Goal: Task Accomplishment & Management: Manage account settings

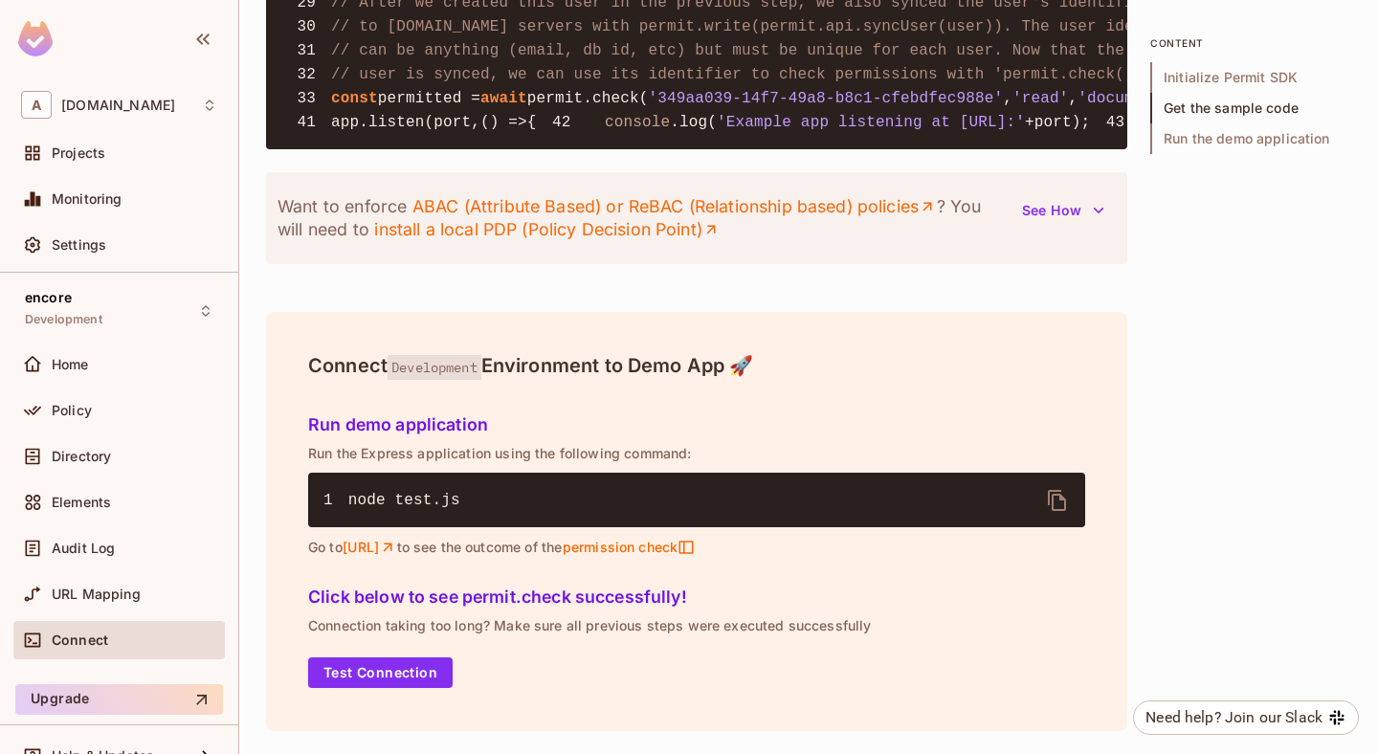
scroll to position [2397, 0]
click at [695, 545] on span "permission check" at bounding box center [628, 547] width 133 height 17
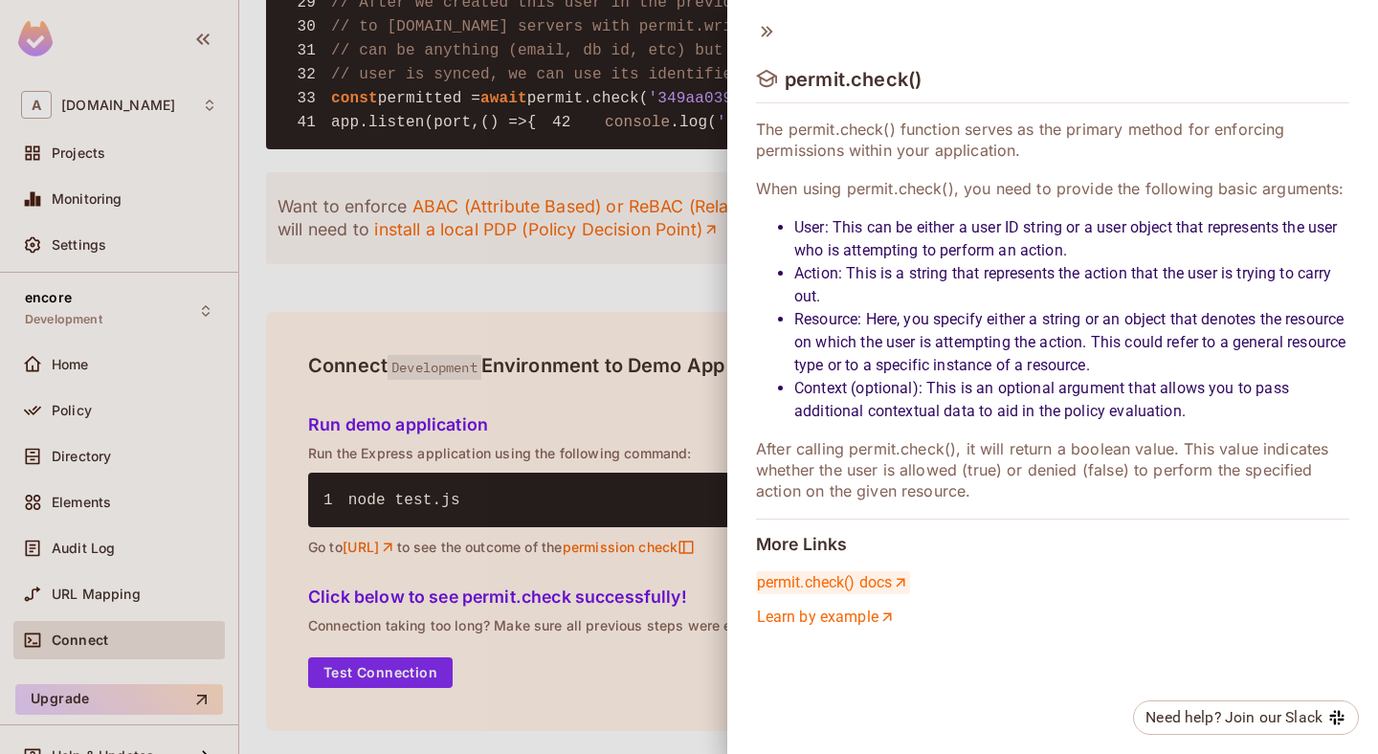
click at [855, 582] on link "permit.check() docs" at bounding box center [833, 582] width 154 height 23
click at [644, 433] on div at bounding box center [689, 377] width 1378 height 754
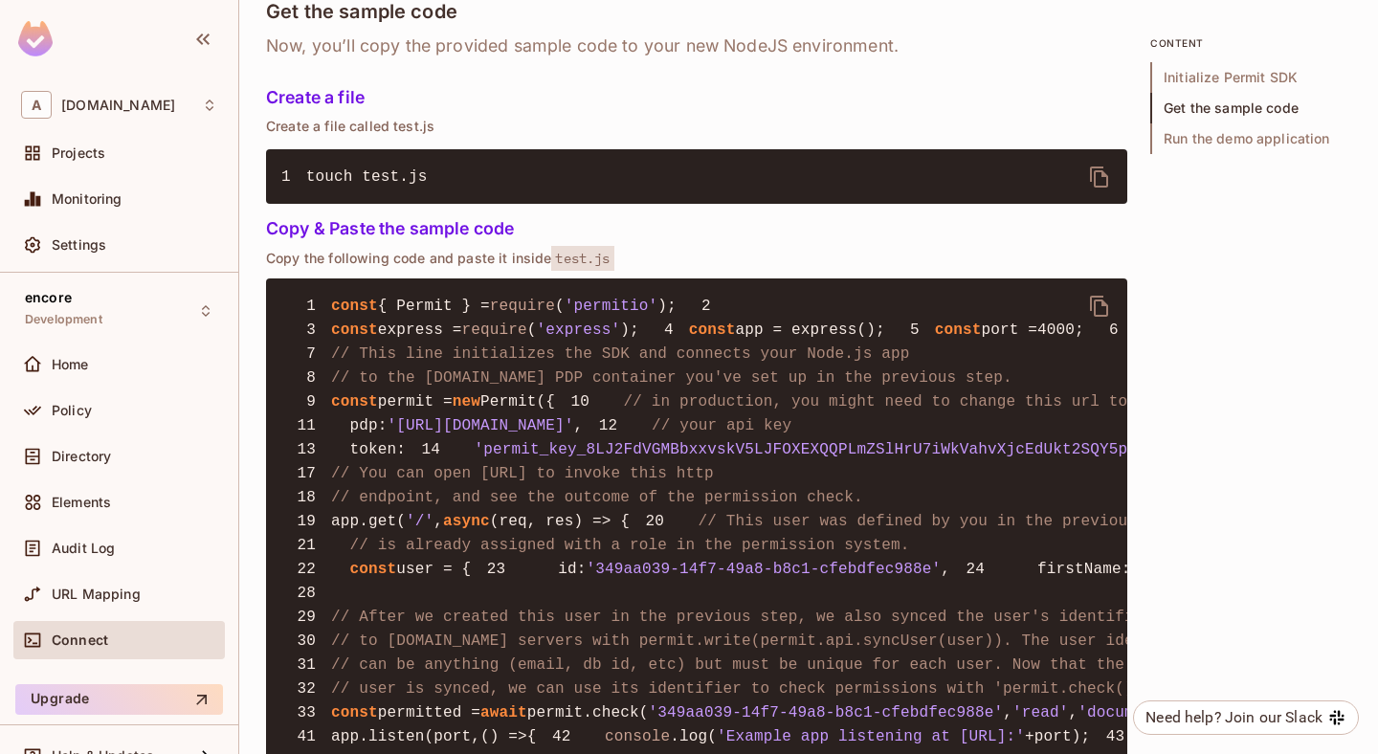
scroll to position [1243, 0]
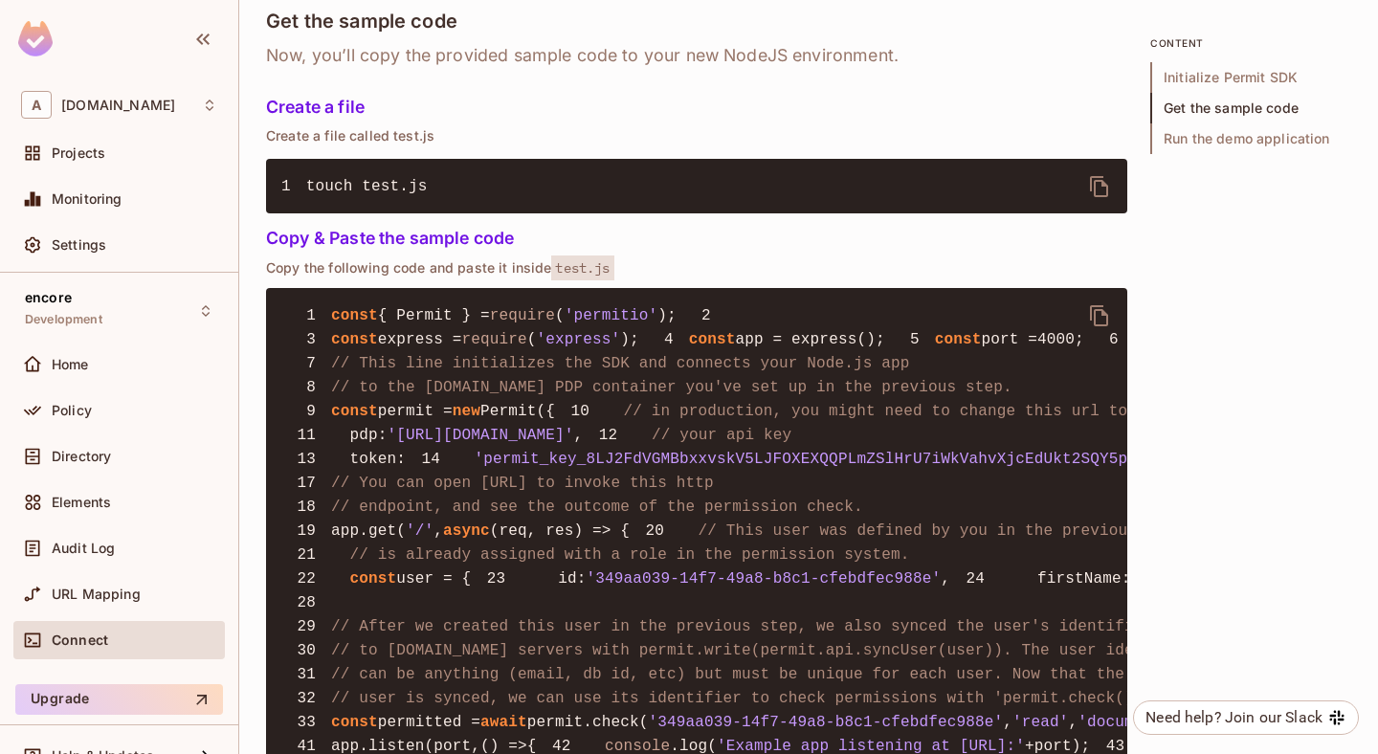
click at [1104, 317] on icon "delete" at bounding box center [1099, 315] width 23 height 23
click at [1089, 311] on icon "delete" at bounding box center [1099, 315] width 23 height 23
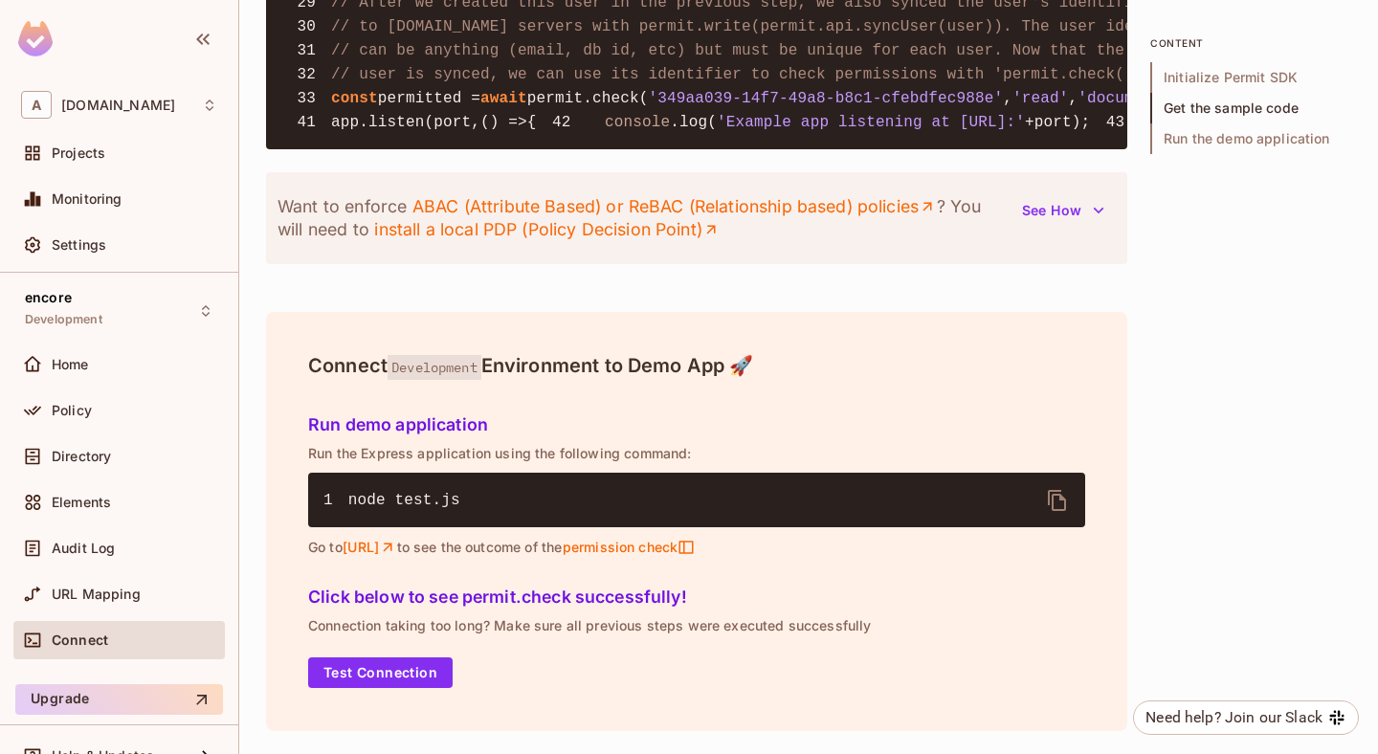
click at [81, 645] on span "Connect" at bounding box center [80, 640] width 56 height 15
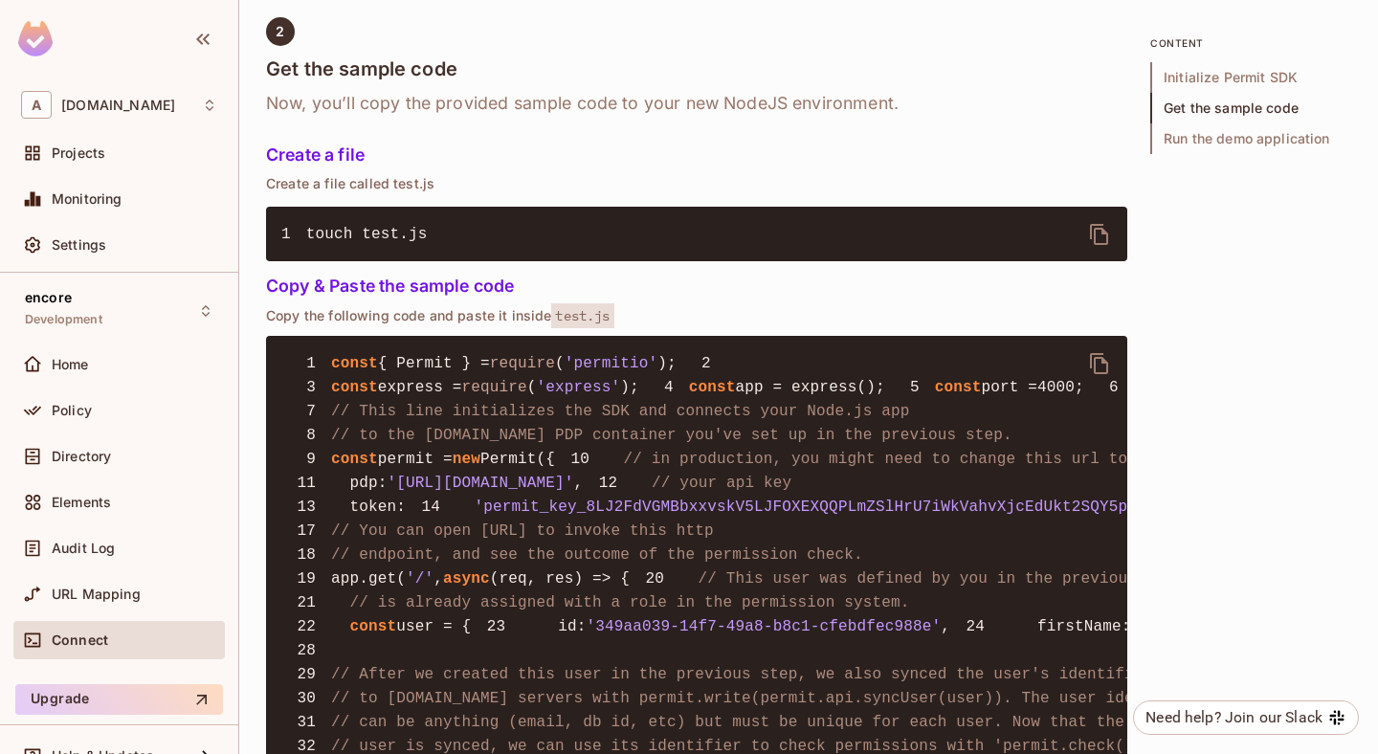
scroll to position [1215, 0]
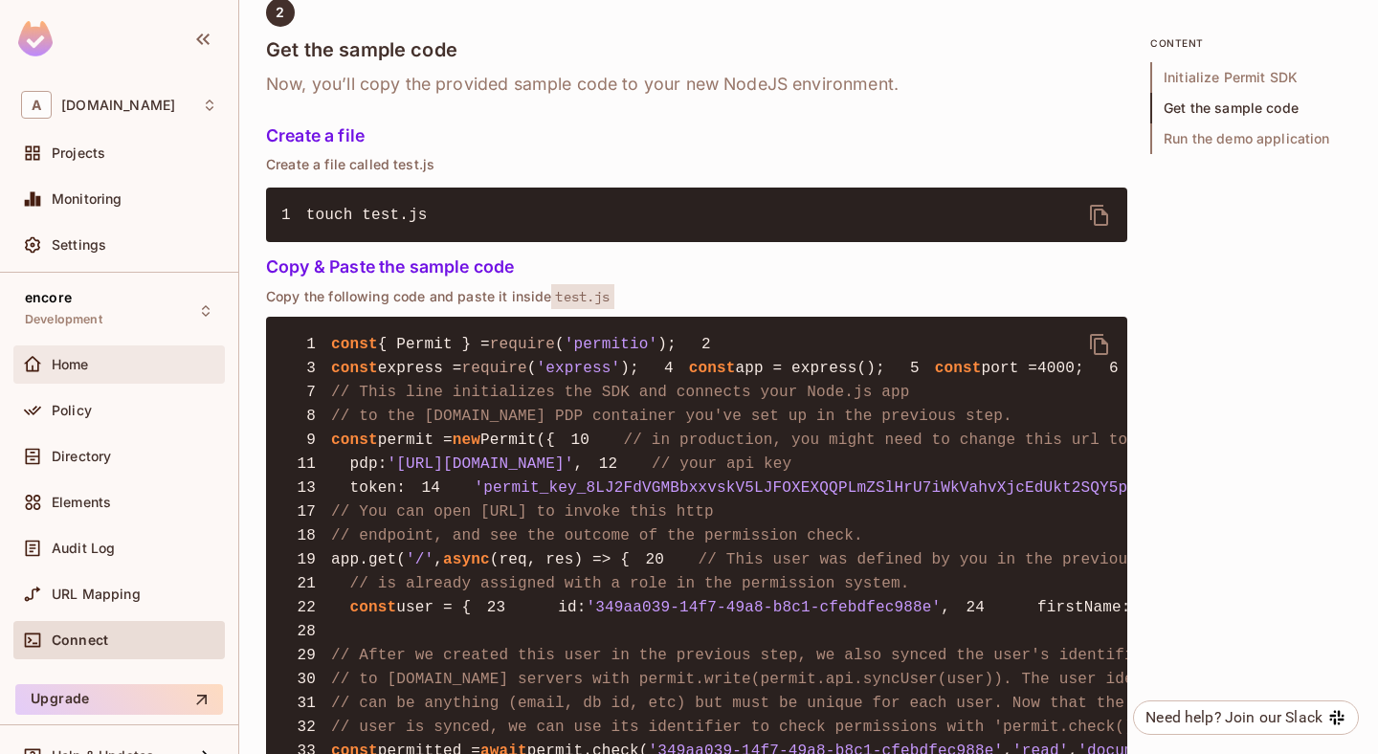
click at [82, 357] on span "Home" at bounding box center [70, 364] width 37 height 15
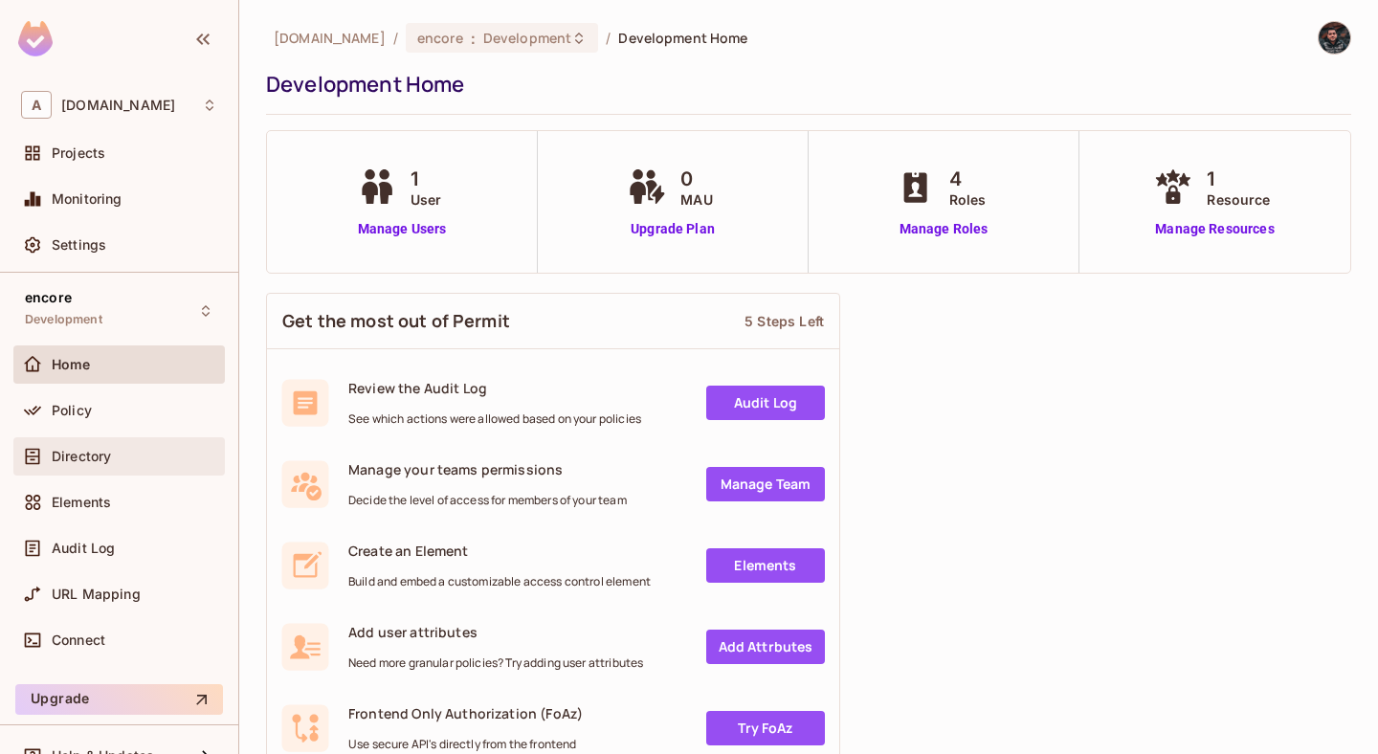
click at [121, 464] on div "Directory" at bounding box center [119, 456] width 196 height 23
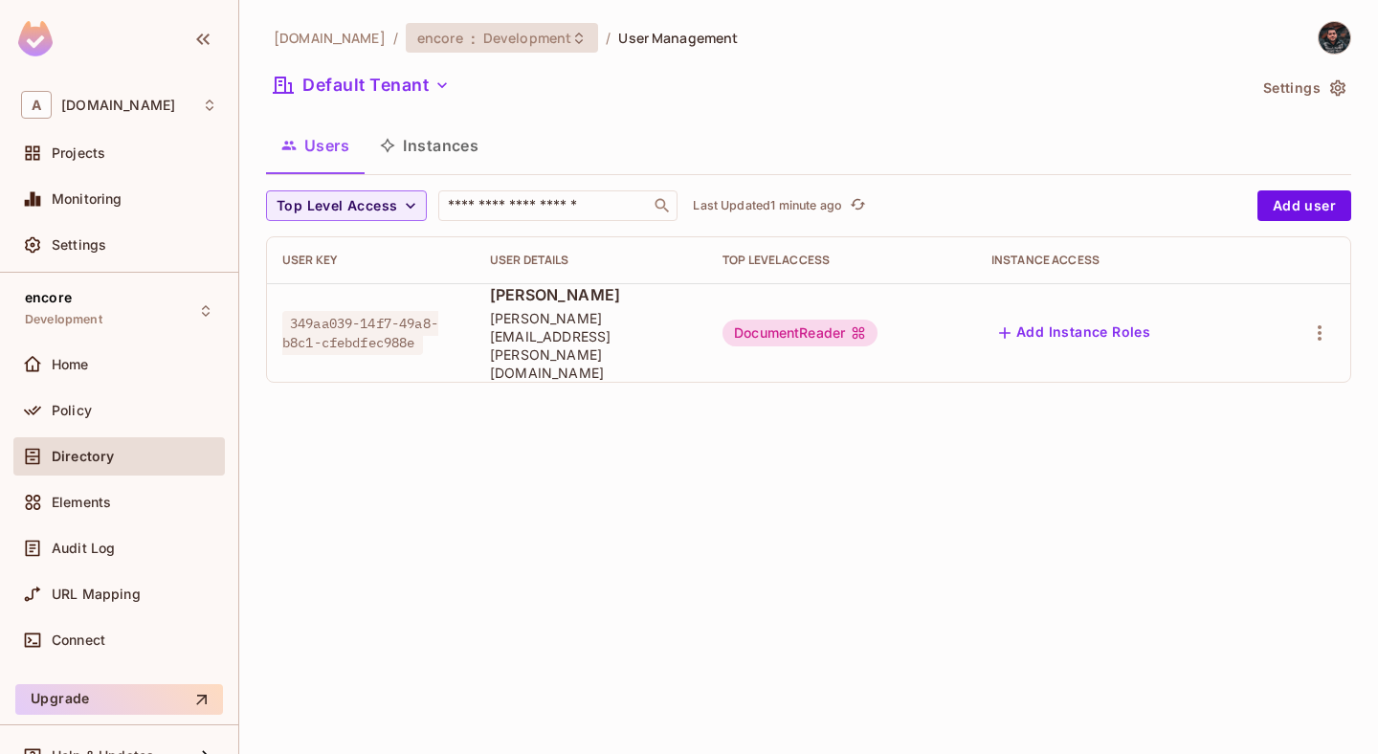
click at [548, 45] on span "Development" at bounding box center [527, 38] width 88 height 18
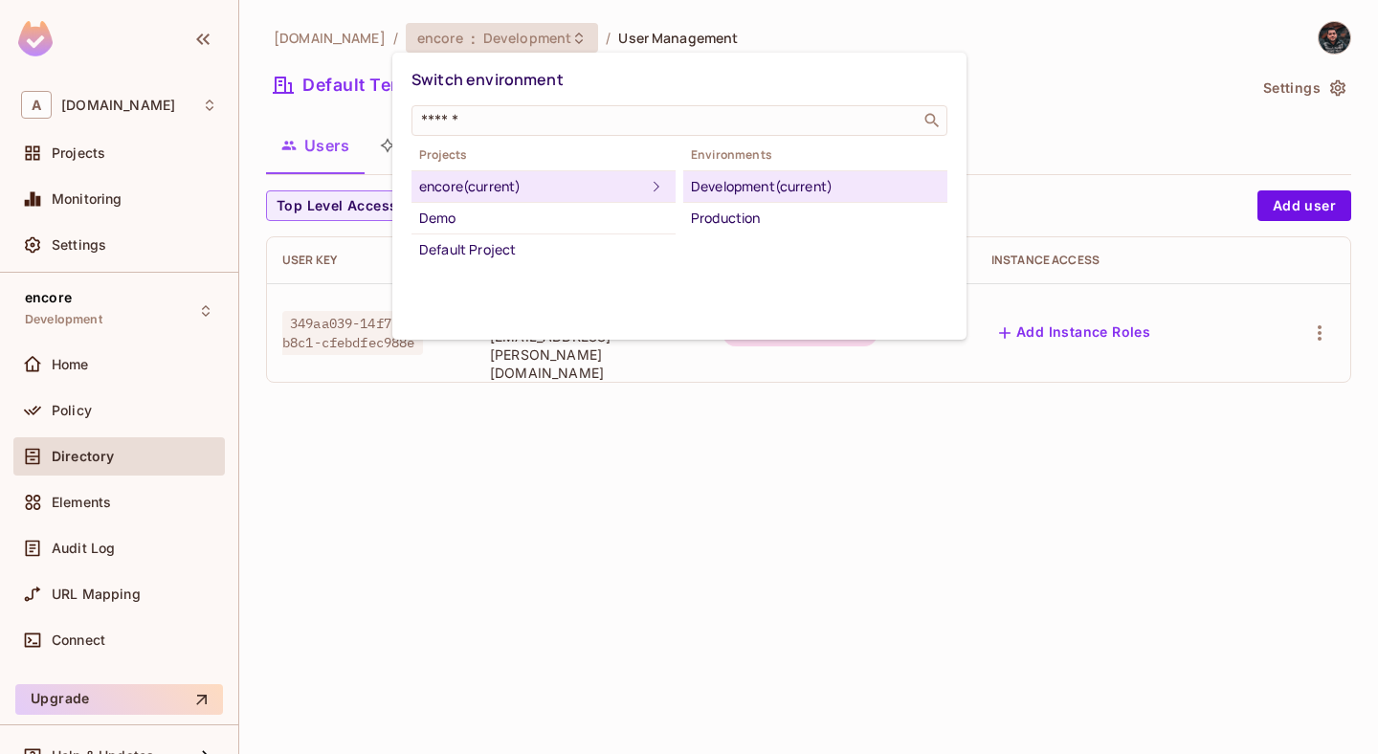
click at [131, 207] on div at bounding box center [689, 377] width 1378 height 754
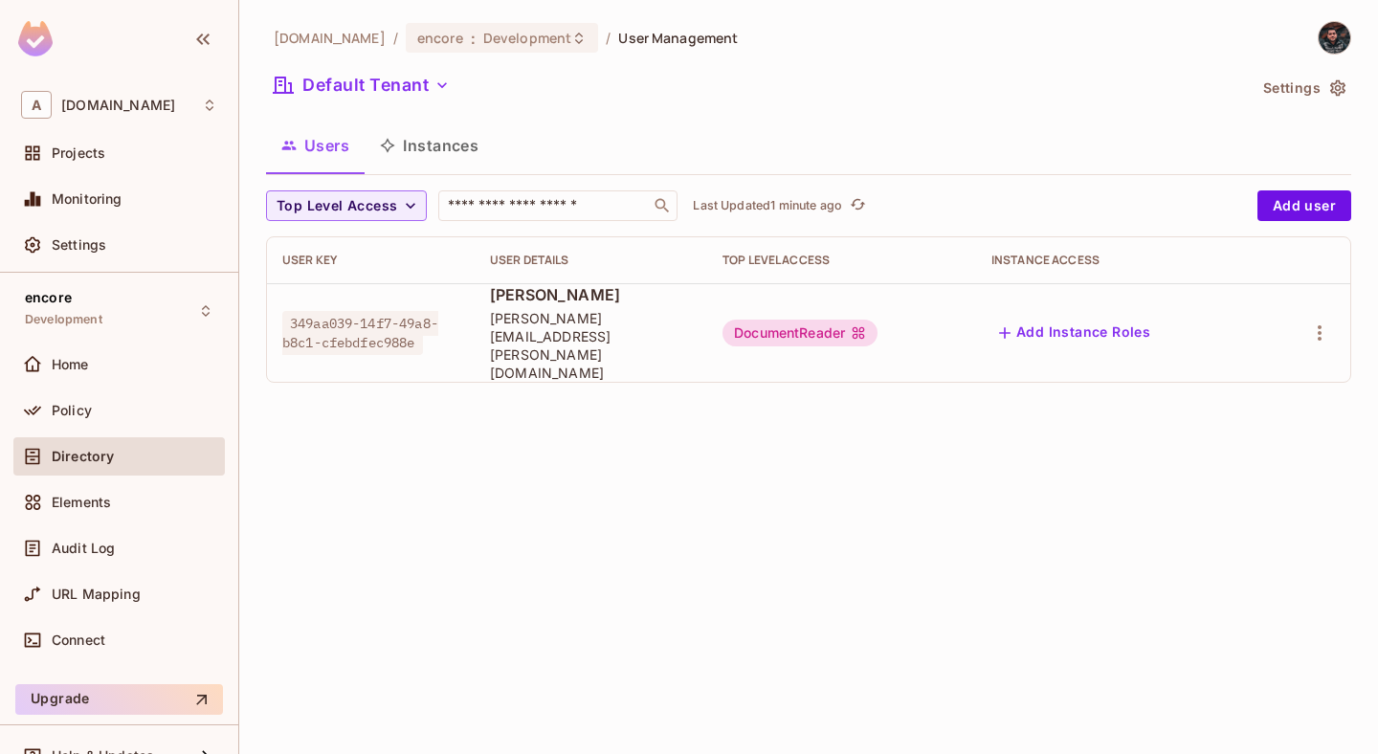
click at [131, 145] on div "Switch environment ​ Projects encore (current) Demo Default Project Environment…" at bounding box center [689, 377] width 1378 height 754
click at [126, 150] on div "Projects" at bounding box center [135, 152] width 166 height 15
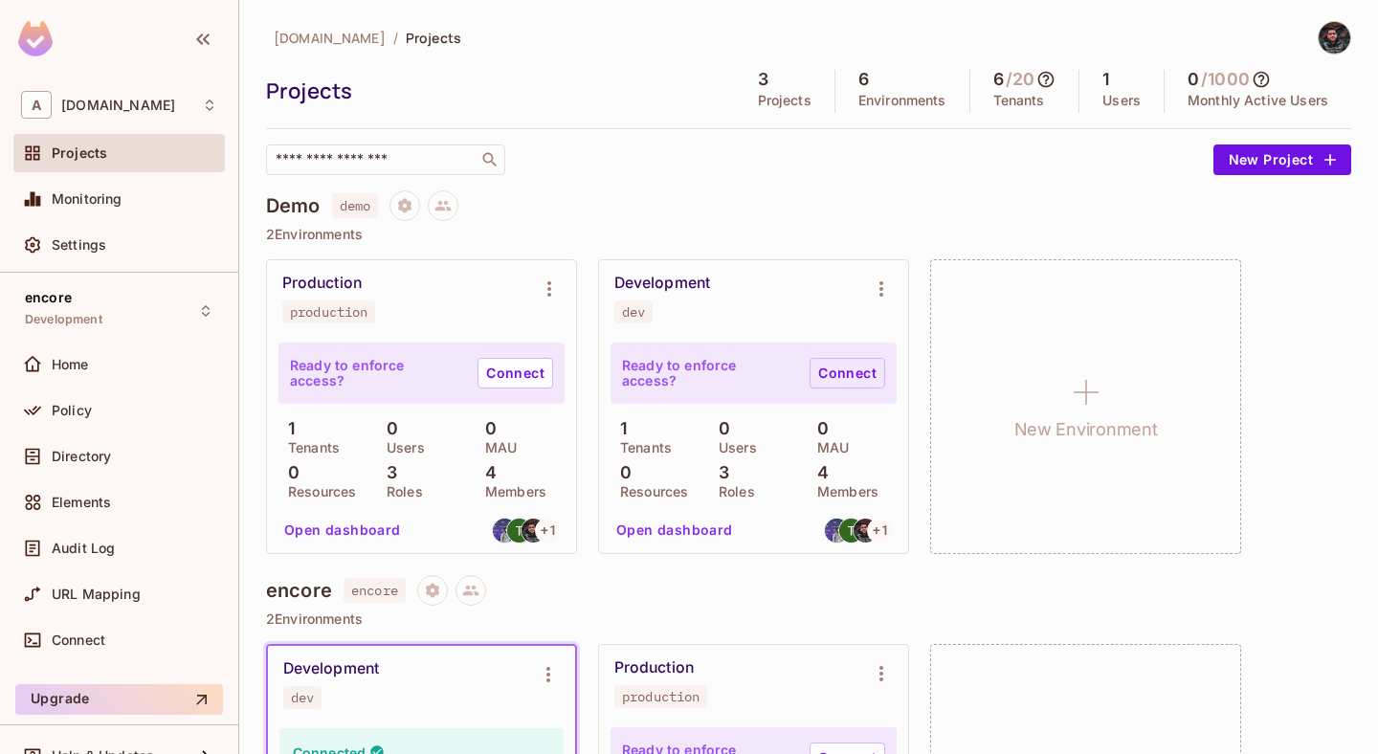
click at [844, 369] on link "Connect" at bounding box center [848, 373] width 76 height 31
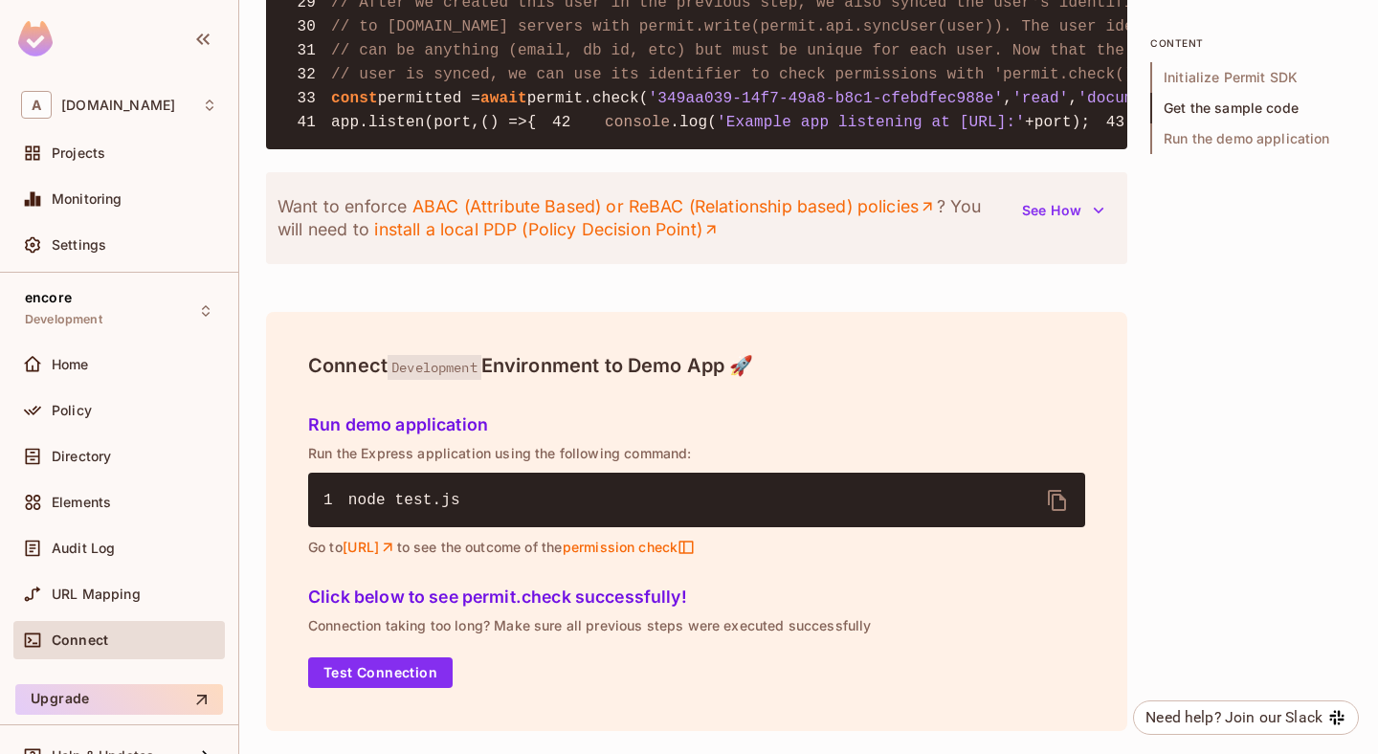
scroll to position [2397, 0]
click at [66, 160] on span "Projects" at bounding box center [79, 152] width 54 height 15
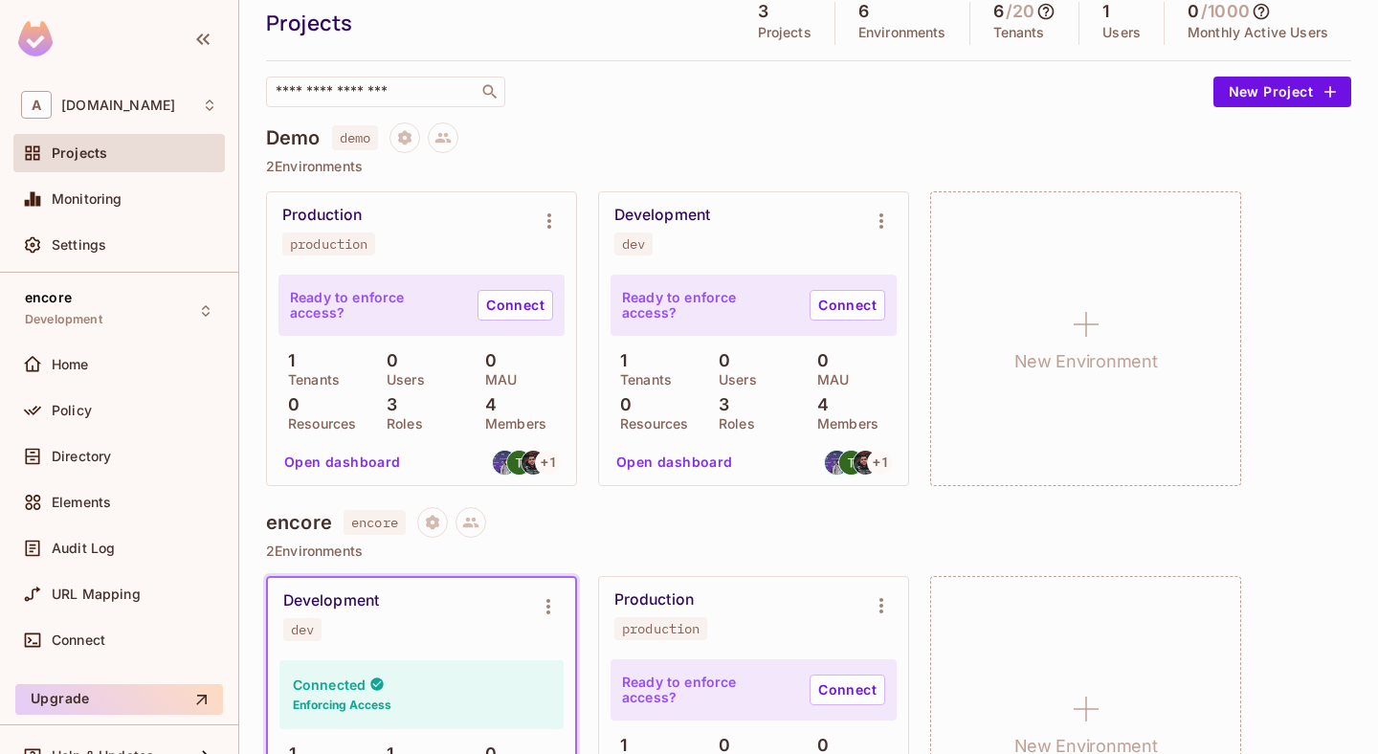
scroll to position [60, 0]
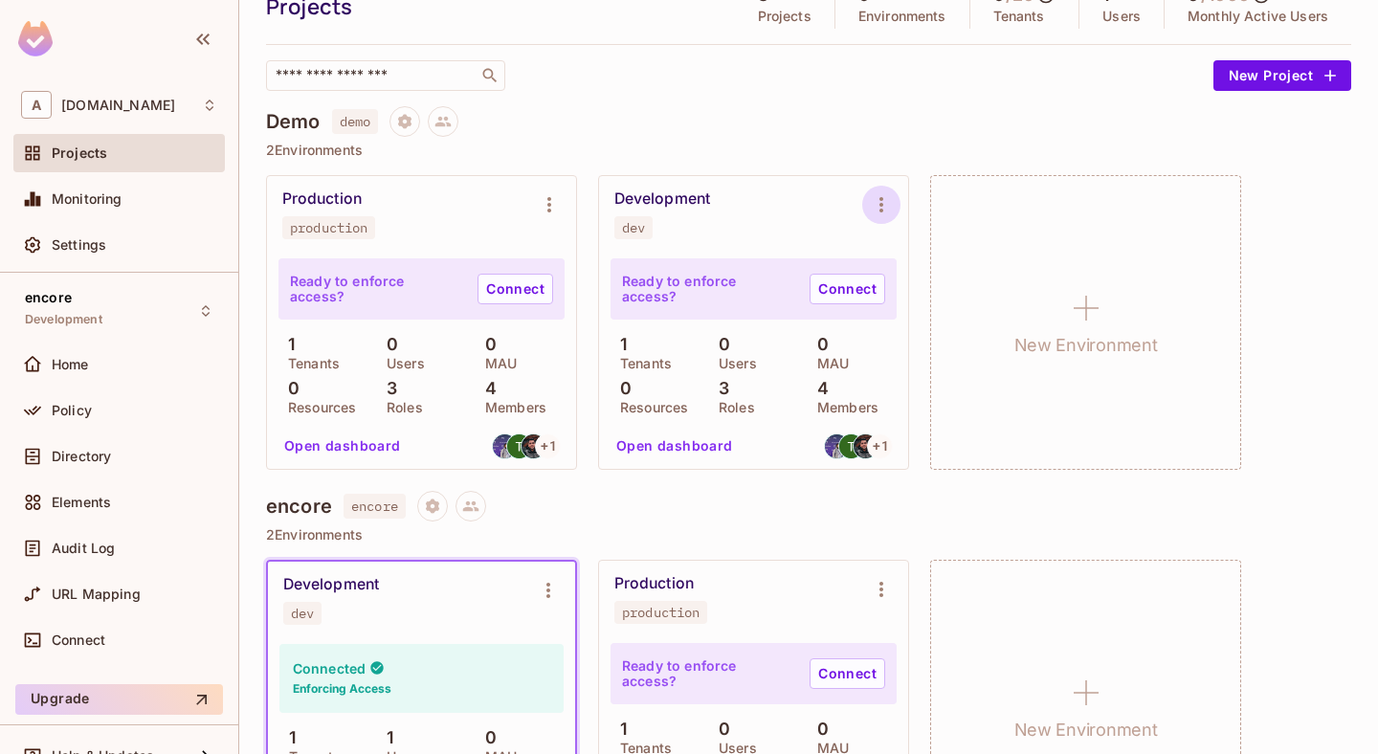
scroll to position [103, 0]
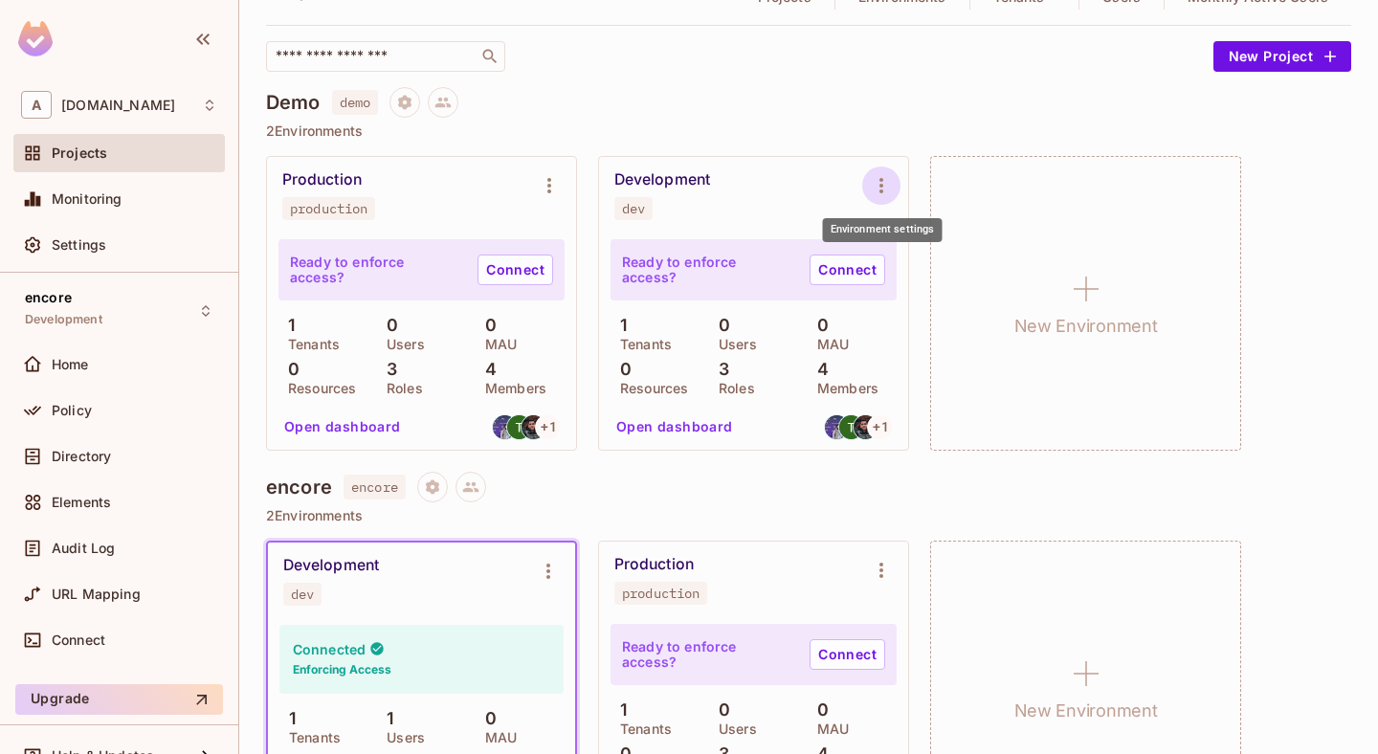
click at [879, 174] on icon "Environment settings" at bounding box center [881, 185] width 23 height 23
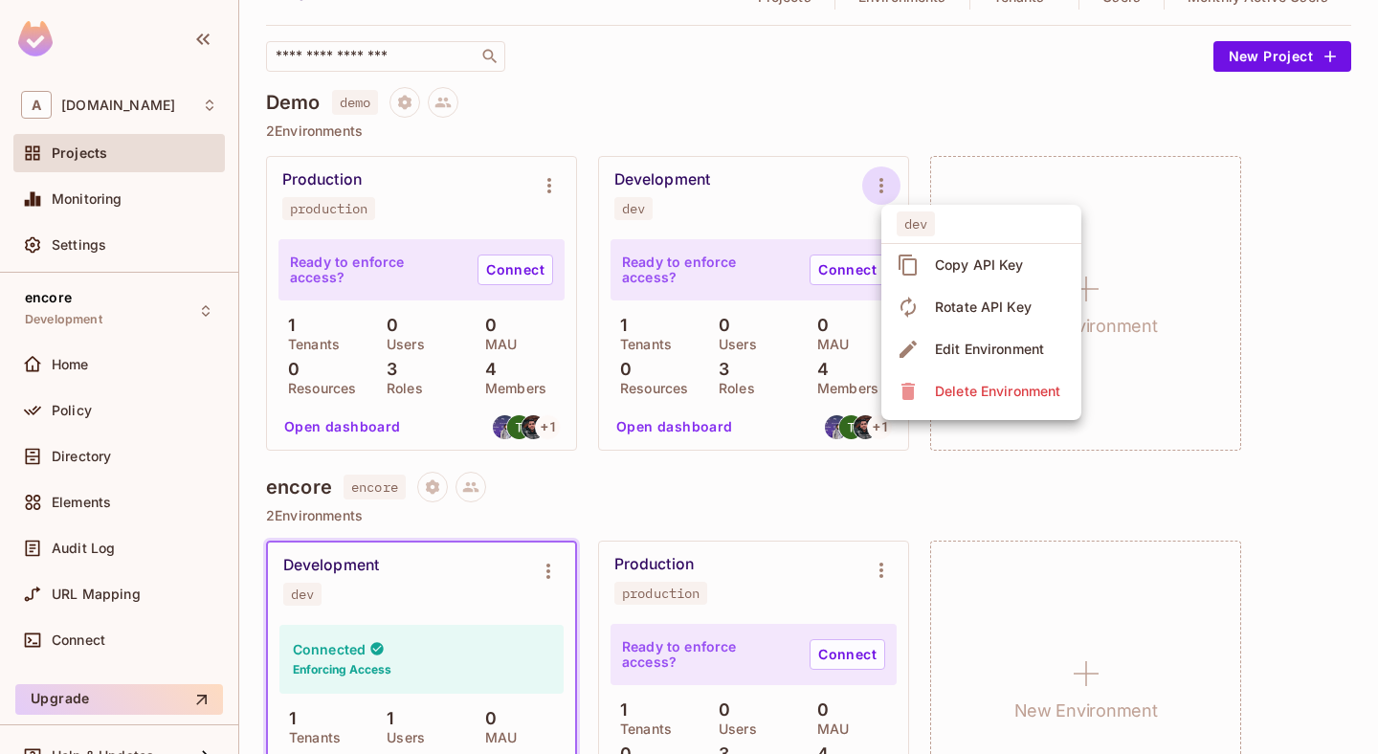
click at [934, 269] on span "Copy API Key" at bounding box center [979, 265] width 101 height 31
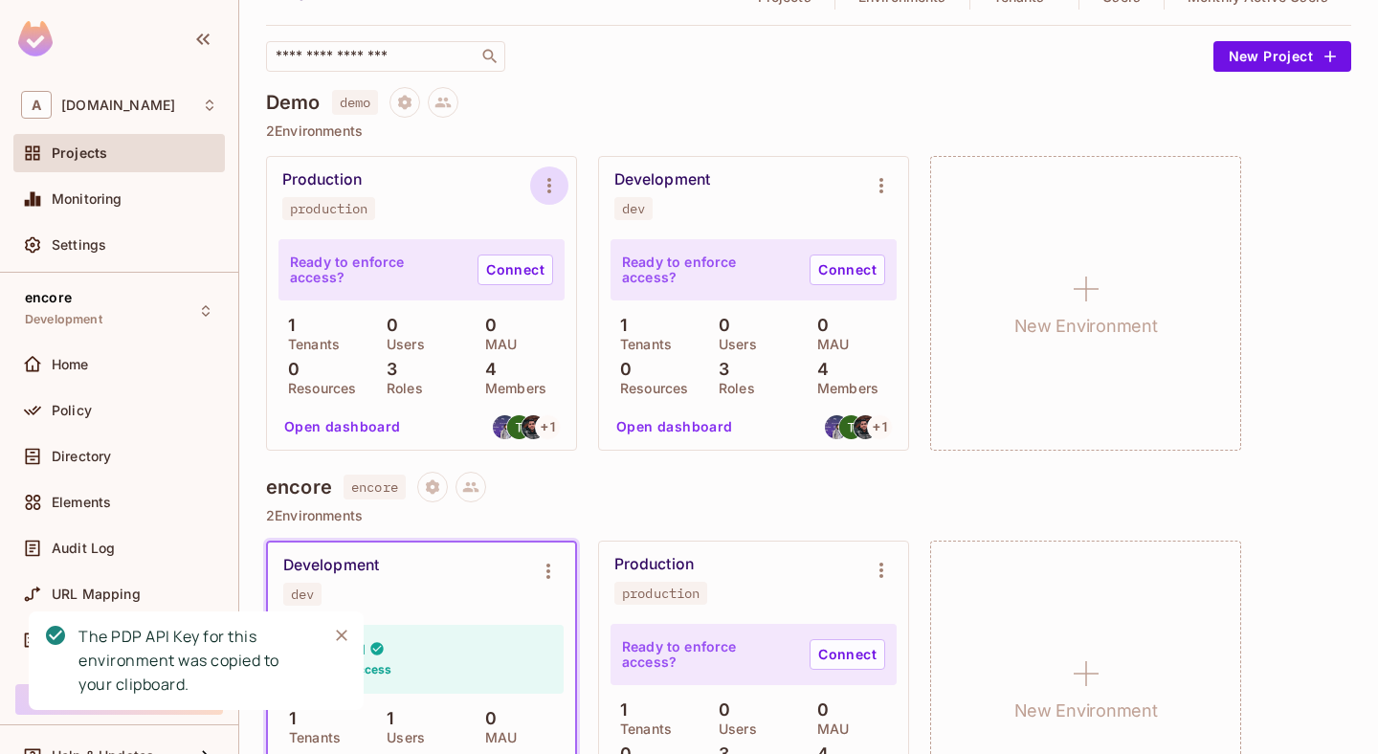
click at [535, 173] on button "Environment settings" at bounding box center [549, 186] width 38 height 38
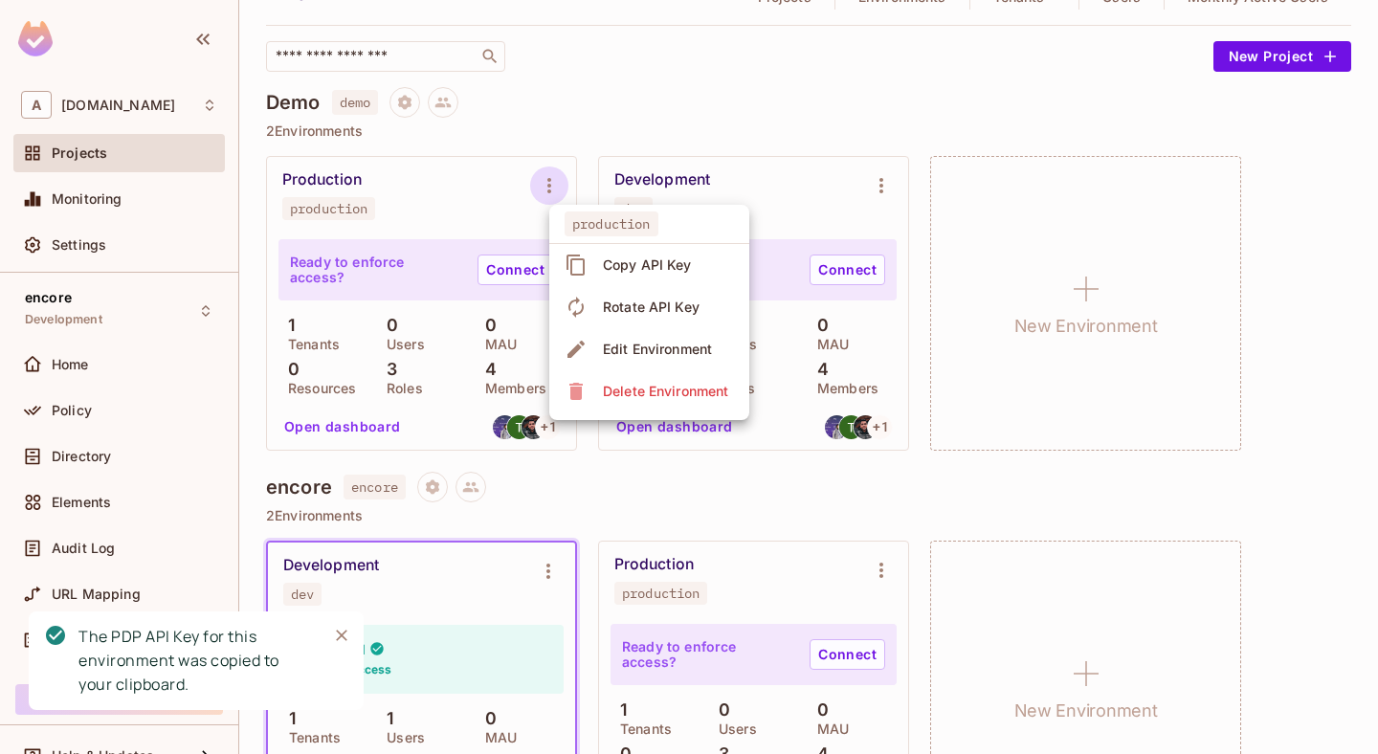
click at [645, 272] on div "Copy API Key" at bounding box center [647, 265] width 89 height 19
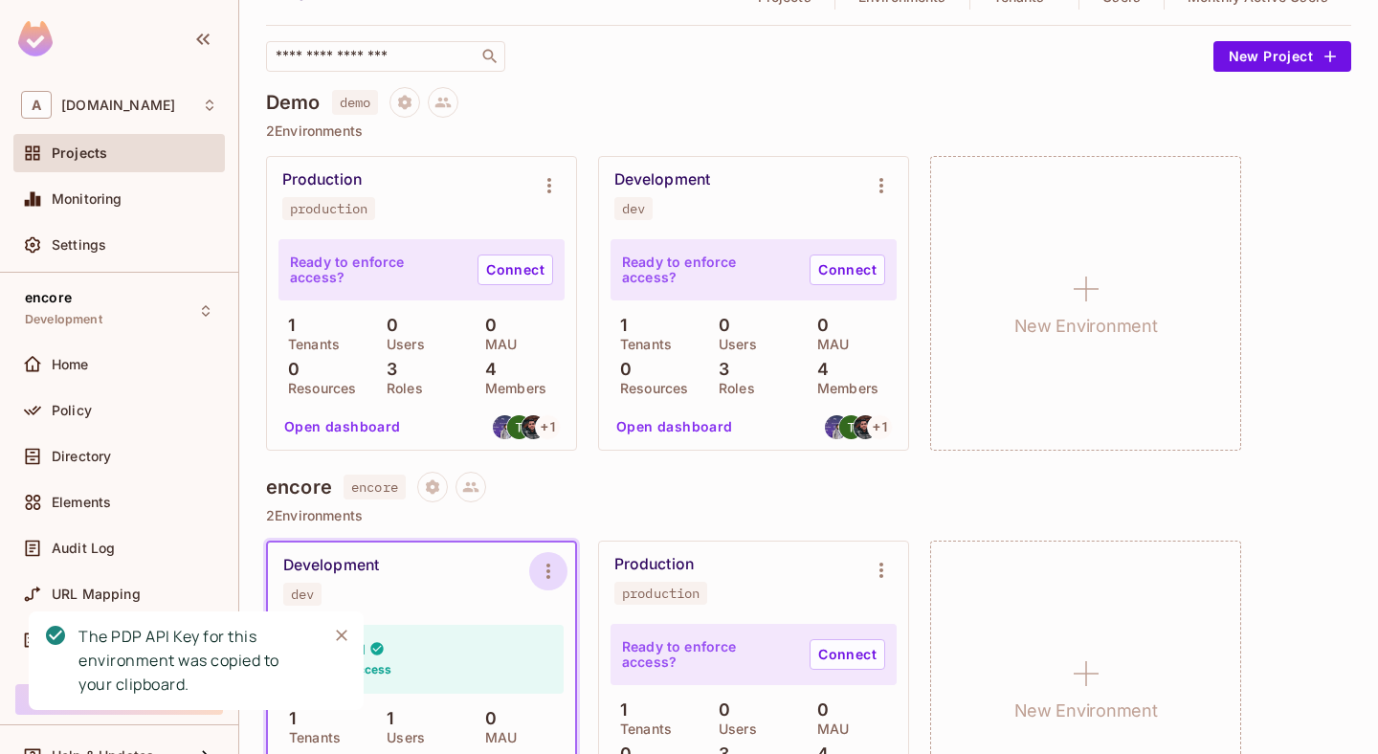
click at [551, 577] on icon "Environment settings" at bounding box center [548, 571] width 23 height 23
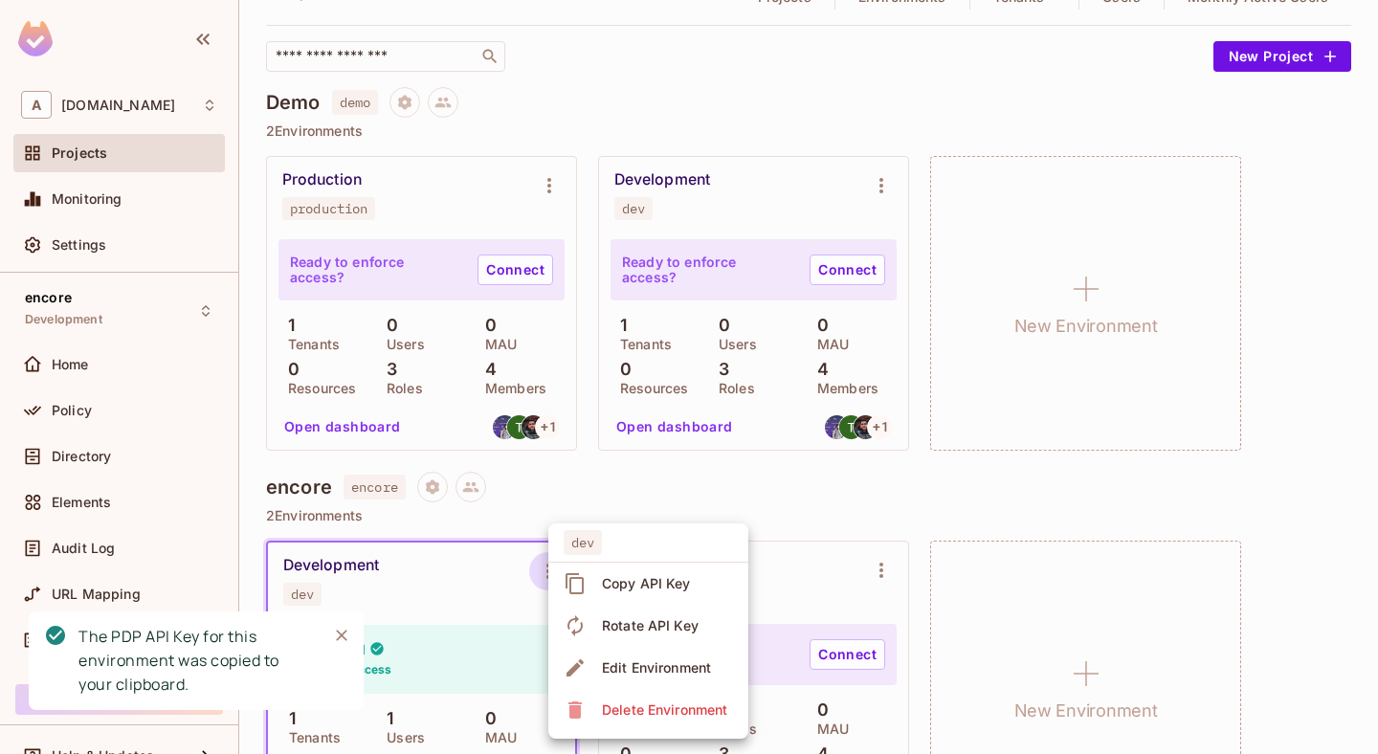
click at [616, 597] on span "Copy API Key" at bounding box center [646, 584] width 101 height 31
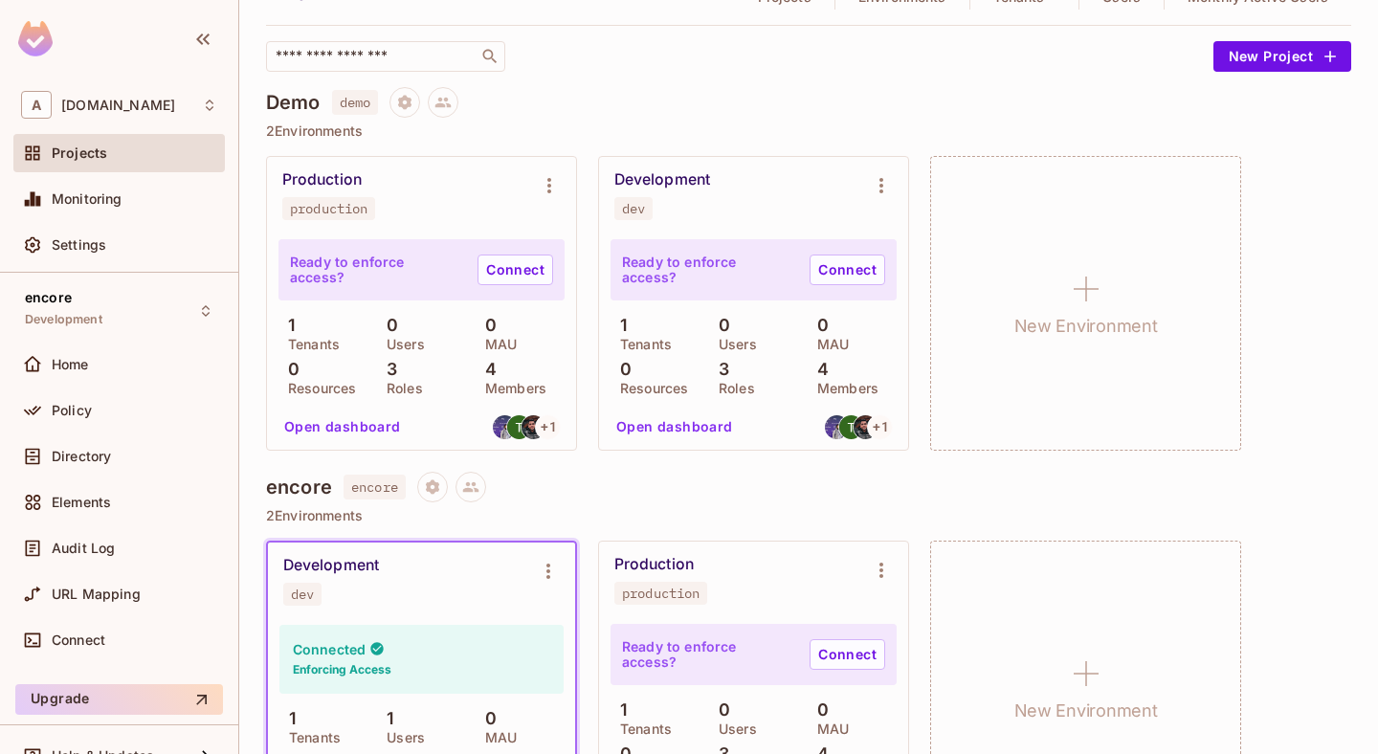
click at [909, 279] on div "Production production Ready to enforce access? Connect 1 Tenants 0 Users 0 MAU …" at bounding box center [808, 303] width 1085 height 295
click at [434, 487] on icon "Project settings" at bounding box center [432, 487] width 17 height 17
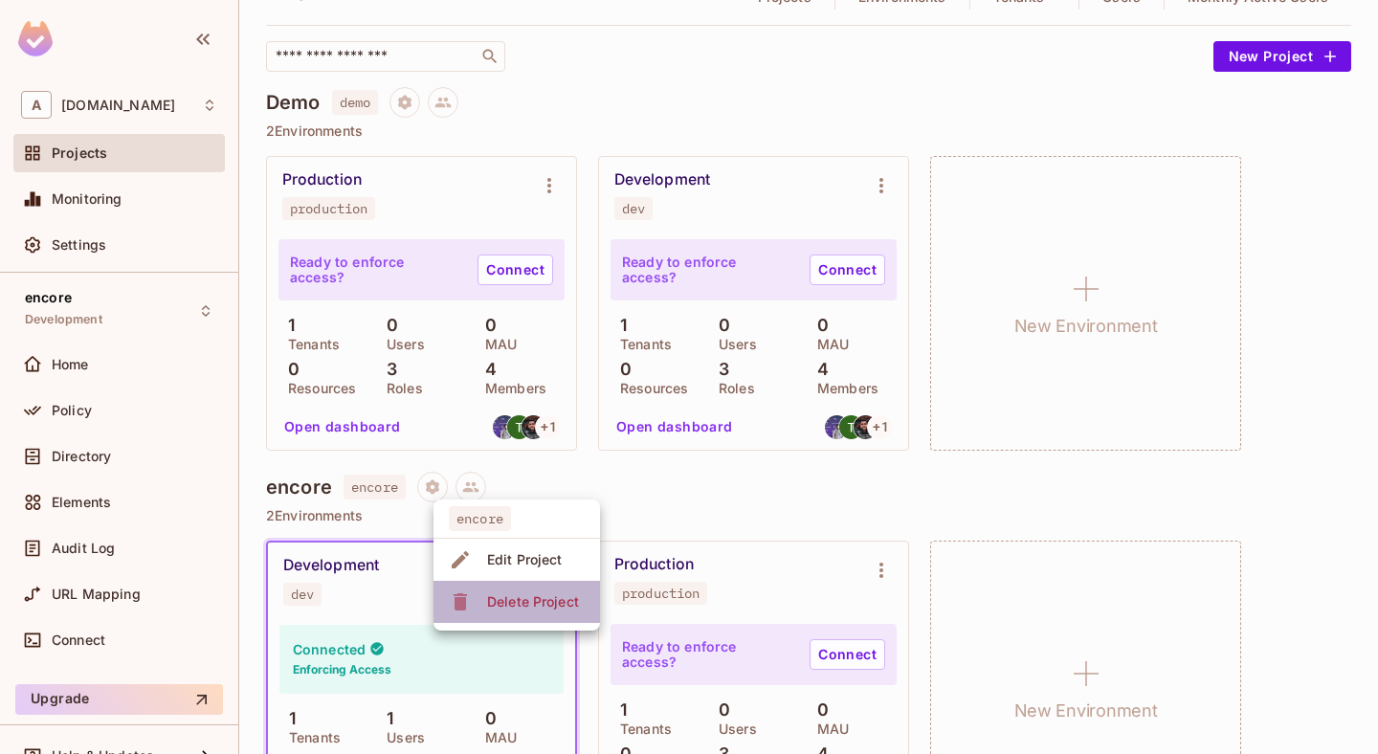
click at [535, 608] on div "Delete Project" at bounding box center [533, 601] width 92 height 19
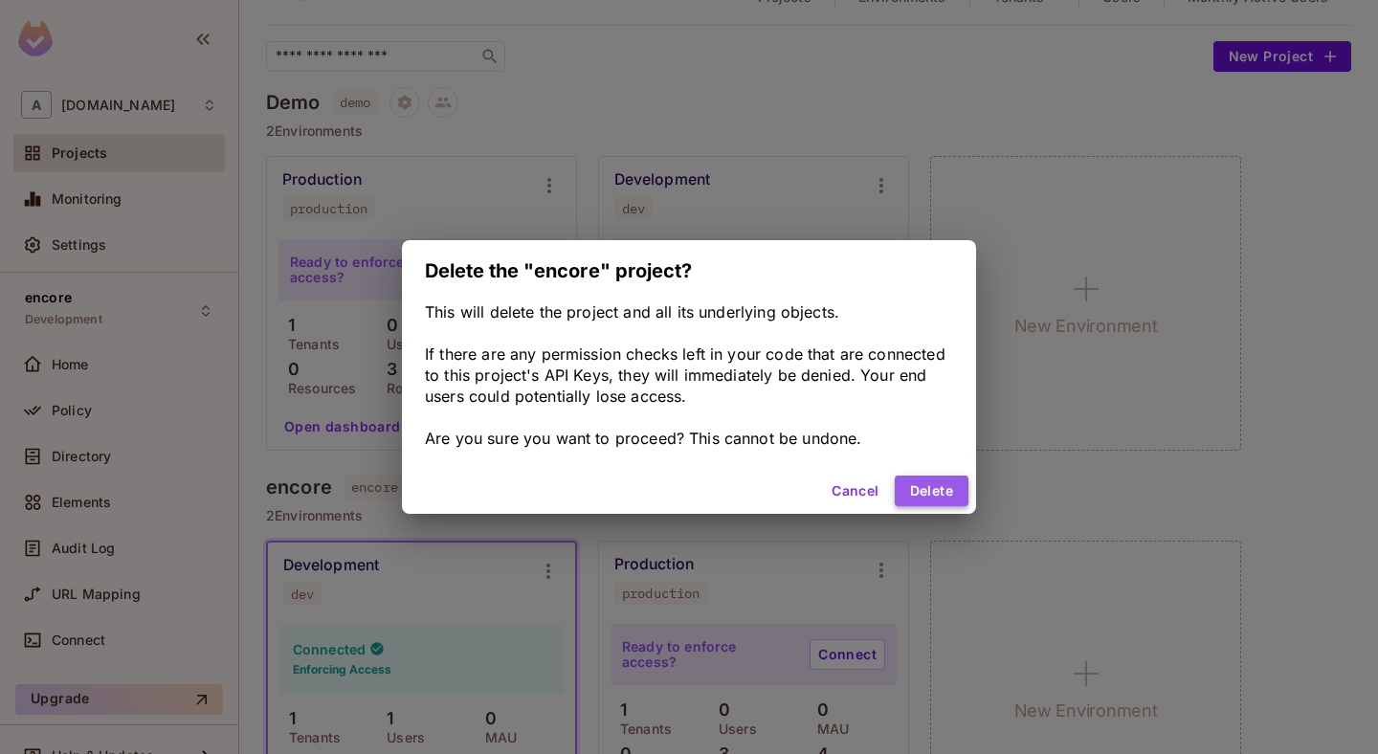
click at [931, 478] on button "Delete" at bounding box center [932, 491] width 74 height 31
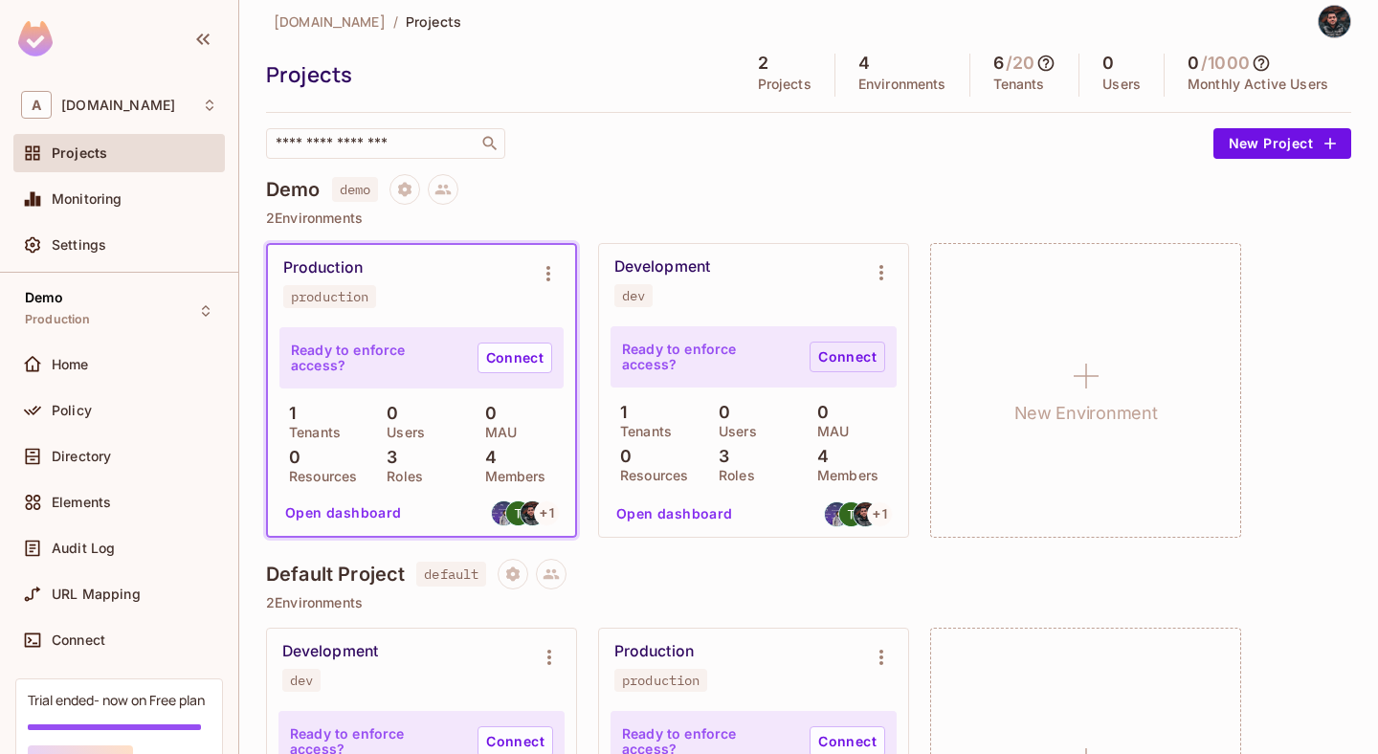
scroll to position [8, 0]
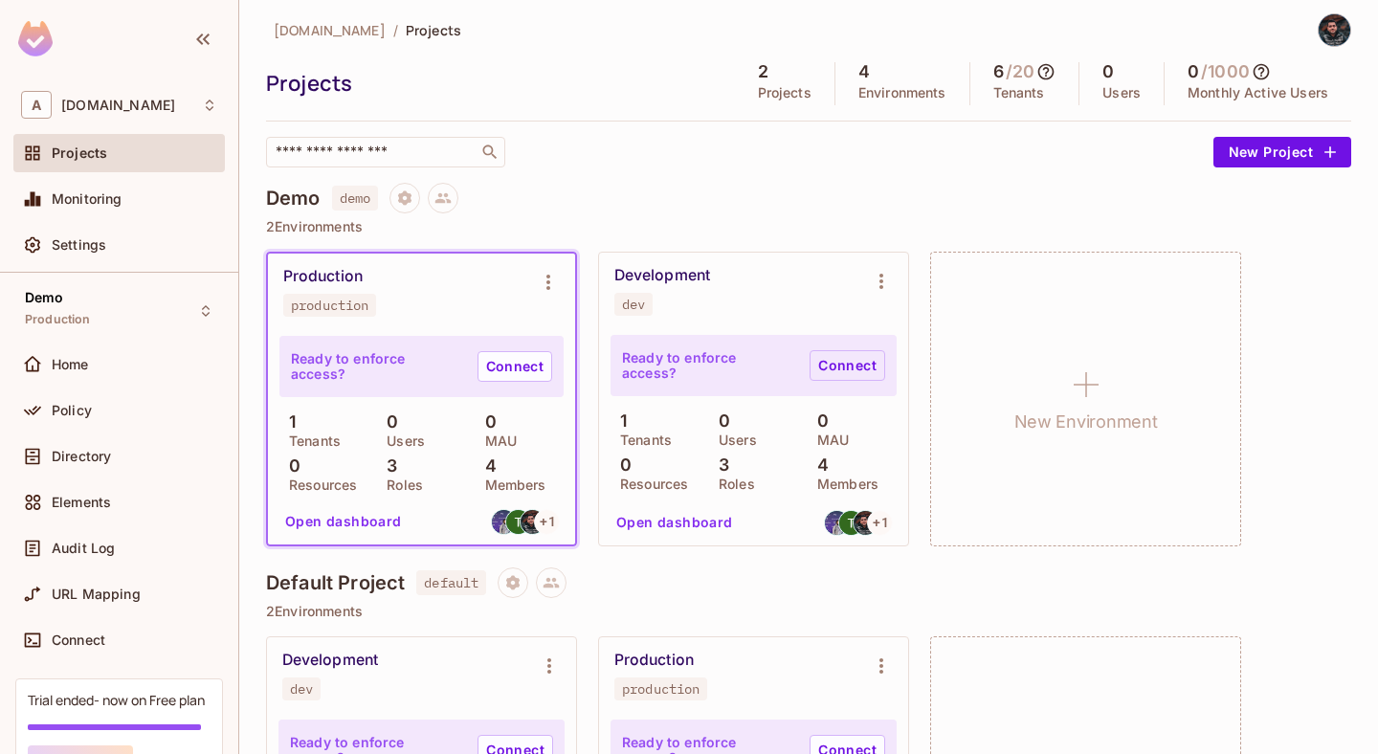
click at [838, 359] on link "Connect" at bounding box center [848, 365] width 76 height 31
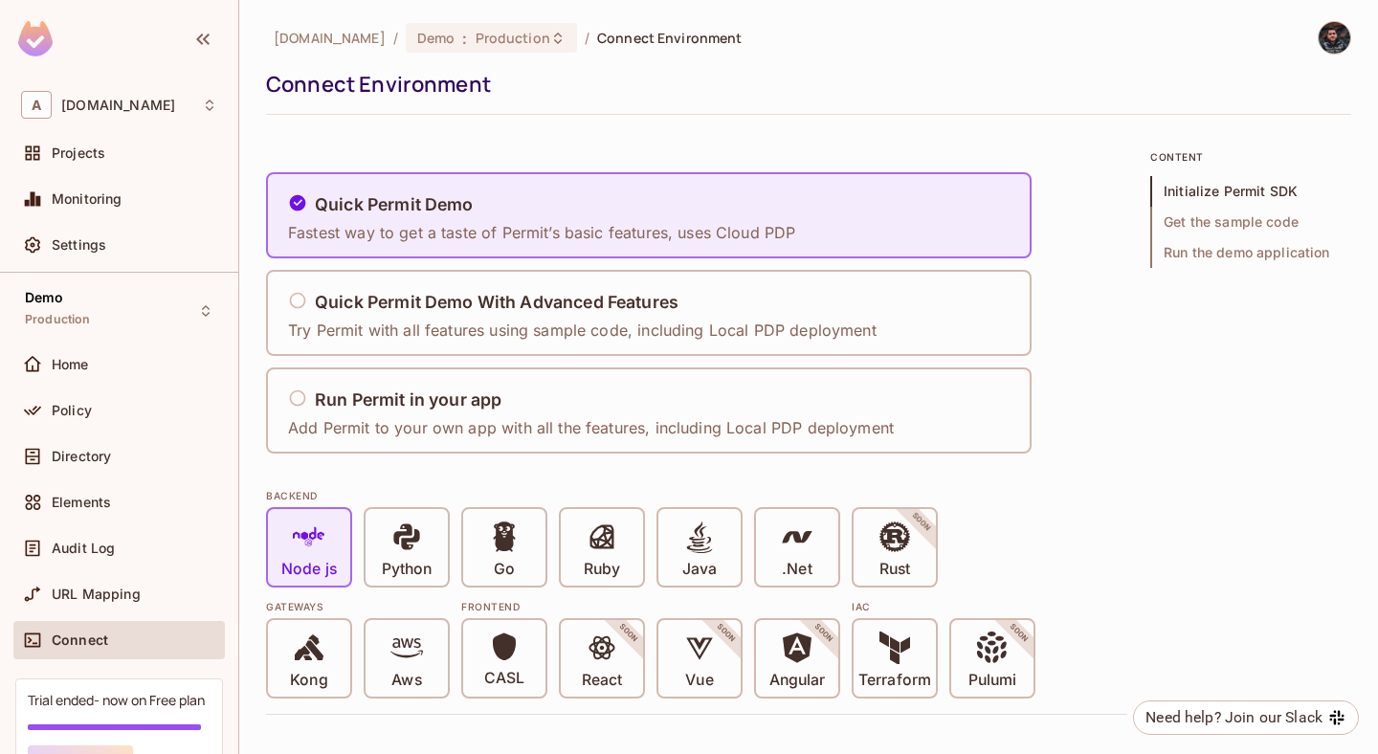
click at [292, 27] on ol "abclojistik.com / Demo : Production / Connect Environment" at bounding box center [508, 38] width 469 height 30
click at [311, 43] on span "[DOMAIN_NAME]" at bounding box center [330, 38] width 112 height 18
click at [477, 43] on span "Production" at bounding box center [513, 38] width 75 height 18
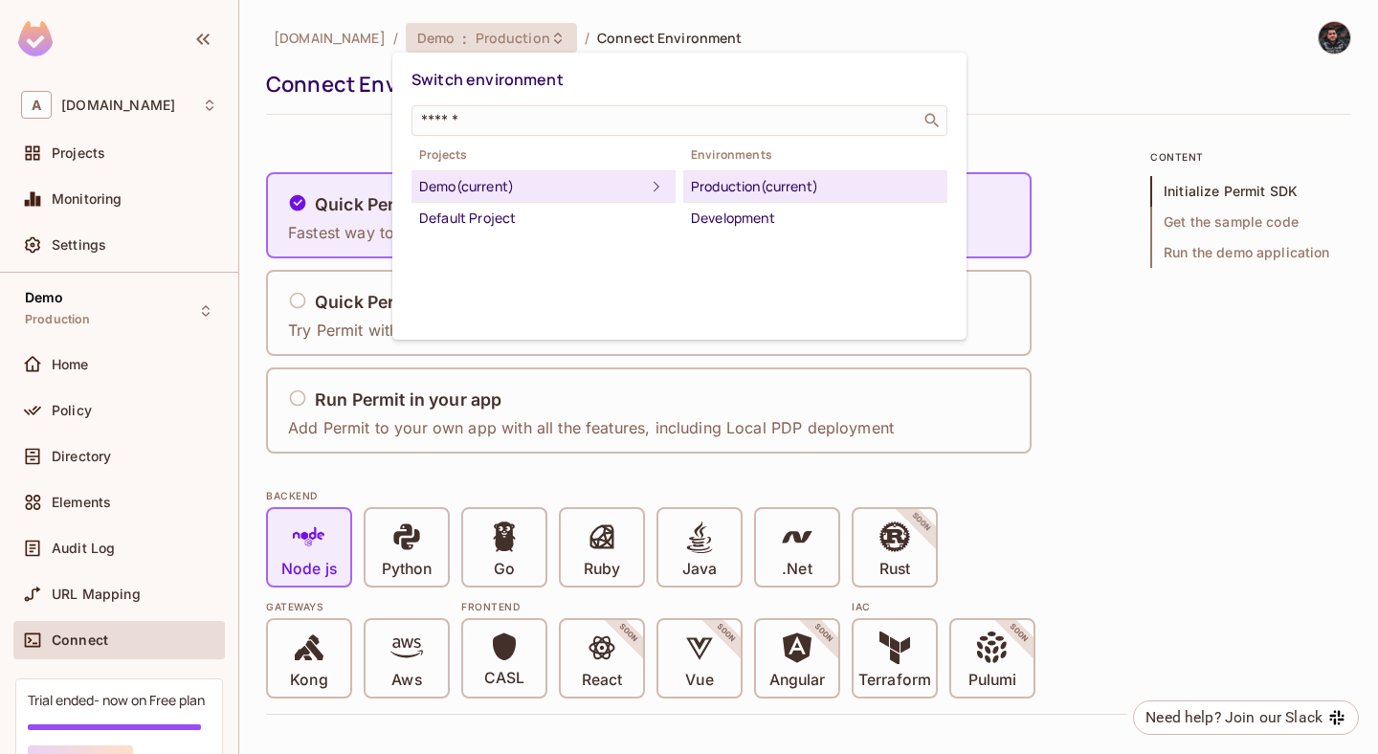
click at [90, 170] on div at bounding box center [689, 377] width 1378 height 754
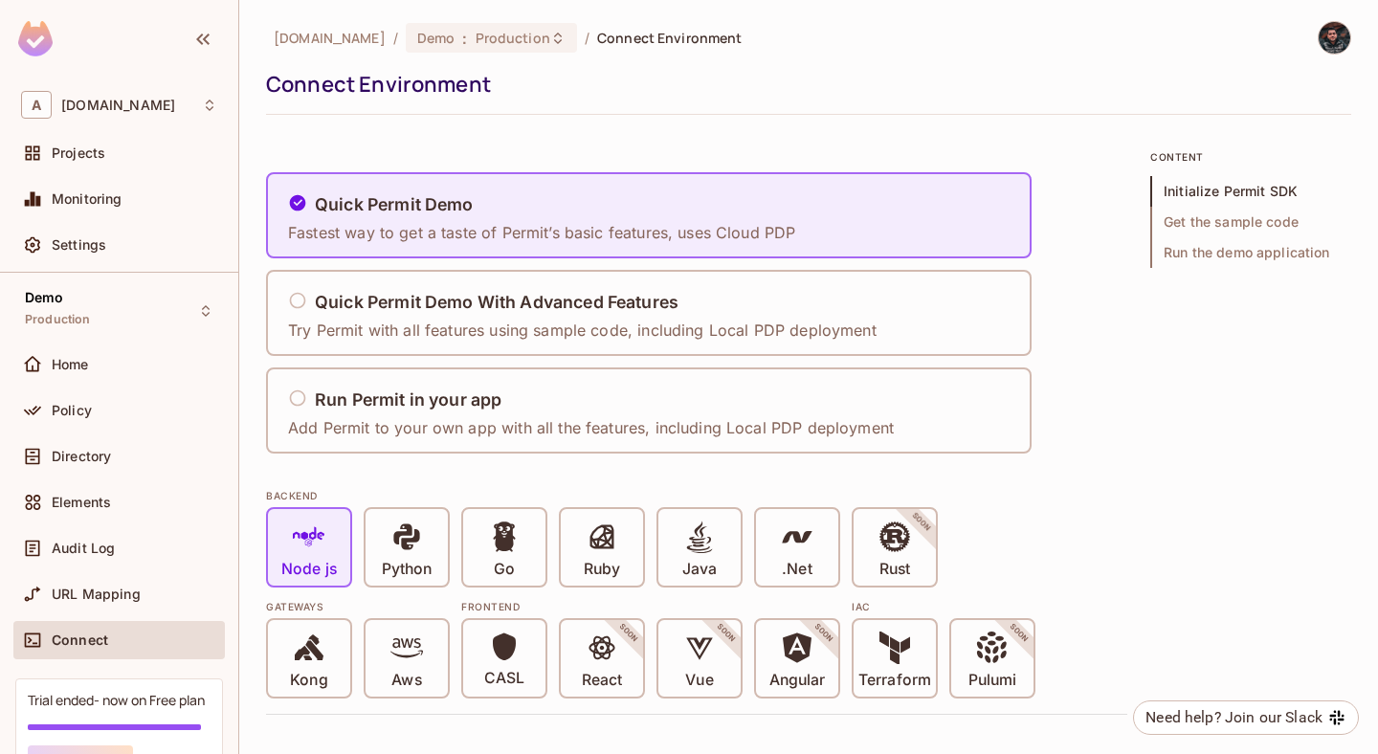
click at [90, 149] on div "Switch environment ​ Projects Demo (current) Default Project Environments Produ…" at bounding box center [689, 377] width 1378 height 754
click at [90, 149] on span "Projects" at bounding box center [79, 152] width 54 height 15
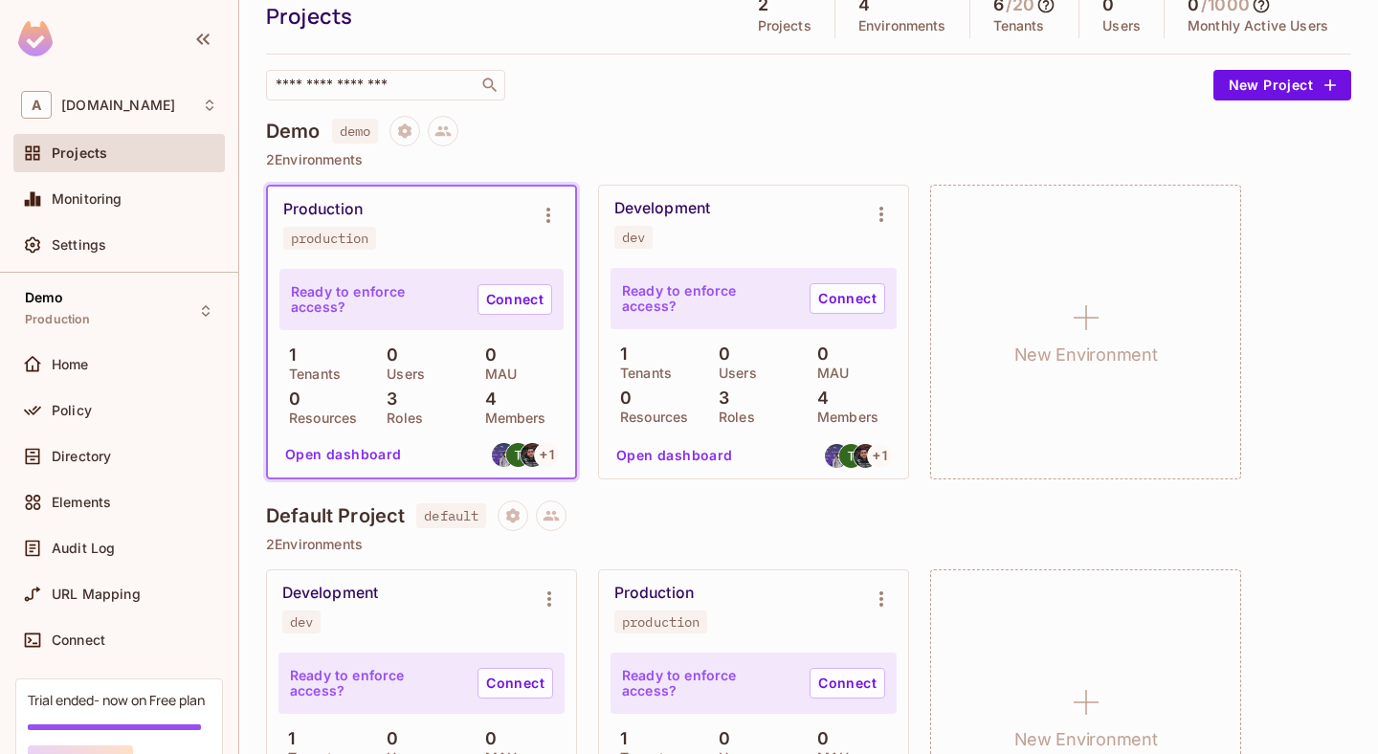
scroll to position [89, 0]
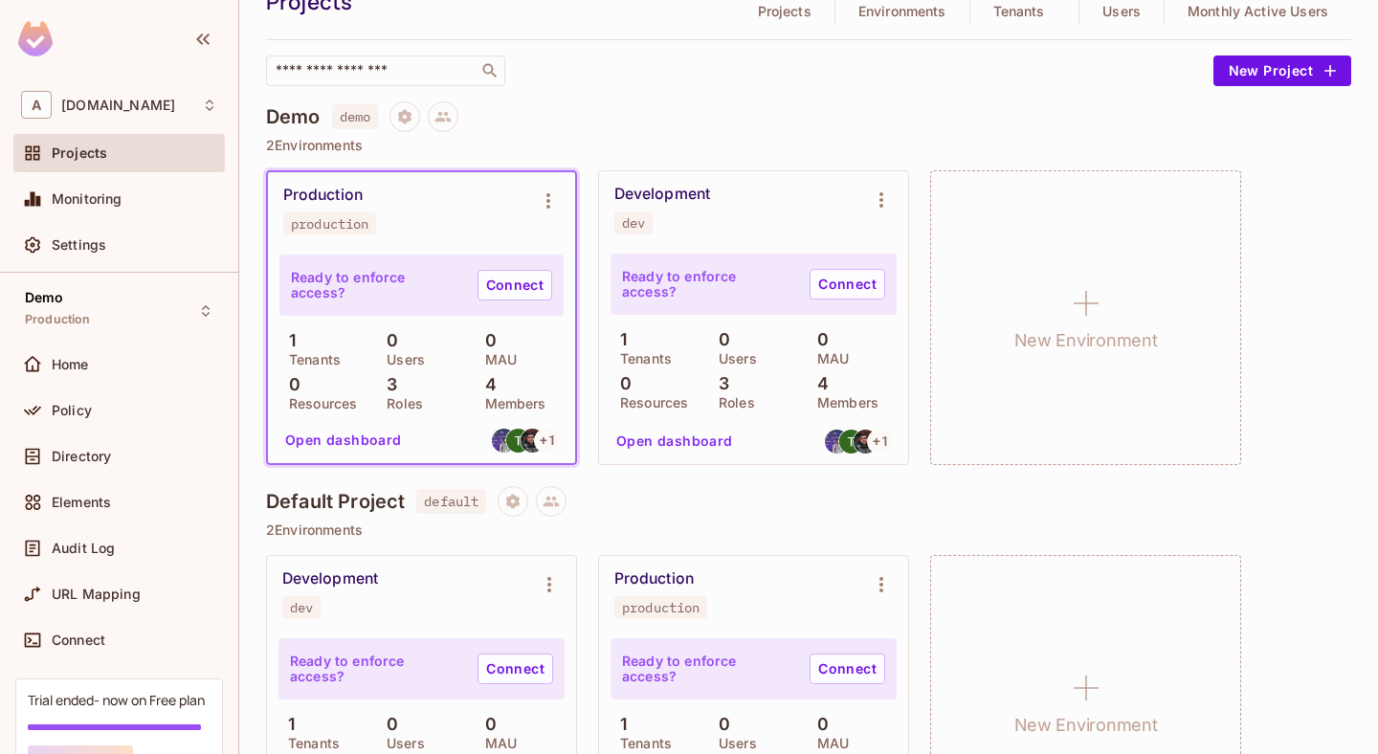
click at [734, 212] on div "Development dev" at bounding box center [739, 210] width 248 height 50
click at [857, 196] on div "Development dev" at bounding box center [739, 210] width 248 height 50
click at [873, 288] on link "Connect" at bounding box center [848, 284] width 76 height 31
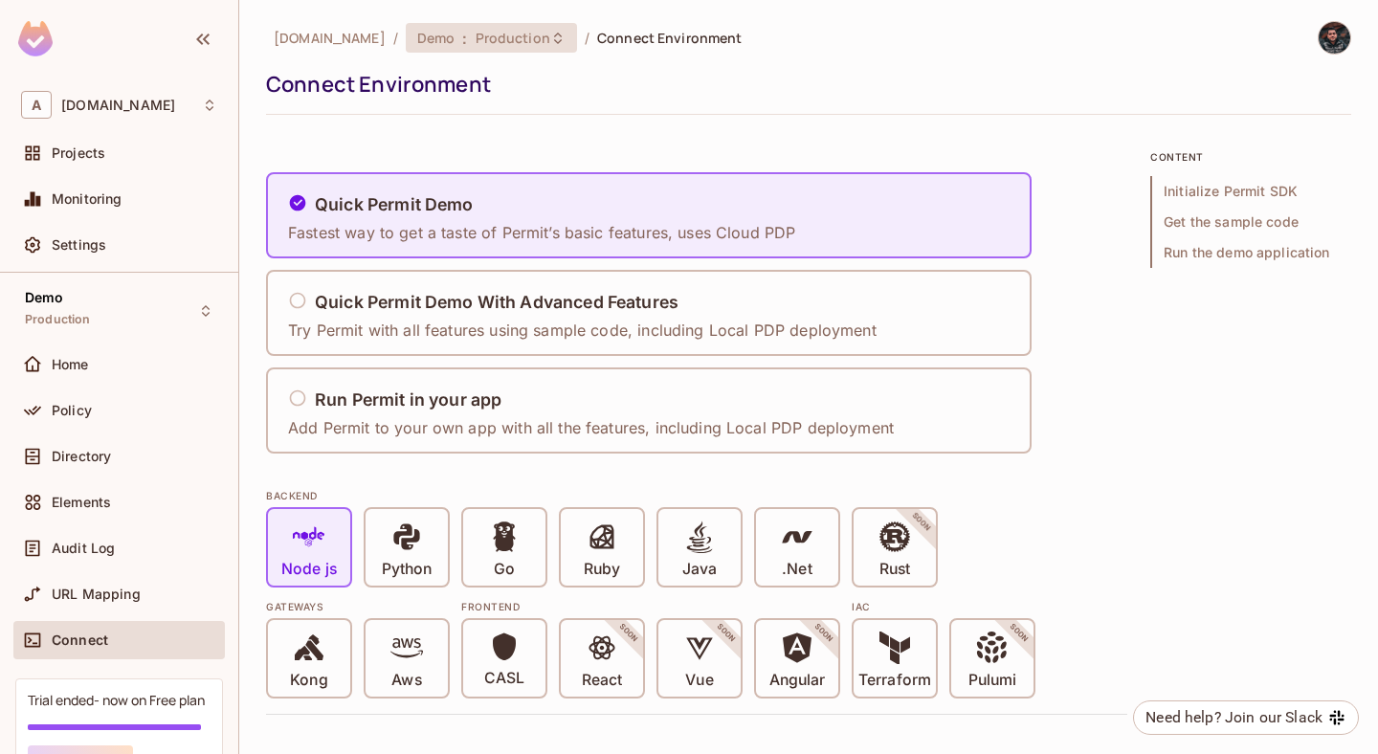
click at [528, 34] on span "Production" at bounding box center [513, 38] width 75 height 18
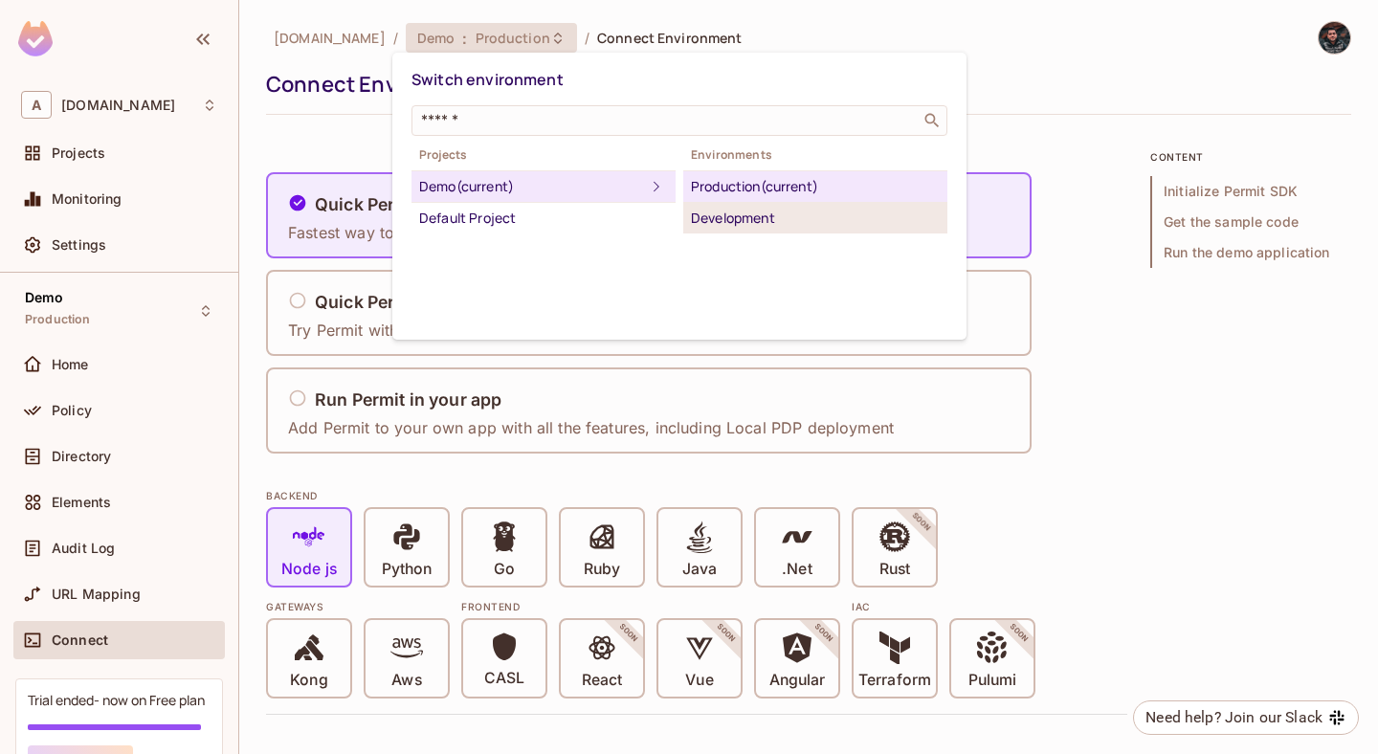
click at [734, 221] on div "Development" at bounding box center [815, 218] width 249 height 23
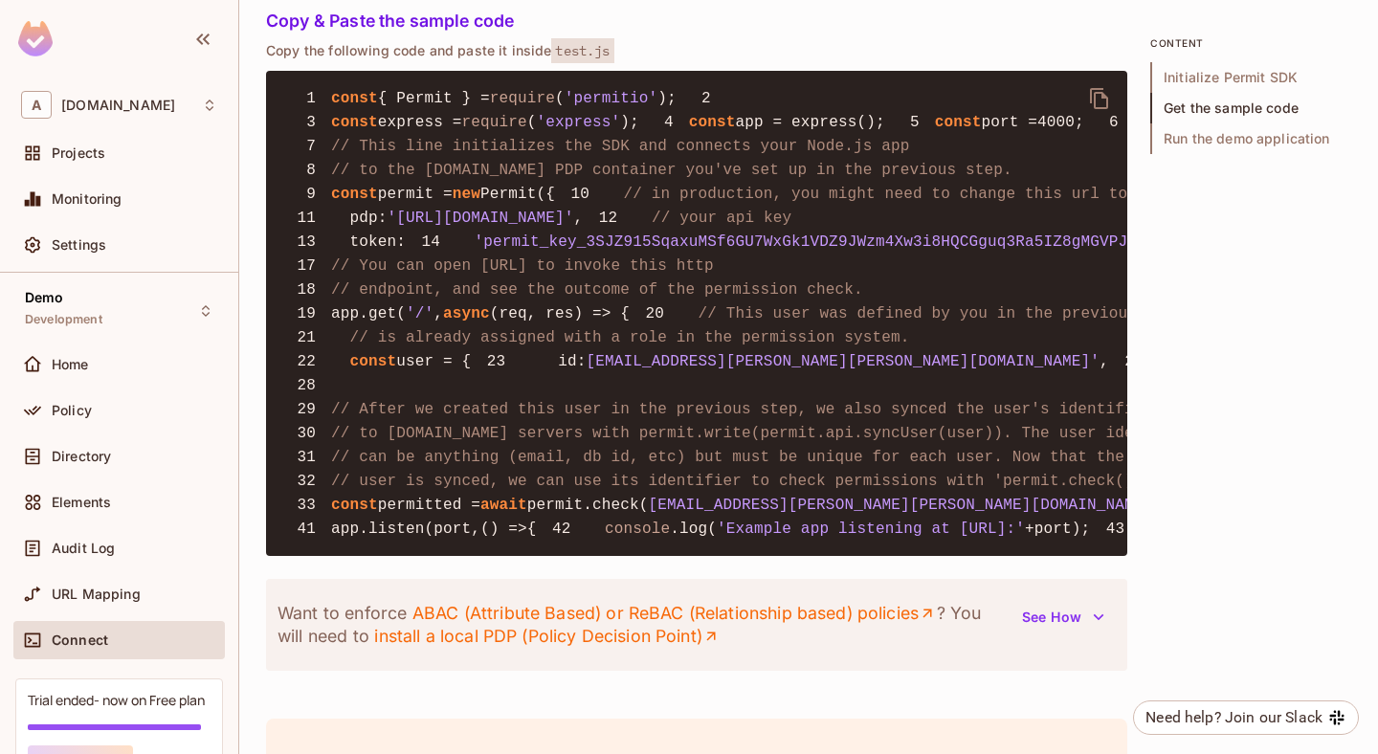
scroll to position [1463, 0]
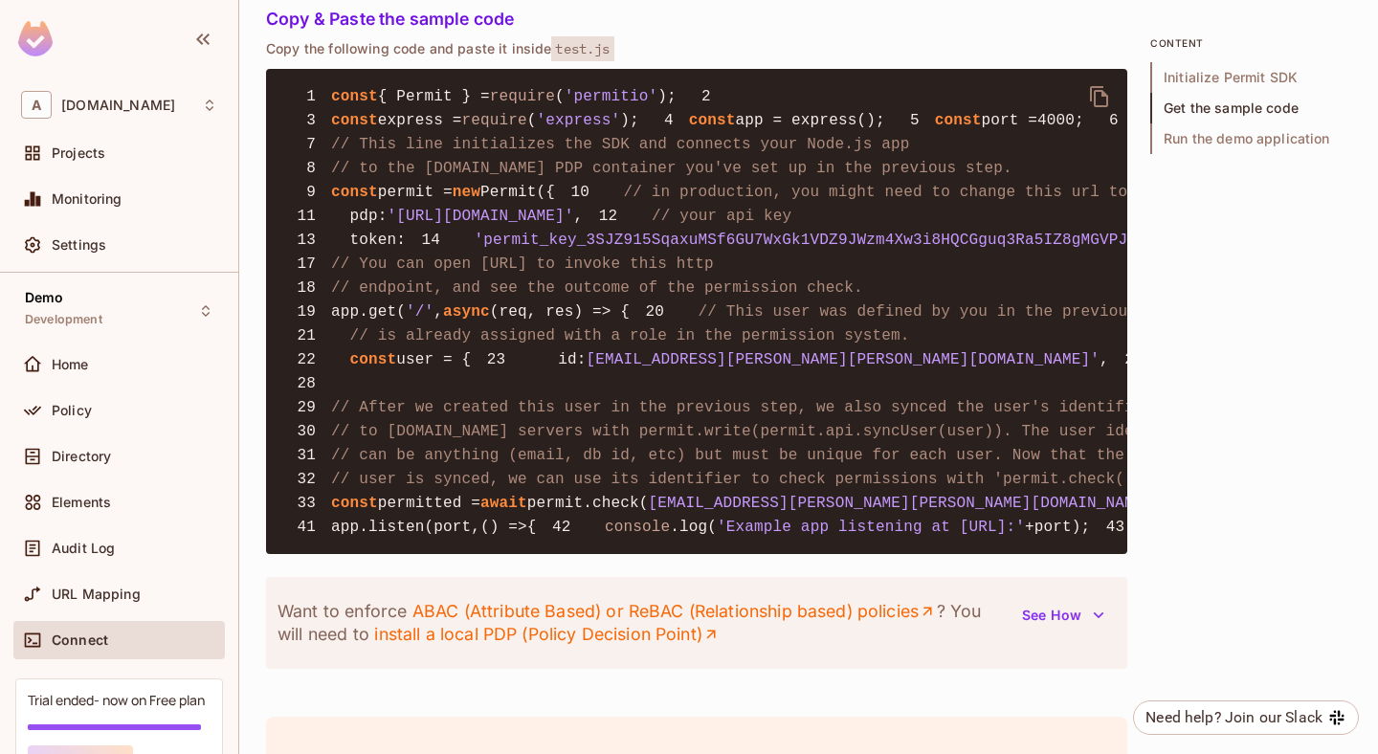
click at [517, 249] on span "'permit_key_3SJZ915SqaxuMSf6GU7WxGk1VDZ9JWzm4Xw3i8HQCGguq3Ra5IZ8gMGVPJ0H8gHWkFi…" at bounding box center [937, 240] width 924 height 17
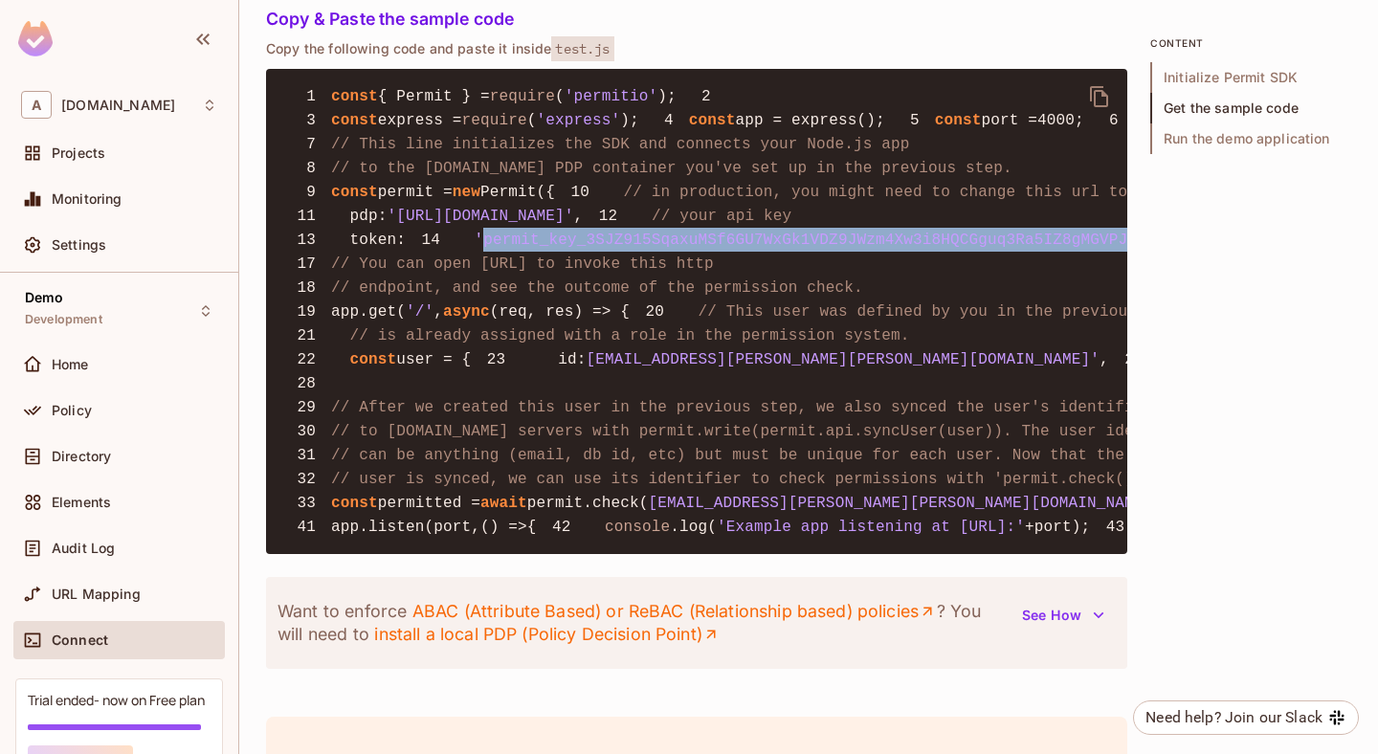
click at [517, 249] on span "'permit_key_3SJZ915SqaxuMSf6GU7WxGk1VDZ9JWzm4Xw3i8HQCGguq3Ra5IZ8gMGVPJ0H8gHWkFi…" at bounding box center [937, 240] width 924 height 17
copy span "permit_key_3SJZ915SqaxuMSf6GU7WxGk1VDZ9JWzm4Xw3i8HQCGguq3Ra5IZ8gMGVPJ0H8gHWkFiV…"
click at [475, 249] on span "'permit_key_3SJZ915SqaxuMSf6GU7WxGk1VDZ9JWzm4Xw3i8HQCGguq3Ra5IZ8gMGVPJ0H8gHWkFi…" at bounding box center [937, 240] width 924 height 17
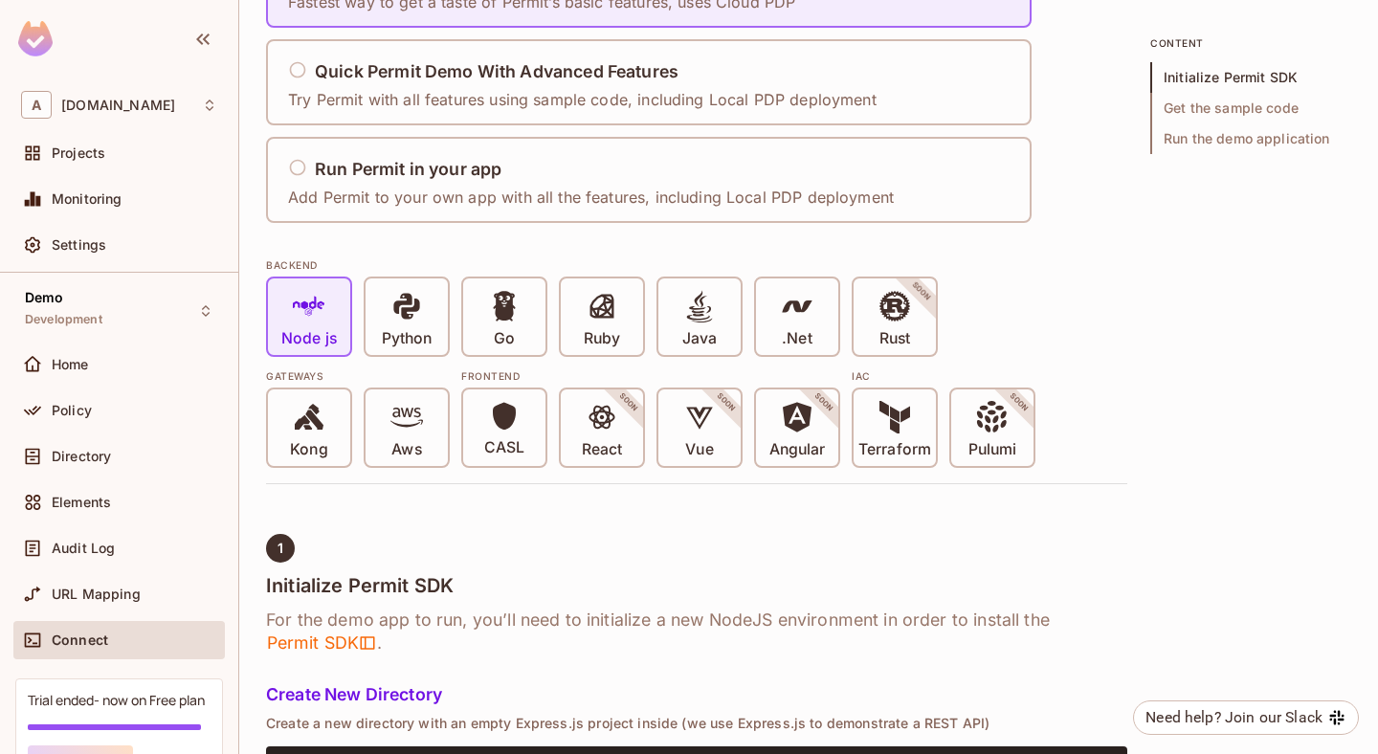
scroll to position [0, 0]
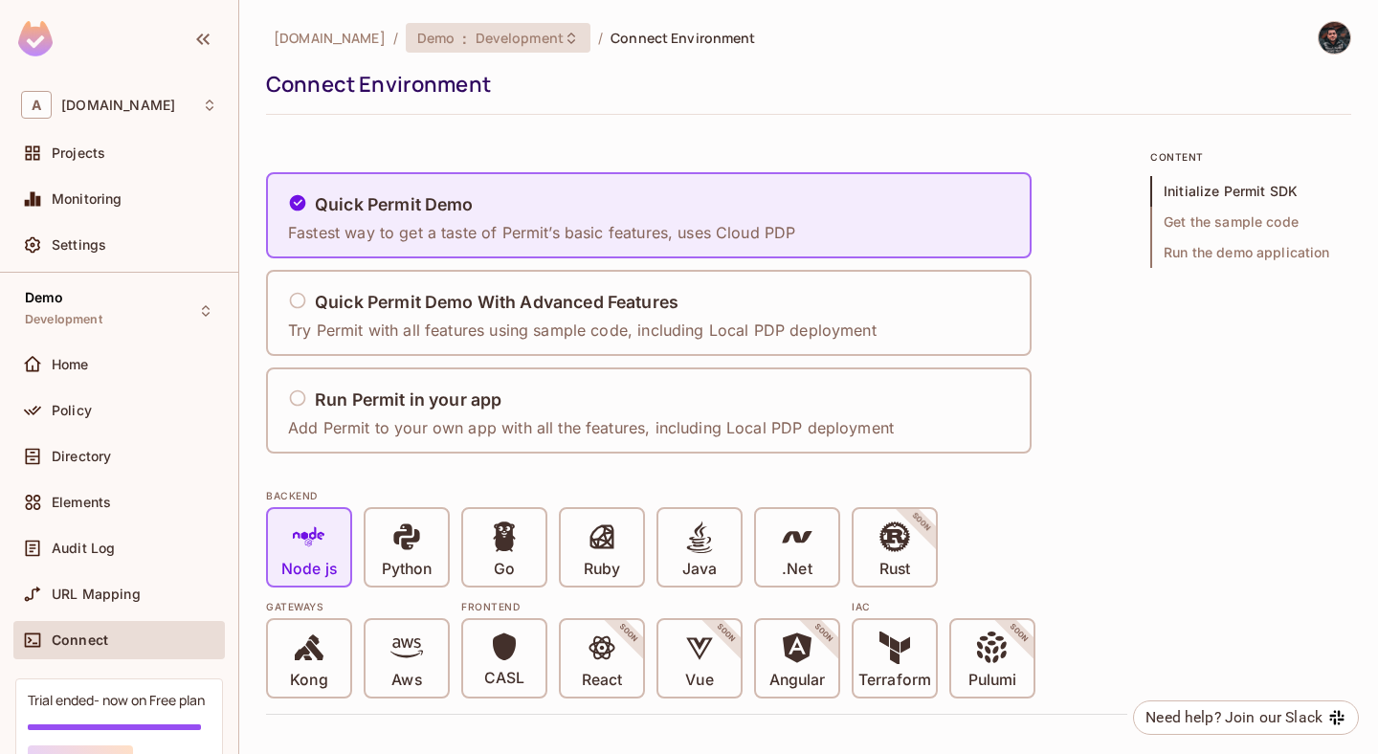
click at [487, 29] on span "Development" at bounding box center [520, 38] width 88 height 18
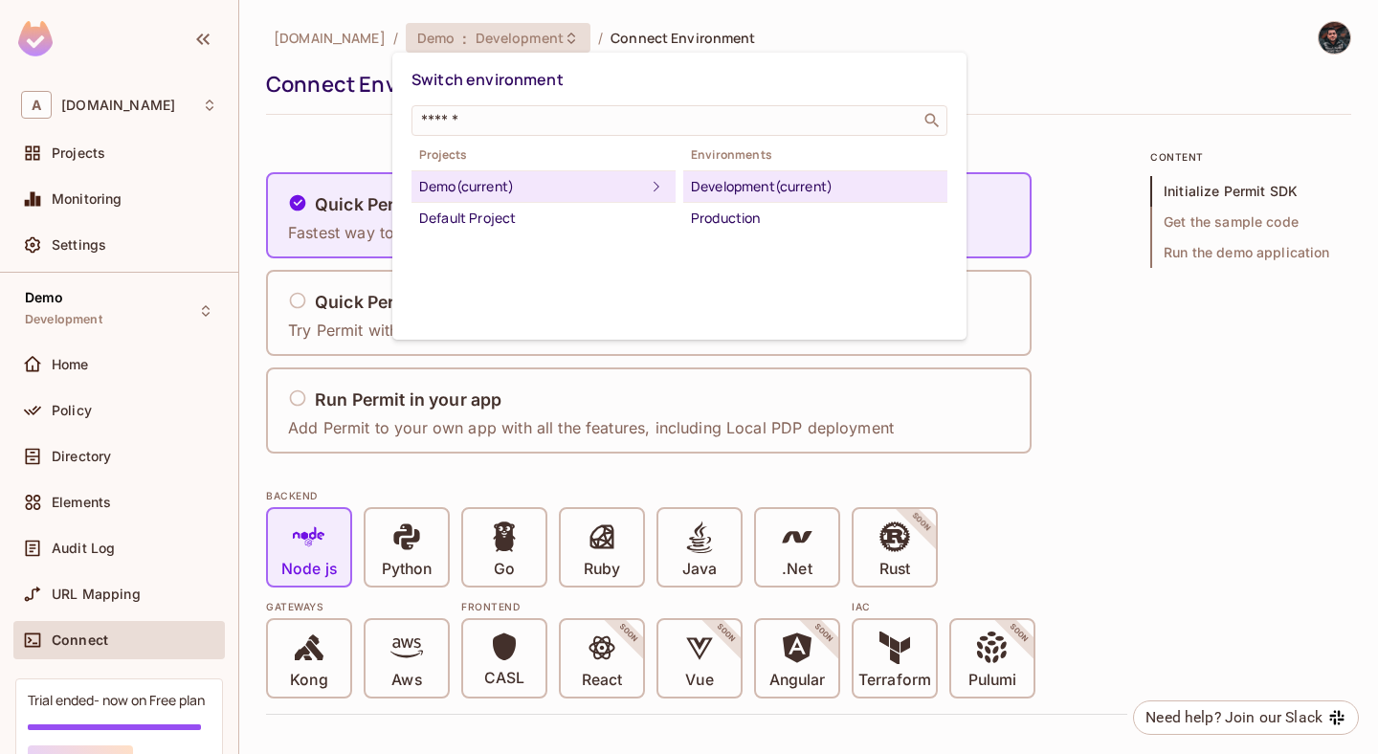
click at [107, 150] on div at bounding box center [689, 377] width 1378 height 754
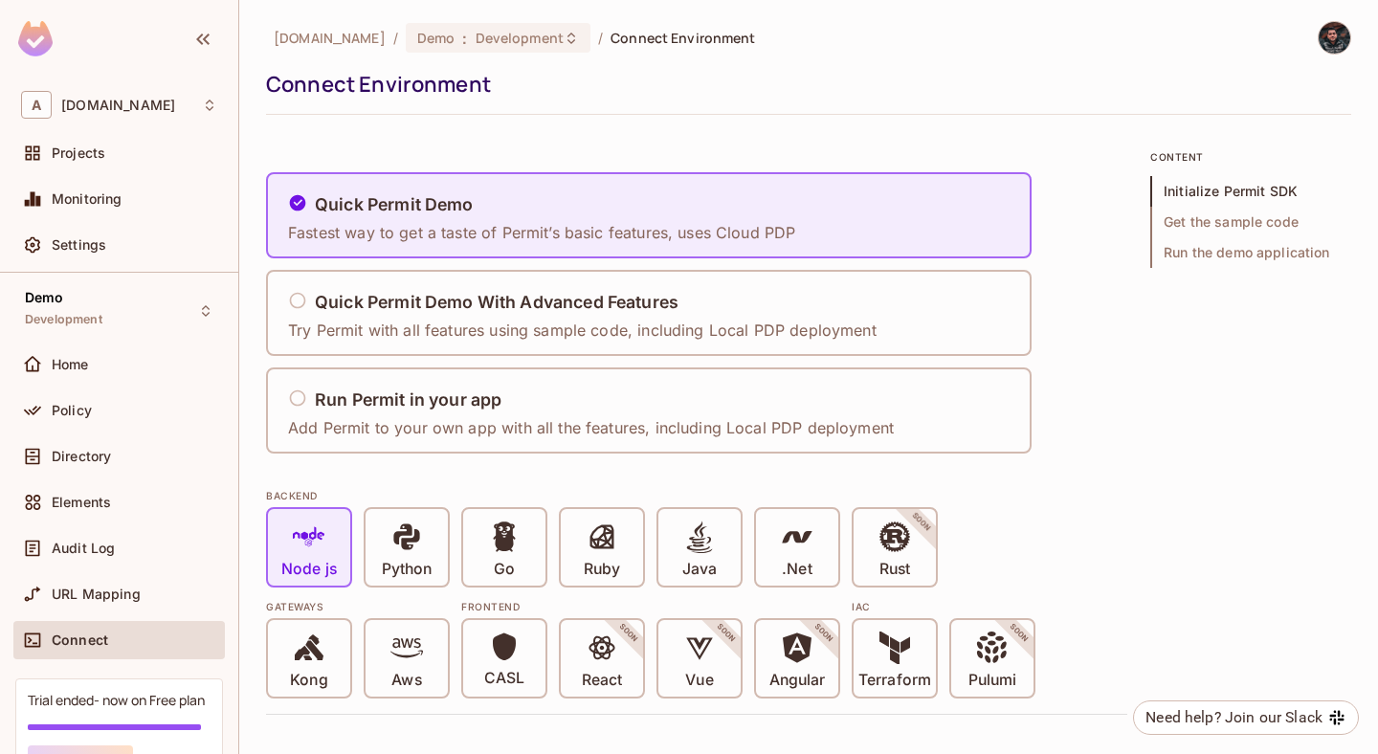
click at [99, 153] on span "Projects" at bounding box center [79, 152] width 54 height 15
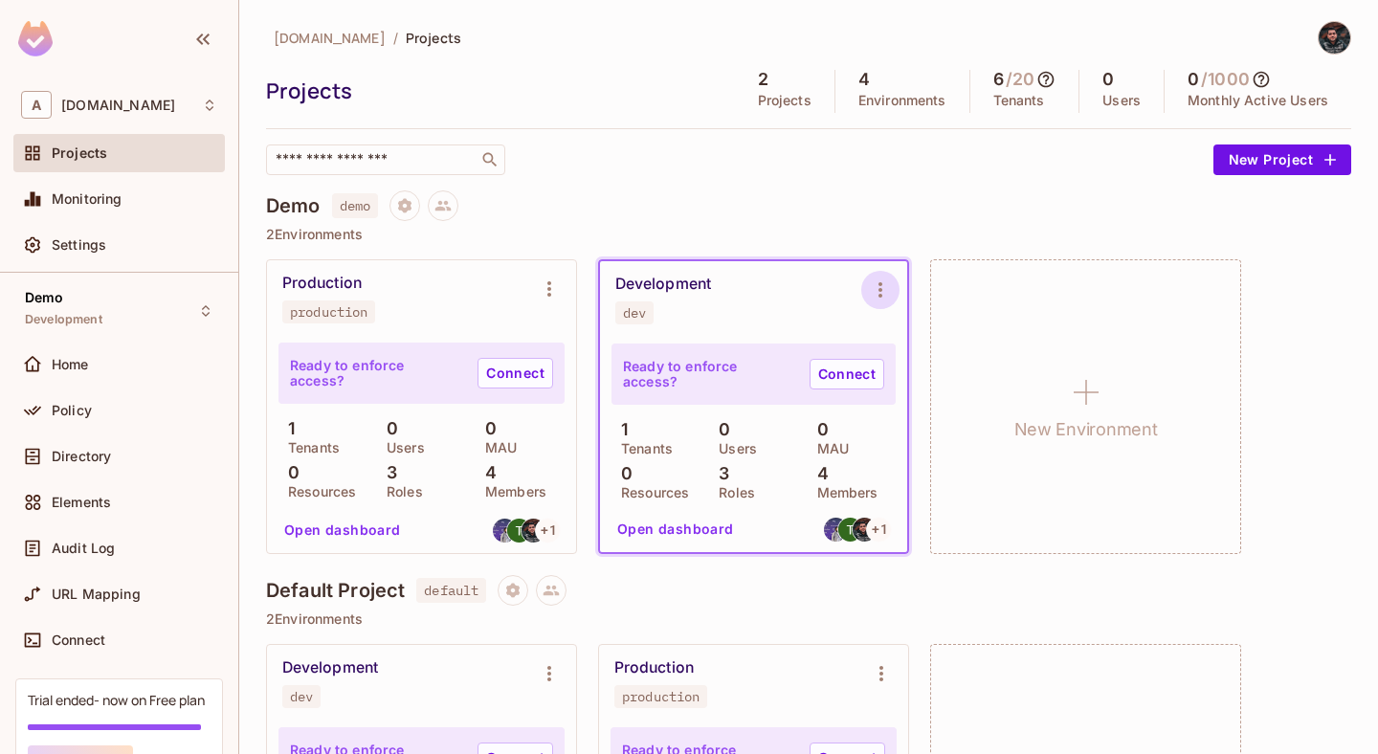
click at [881, 304] on button "Environment settings" at bounding box center [880, 290] width 38 height 38
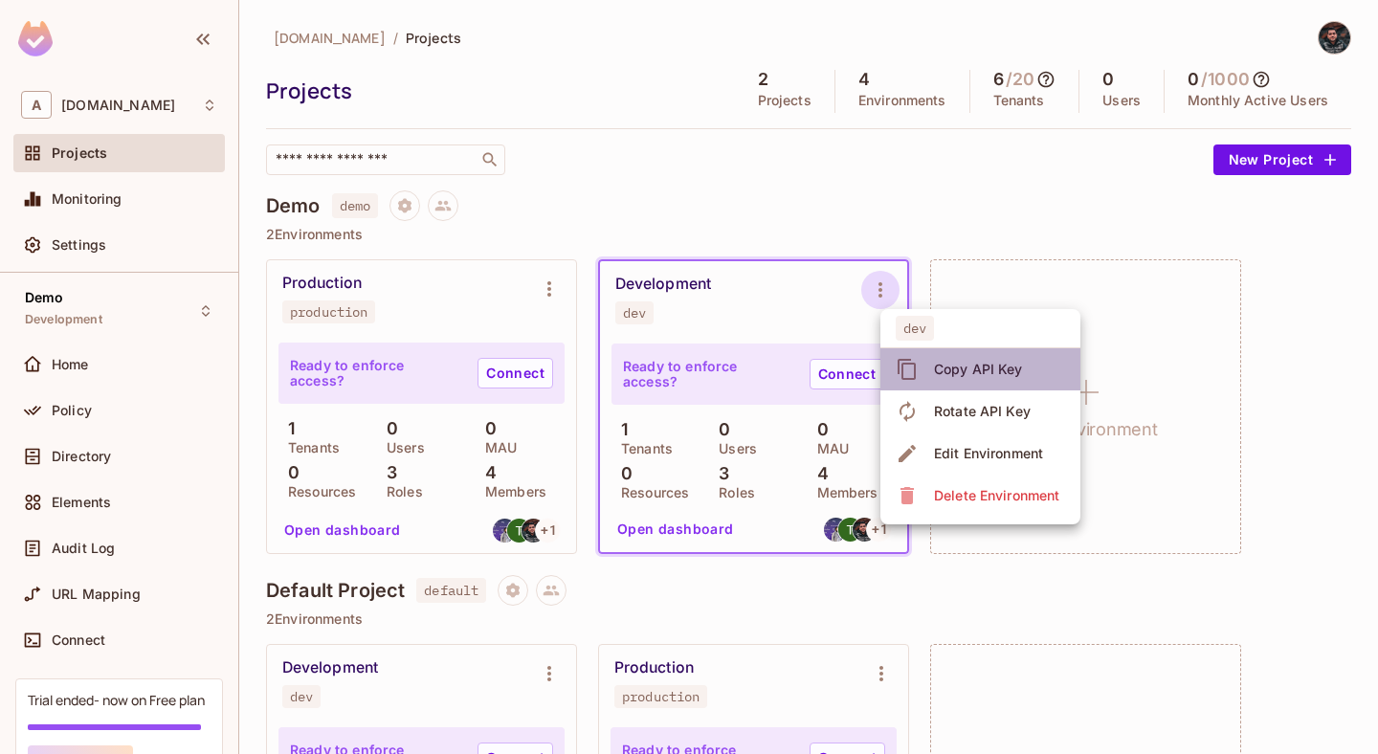
click at [929, 359] on span "Copy API Key" at bounding box center [978, 369] width 101 height 31
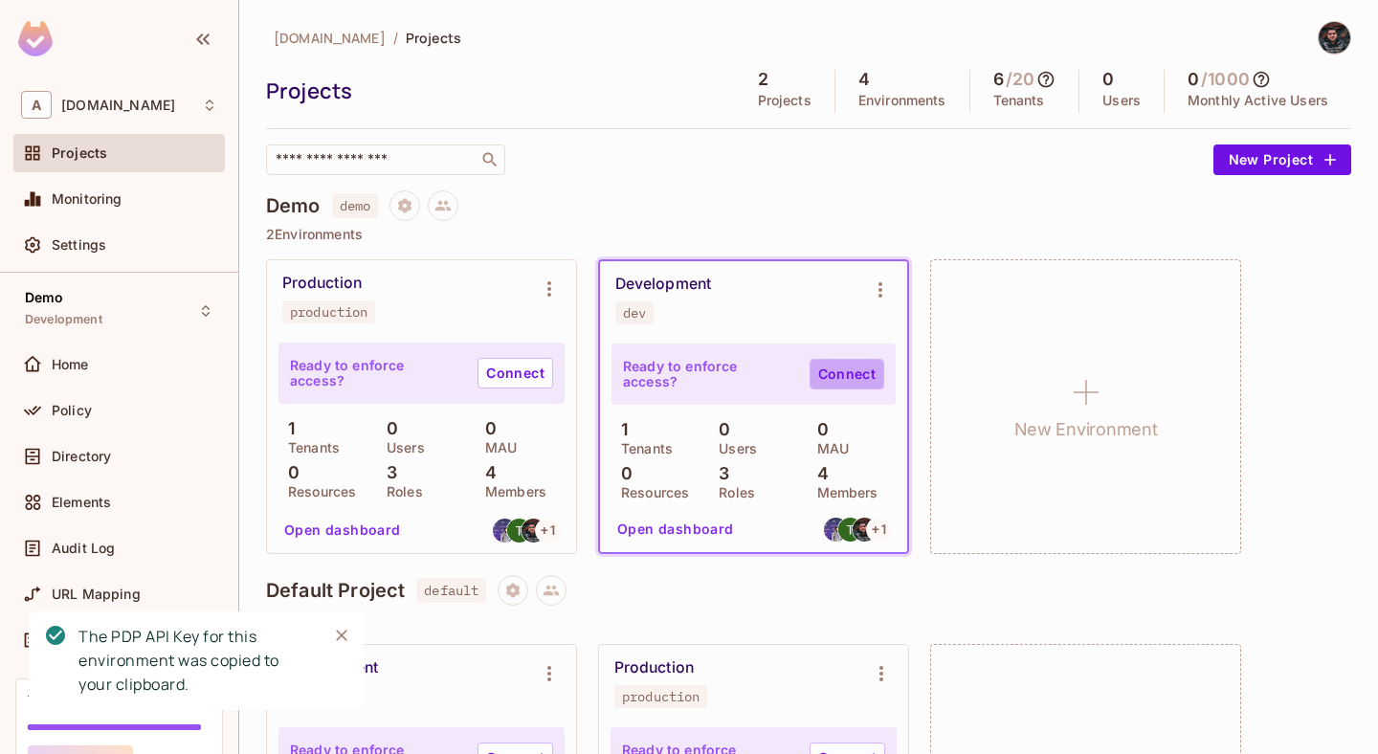
click at [838, 368] on link "Connect" at bounding box center [847, 374] width 75 height 31
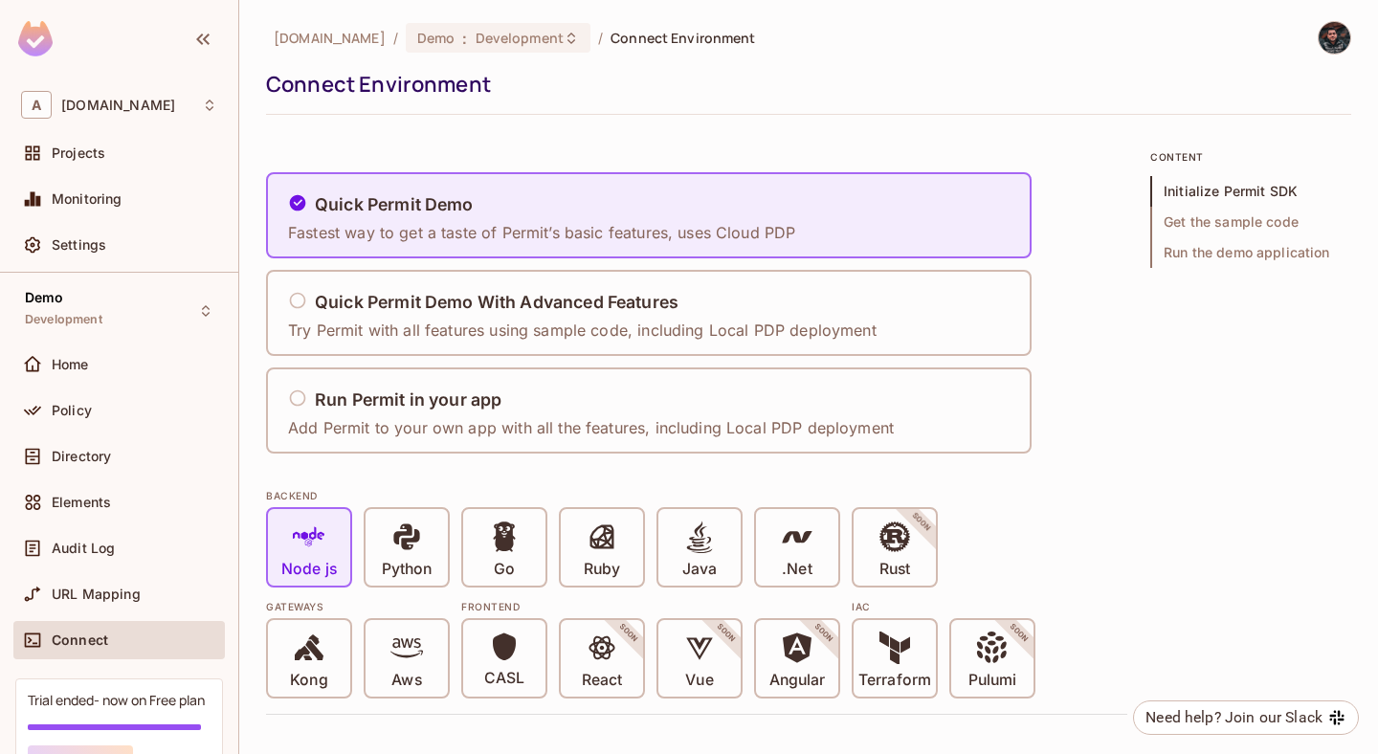
click at [134, 132] on div "A abclojistik.com Projects Monitoring Settings" at bounding box center [119, 178] width 238 height 190
click at [134, 158] on div "Projects" at bounding box center [135, 152] width 166 height 15
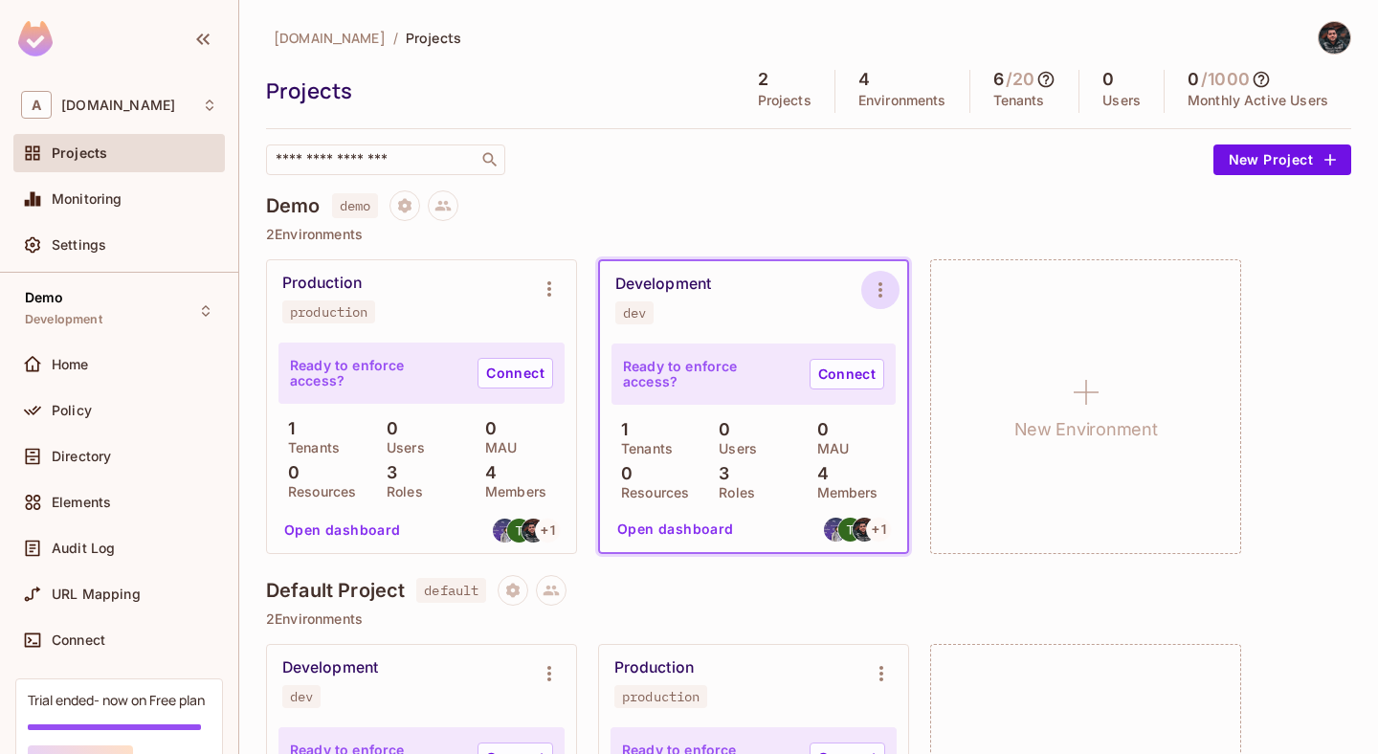
click at [874, 284] on icon "Environment settings" at bounding box center [880, 290] width 23 height 23
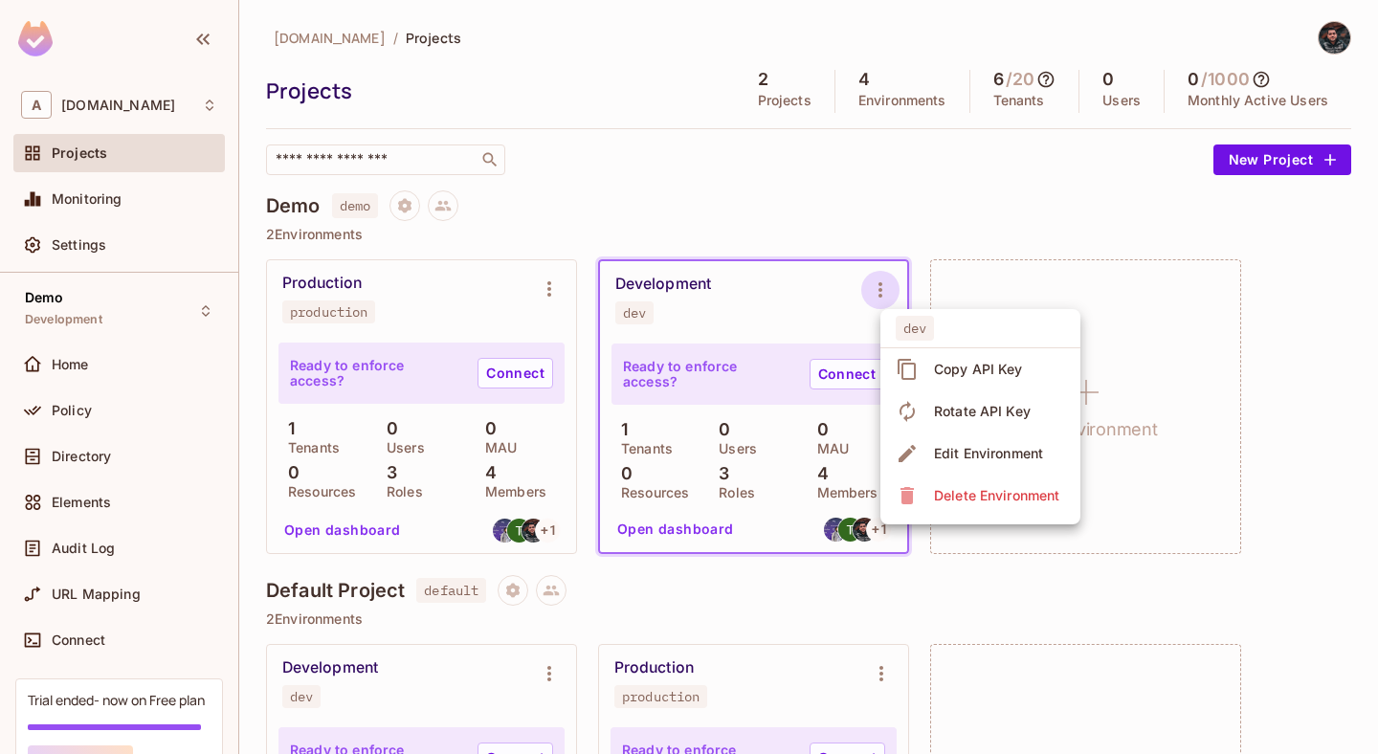
click at [965, 374] on div "Copy API Key" at bounding box center [978, 369] width 89 height 19
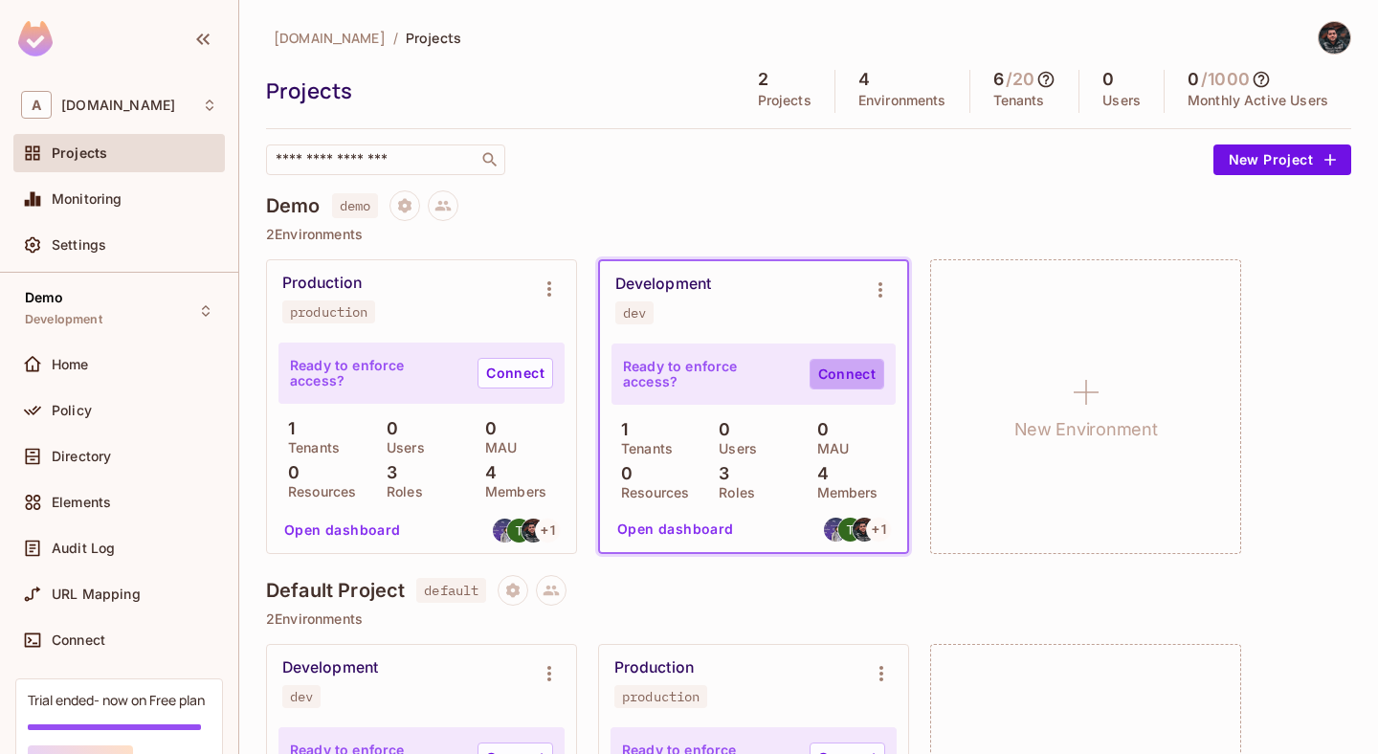
click at [860, 375] on link "Connect" at bounding box center [847, 374] width 75 height 31
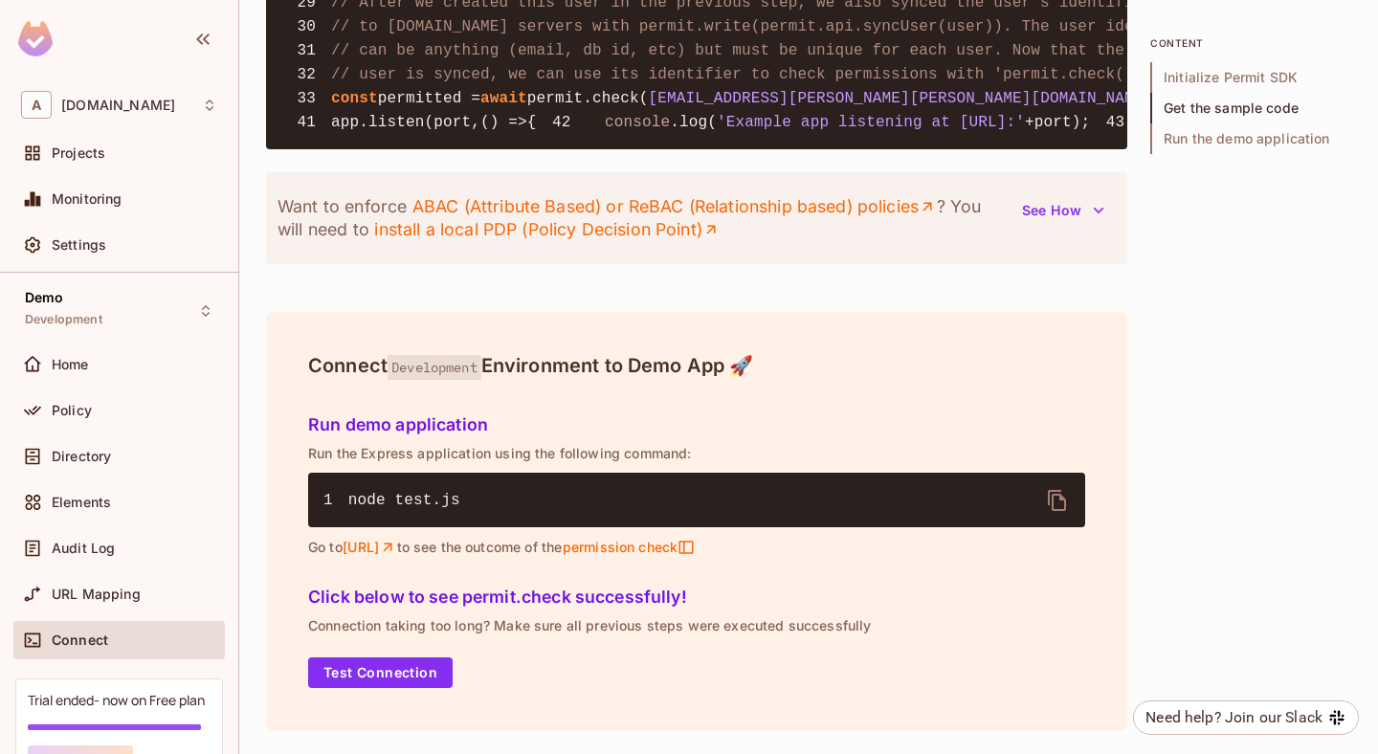
scroll to position [2397, 0]
click at [436, 680] on button "Test Connection" at bounding box center [380, 673] width 145 height 31
click at [1074, 206] on button "See How" at bounding box center [1063, 210] width 105 height 31
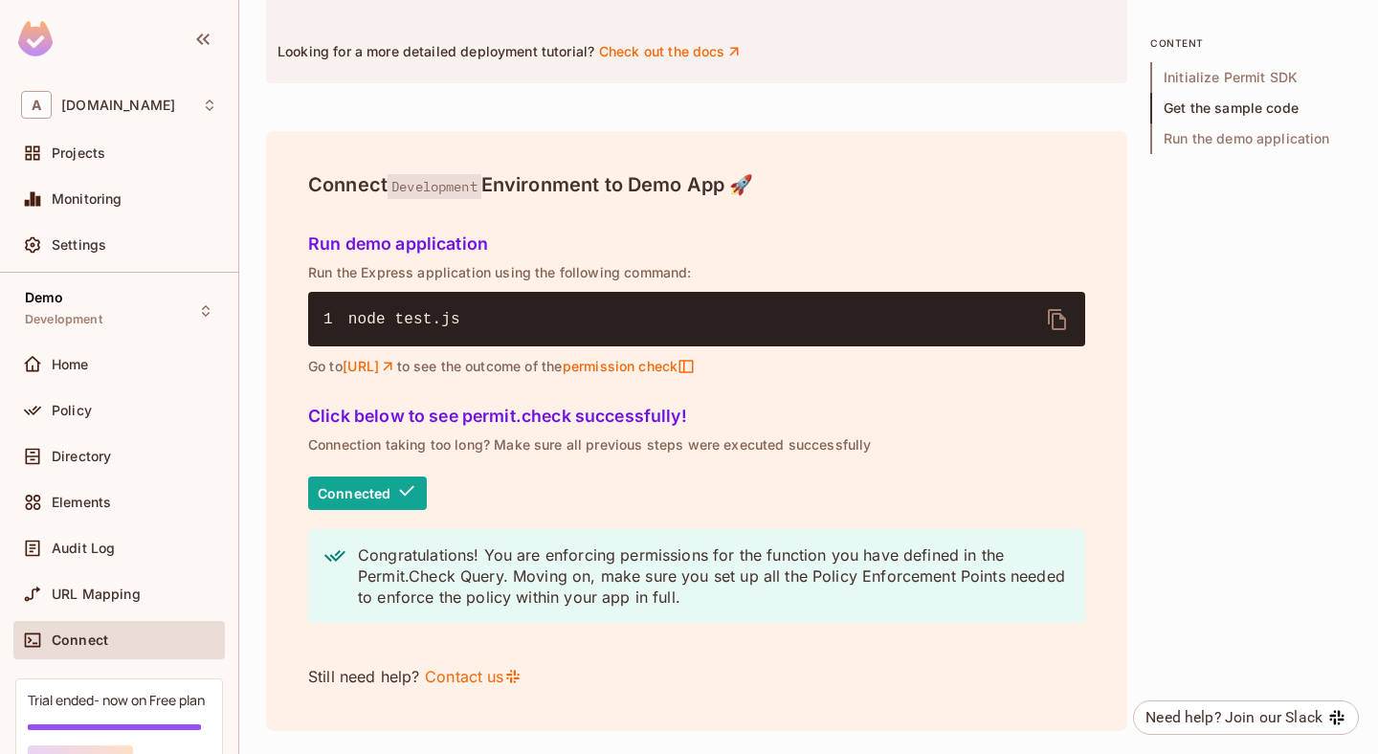
scroll to position [2850, 0]
click at [615, 404] on div "Click below to see permit.check successfully! Connection taking too long? Make …" at bounding box center [697, 543] width 793 height 310
click at [615, 563] on p "Congratulations! You are enforcing permissions for the function you have define…" at bounding box center [714, 576] width 712 height 63
click at [98, 162] on div "Projects" at bounding box center [119, 153] width 196 height 23
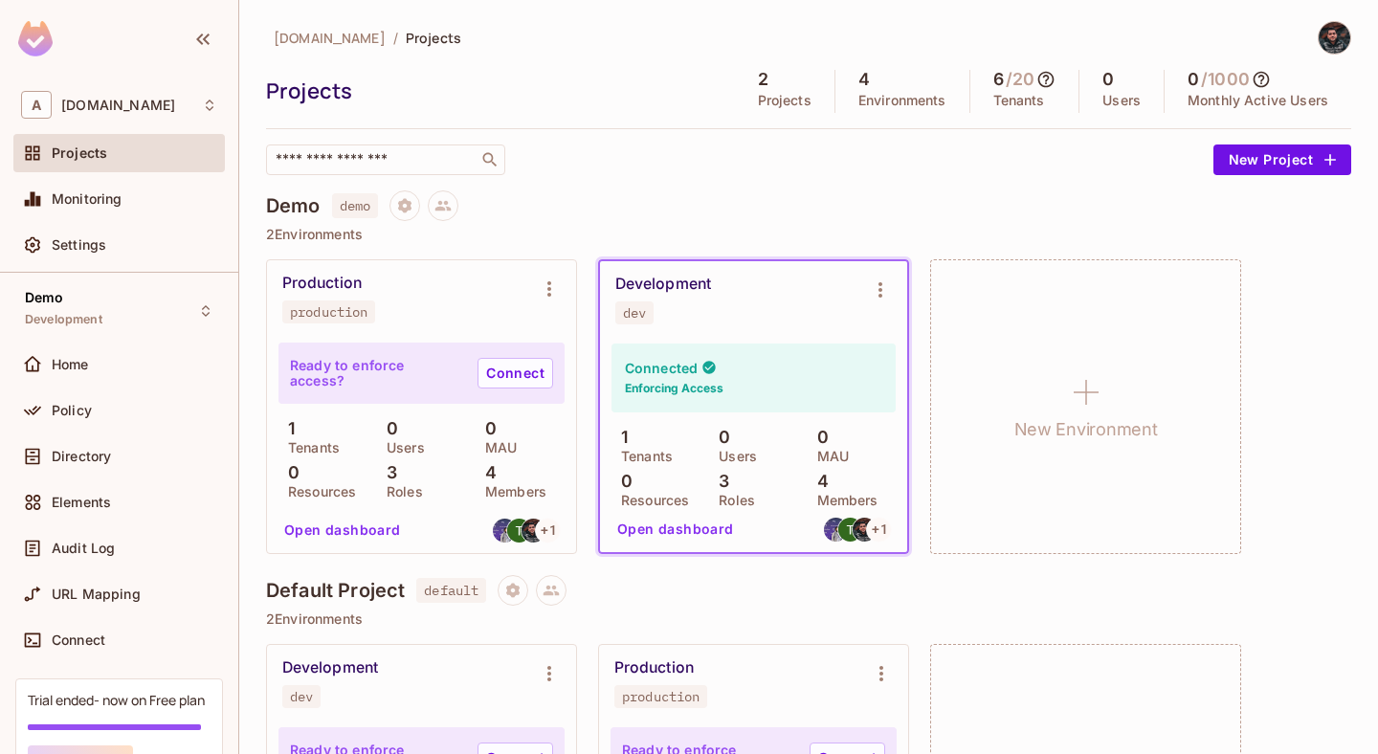
scroll to position [56, 0]
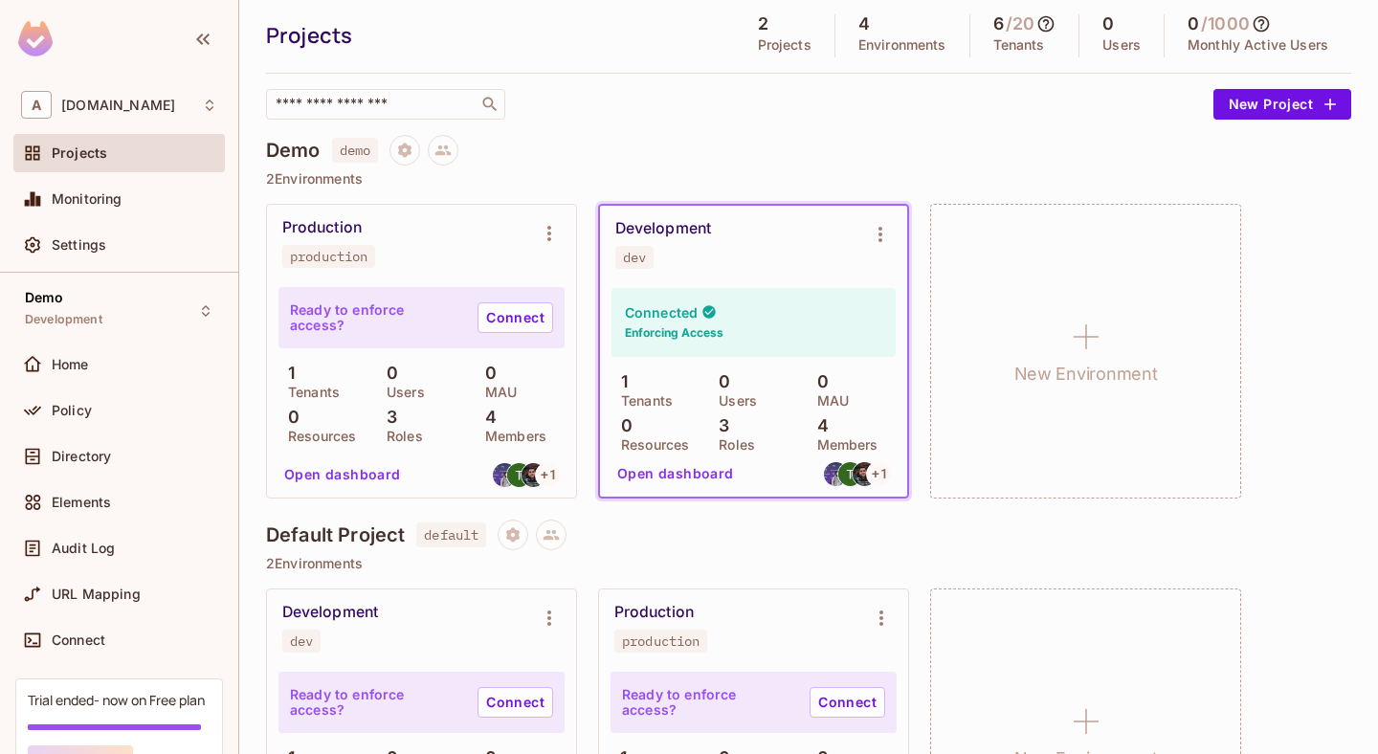
click at [803, 324] on div "Connected Enforcing Access" at bounding box center [754, 322] width 284 height 69
click at [676, 476] on button "Open dashboard" at bounding box center [676, 473] width 132 height 31
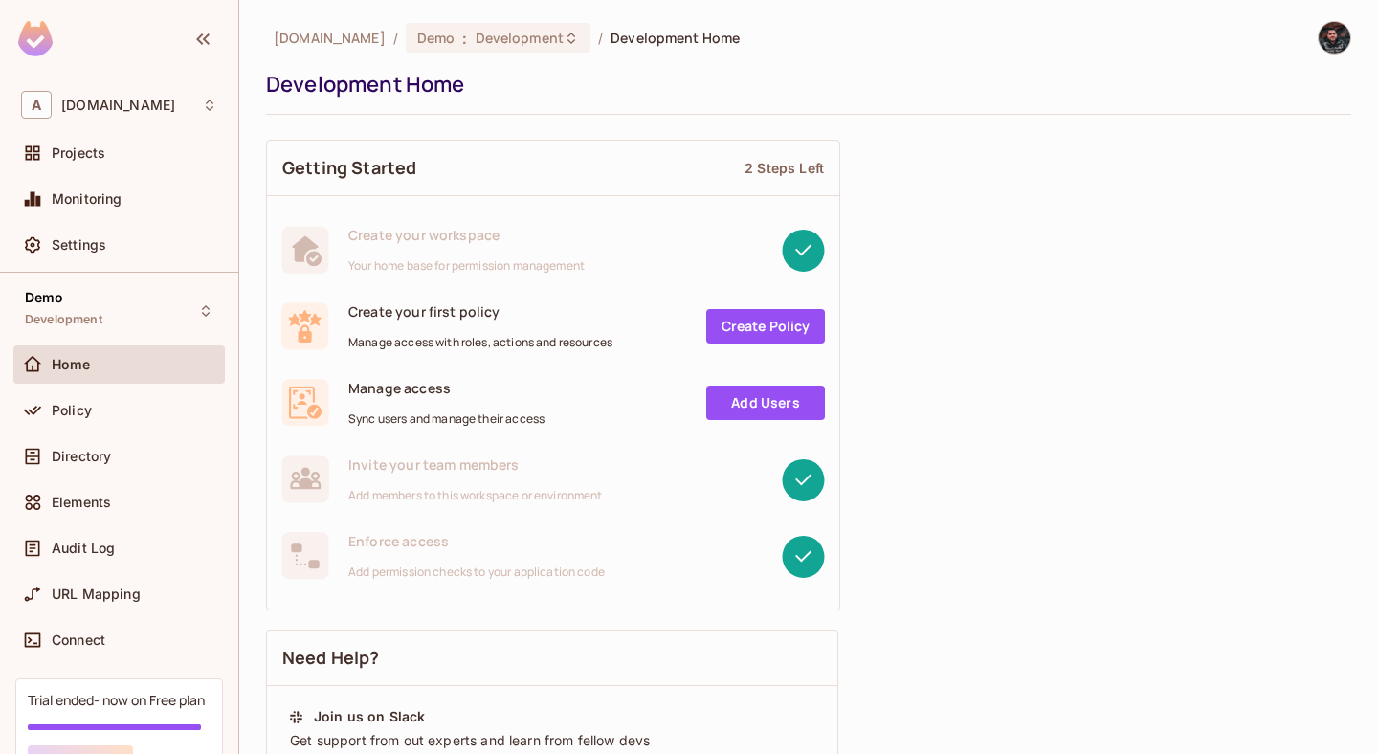
click at [737, 411] on link "Add Users" at bounding box center [765, 403] width 119 height 34
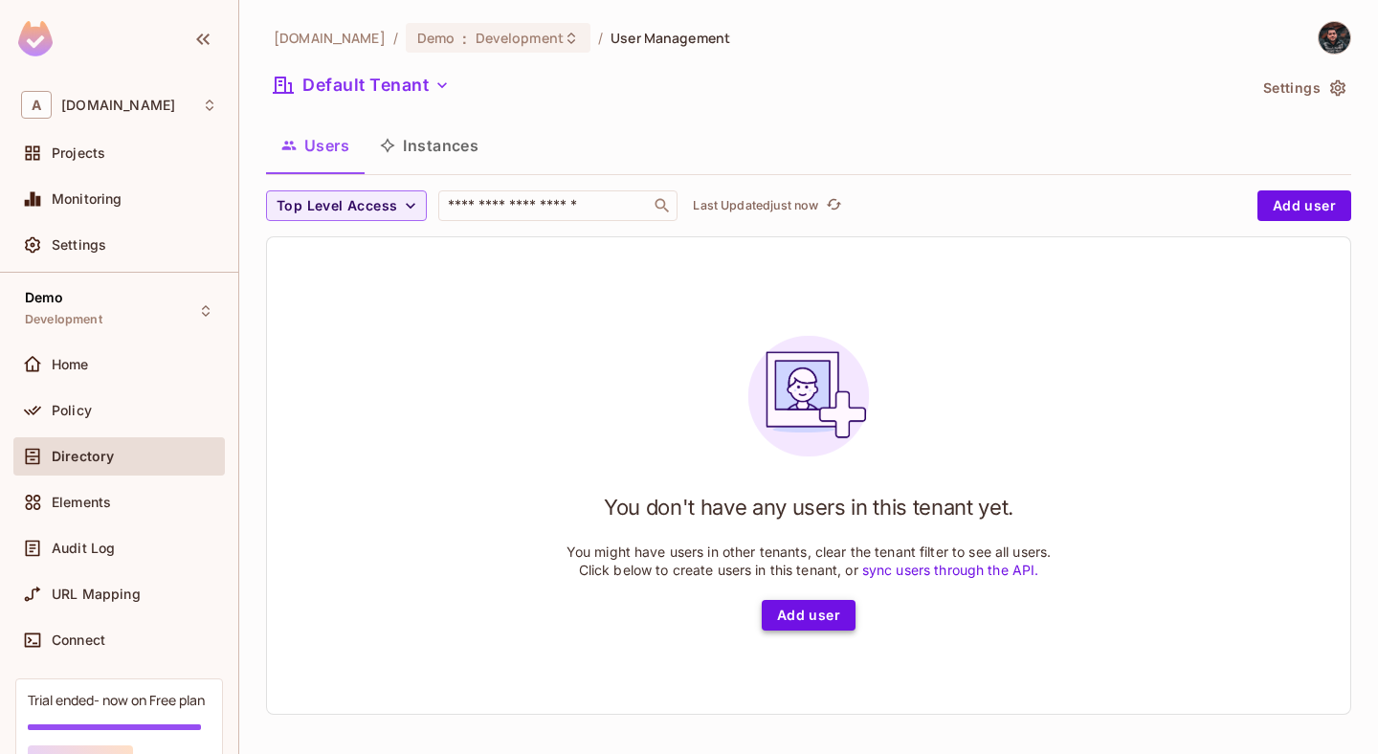
click at [806, 611] on button "Add user" at bounding box center [809, 615] width 94 height 31
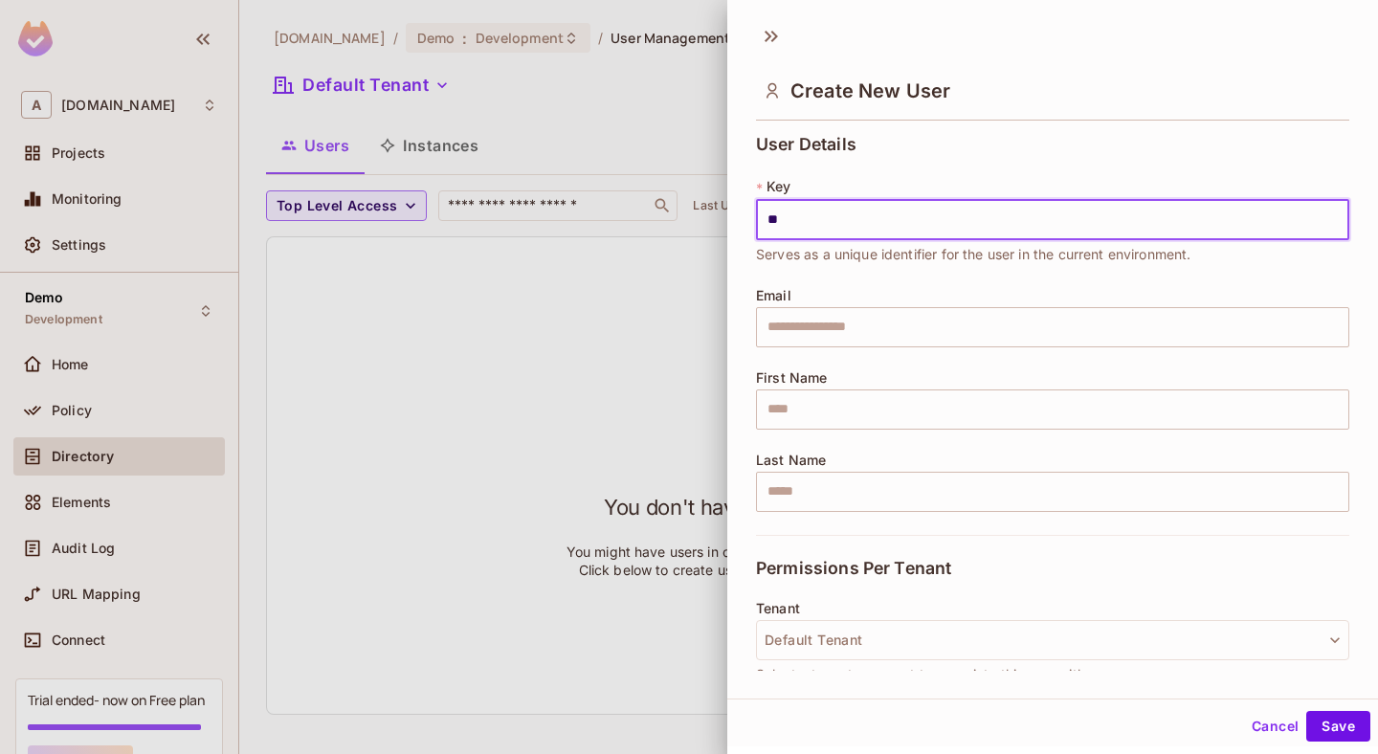
type input "*"
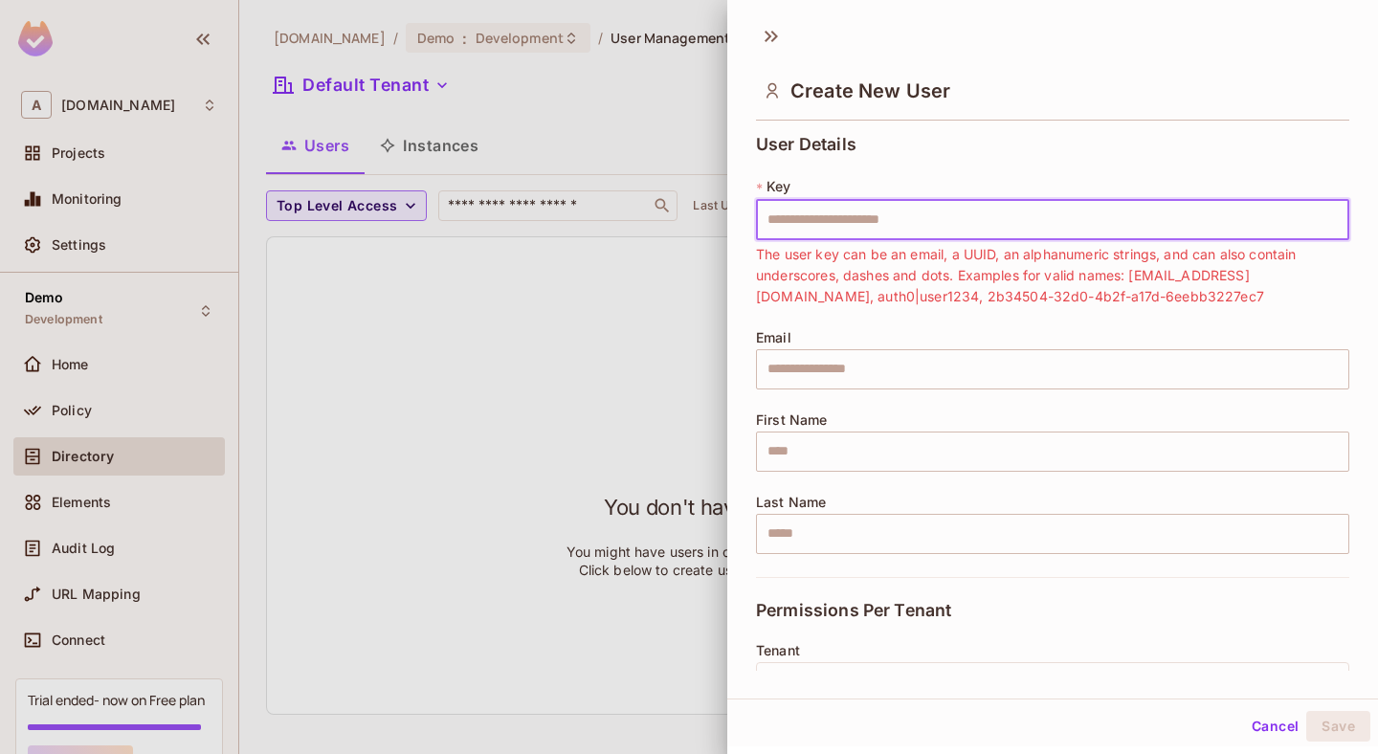
click at [859, 224] on input "text" at bounding box center [1052, 220] width 593 height 40
paste input "**********"
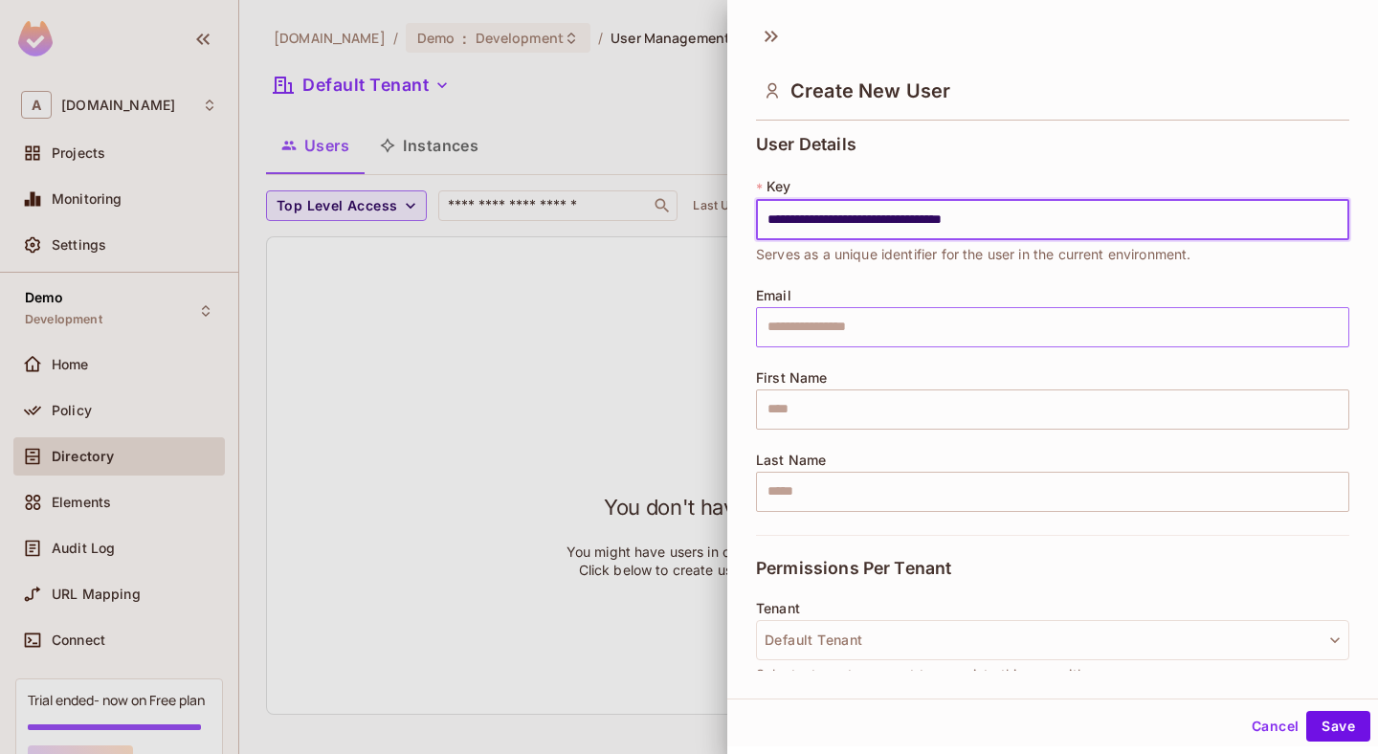
type input "**********"
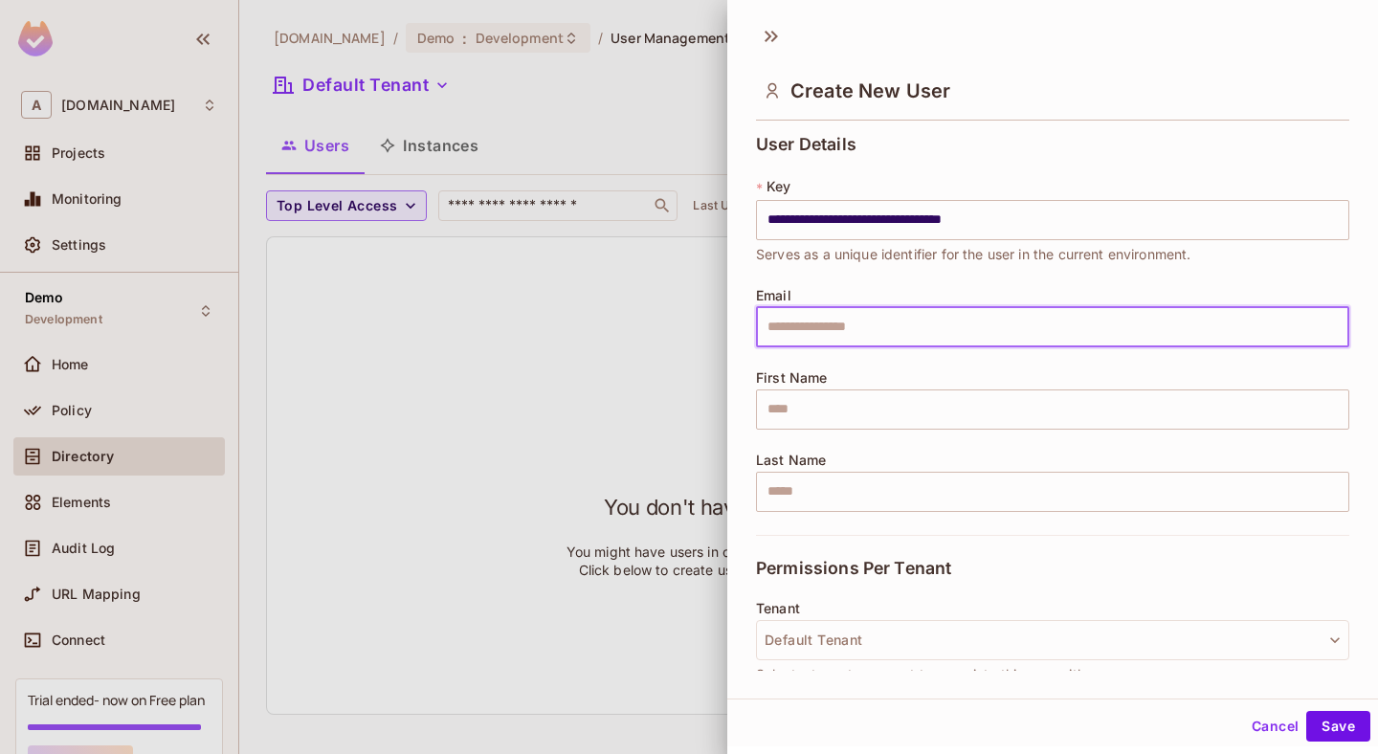
click at [835, 333] on input "text" at bounding box center [1052, 327] width 593 height 40
type input "**********"
click at [806, 406] on input "text" at bounding box center [1052, 410] width 593 height 40
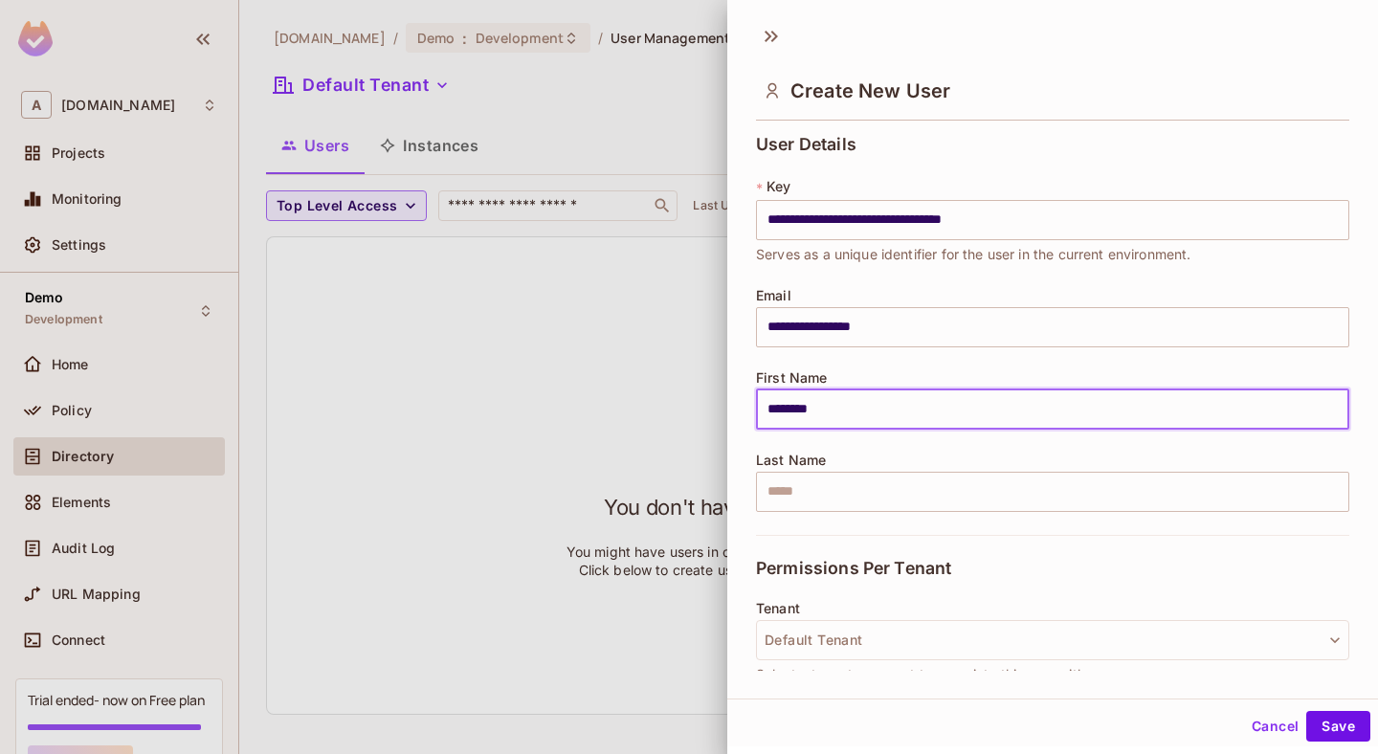
type input "********"
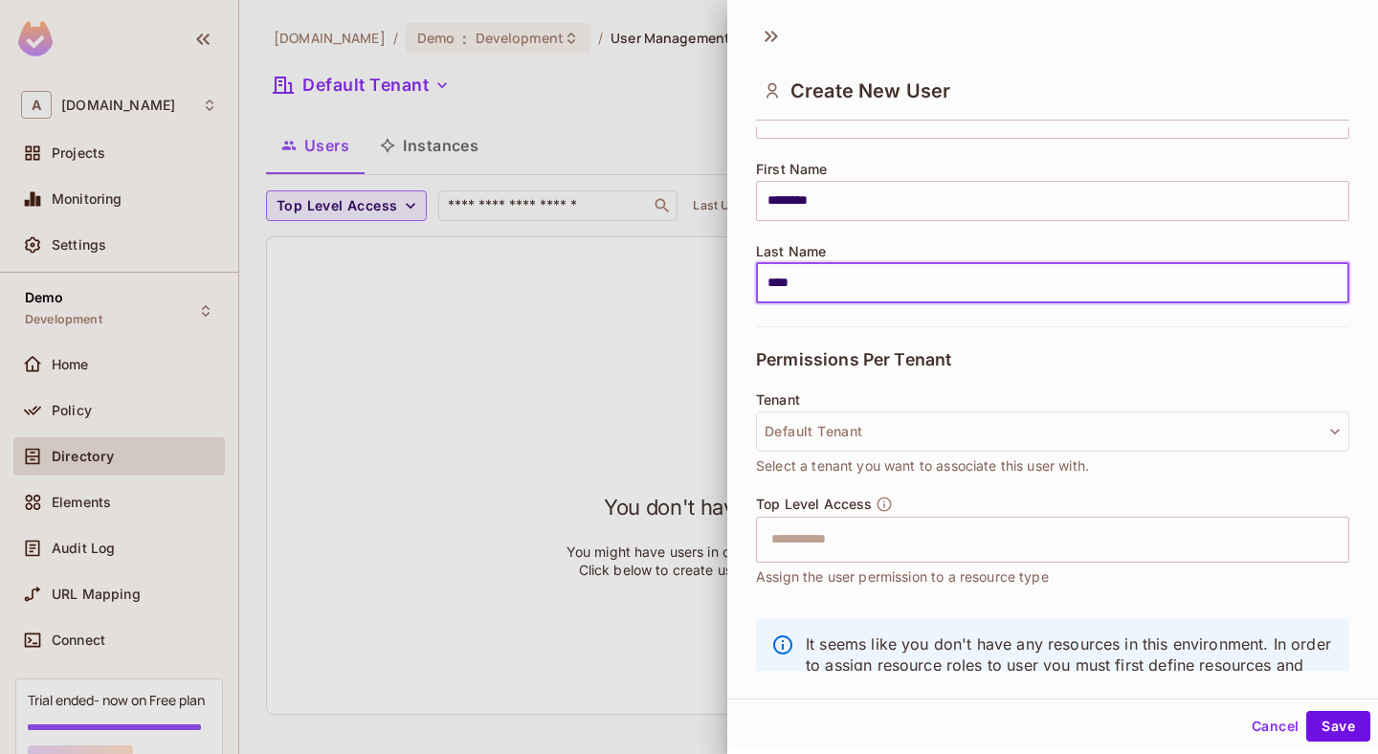
scroll to position [280, 0]
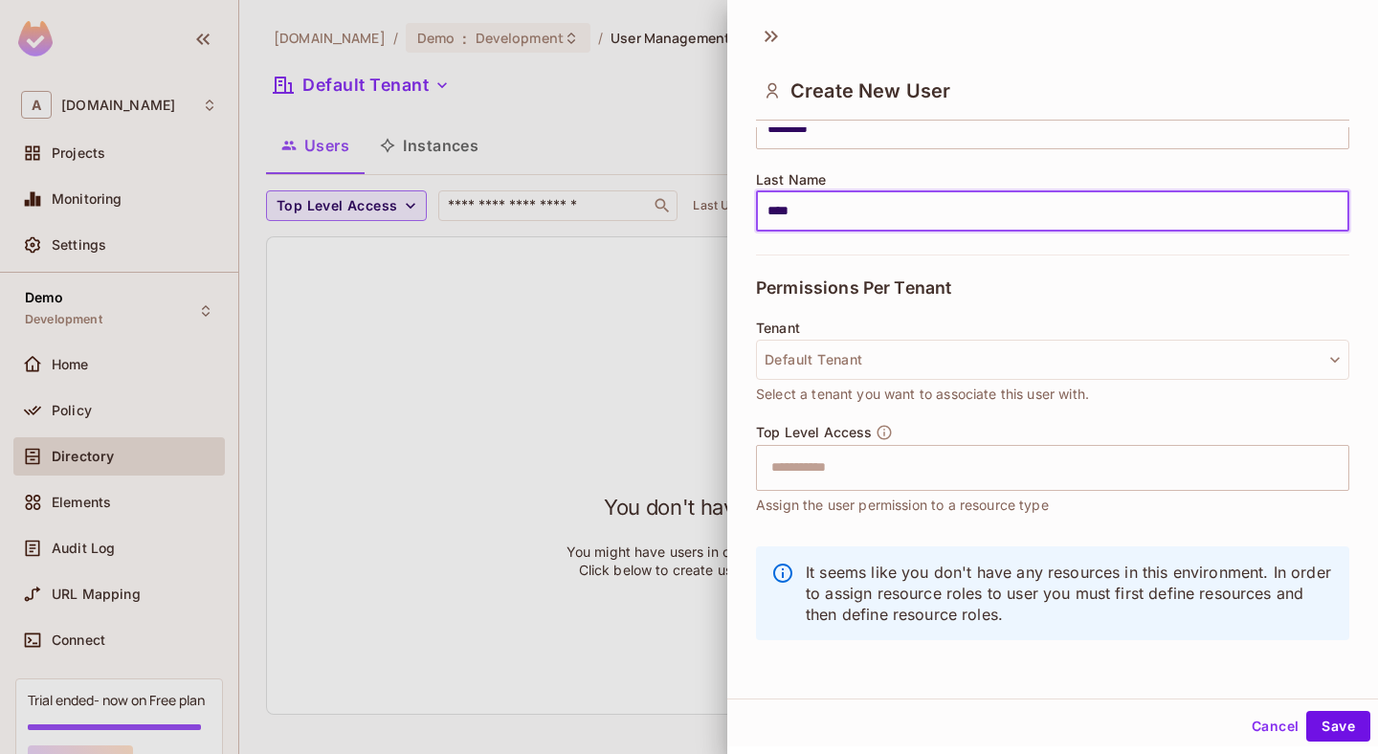
type input "****"
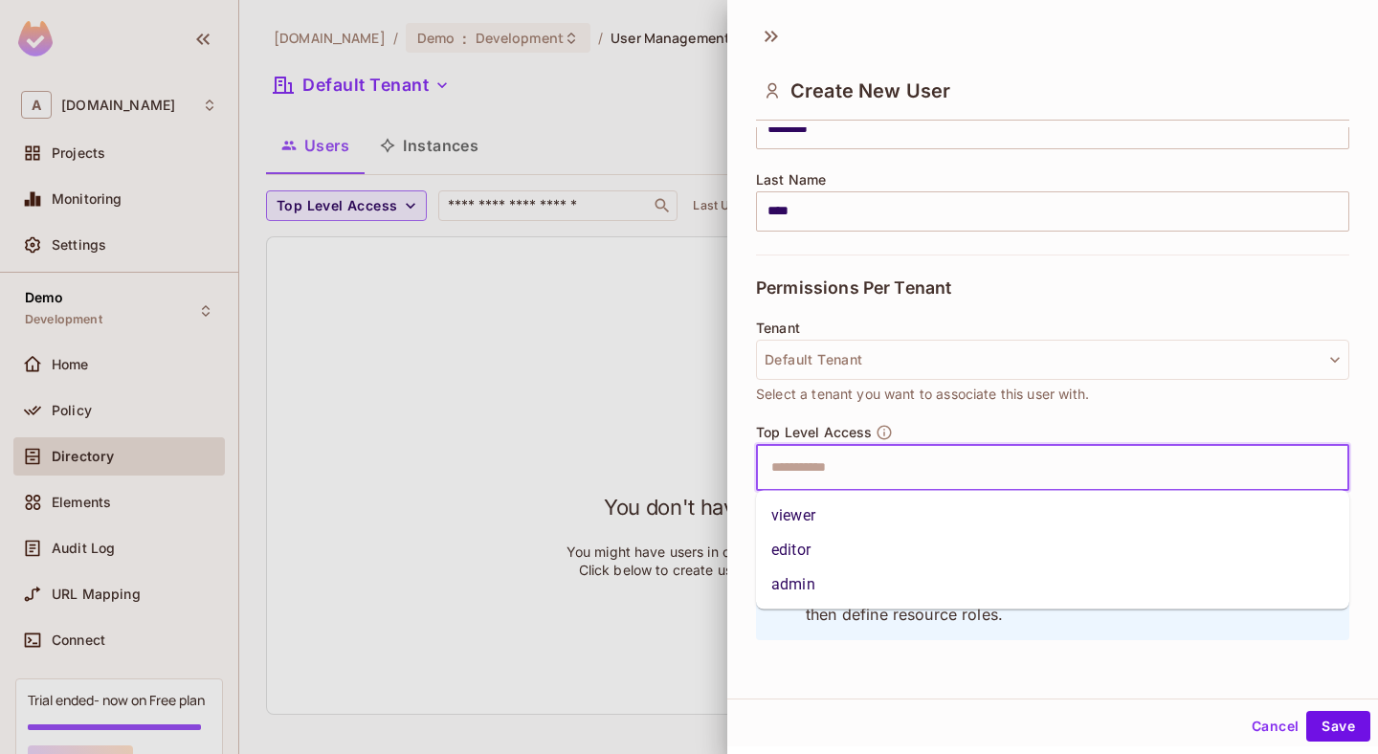
click at [1036, 477] on input "text" at bounding box center [1036, 468] width 552 height 38
click at [1015, 526] on li "viewer" at bounding box center [1052, 516] width 593 height 34
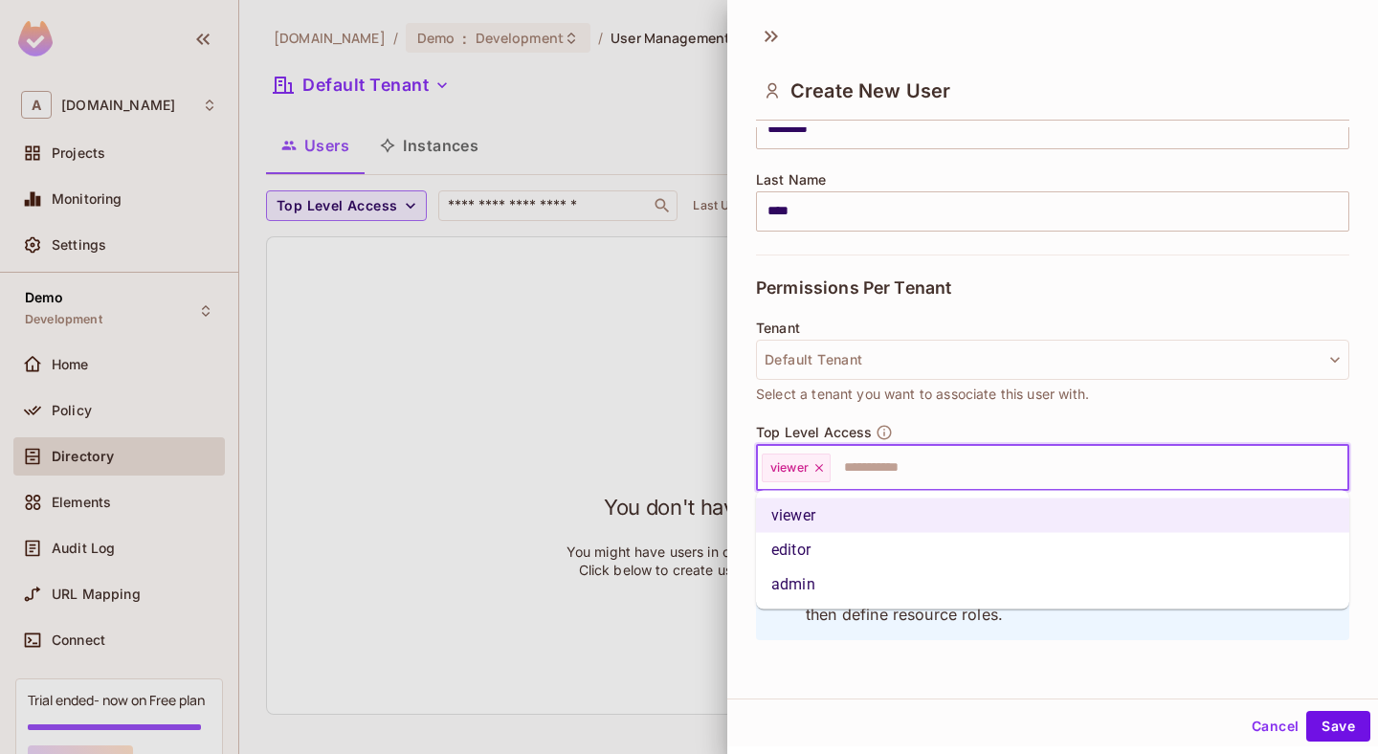
click at [1039, 474] on input "text" at bounding box center [1073, 468] width 480 height 38
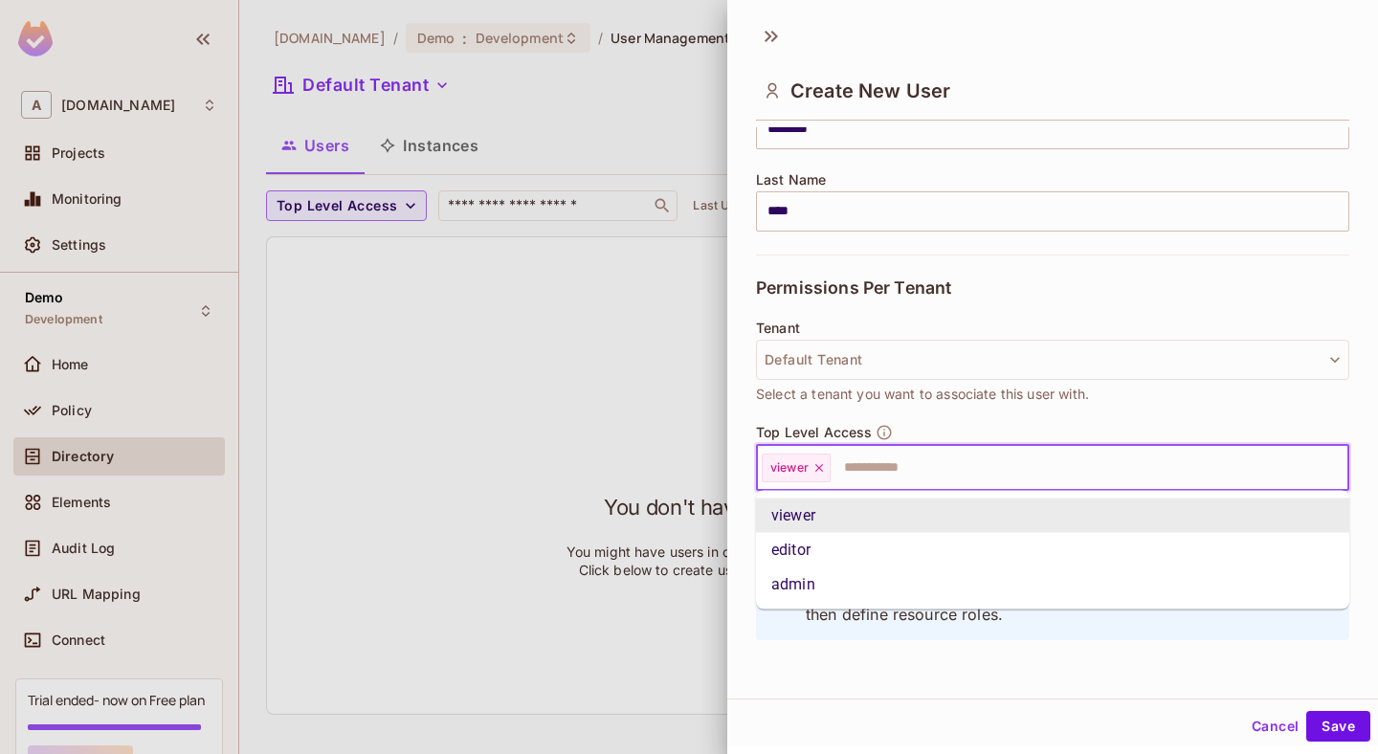
click at [1030, 413] on div "Tenant Default Tenant Select a tenant you want to associate this user with." at bounding box center [1052, 372] width 593 height 103
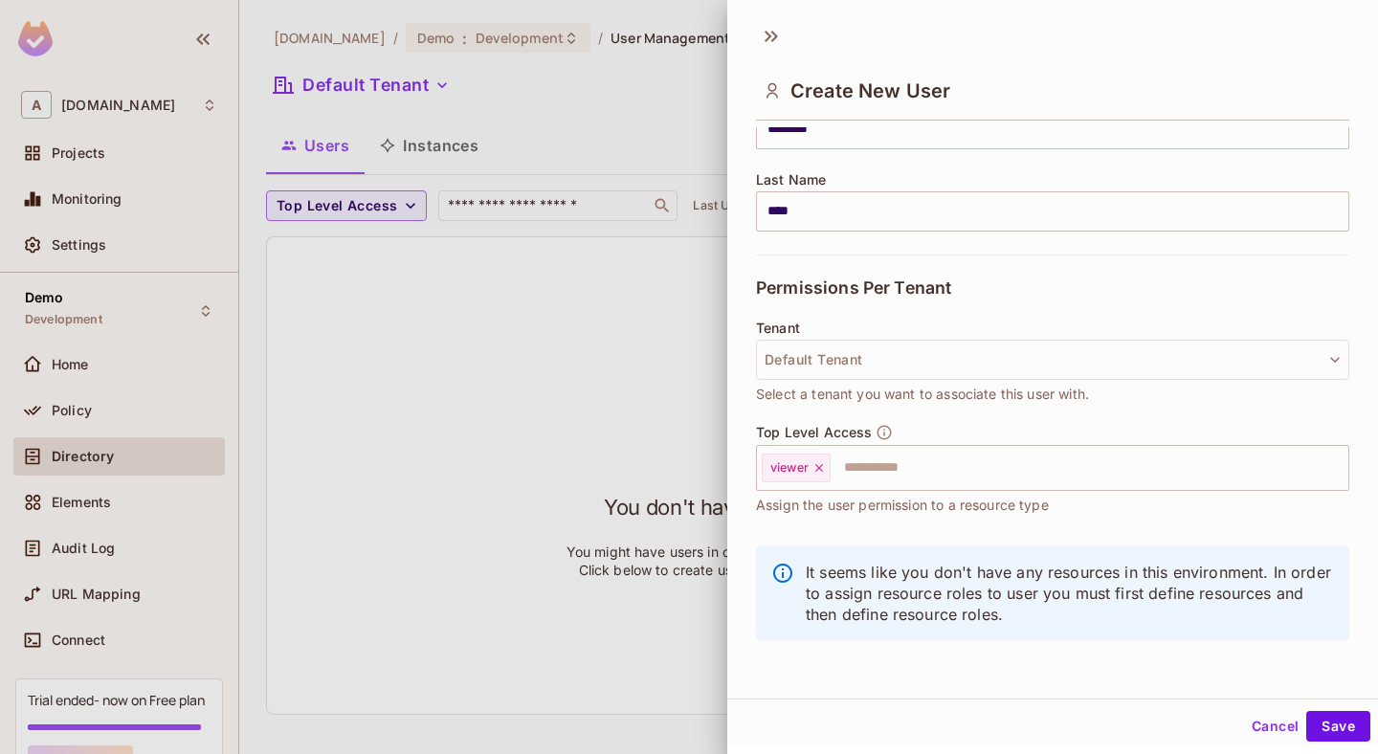
scroll to position [3, 0]
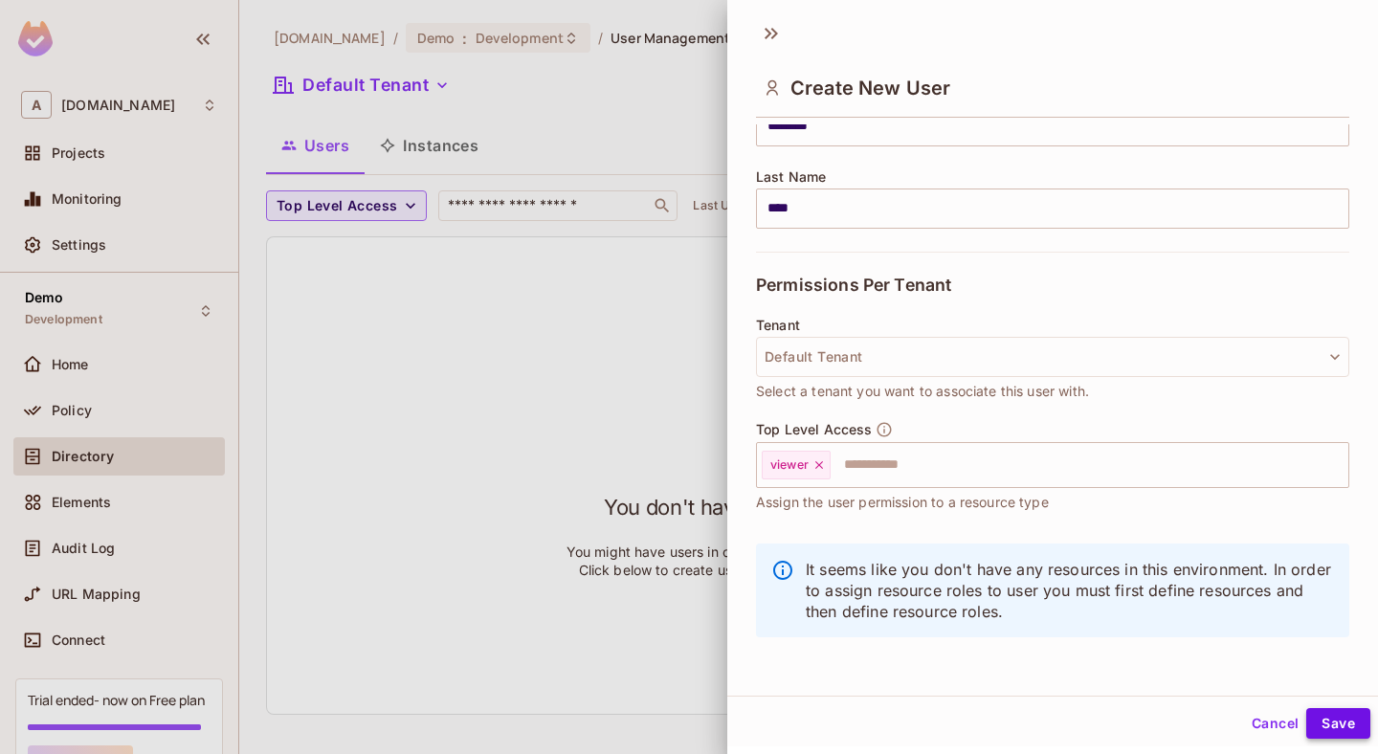
click at [1334, 722] on button "Save" at bounding box center [1339, 723] width 64 height 31
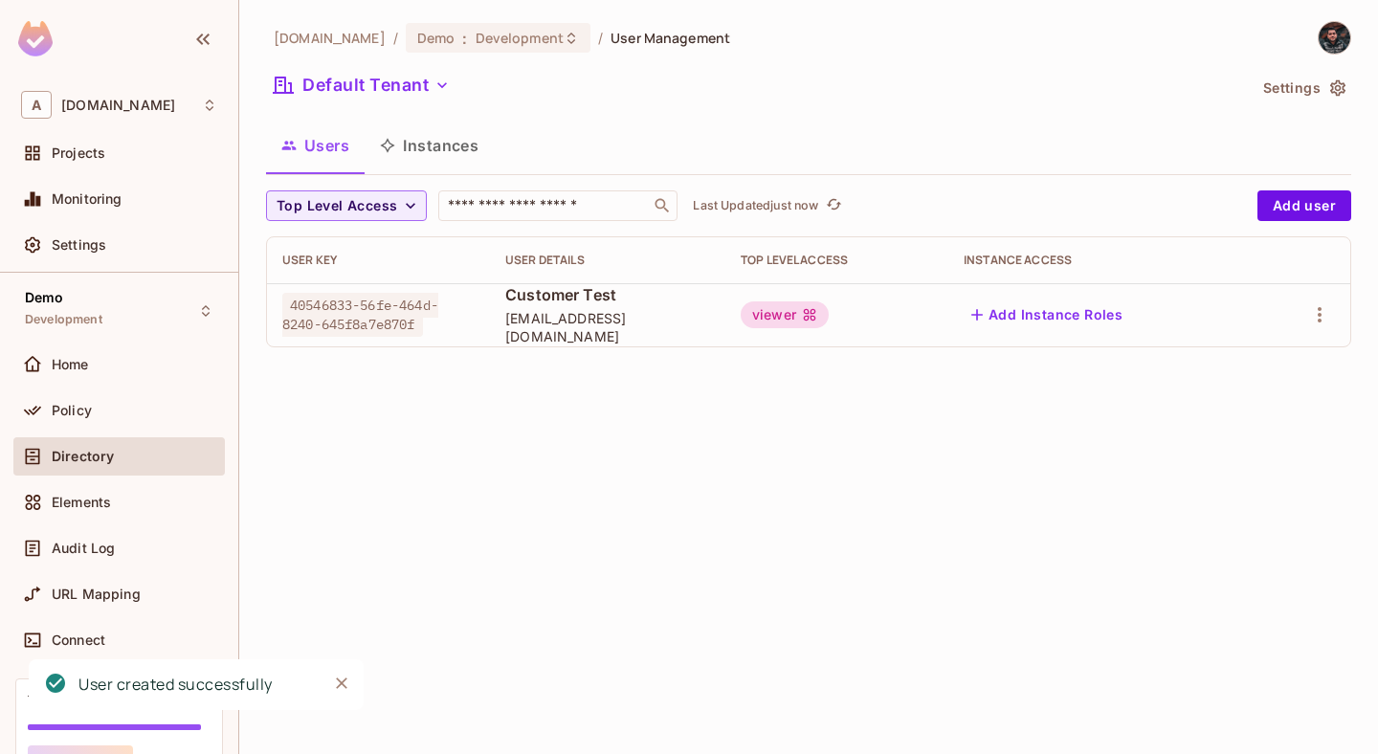
click at [147, 173] on div "Projects" at bounding box center [119, 157] width 212 height 46
click at [165, 150] on div "Projects" at bounding box center [135, 152] width 166 height 15
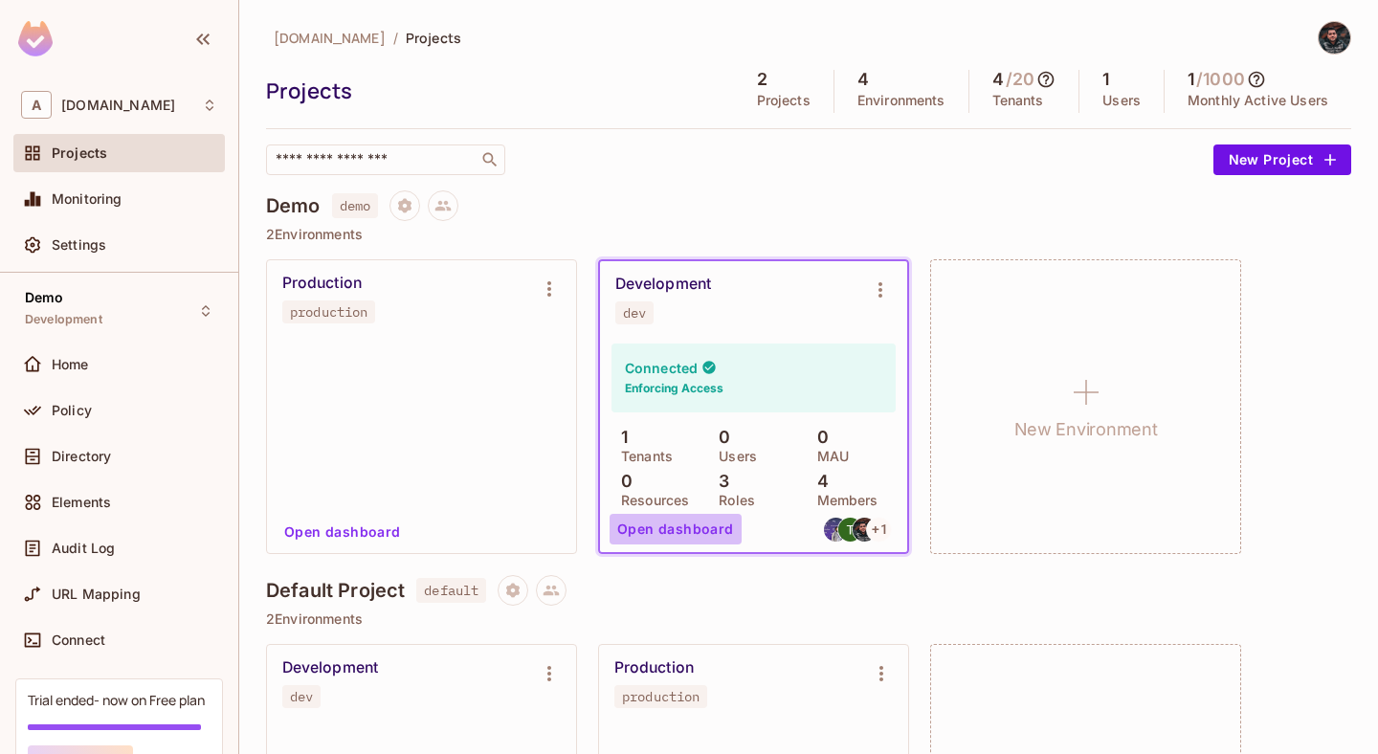
click at [692, 523] on button "Open dashboard" at bounding box center [676, 529] width 132 height 31
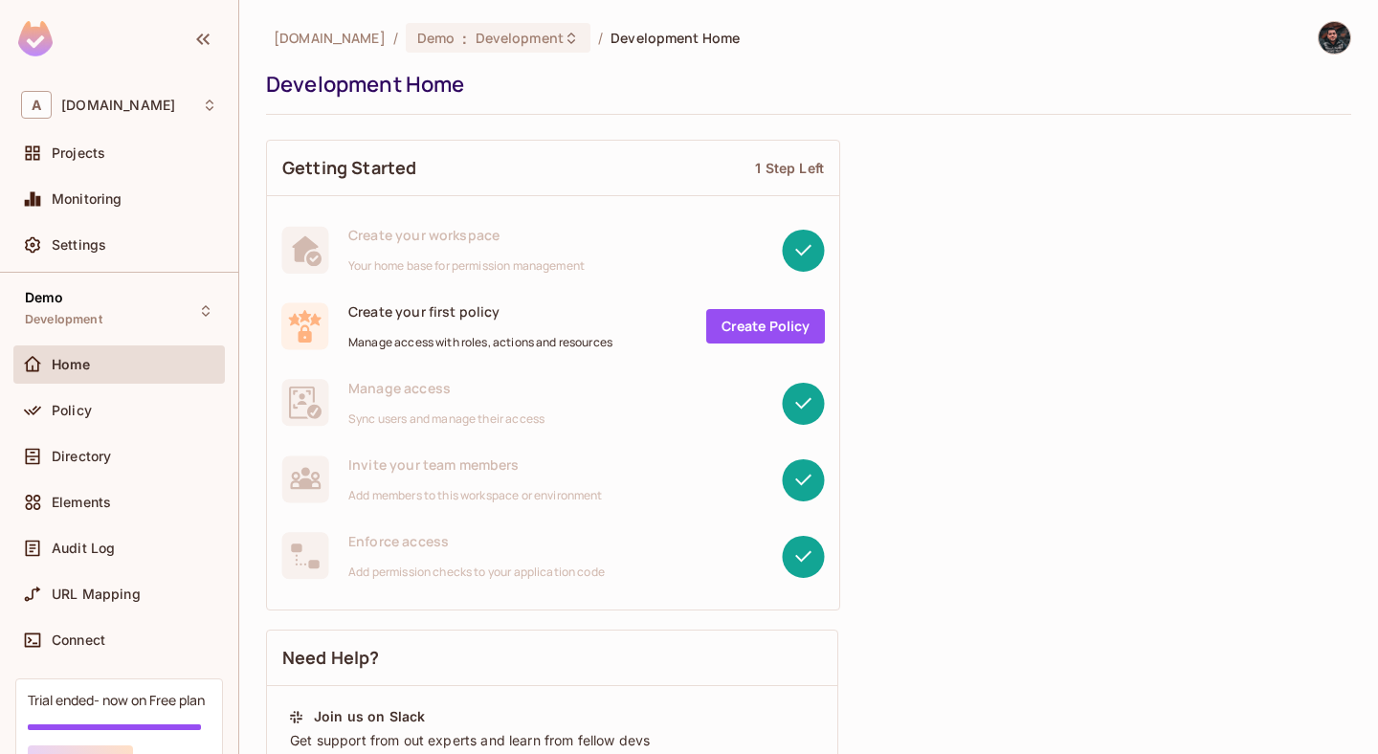
click at [775, 331] on link "Create Policy" at bounding box center [765, 326] width 119 height 34
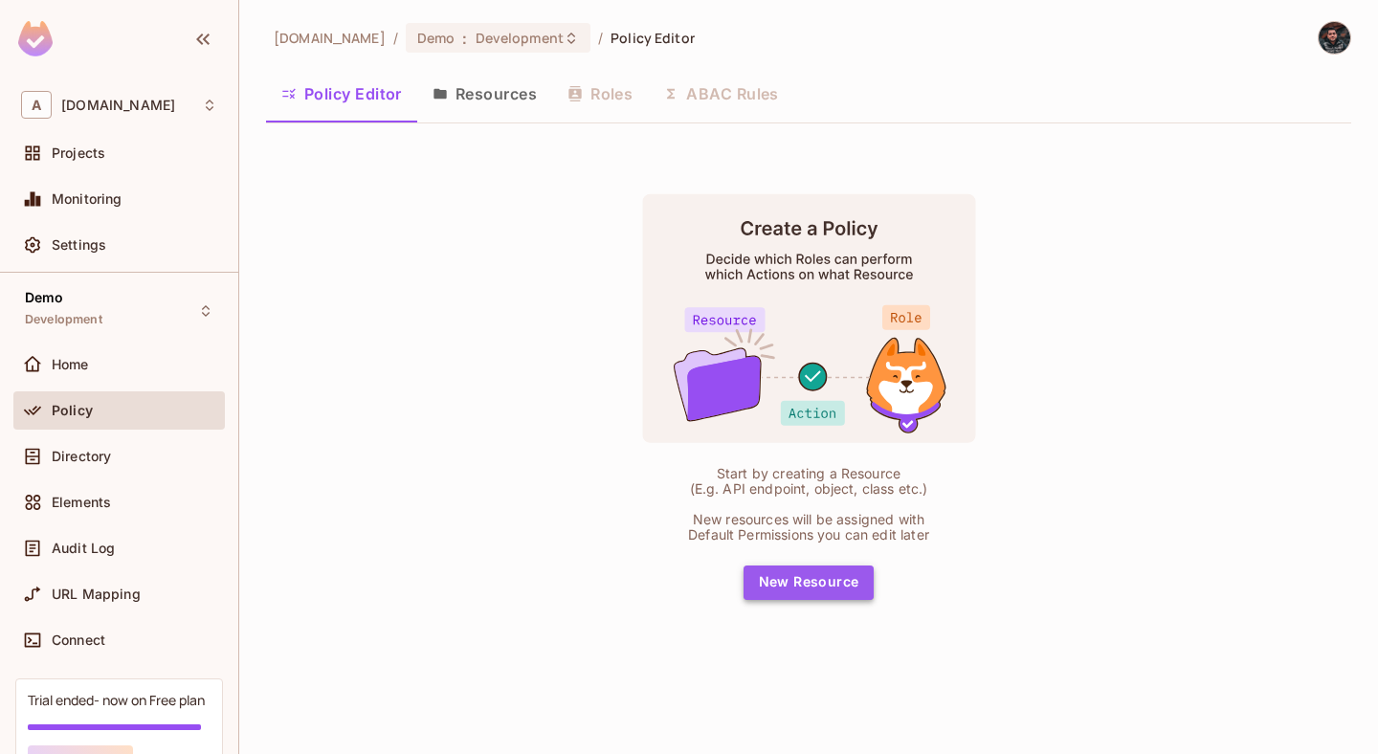
click at [815, 589] on button "New Resource" at bounding box center [809, 583] width 131 height 34
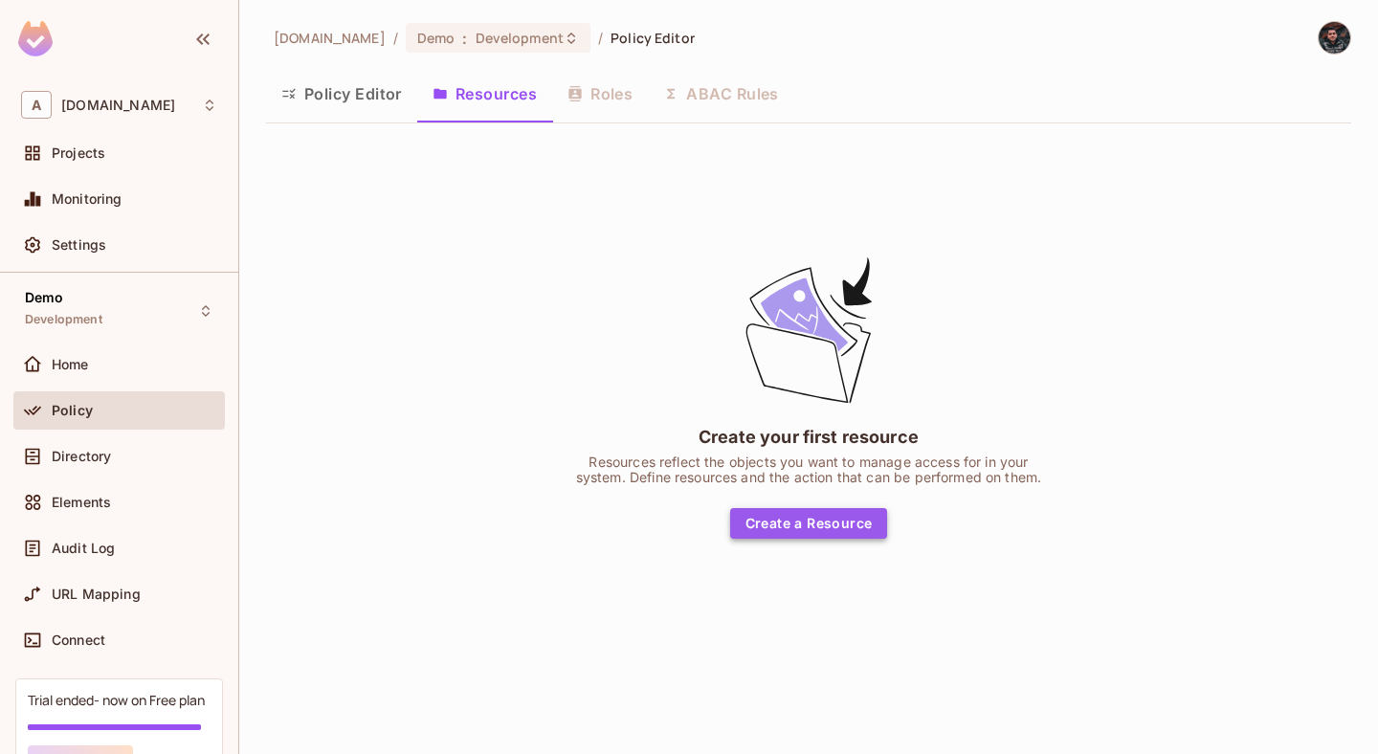
click at [819, 532] on button "Create a Resource" at bounding box center [809, 523] width 158 height 31
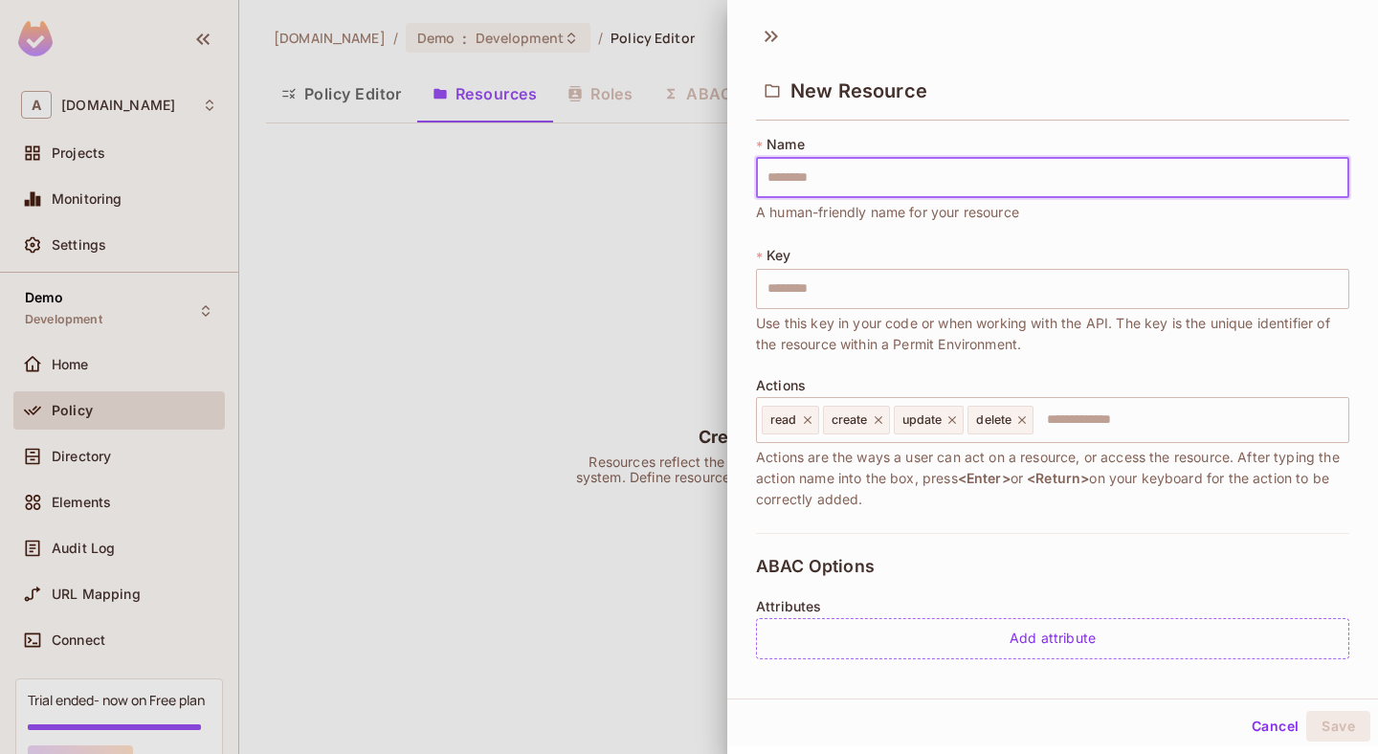
click at [852, 181] on input "text" at bounding box center [1052, 178] width 593 height 40
type input "*"
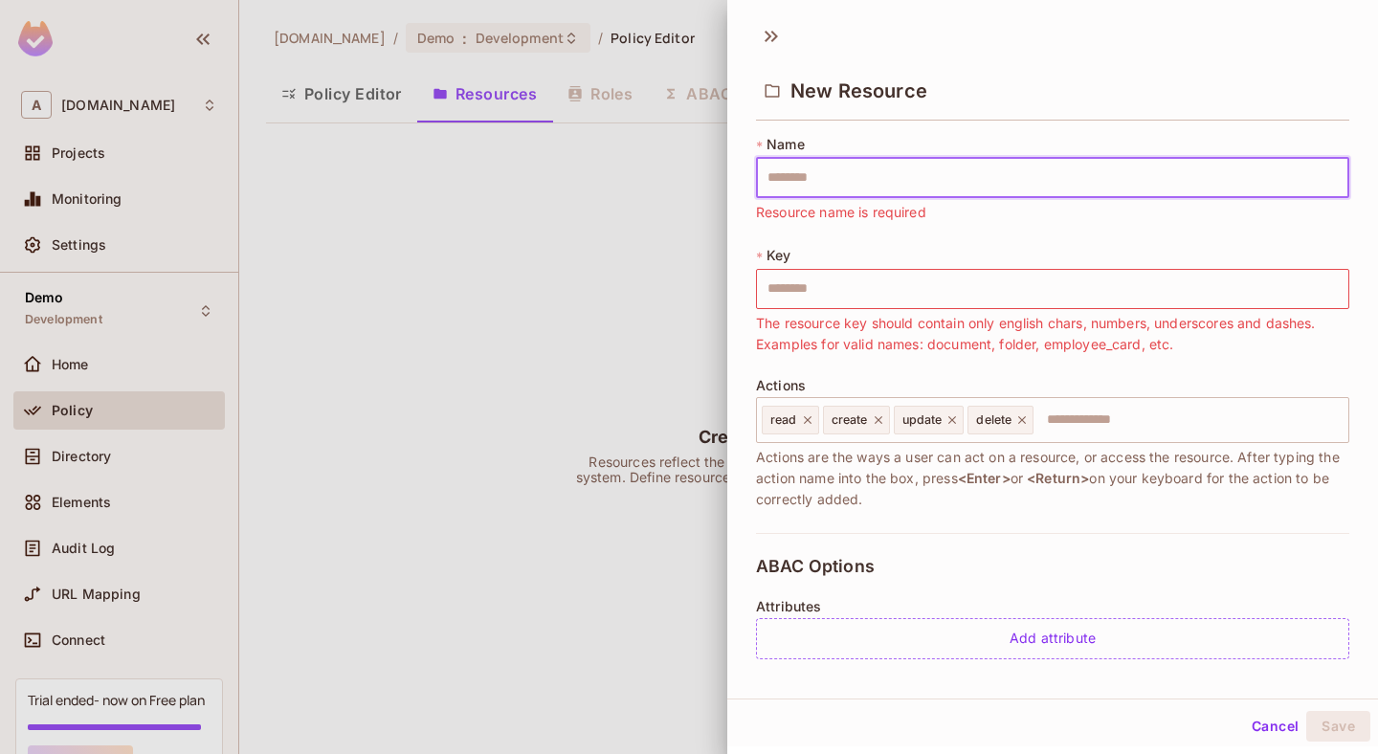
type input "*"
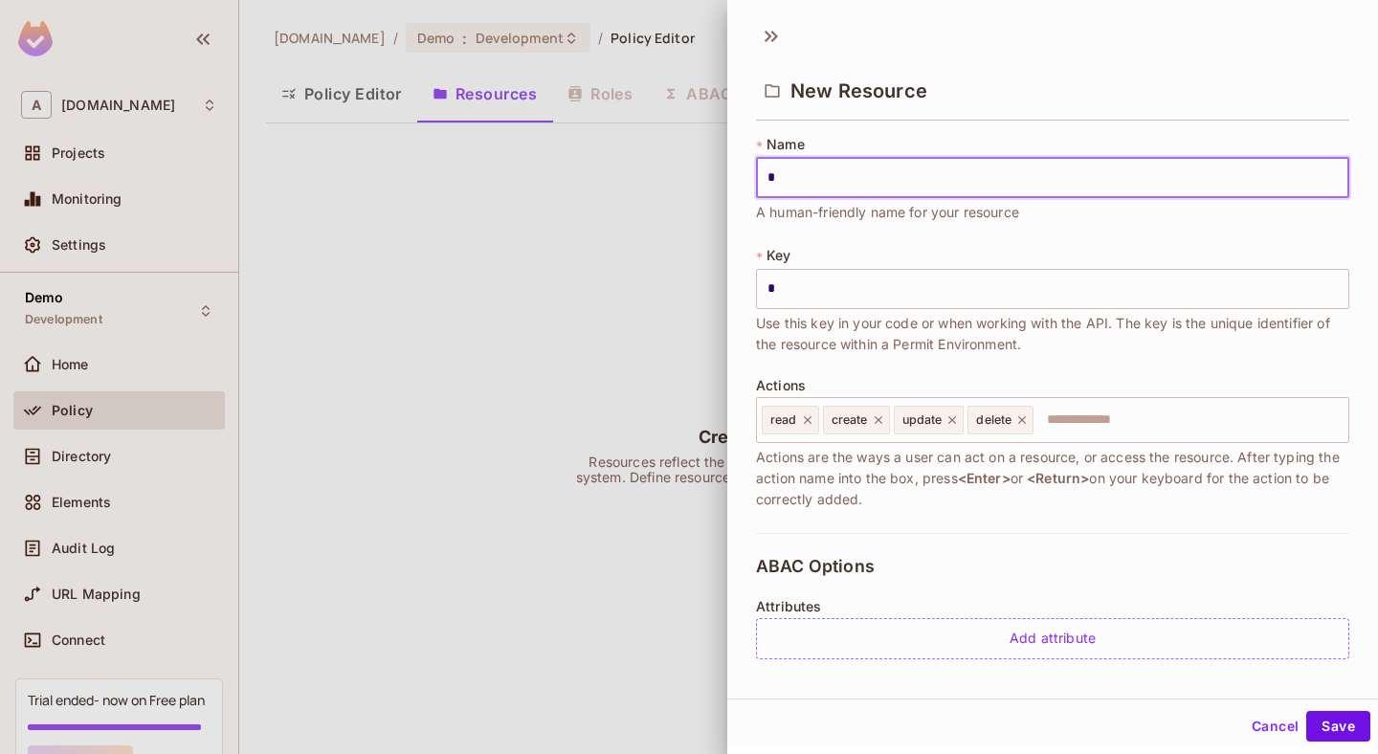
type input "**"
type input "***"
type input "****"
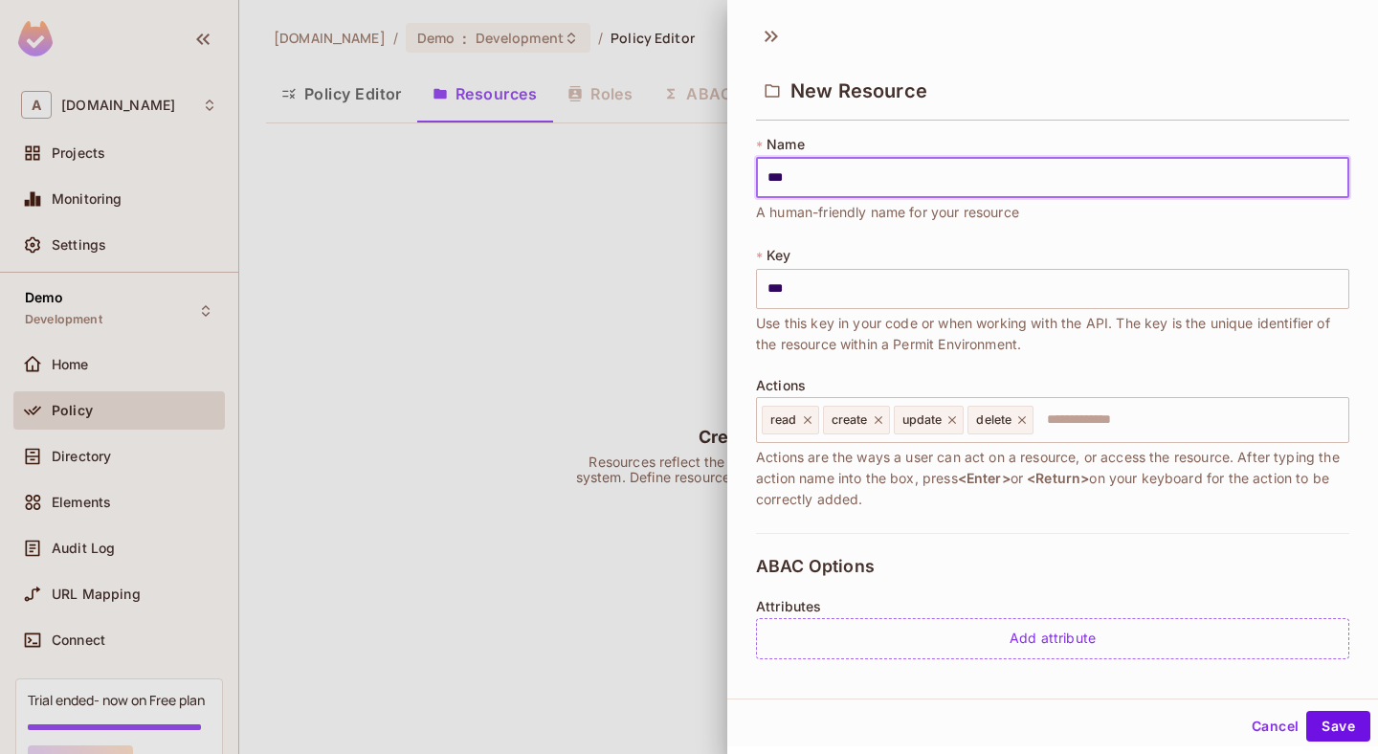
type input "****"
type input "*****"
type input "******"
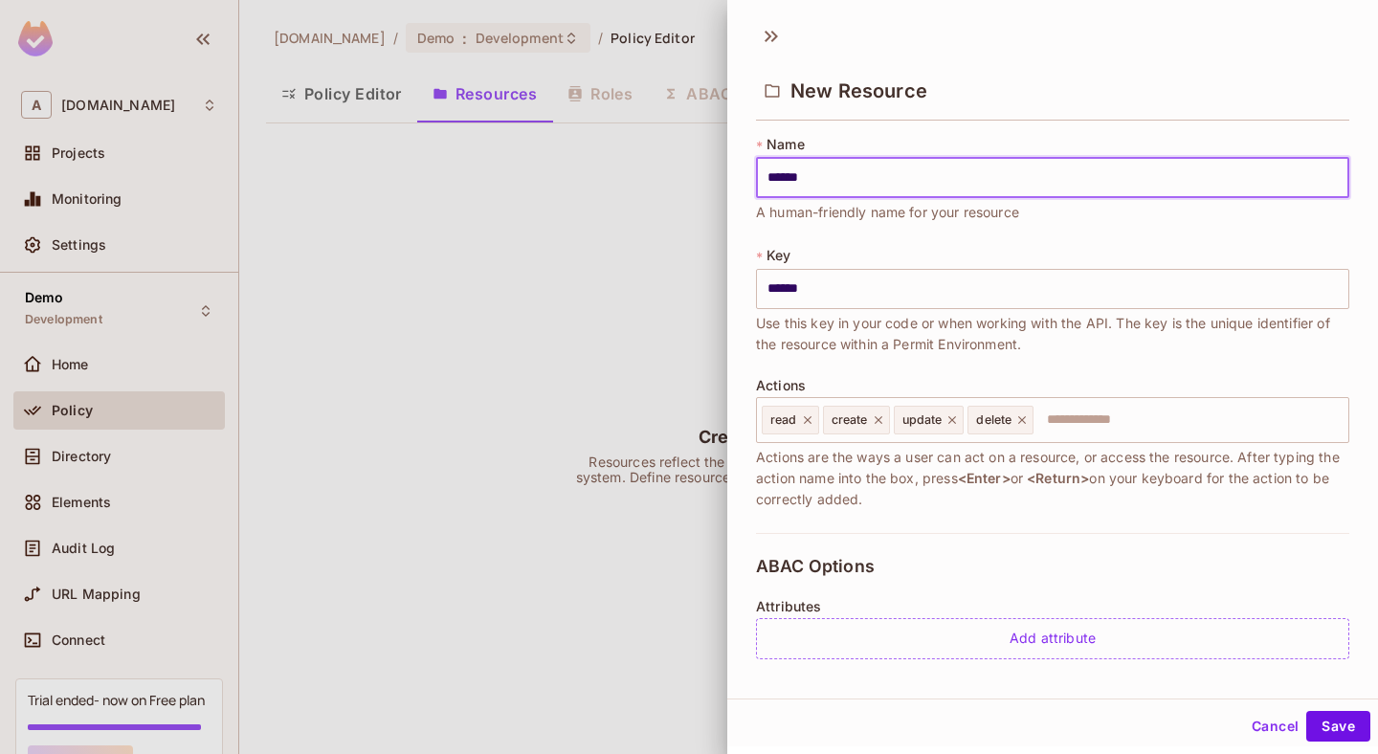
type input "*******"
type input "********"
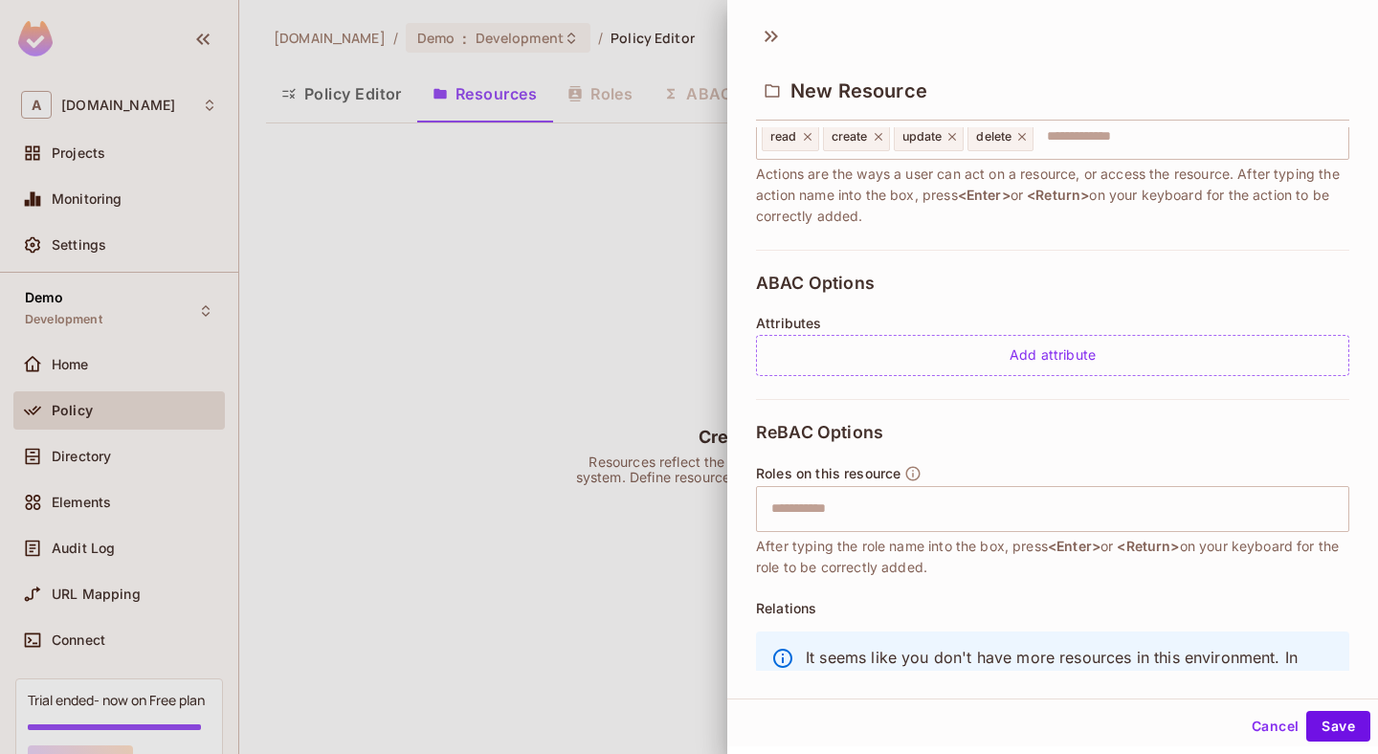
scroll to position [264, 0]
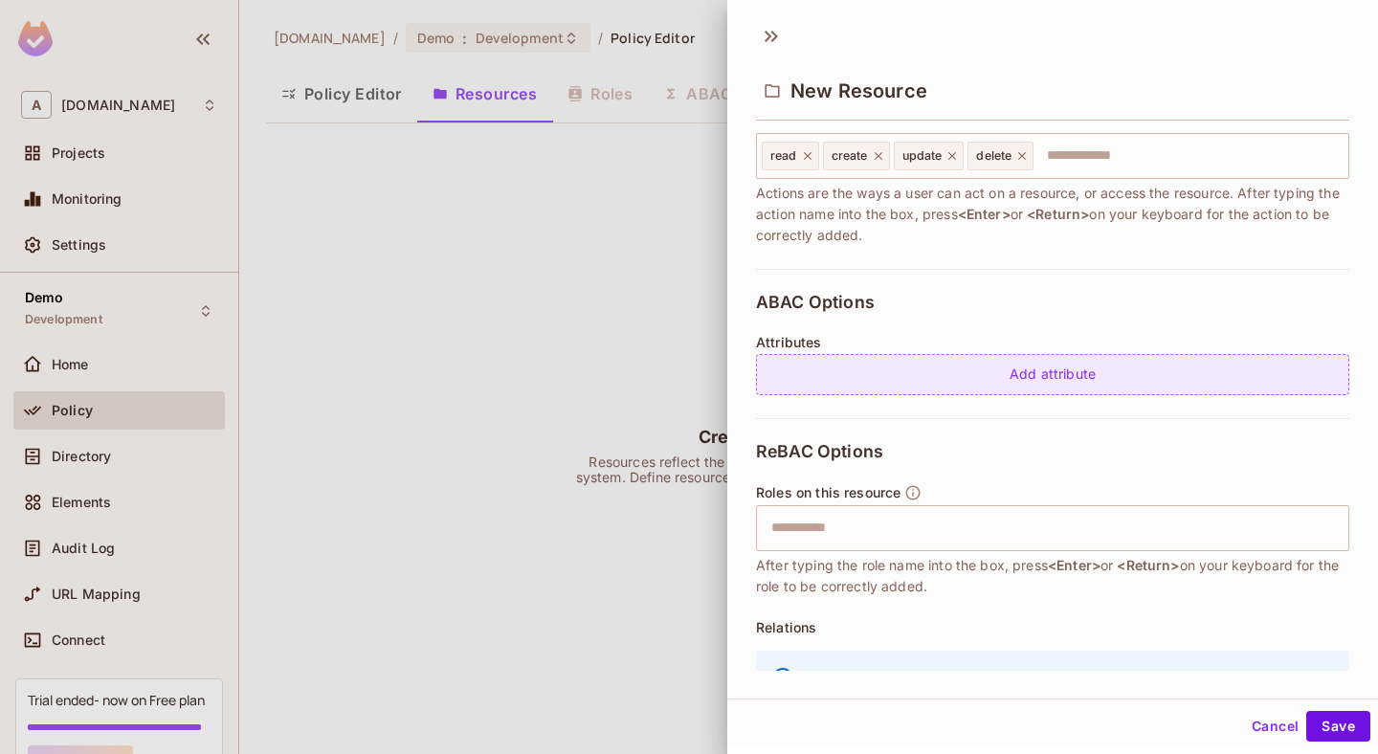
type input "********"
click at [1158, 382] on div "Add attribute" at bounding box center [1052, 374] width 593 height 41
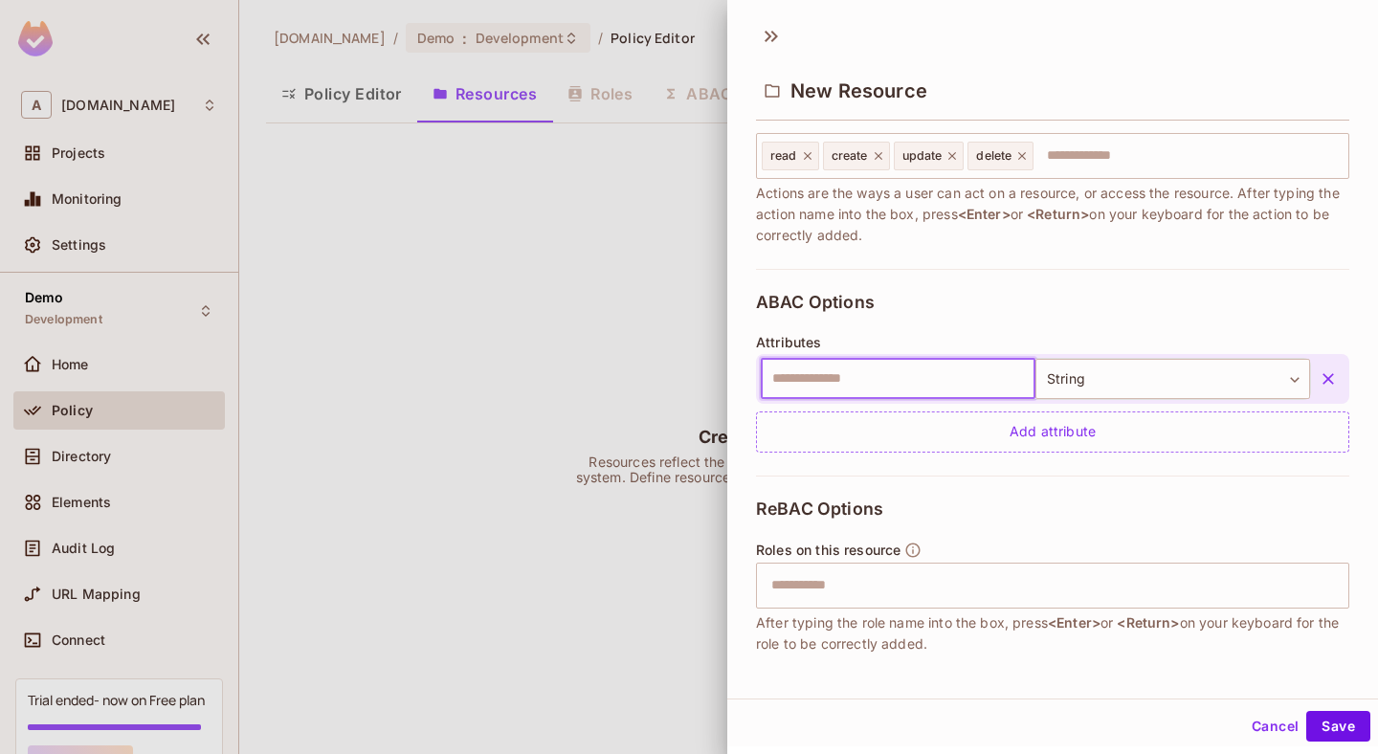
click at [980, 377] on input "text" at bounding box center [898, 379] width 275 height 40
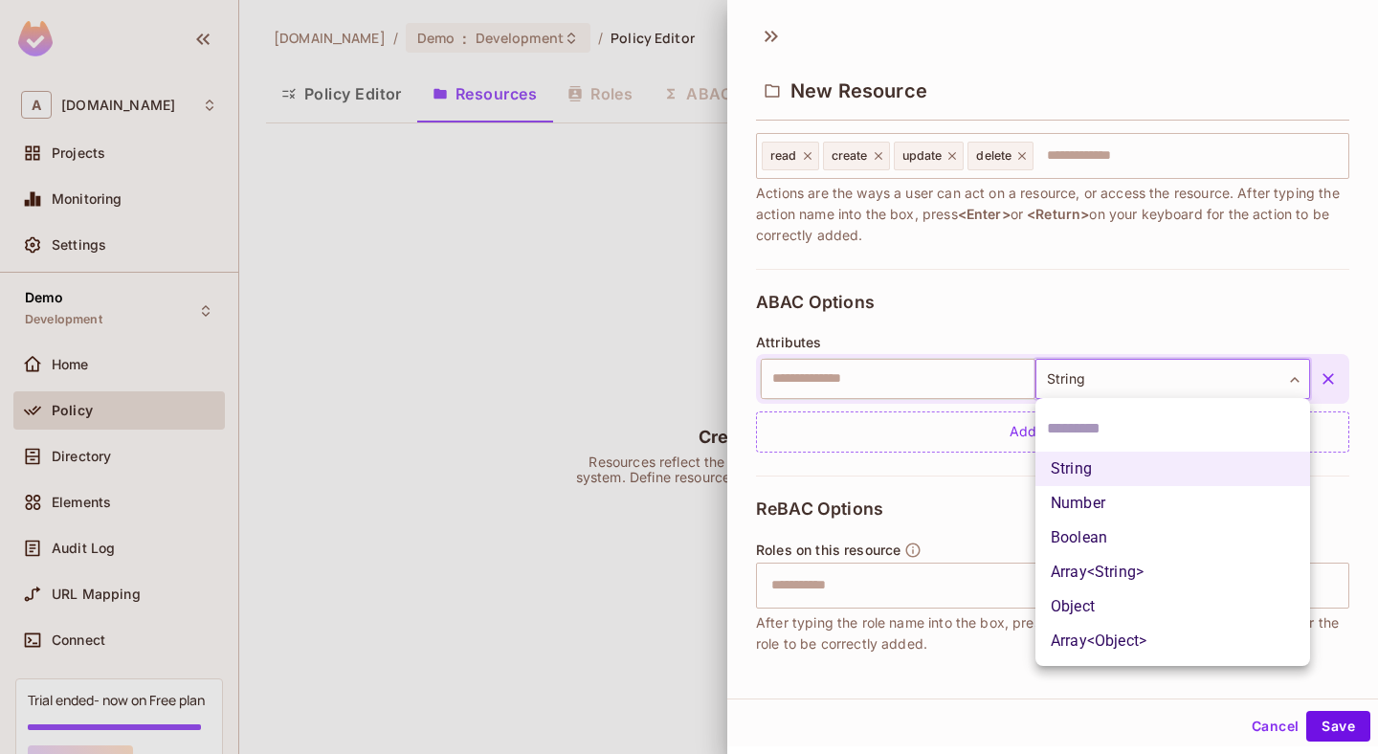
click at [1273, 375] on body "A abclojistik.com Projects Monitoring Settings Demo Development Home Policy Dir…" at bounding box center [689, 377] width 1378 height 754
click at [1263, 372] on div at bounding box center [689, 377] width 1378 height 754
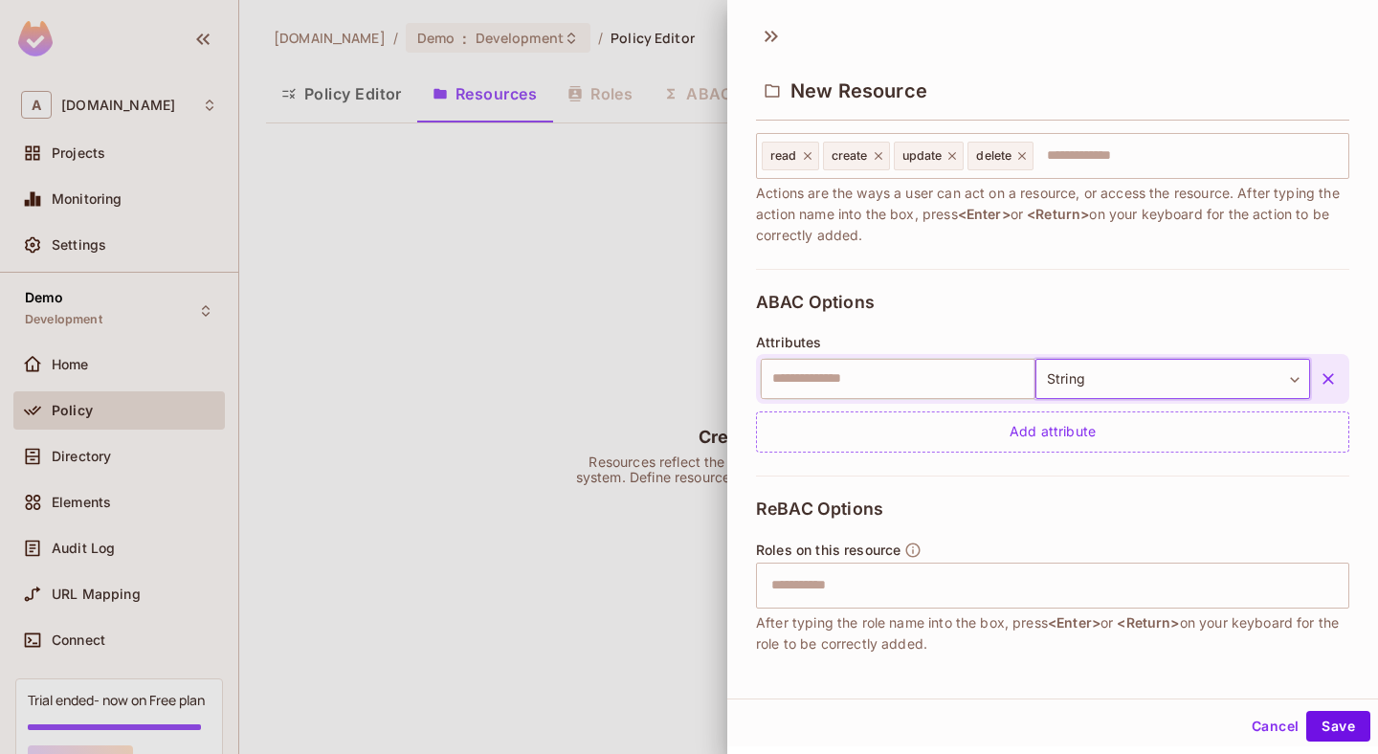
click at [1330, 375] on icon "button" at bounding box center [1328, 378] width 11 height 11
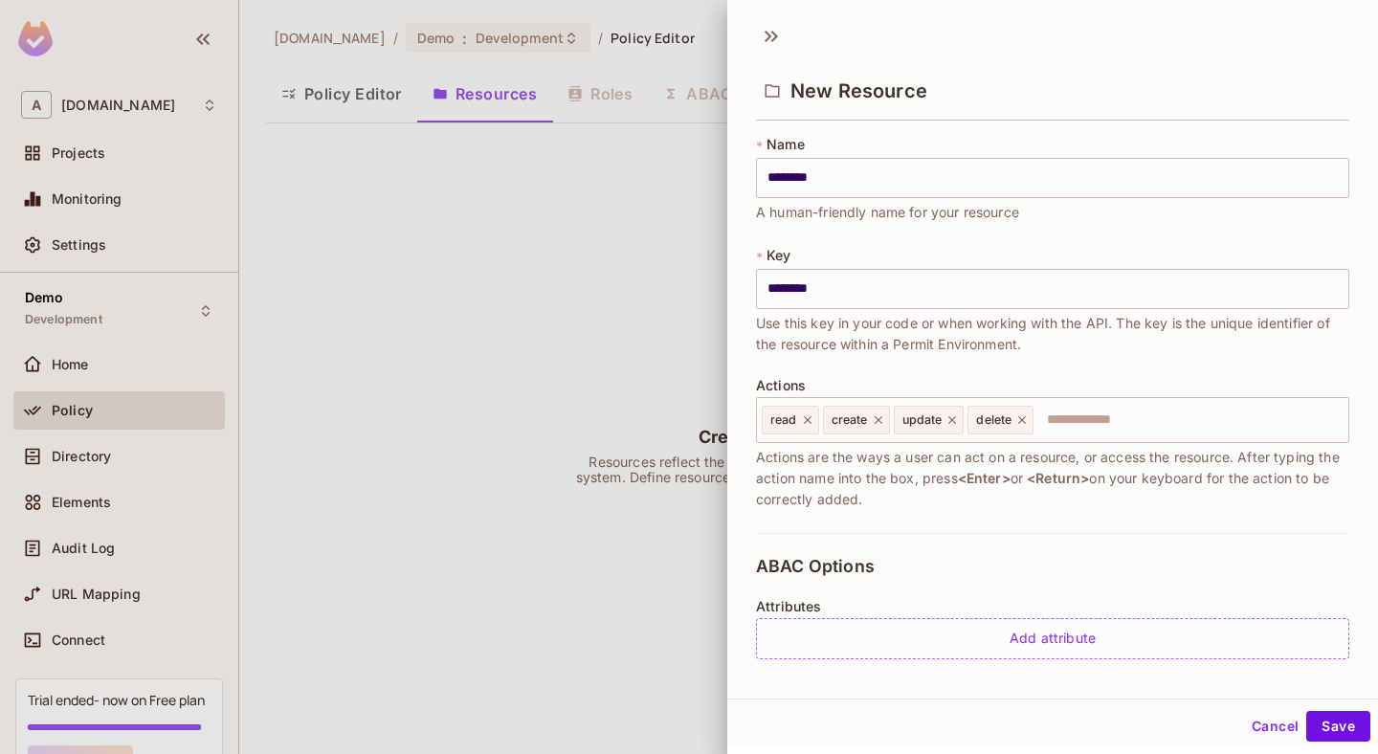
scroll to position [372, 0]
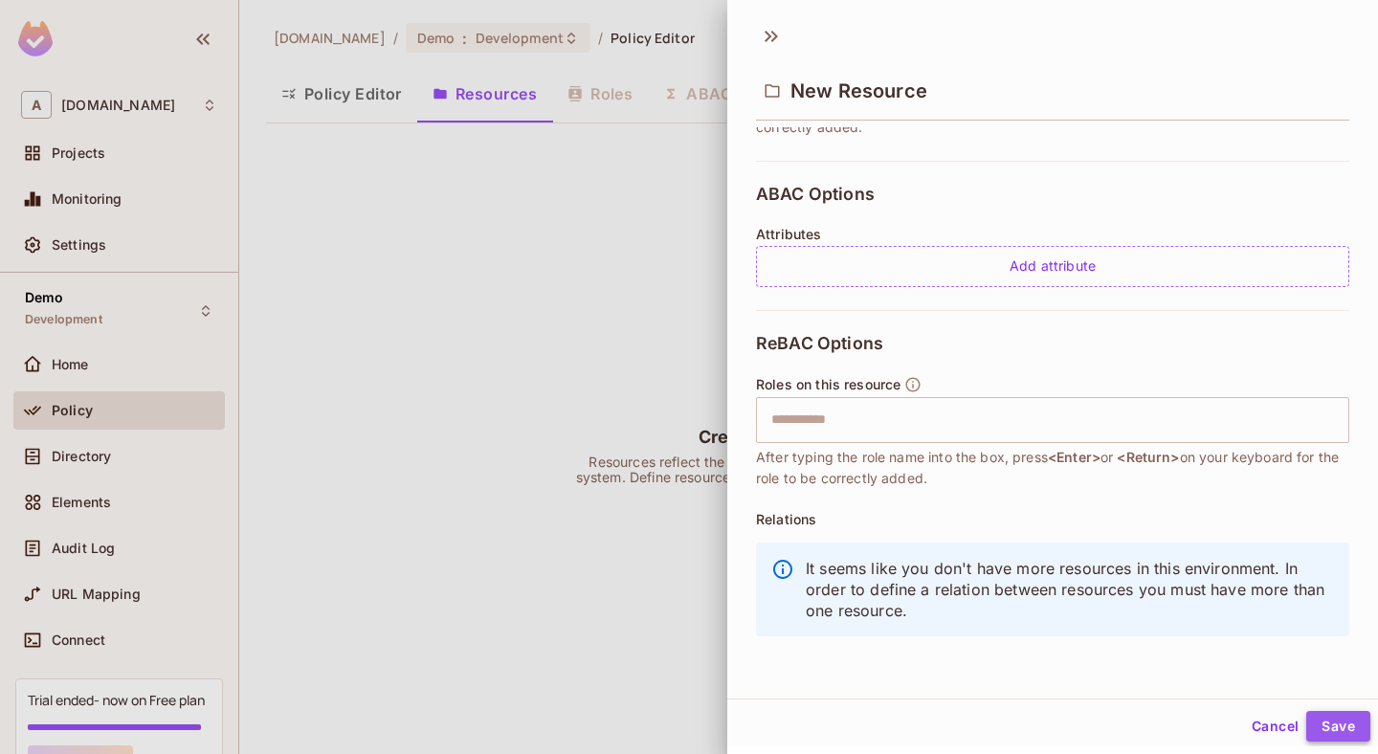
click at [1350, 730] on button "Save" at bounding box center [1339, 726] width 64 height 31
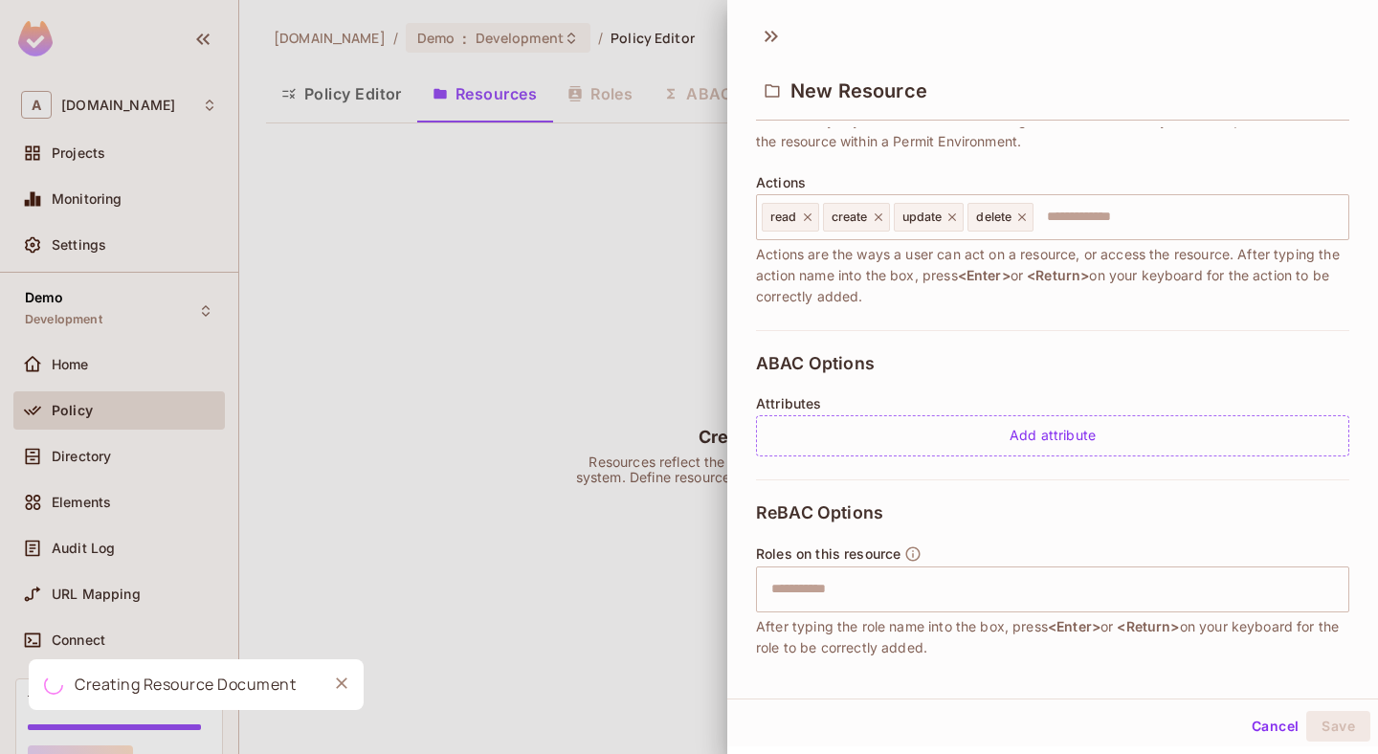
scroll to position [0, 0]
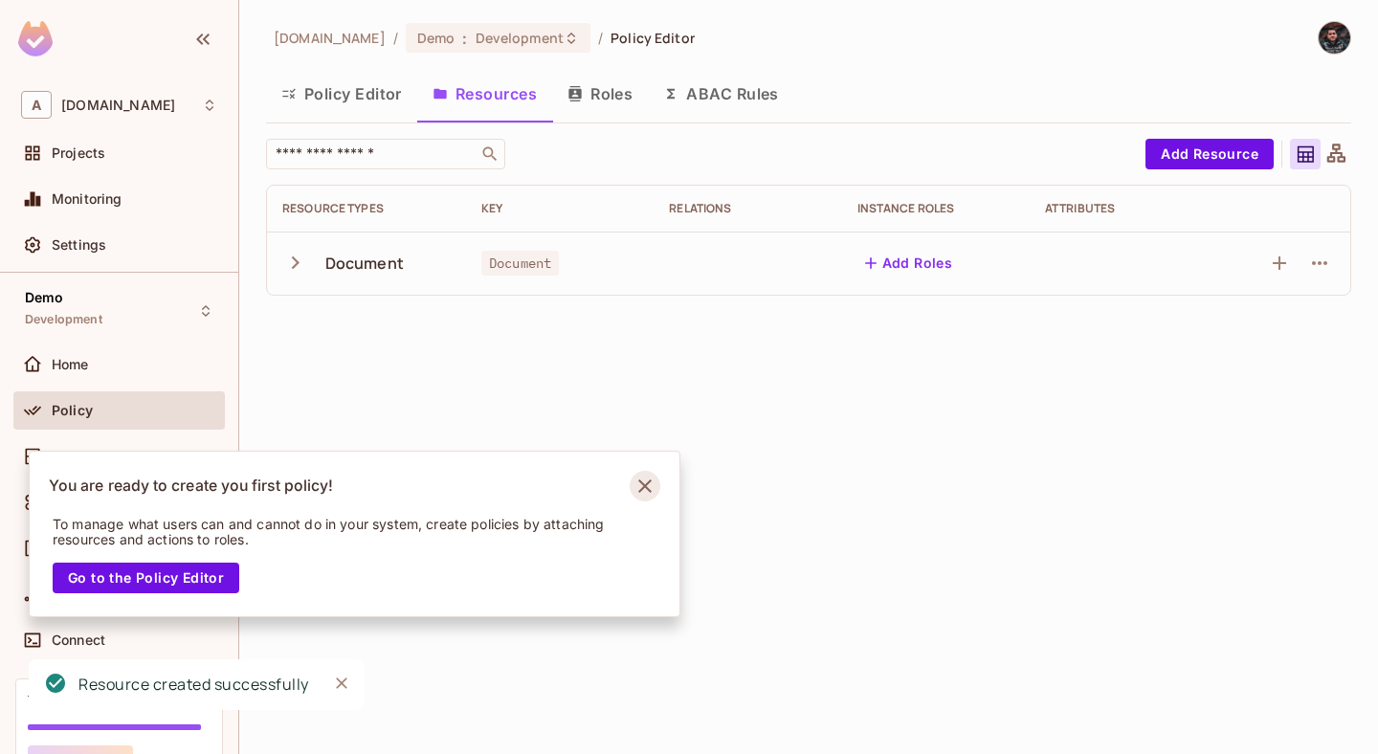
click at [642, 486] on icon "Notifications Alt+T" at bounding box center [645, 486] width 31 height 31
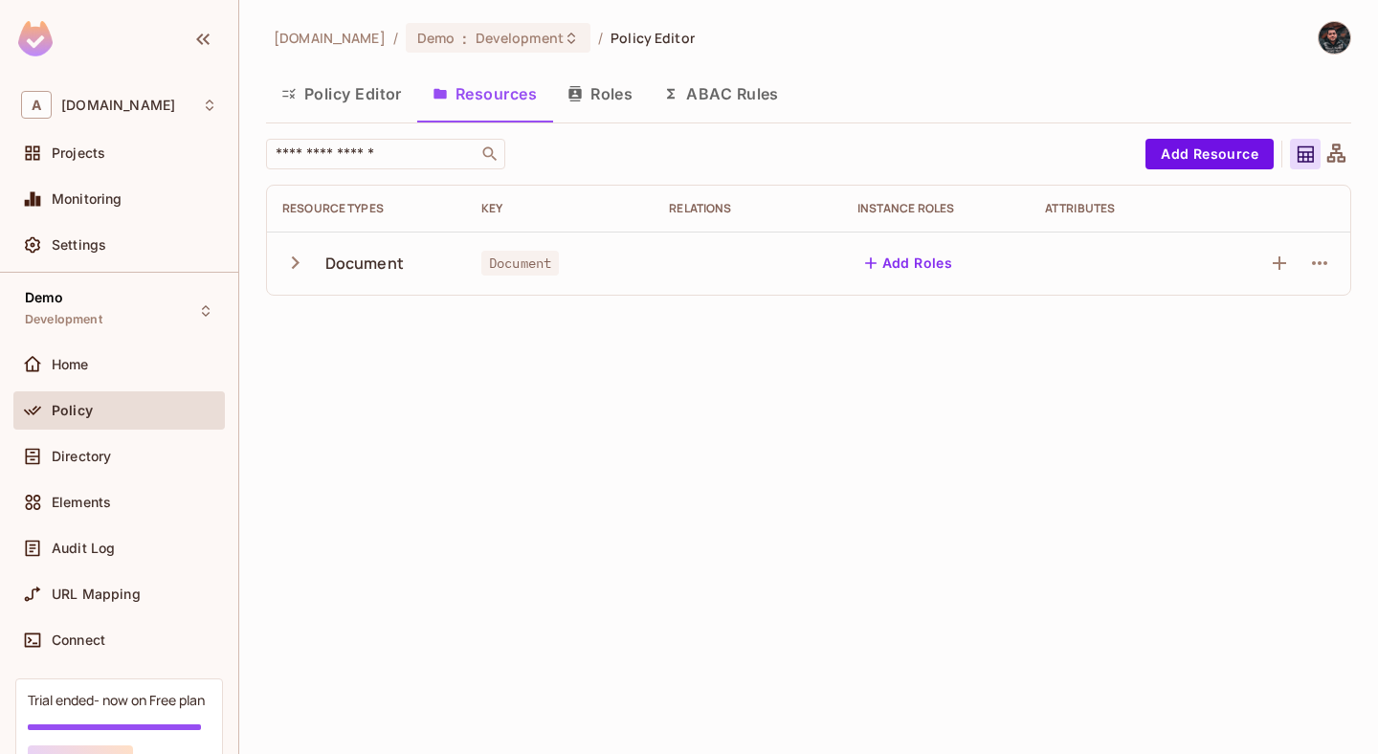
click at [306, 257] on icon "button" at bounding box center [295, 263] width 26 height 26
click at [305, 258] on icon "button" at bounding box center [295, 263] width 26 height 26
click at [132, 153] on div "Projects" at bounding box center [135, 152] width 166 height 15
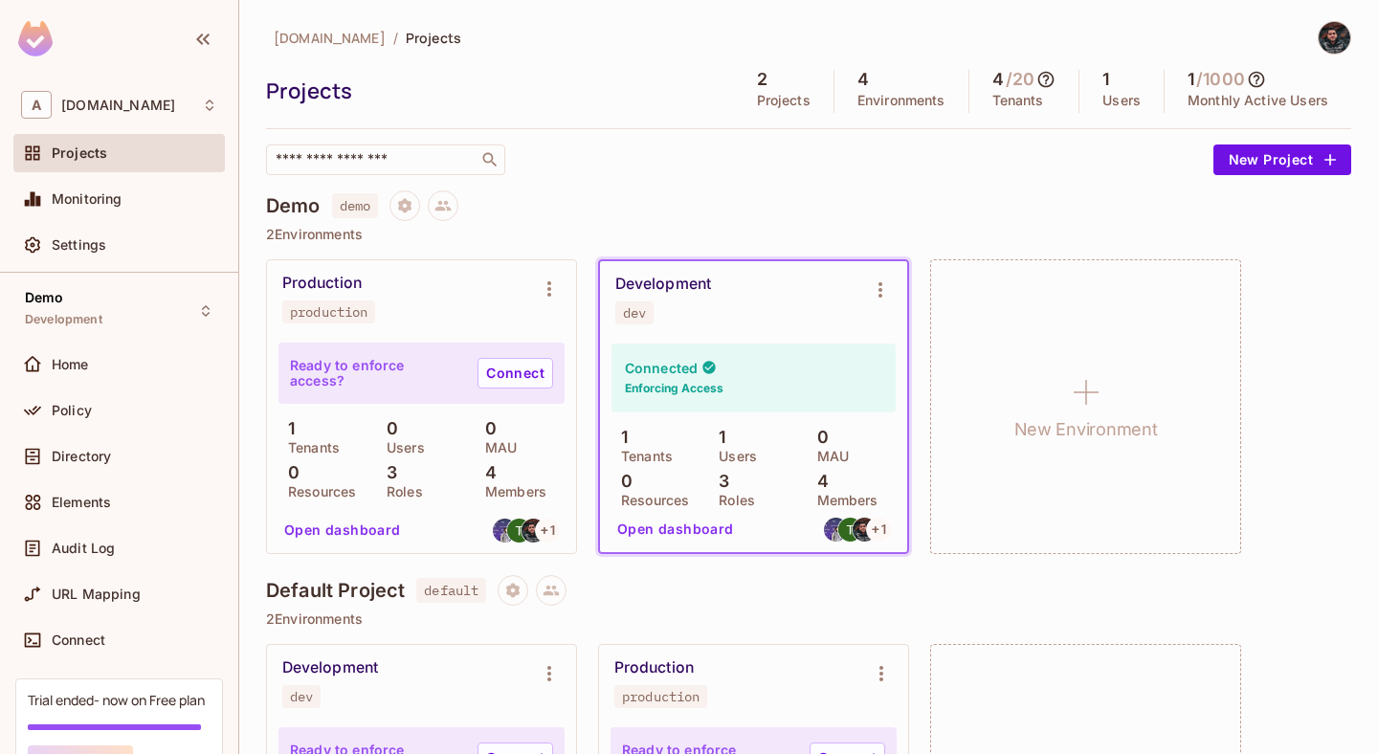
click at [672, 527] on button "Open dashboard" at bounding box center [676, 529] width 132 height 31
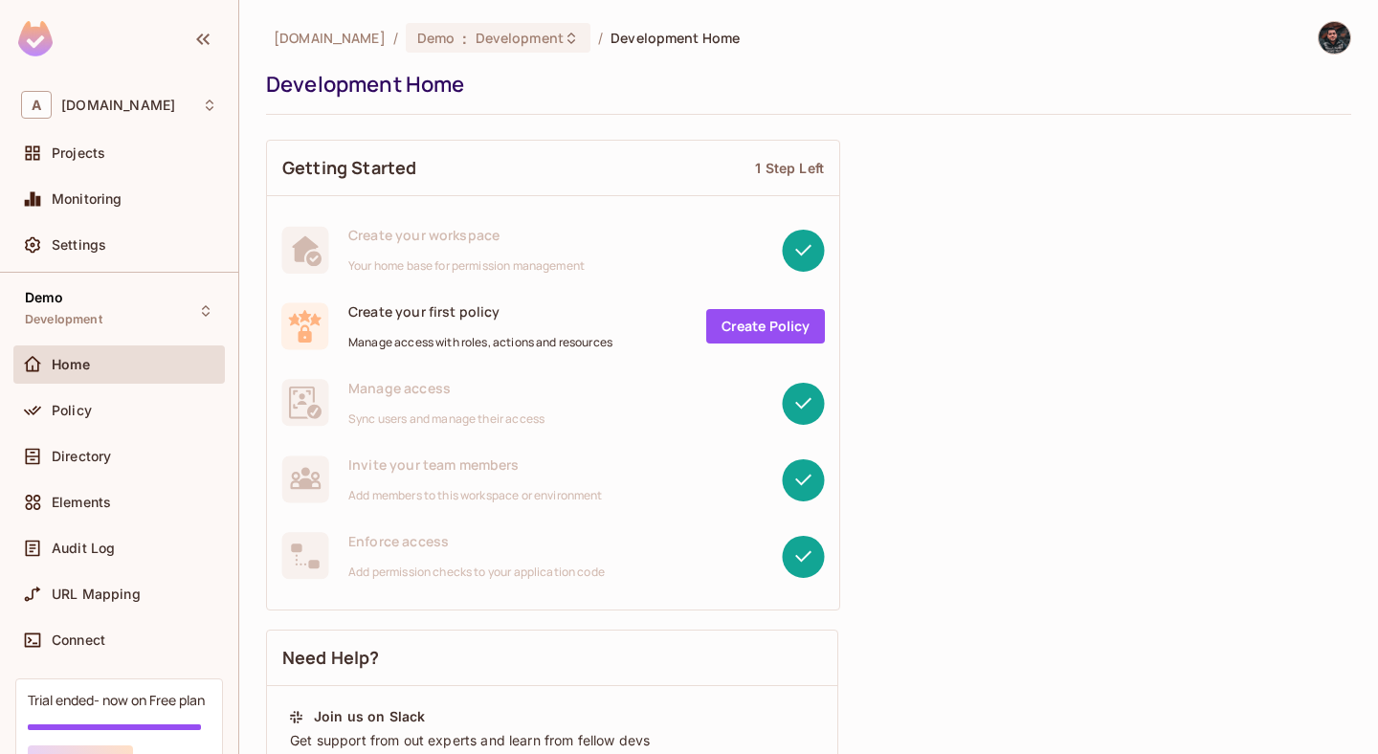
click at [784, 323] on link "Create Policy" at bounding box center [765, 326] width 119 height 34
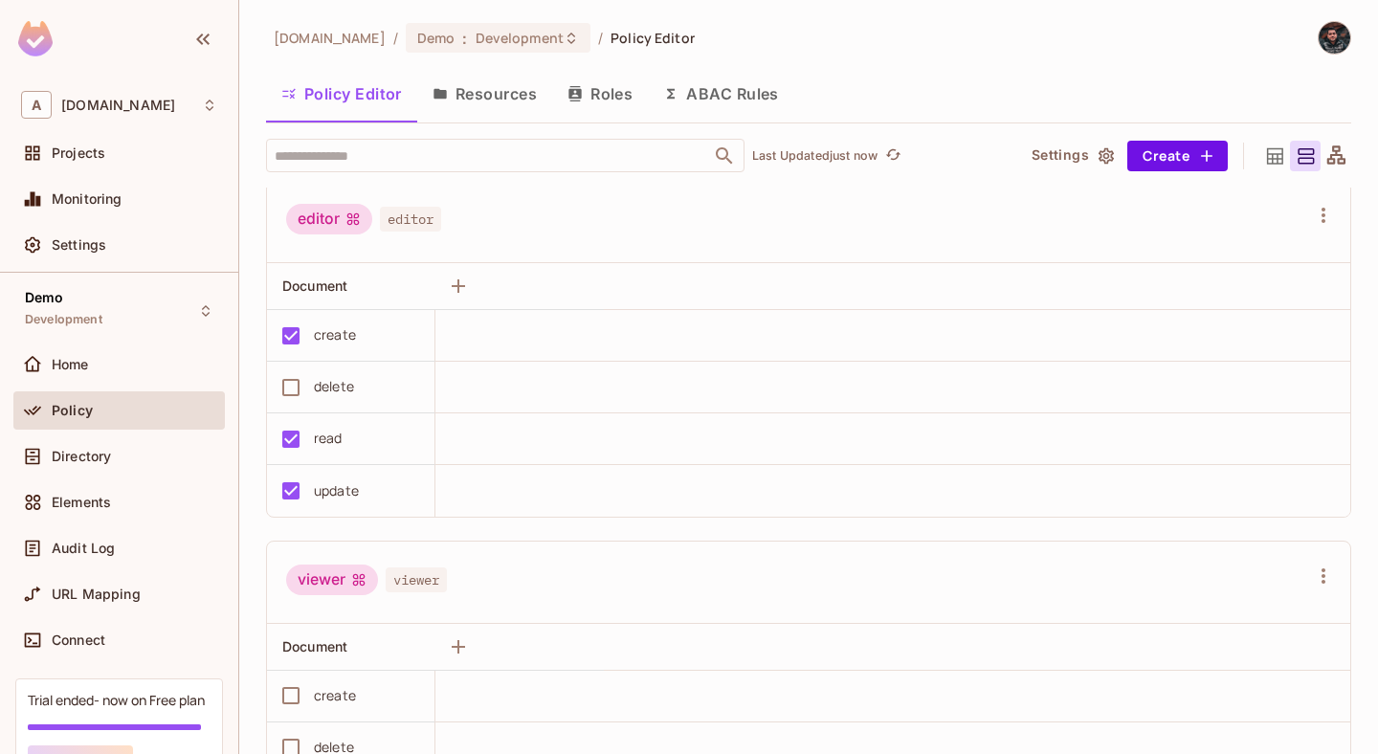
scroll to position [538, 0]
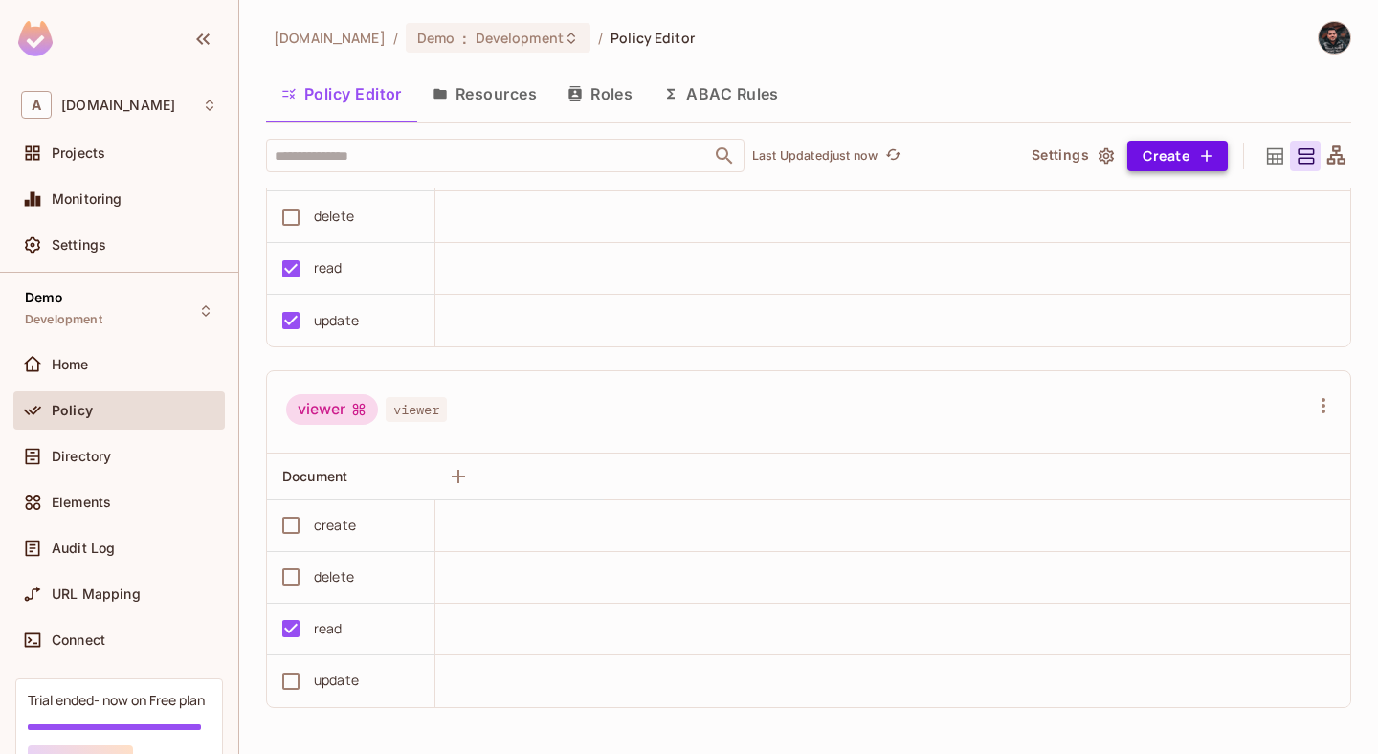
click at [1159, 160] on button "Create" at bounding box center [1178, 156] width 101 height 31
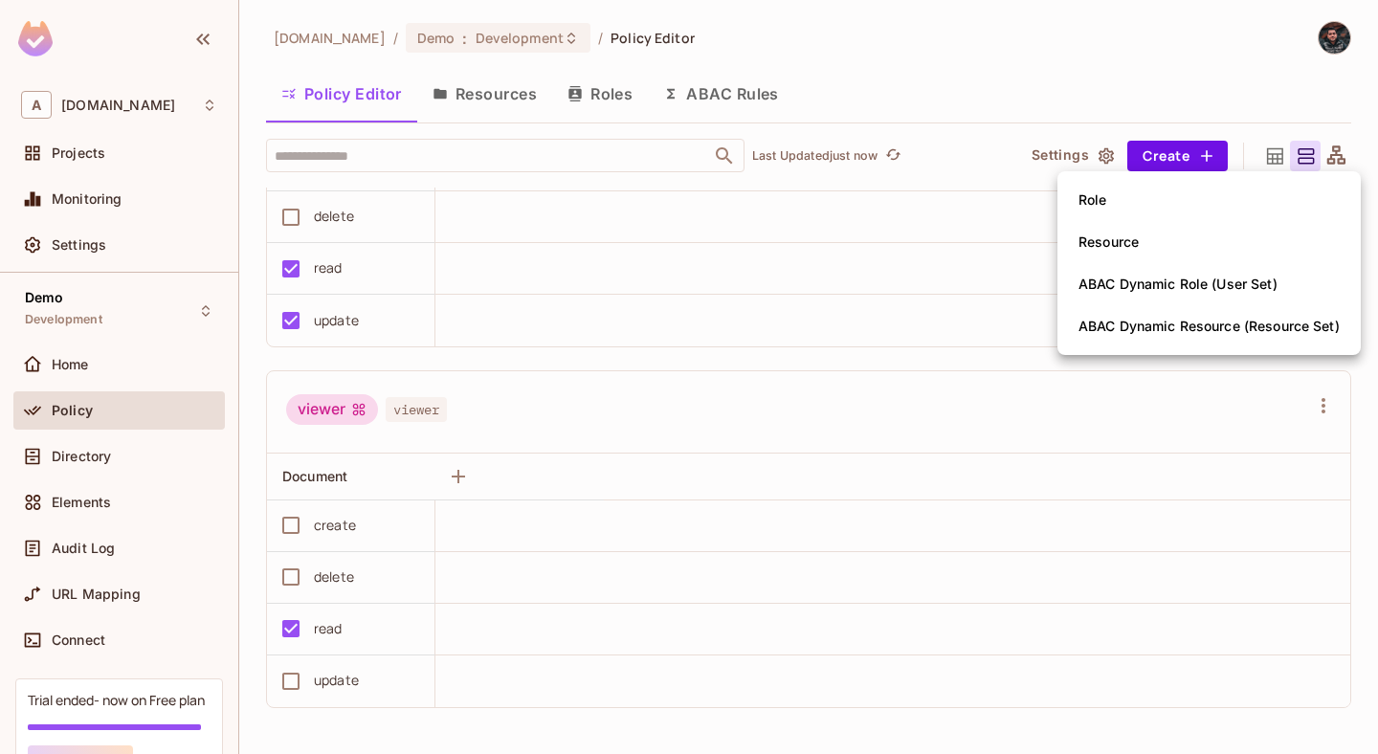
click at [1099, 190] on div "Role" at bounding box center [1093, 199] width 29 height 19
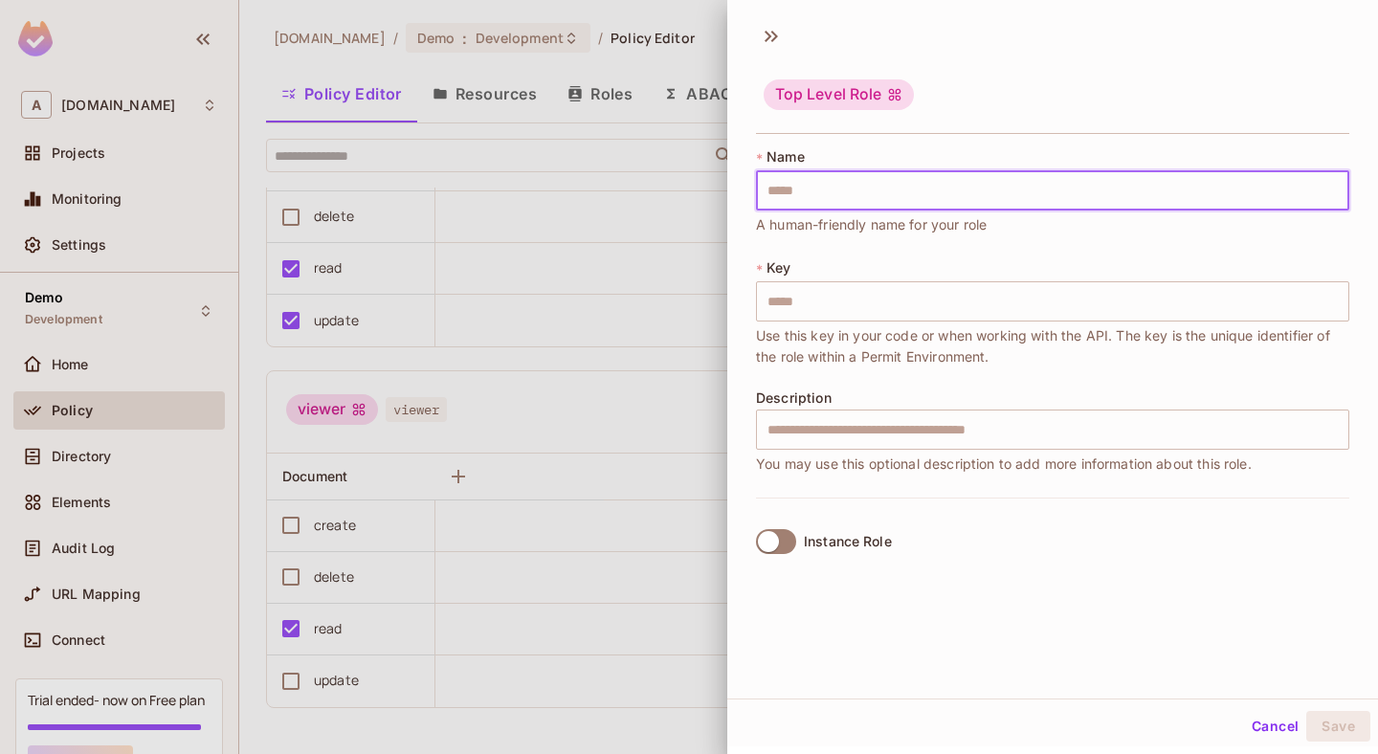
click at [855, 186] on input "text" at bounding box center [1052, 190] width 593 height 40
type input "*"
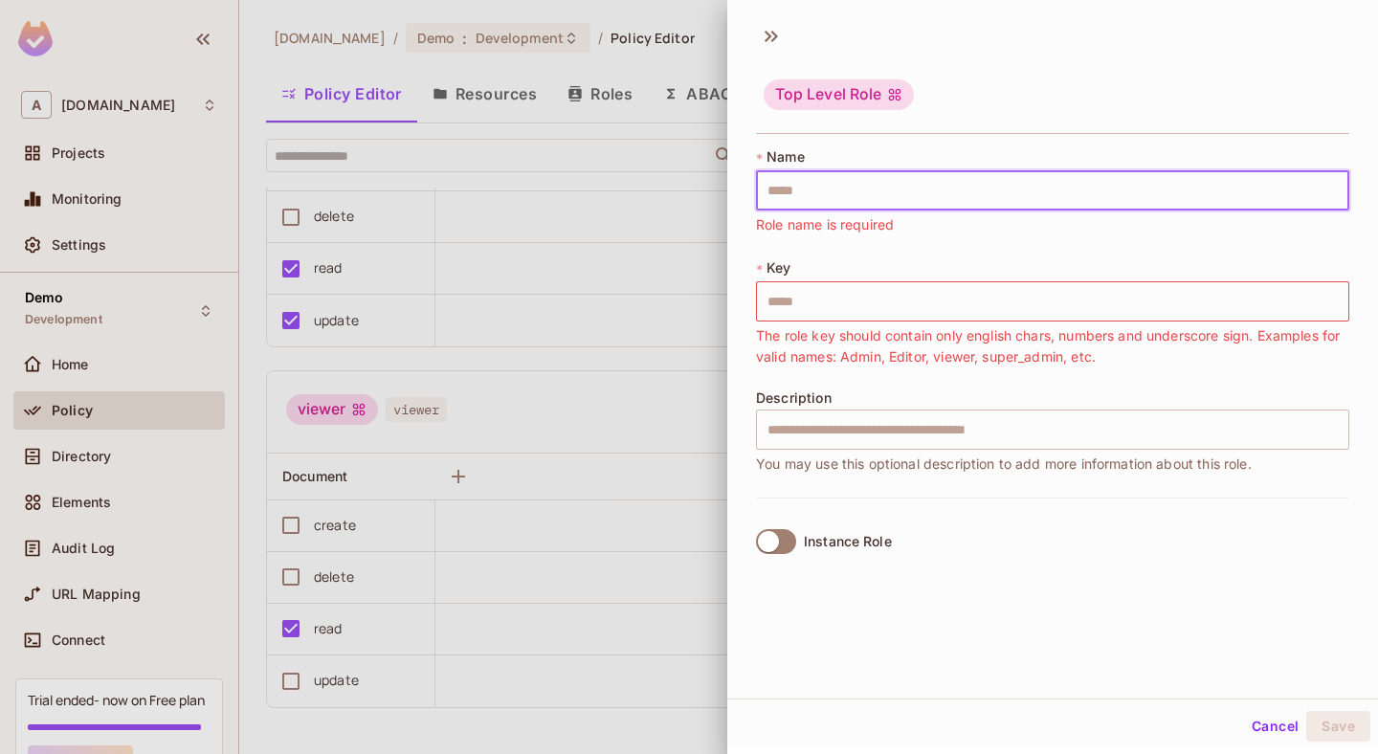
type input "*"
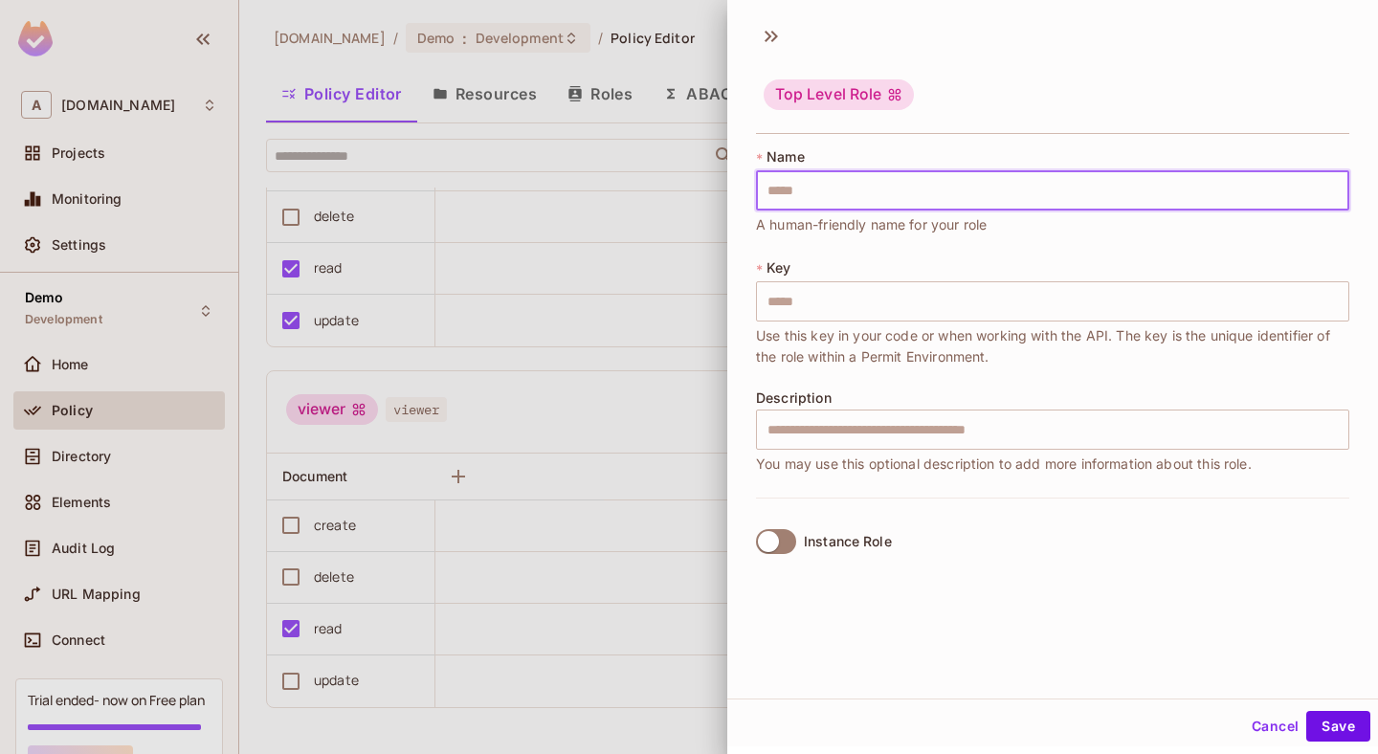
type input "*"
type input "**"
type input "***"
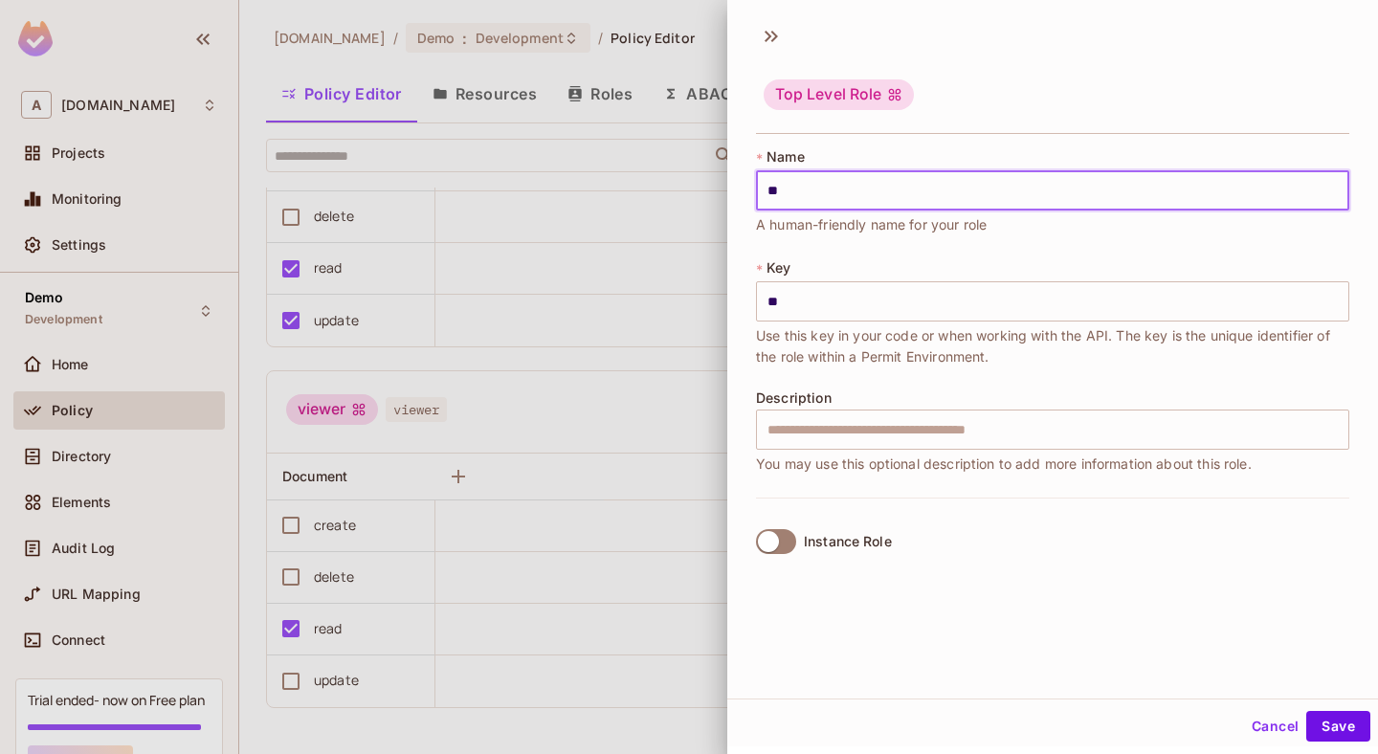
type input "***"
type input "****"
type input "*****"
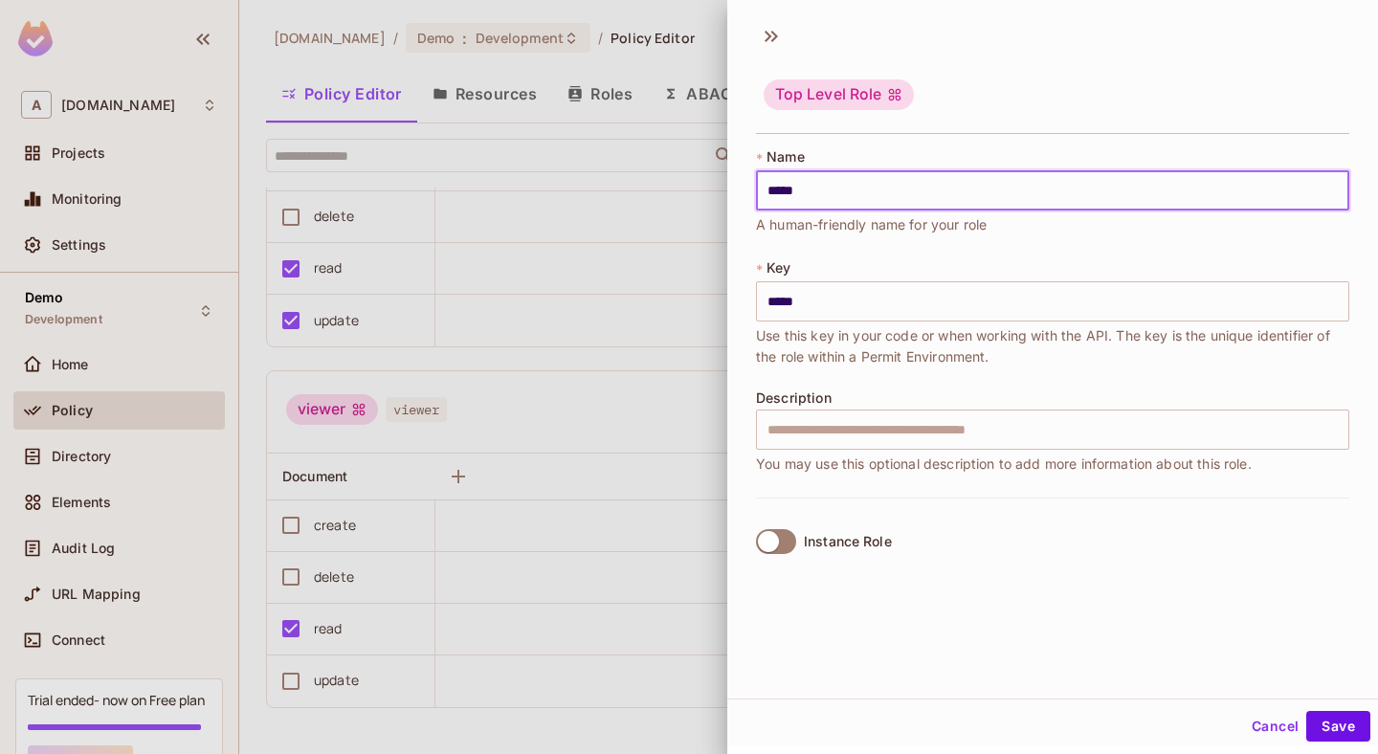
type input "******"
type input "*******"
type input "********"
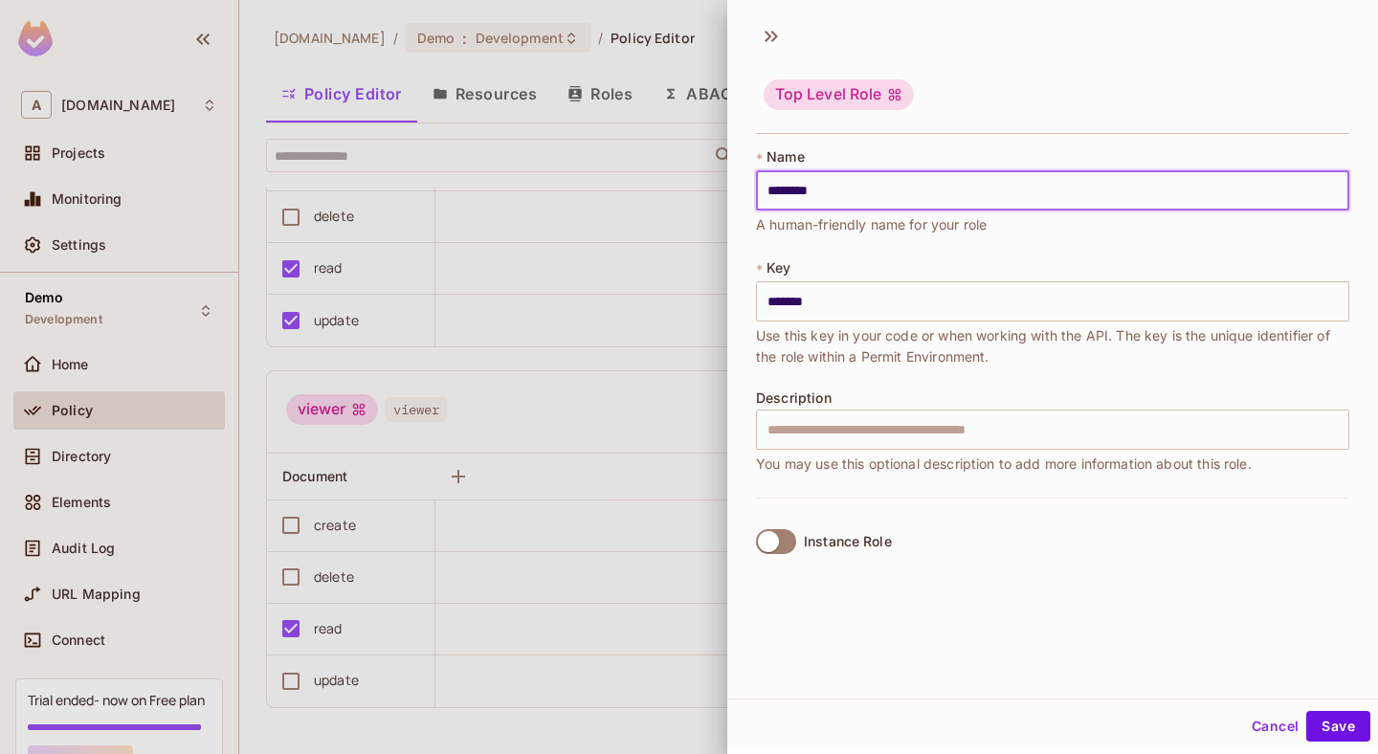
type input "********"
click at [937, 659] on div "Top Level Role * Name ******** ​ A human-friendly name for your role * Key ****…" at bounding box center [1052, 355] width 651 height 685
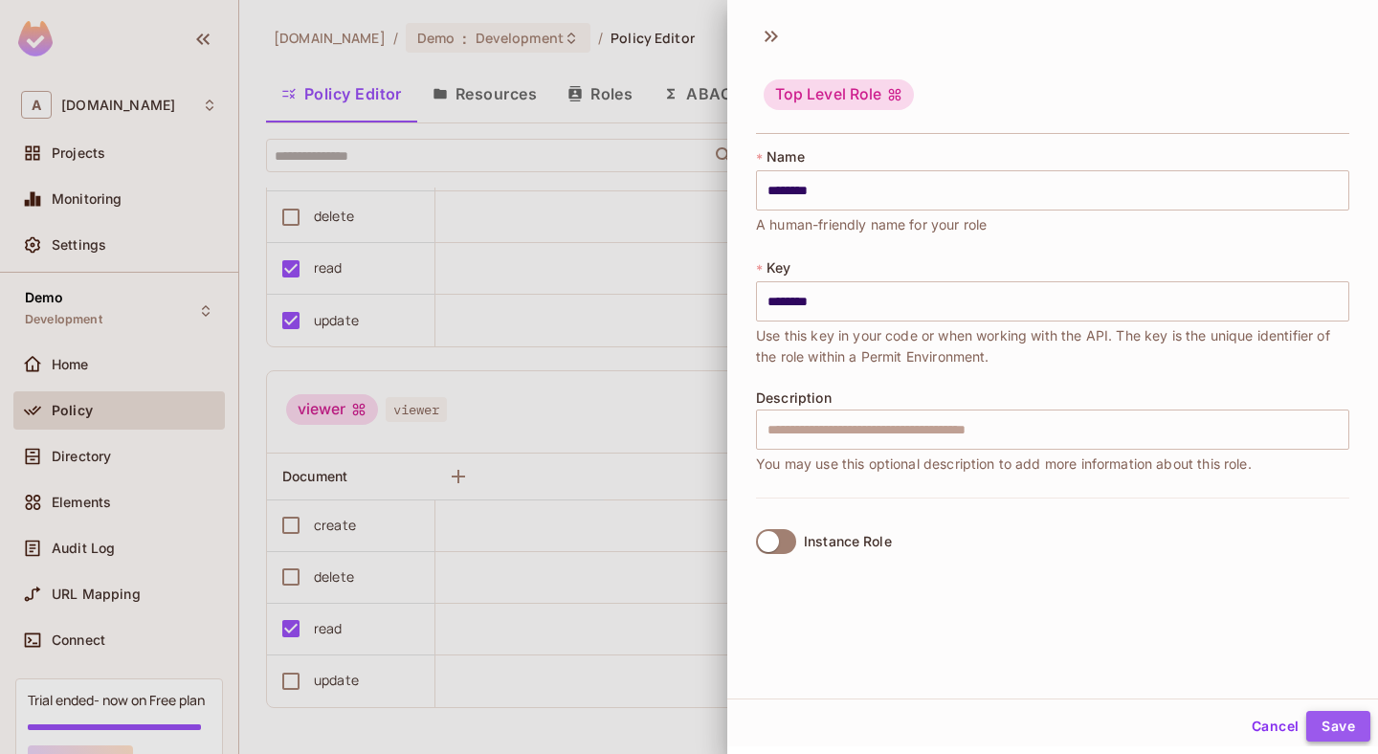
click at [1317, 719] on button "Save" at bounding box center [1339, 726] width 64 height 31
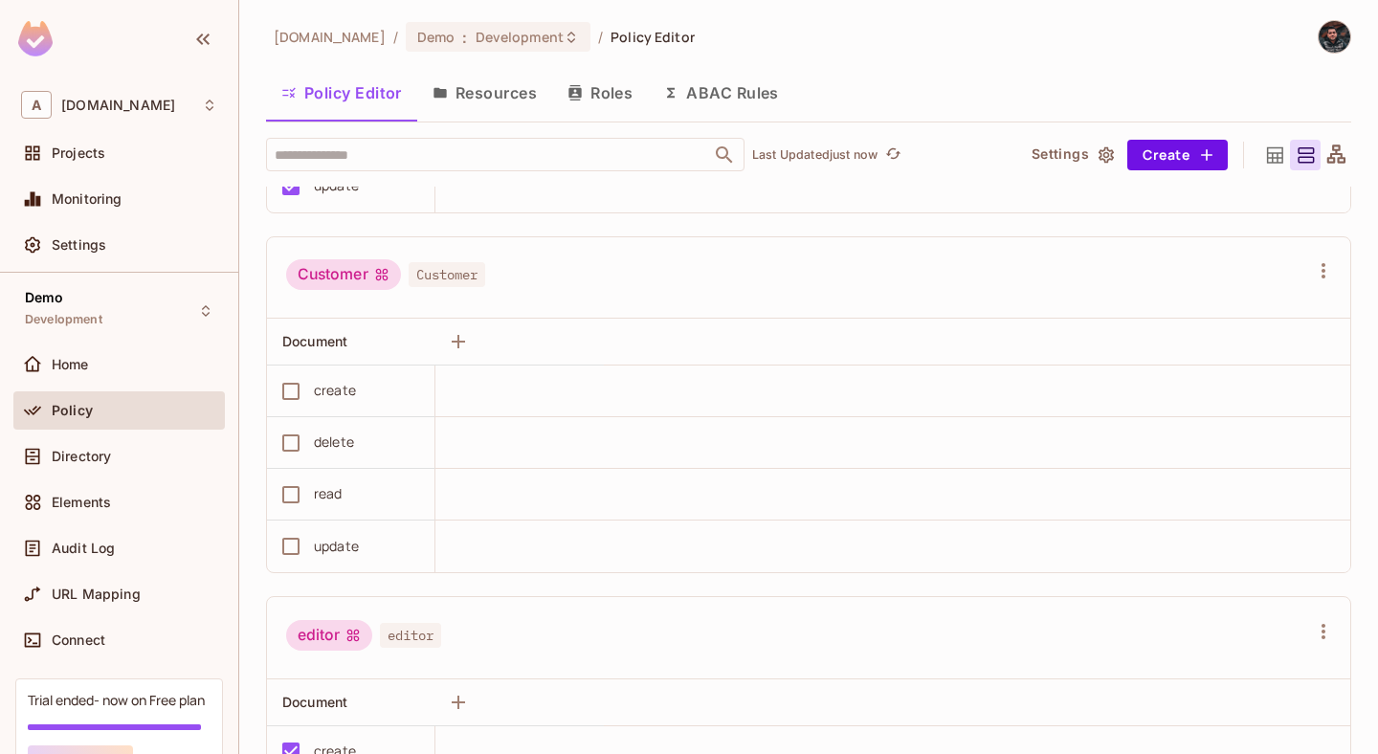
scroll to position [310, 0]
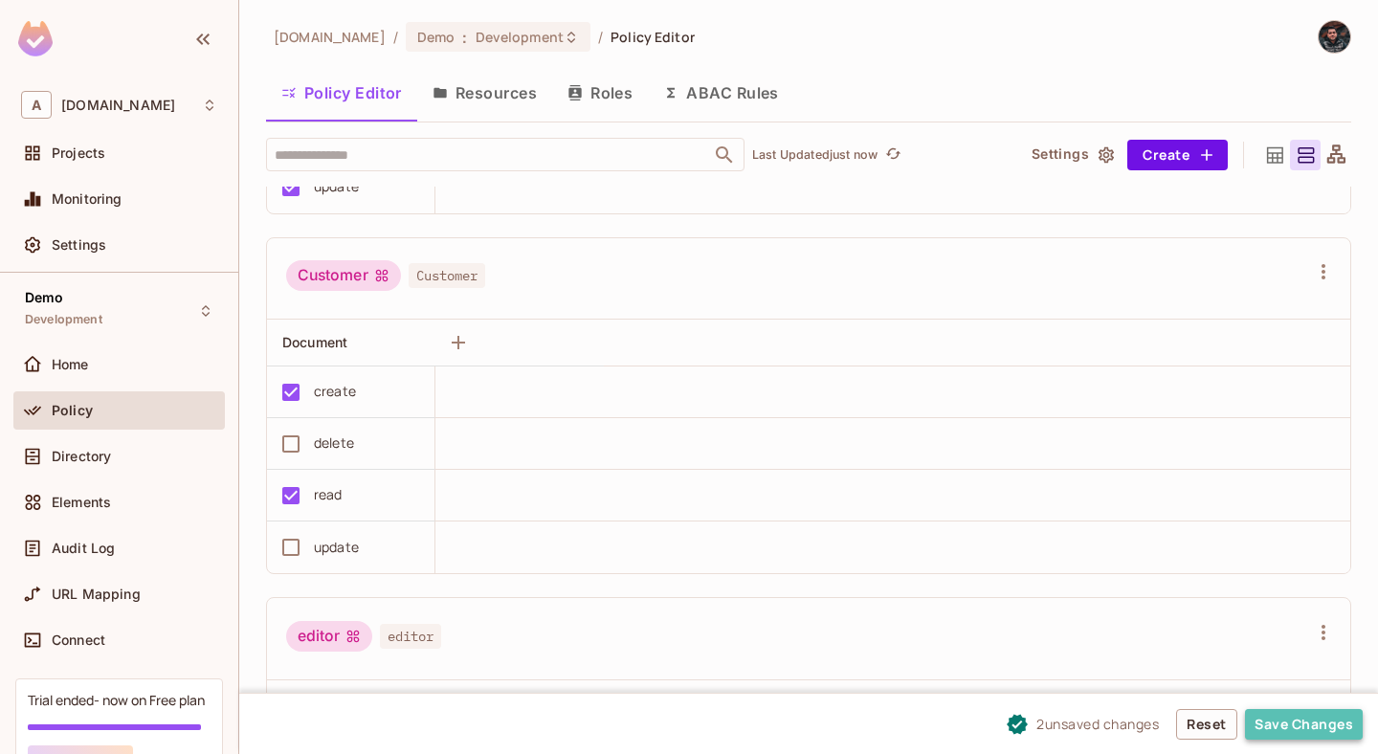
click at [1290, 724] on button "Save Changes" at bounding box center [1304, 724] width 118 height 31
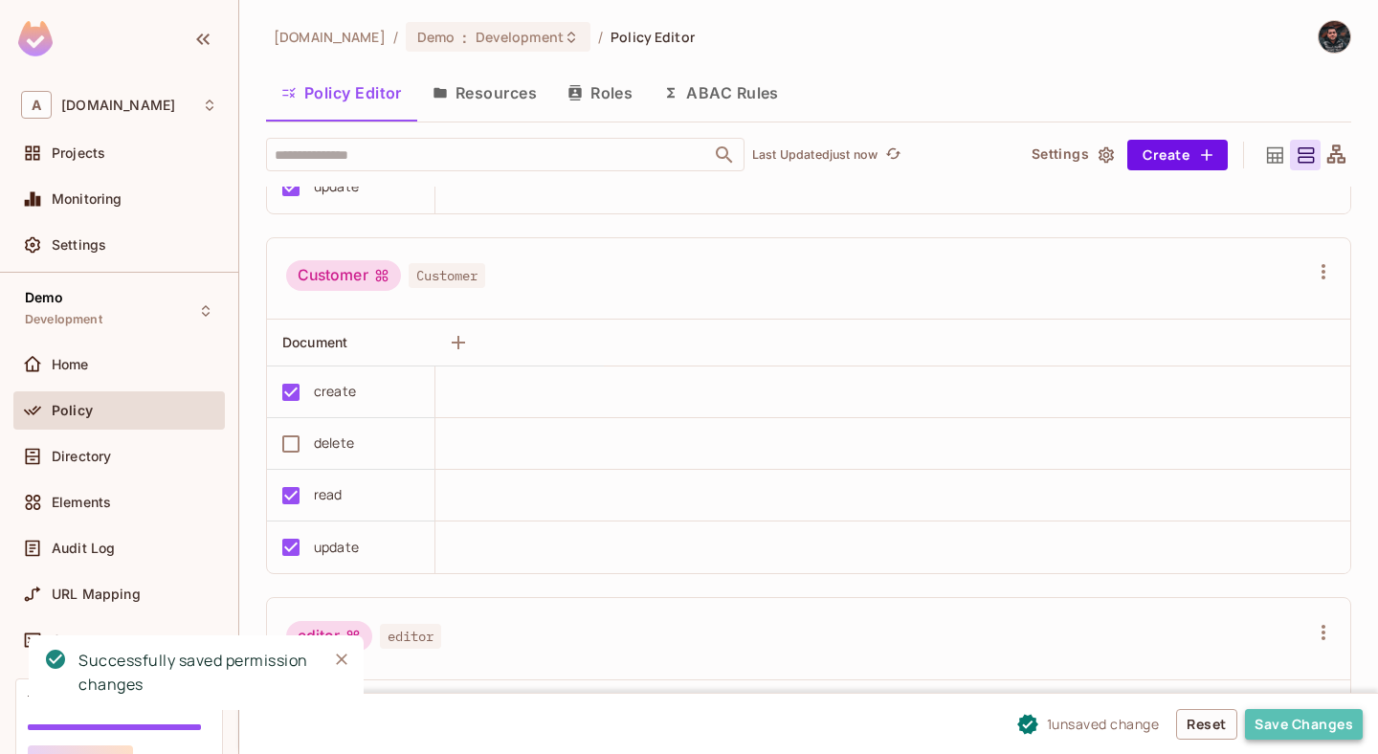
click at [1310, 731] on button "Save Changes" at bounding box center [1304, 724] width 118 height 31
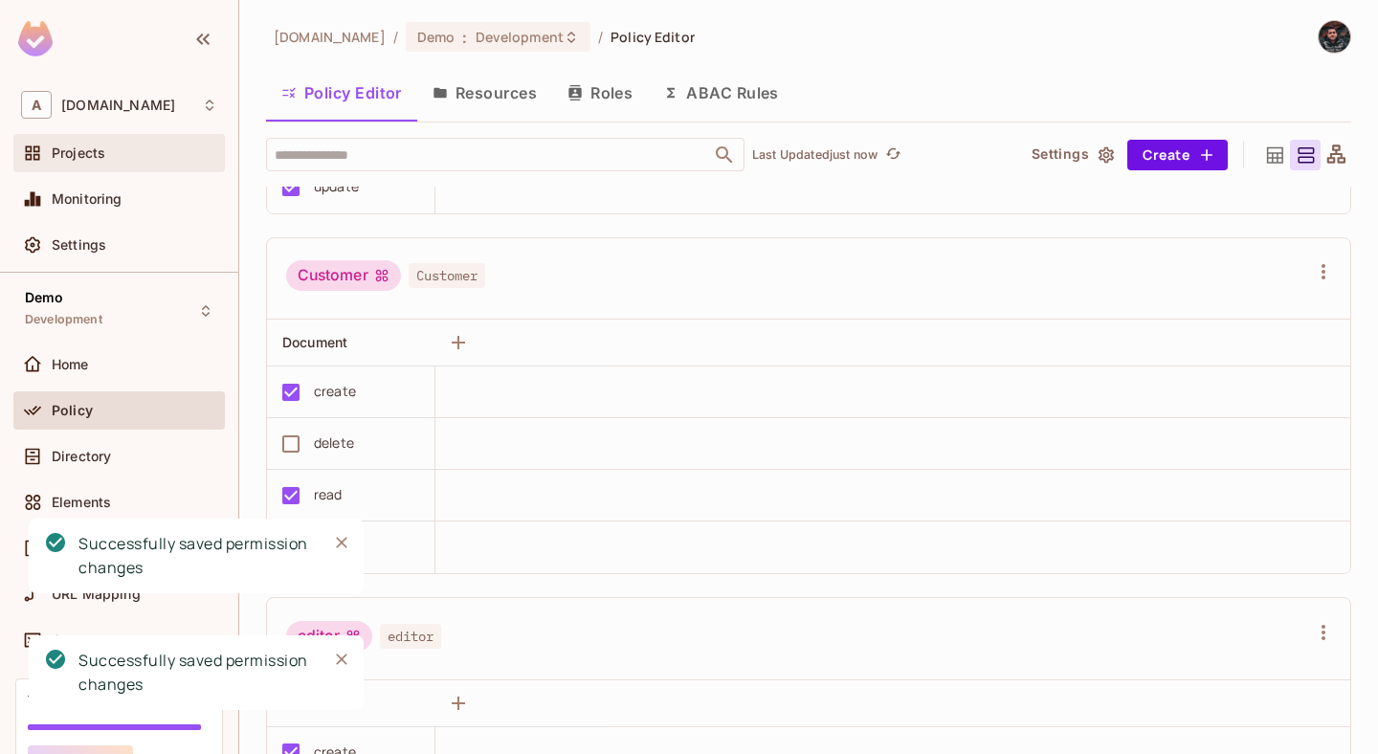
click at [140, 159] on div "Projects" at bounding box center [135, 152] width 166 height 15
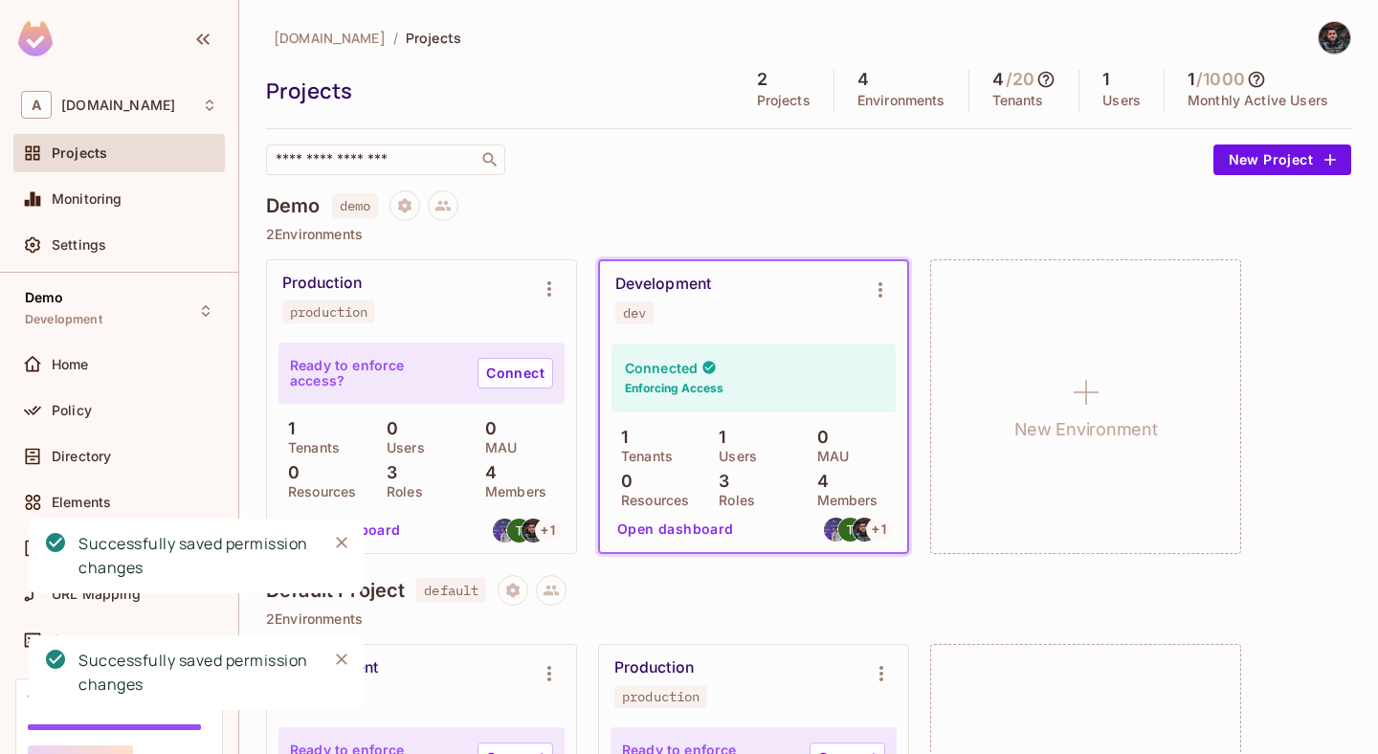
click at [654, 523] on button "Open dashboard" at bounding box center [676, 529] width 132 height 31
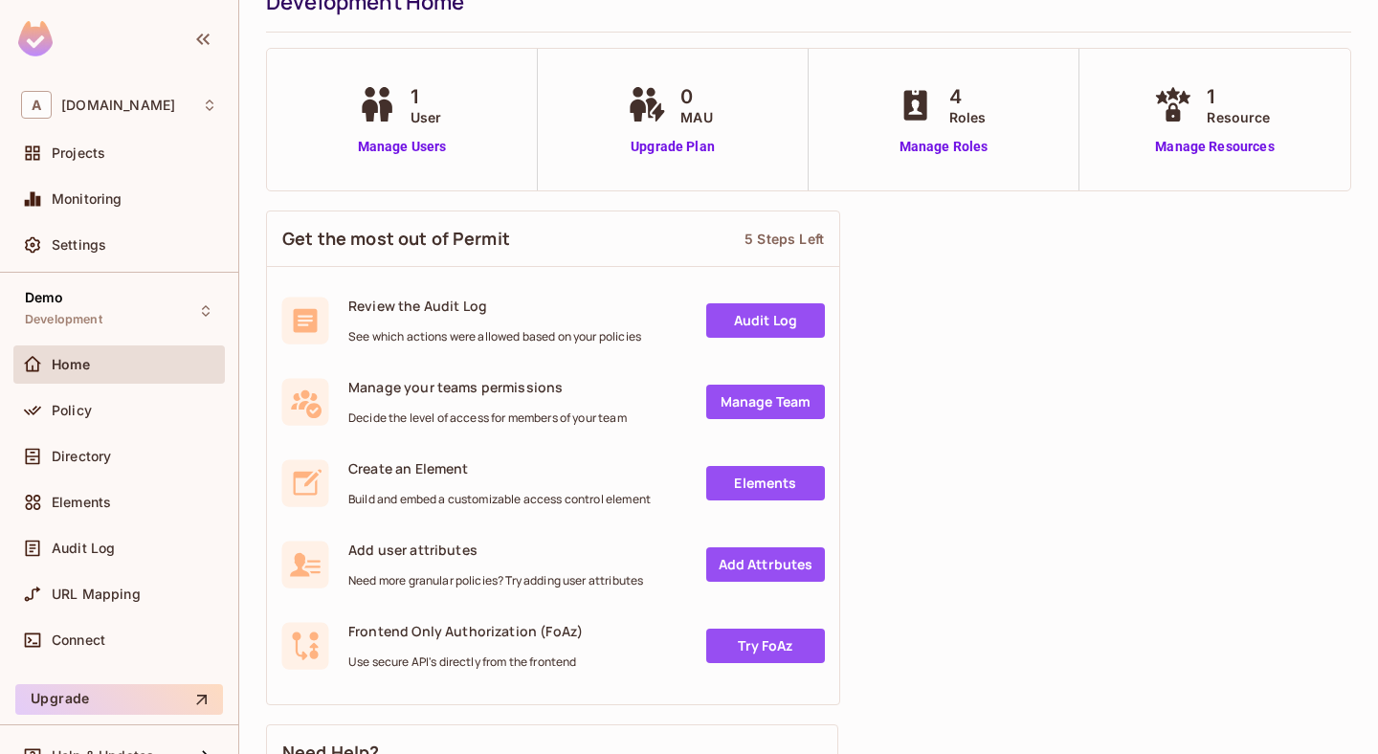
scroll to position [80, 0]
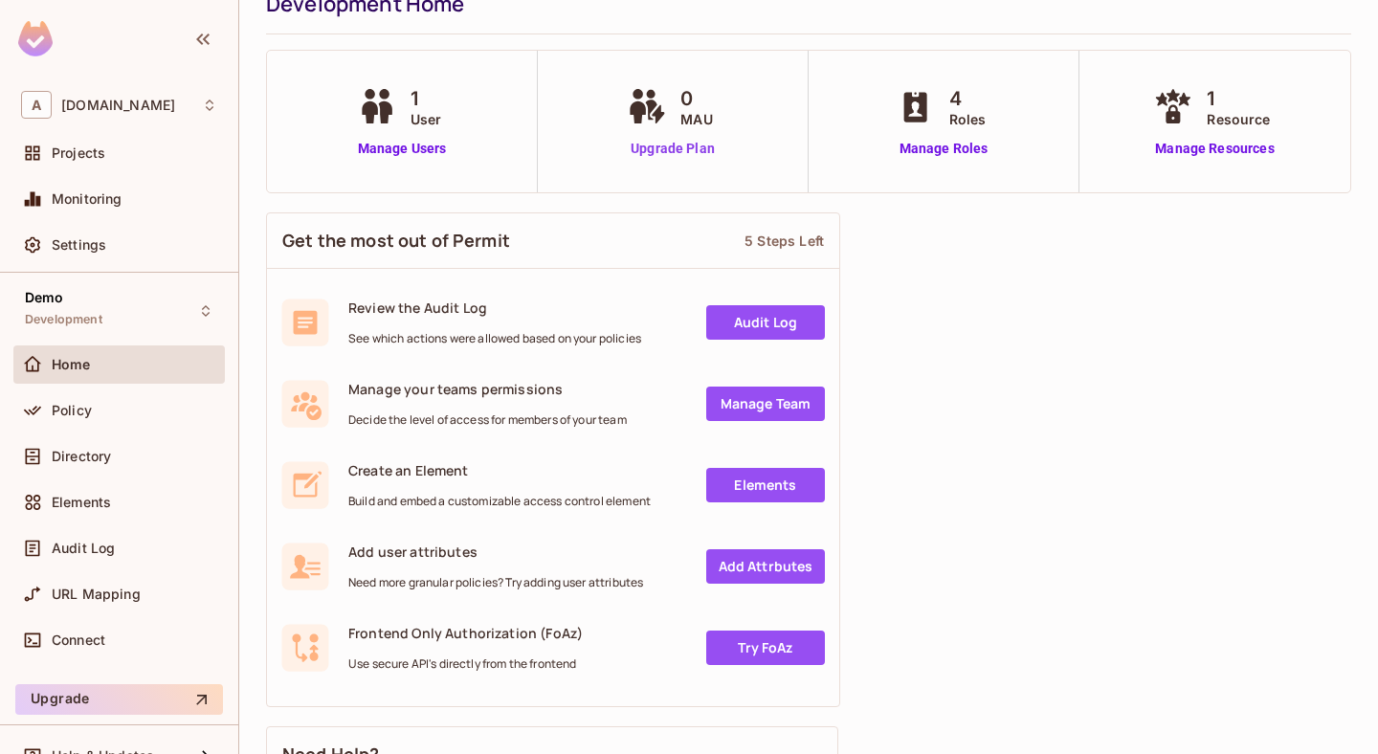
click at [668, 151] on link "Upgrade Plan" at bounding box center [672, 149] width 99 height 20
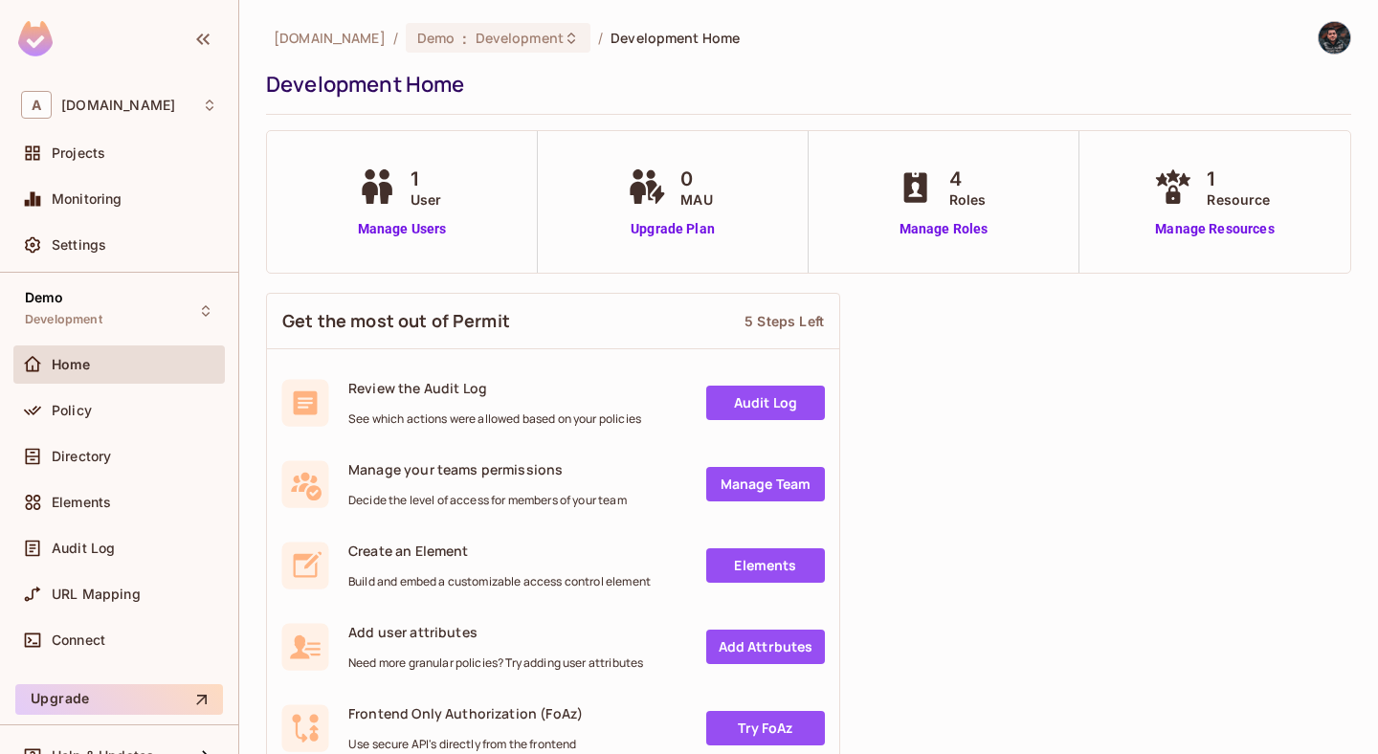
click at [736, 405] on link "Audit Log" at bounding box center [765, 403] width 119 height 34
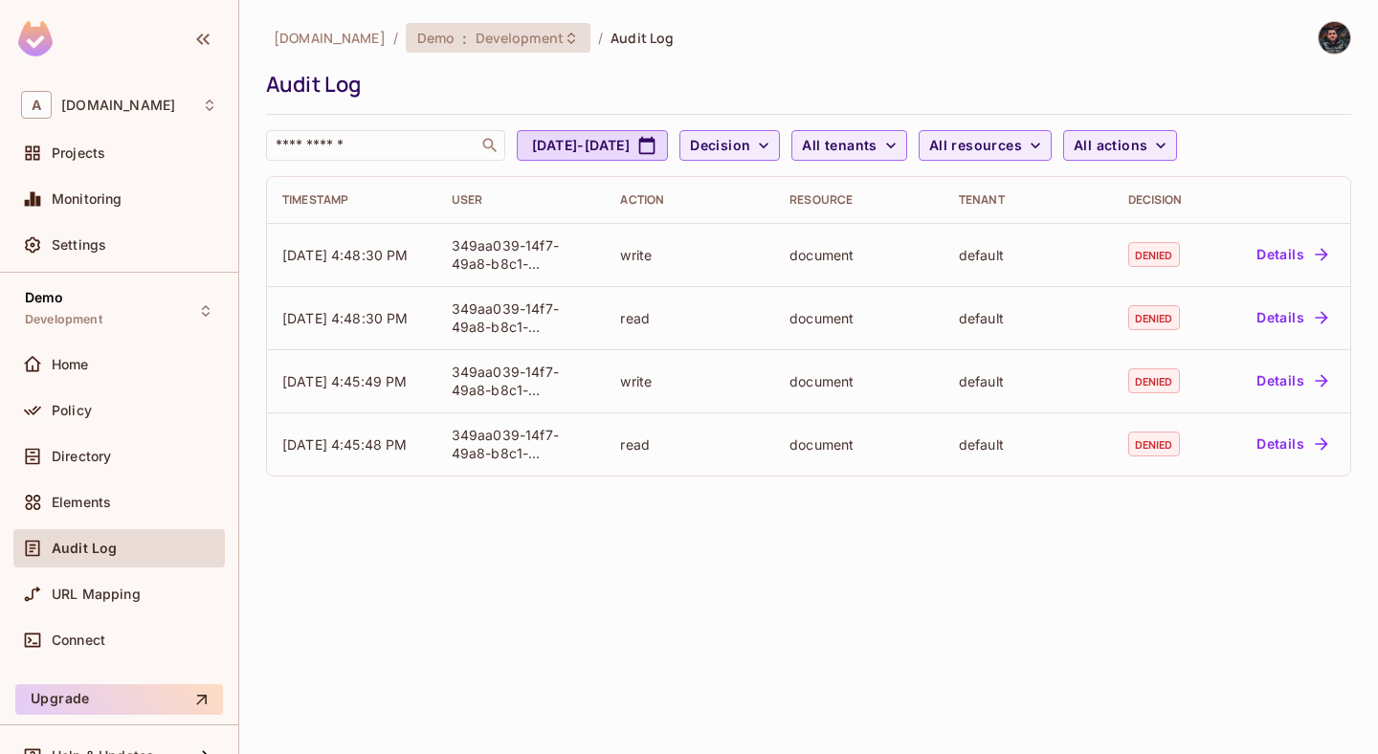
click at [519, 36] on span "Development" at bounding box center [520, 38] width 88 height 18
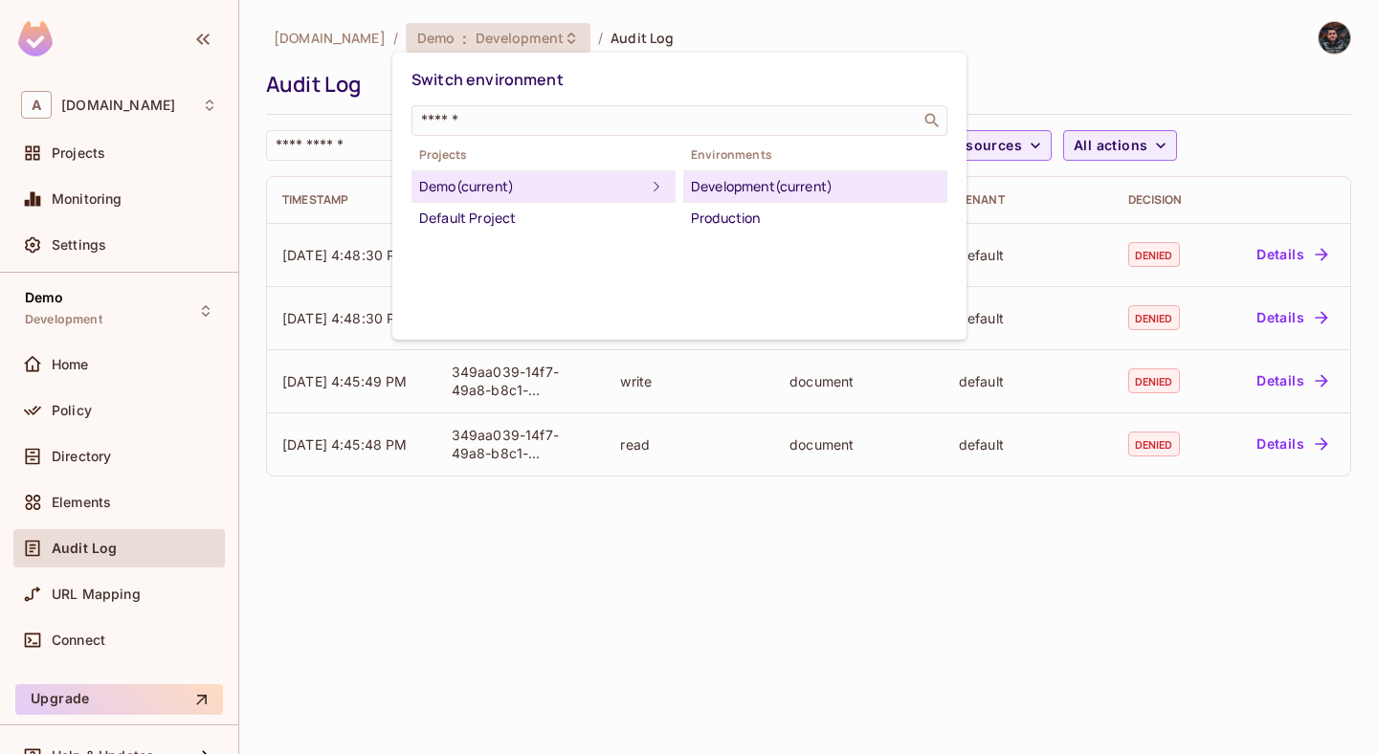
click at [101, 157] on div at bounding box center [689, 377] width 1378 height 754
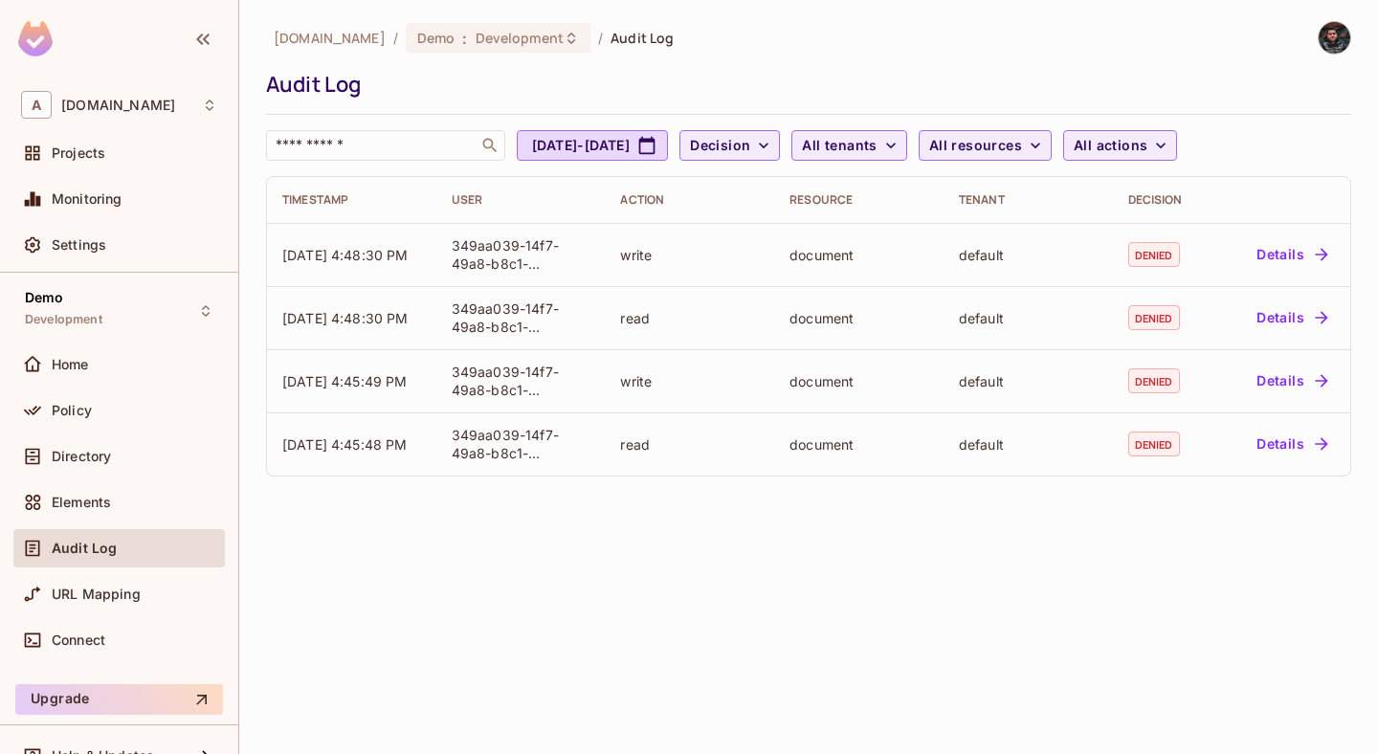
click at [101, 157] on div "Switch environment ​ Projects Demo (current) Default Project Environments Devel…" at bounding box center [689, 377] width 1378 height 754
click at [127, 123] on div "A [DOMAIN_NAME]" at bounding box center [119, 104] width 212 height 43
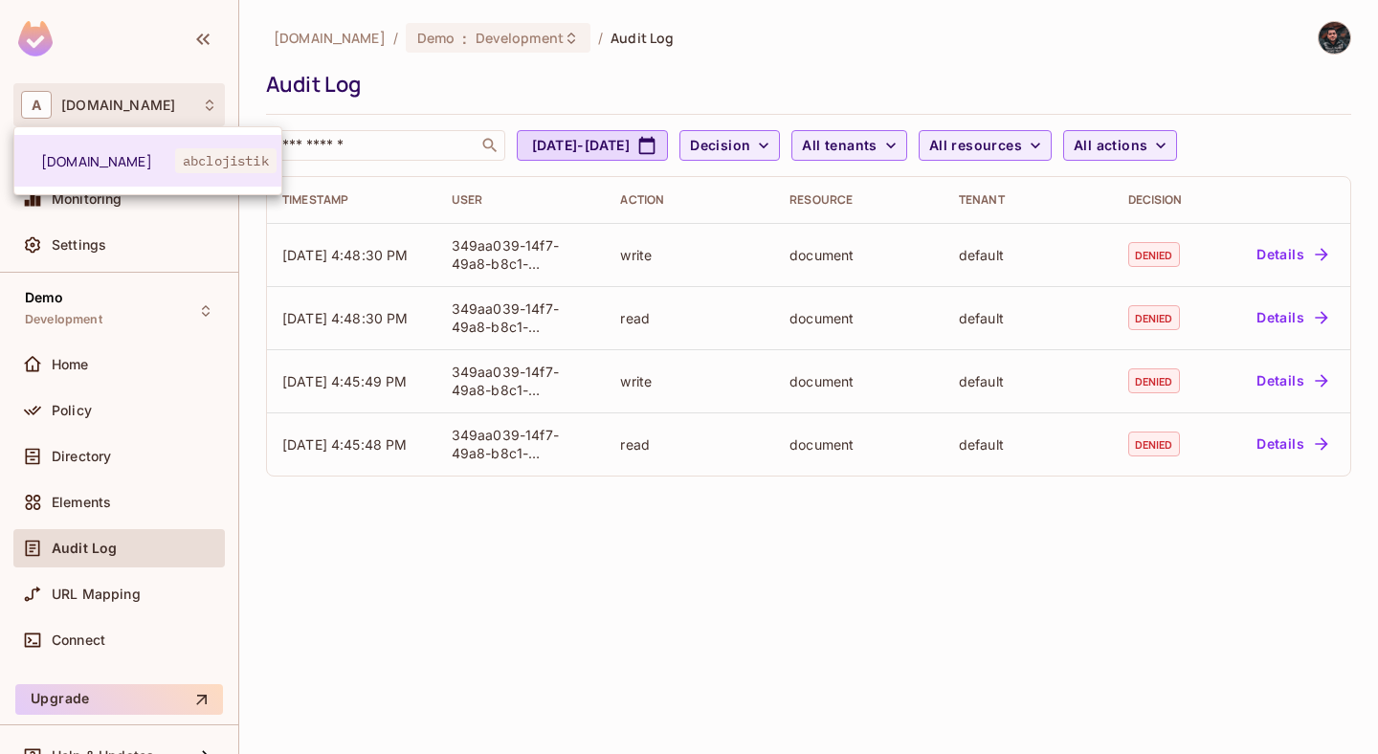
click at [151, 75] on div at bounding box center [689, 377] width 1378 height 754
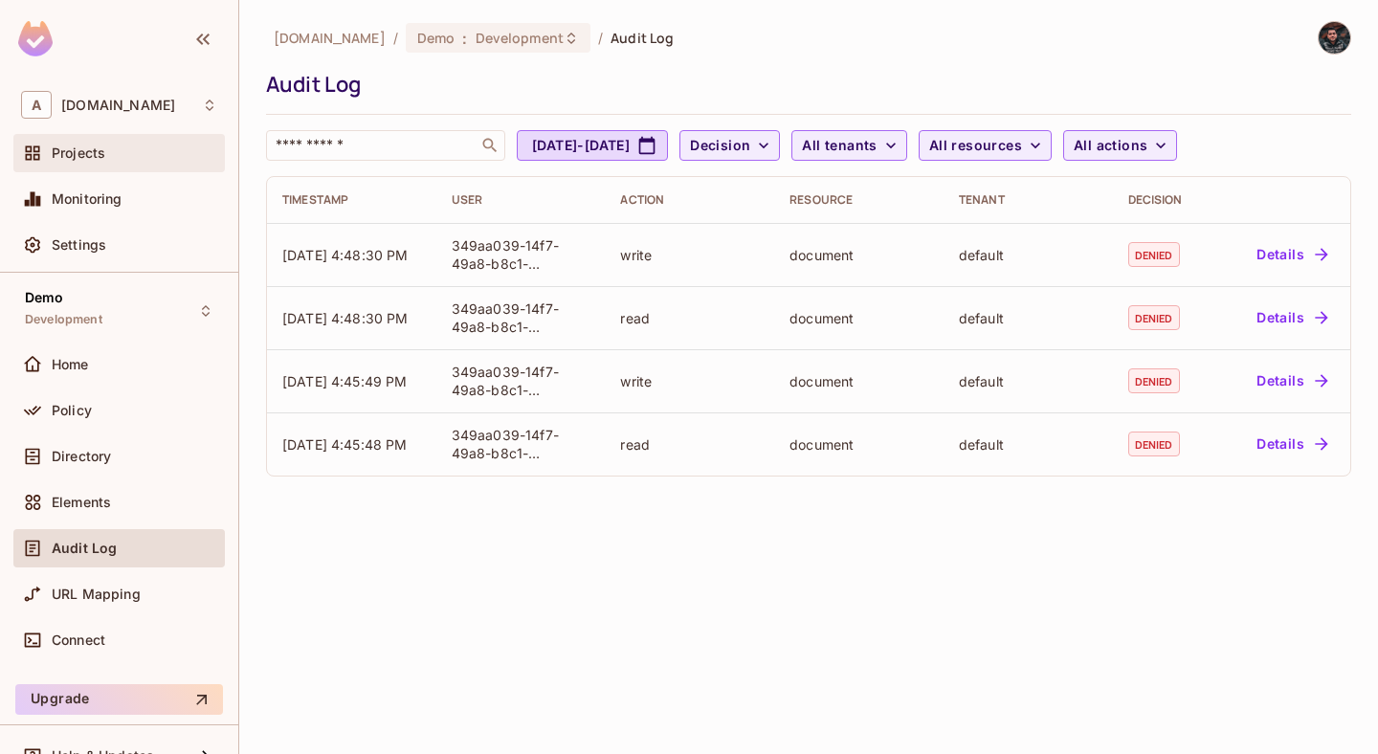
click at [110, 152] on div "Projects" at bounding box center [135, 152] width 166 height 15
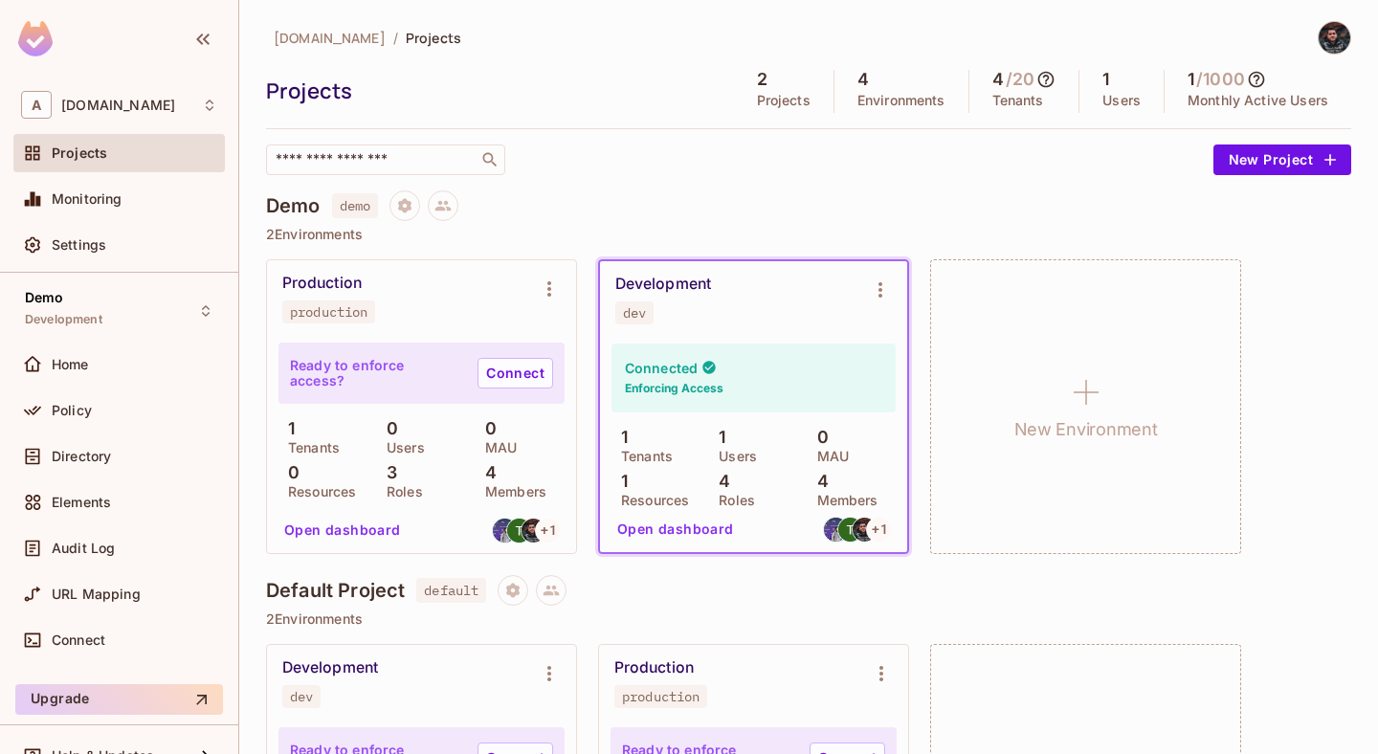
click at [700, 521] on button "Open dashboard" at bounding box center [676, 529] width 132 height 31
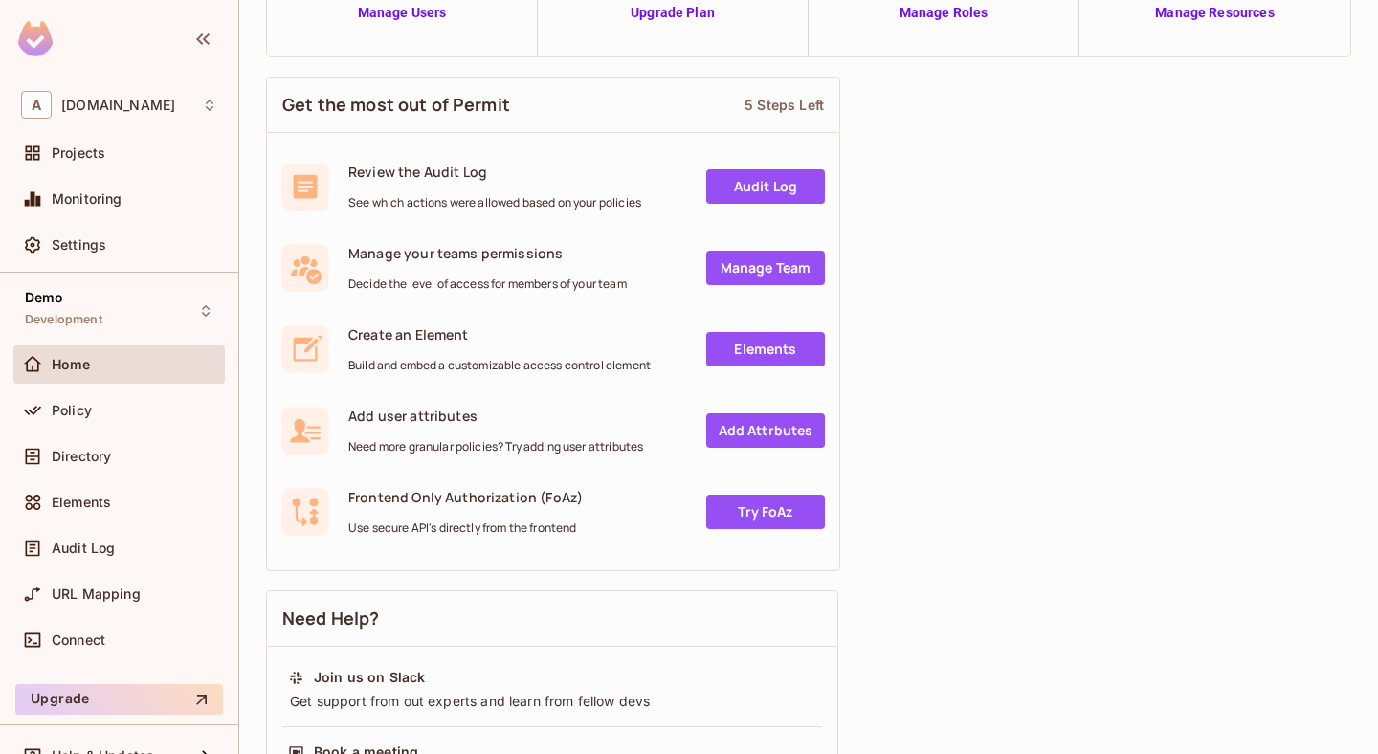
scroll to position [346, 0]
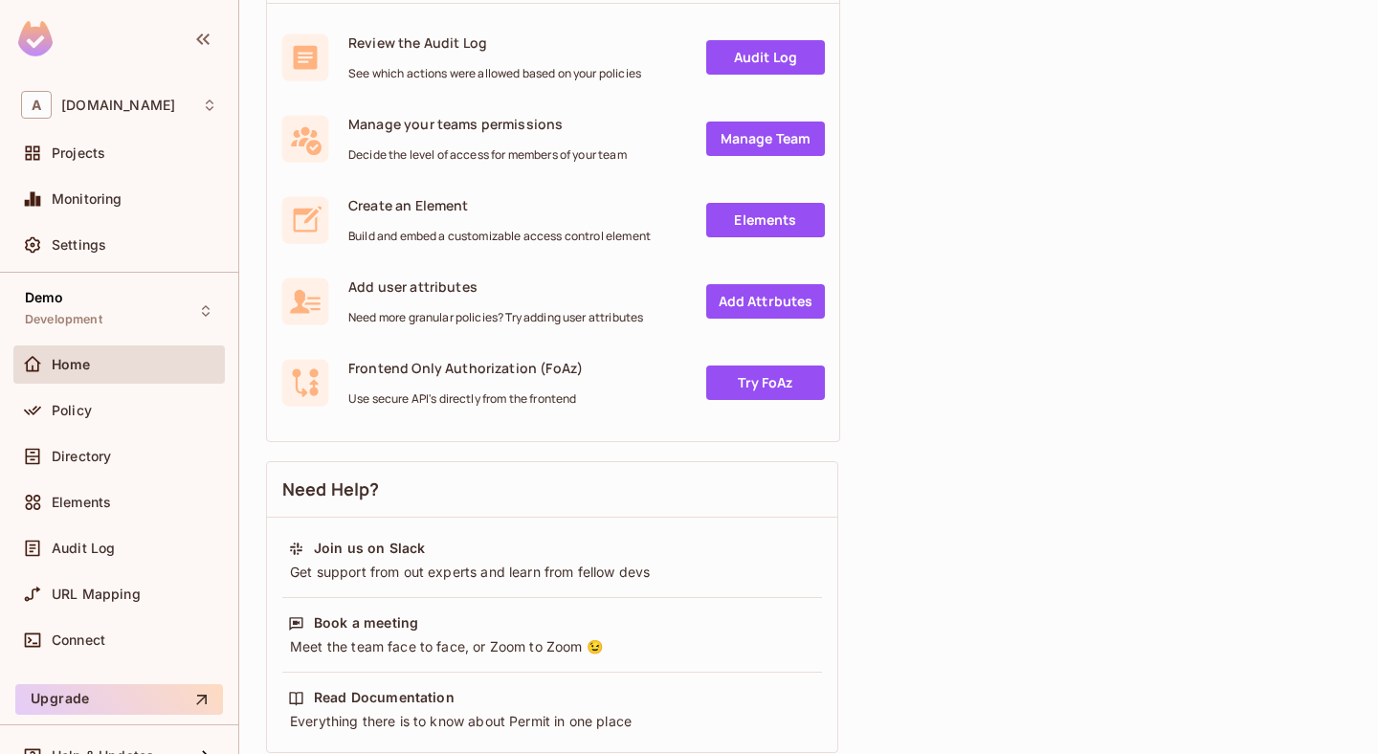
click at [781, 295] on link "Add Attrbutes" at bounding box center [765, 301] width 119 height 34
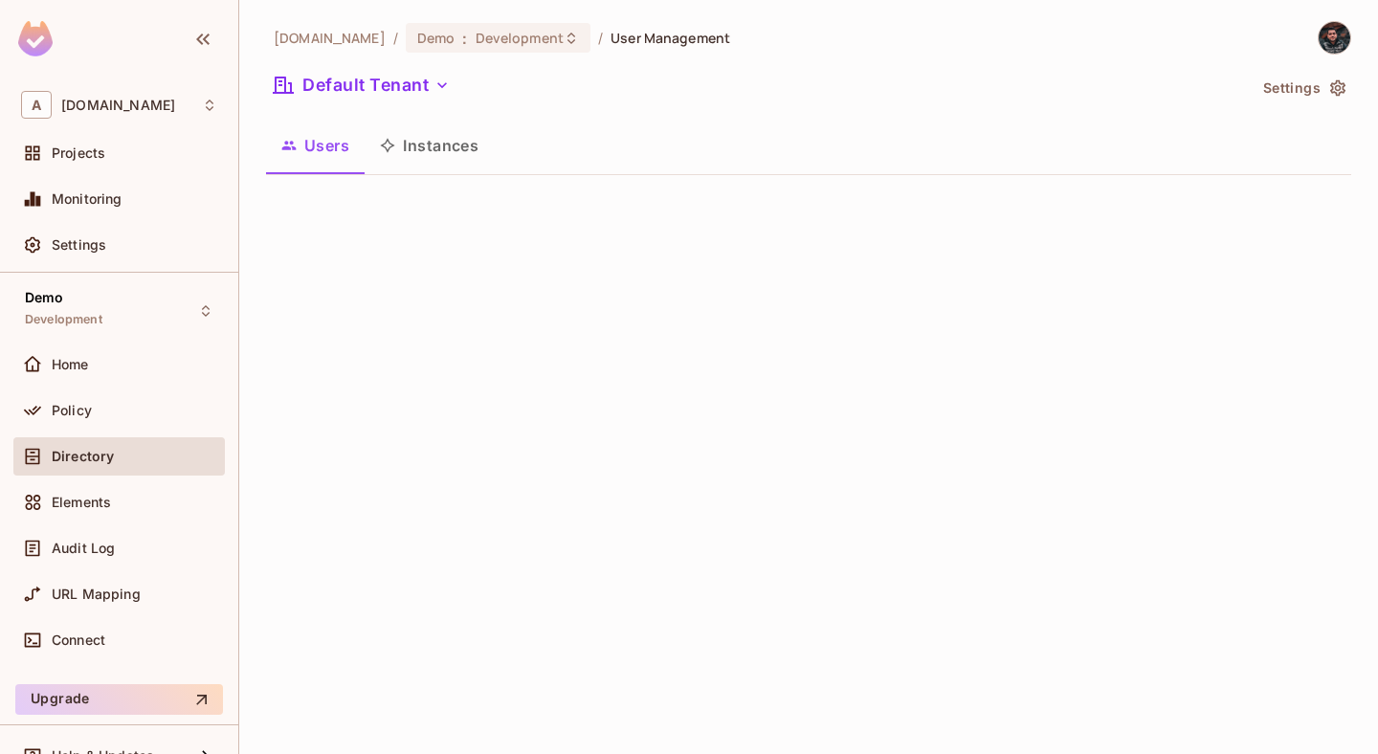
click at [471, 276] on div "abclojistik.com / Demo : Development / User Management Default Tenant Settings …" at bounding box center [808, 377] width 1139 height 754
click at [447, 168] on button "Instances" at bounding box center [429, 146] width 129 height 48
click at [334, 147] on button "Users" at bounding box center [315, 146] width 99 height 48
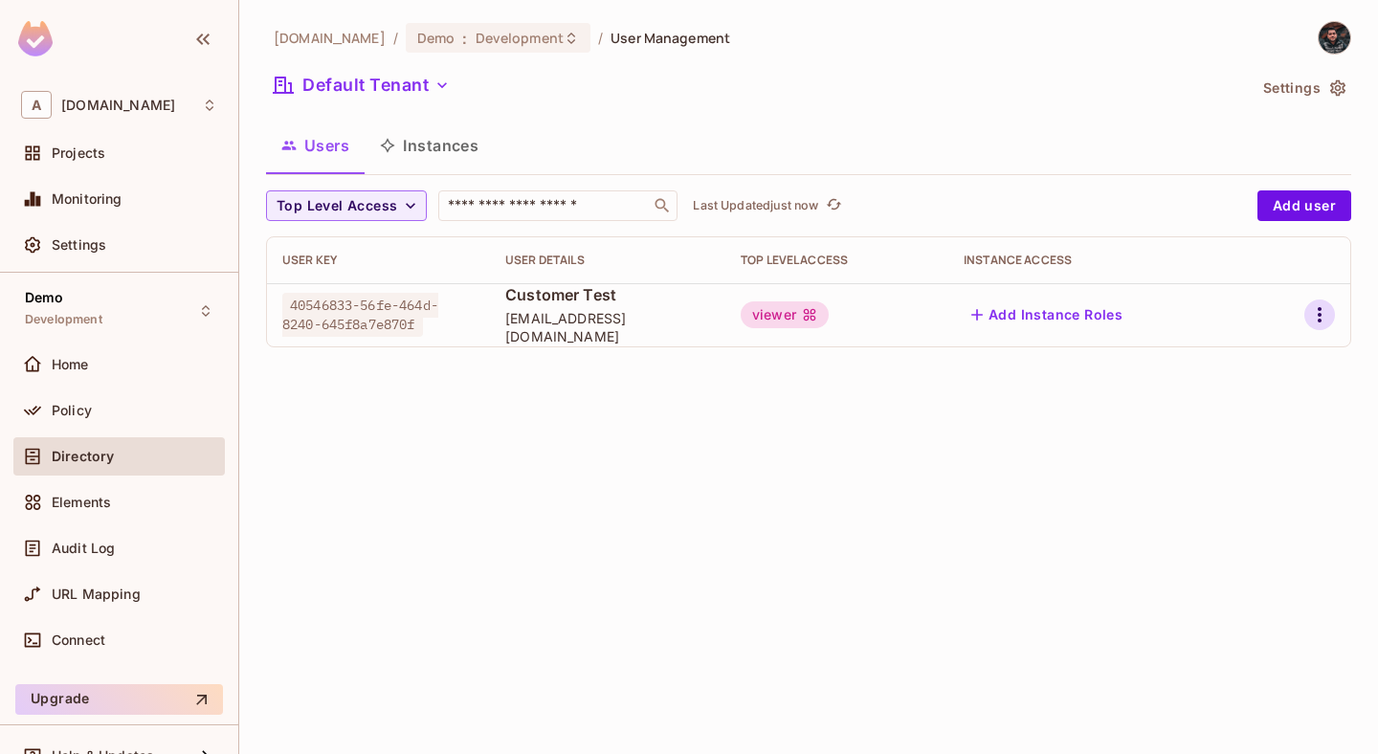
click at [1322, 312] on icon "button" at bounding box center [1319, 314] width 23 height 23
click at [1010, 479] on div at bounding box center [689, 377] width 1378 height 754
click at [813, 308] on icon at bounding box center [809, 314] width 15 height 15
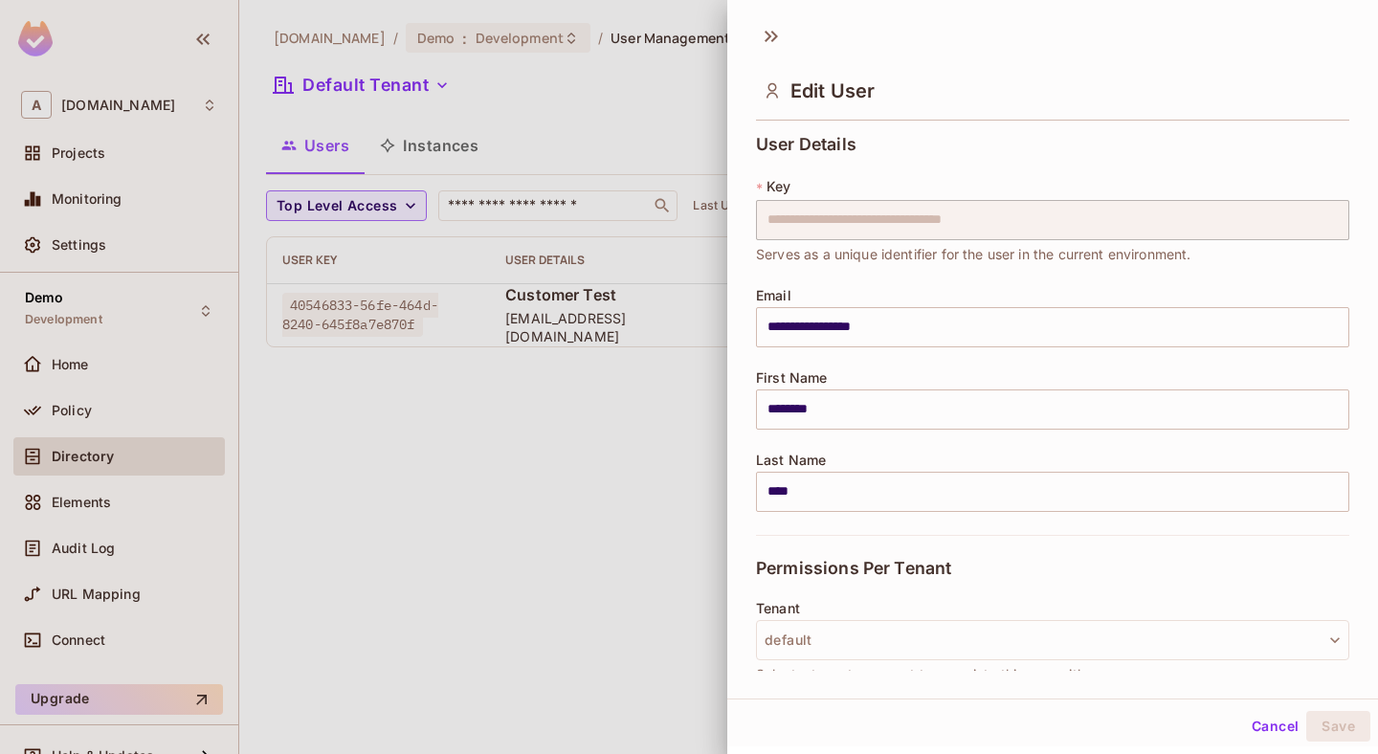
click at [1043, 311] on input "**********" at bounding box center [1052, 327] width 593 height 40
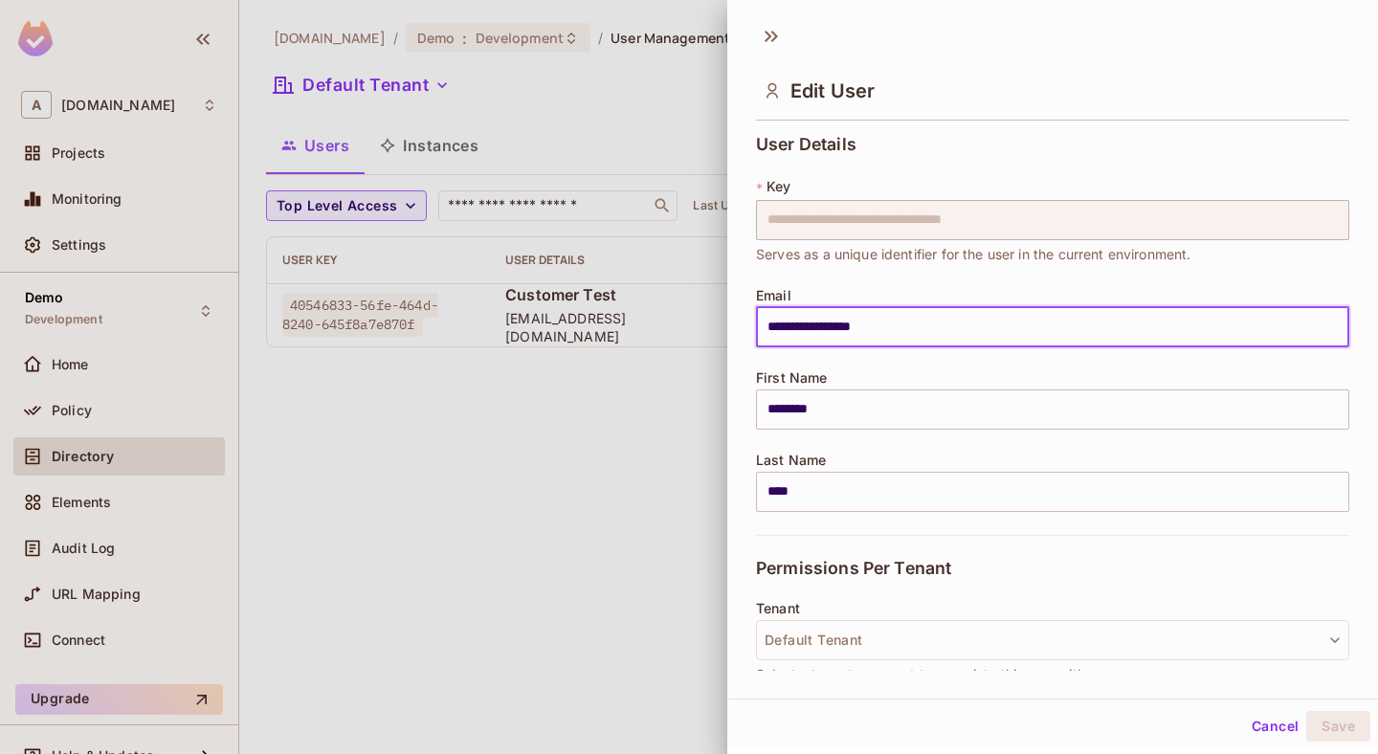
click at [527, 508] on div at bounding box center [689, 377] width 1378 height 754
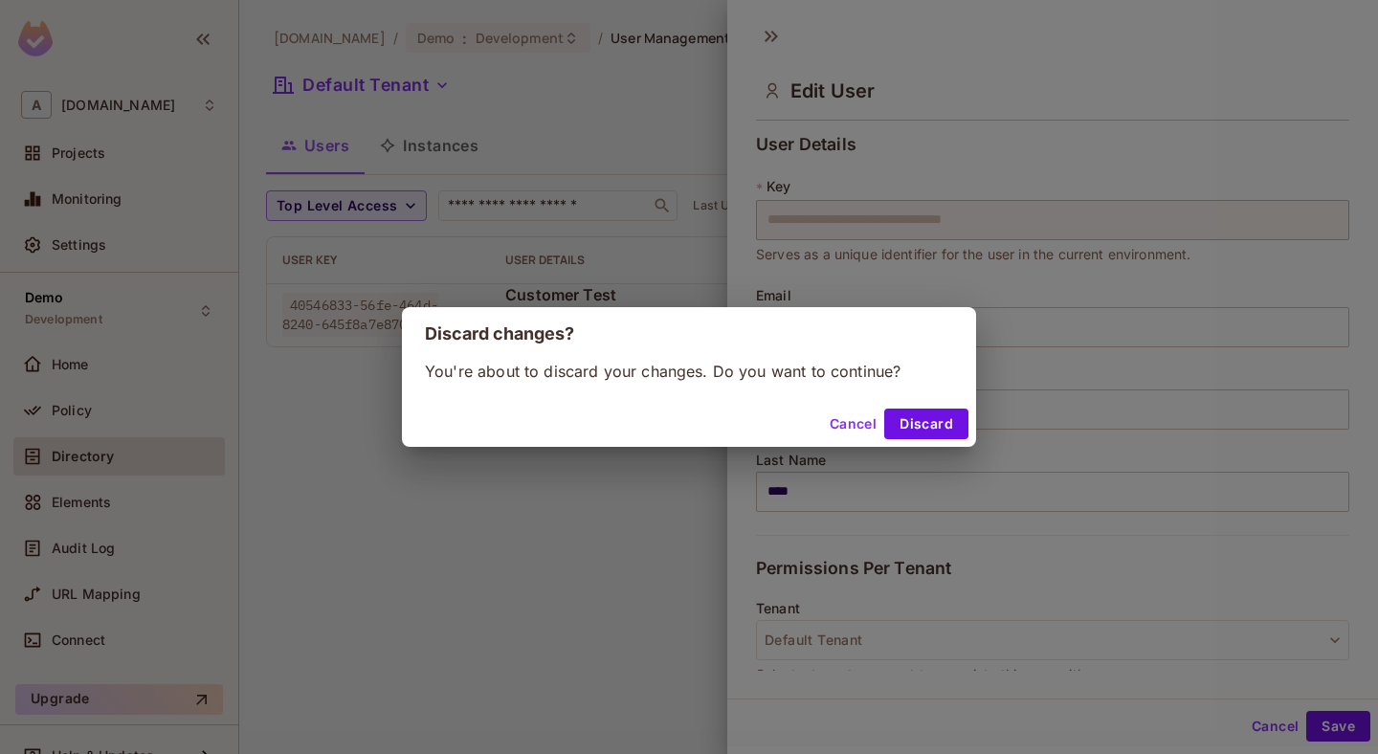
click at [822, 421] on div "Cancel Discard" at bounding box center [689, 424] width 574 height 46
click at [849, 421] on button "Cancel" at bounding box center [853, 424] width 62 height 31
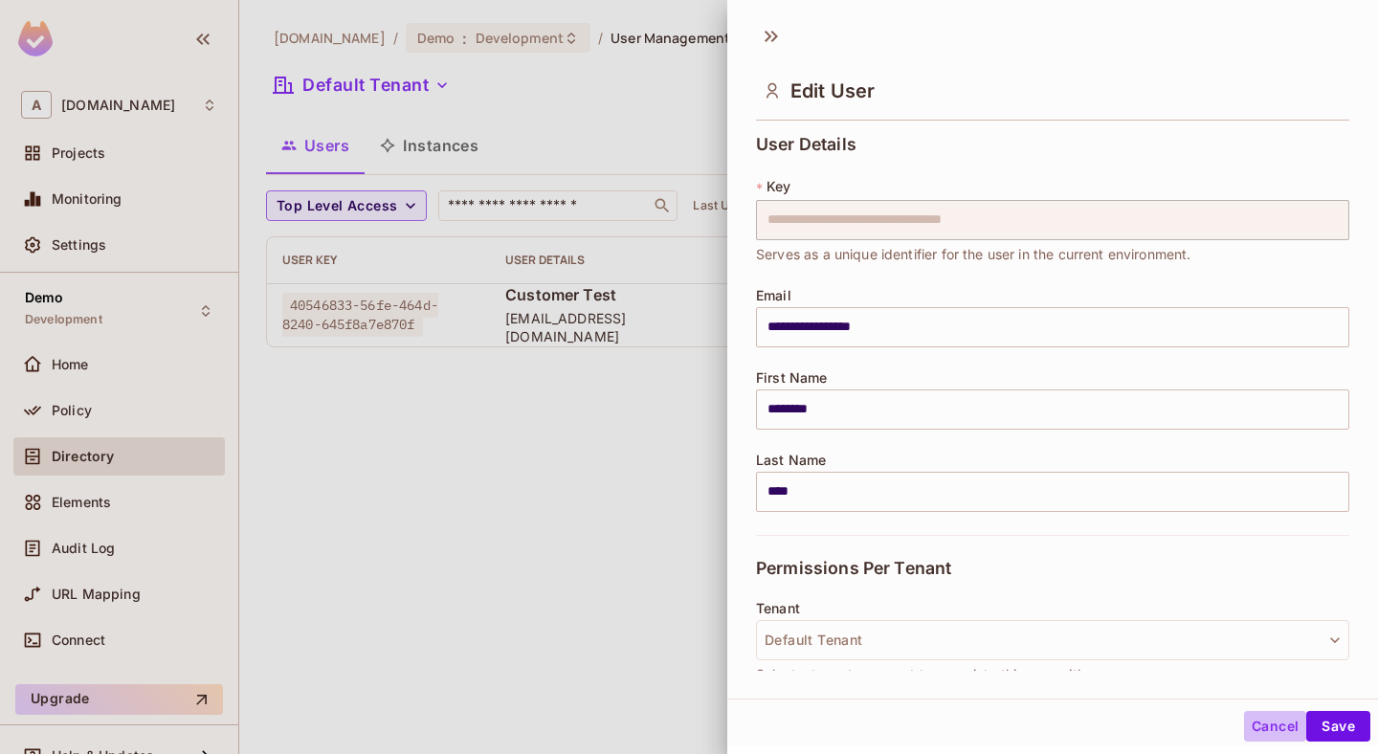
click at [1285, 723] on button "Cancel" at bounding box center [1275, 726] width 62 height 31
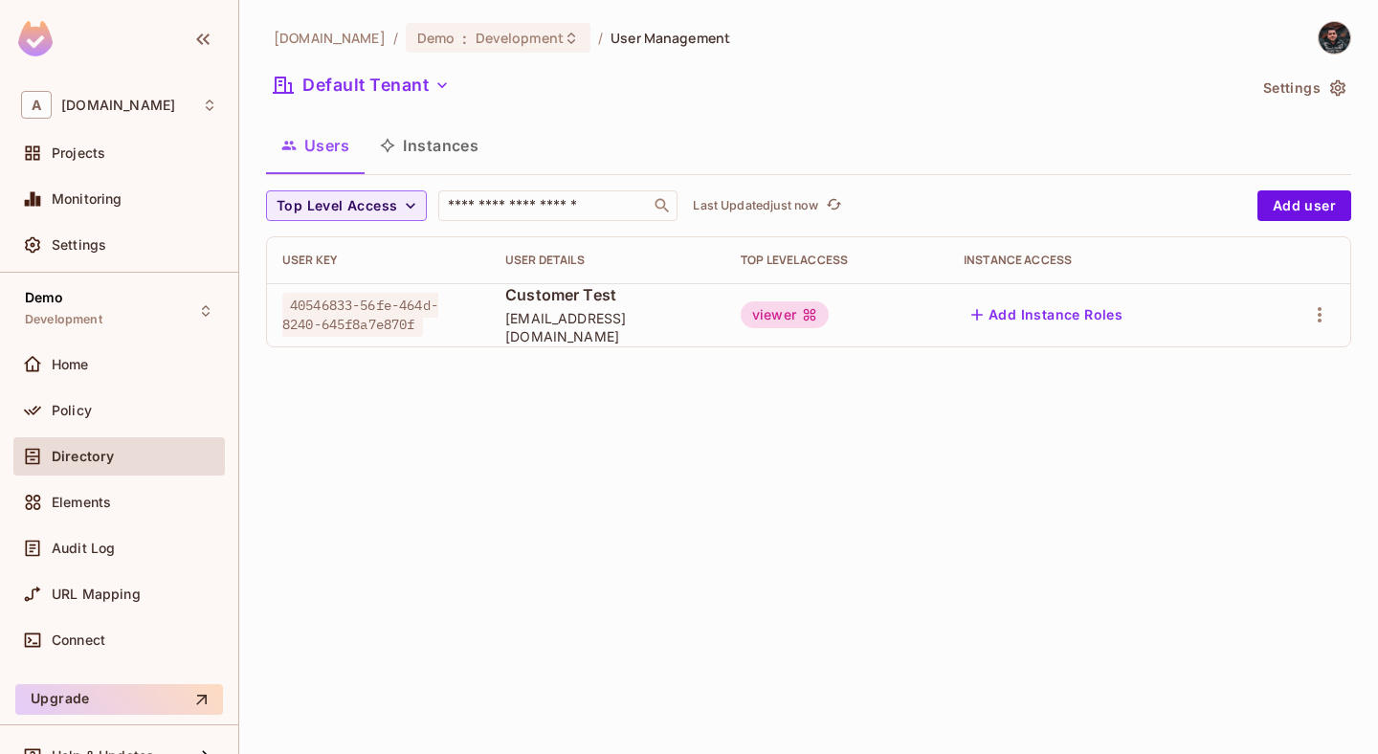
click at [789, 311] on div "viewer" at bounding box center [785, 315] width 88 height 27
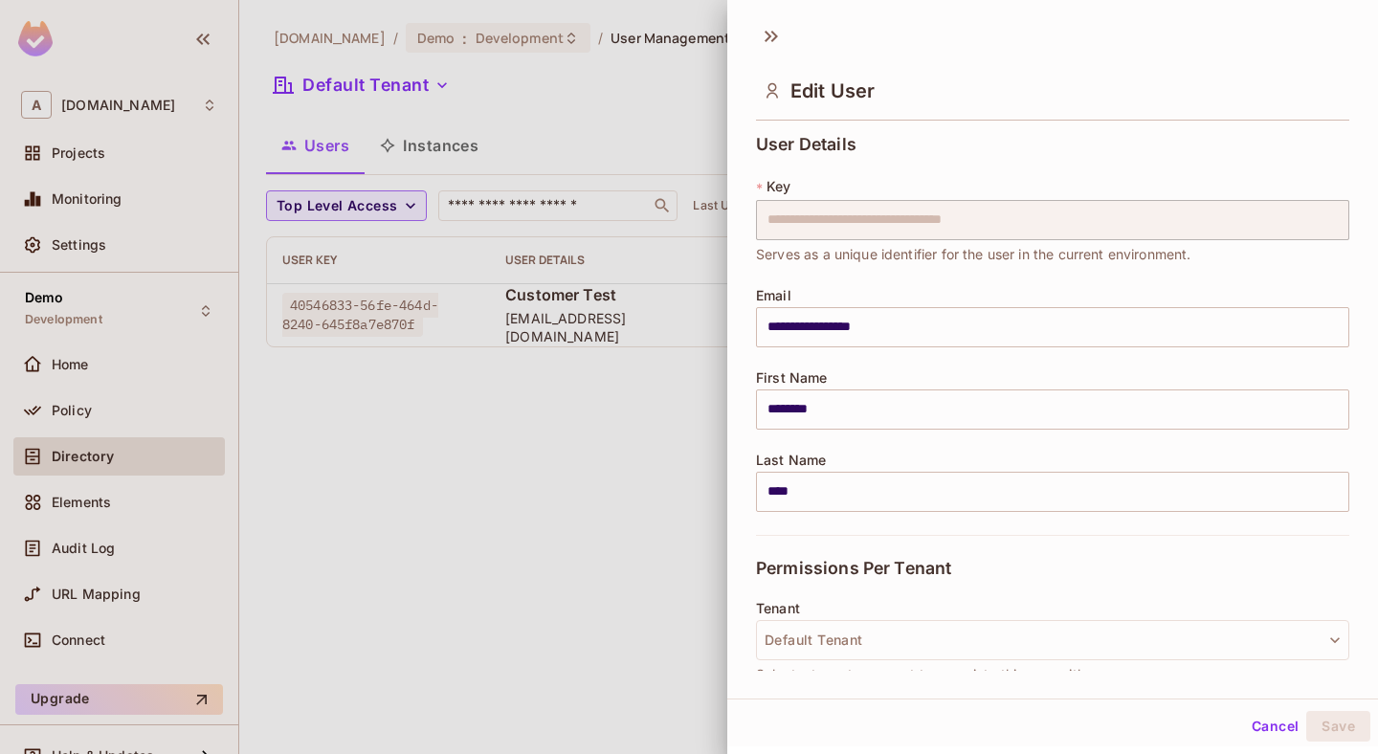
click at [593, 420] on div at bounding box center [689, 377] width 1378 height 754
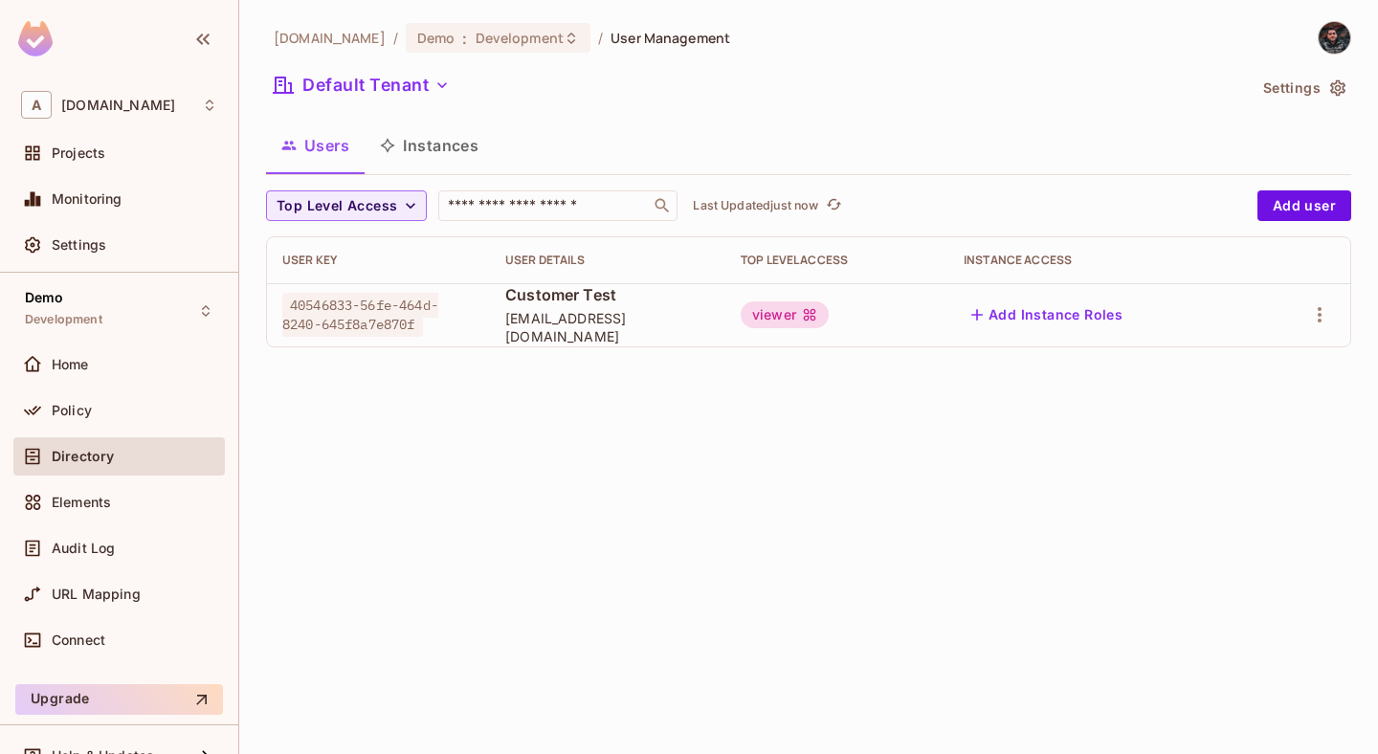
click at [817, 317] on icon at bounding box center [809, 314] width 15 height 15
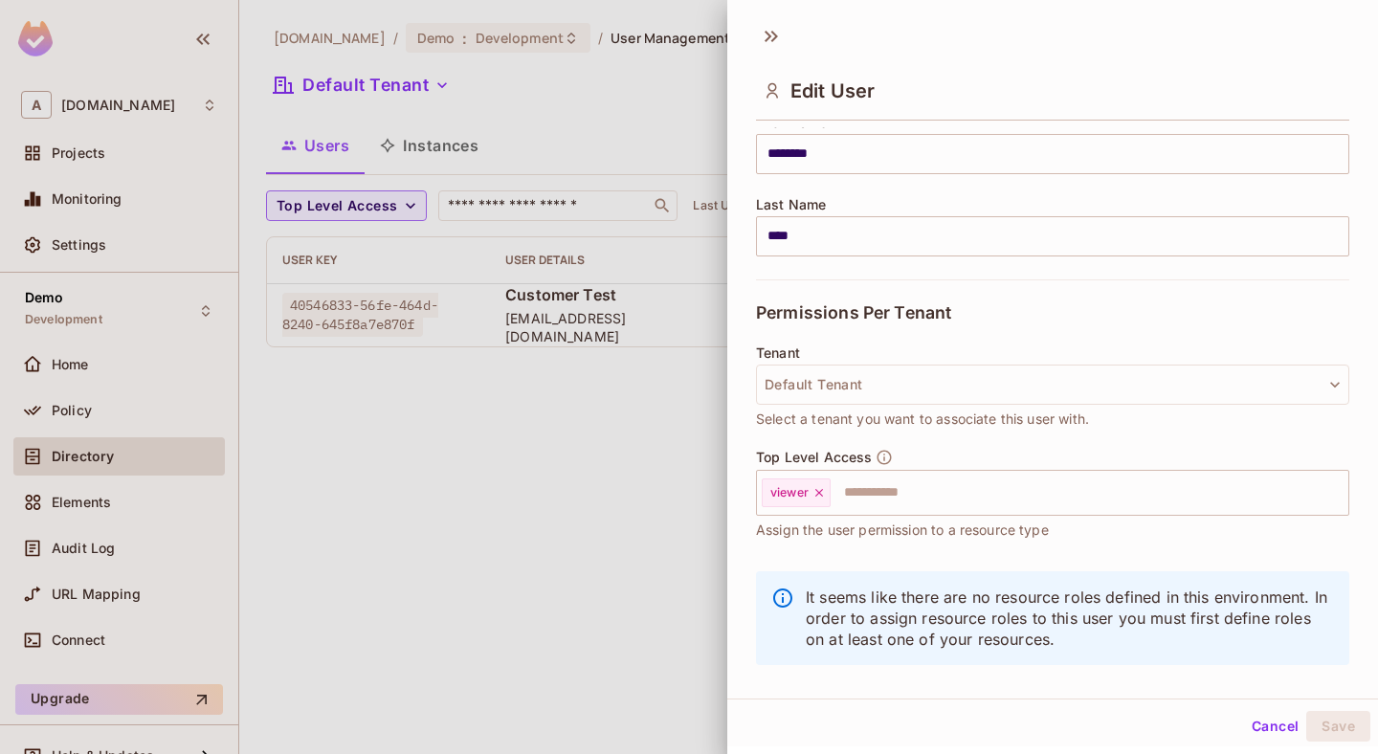
scroll to position [257, 0]
click at [824, 480] on div "viewer" at bounding box center [796, 491] width 69 height 29
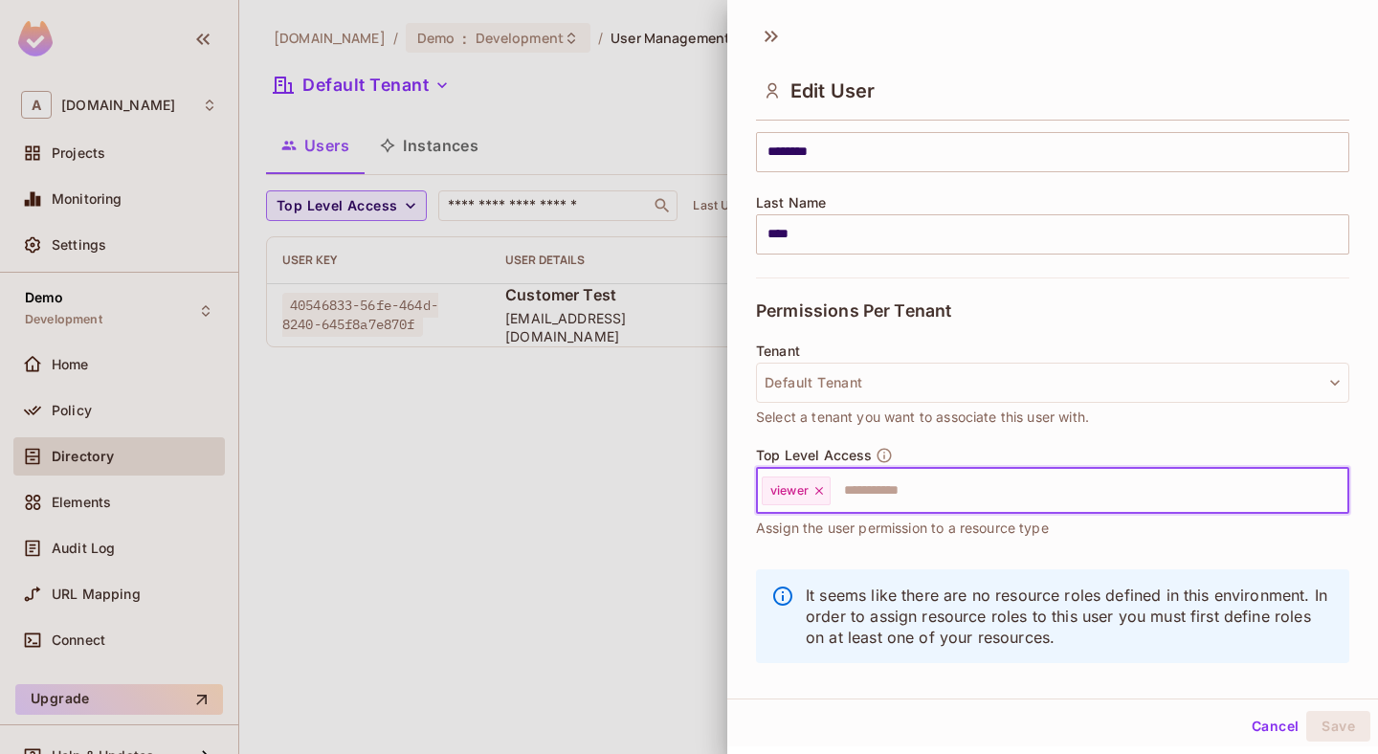
click at [821, 491] on icon at bounding box center [819, 490] width 13 height 13
click at [821, 491] on input "text" at bounding box center [1036, 491] width 552 height 38
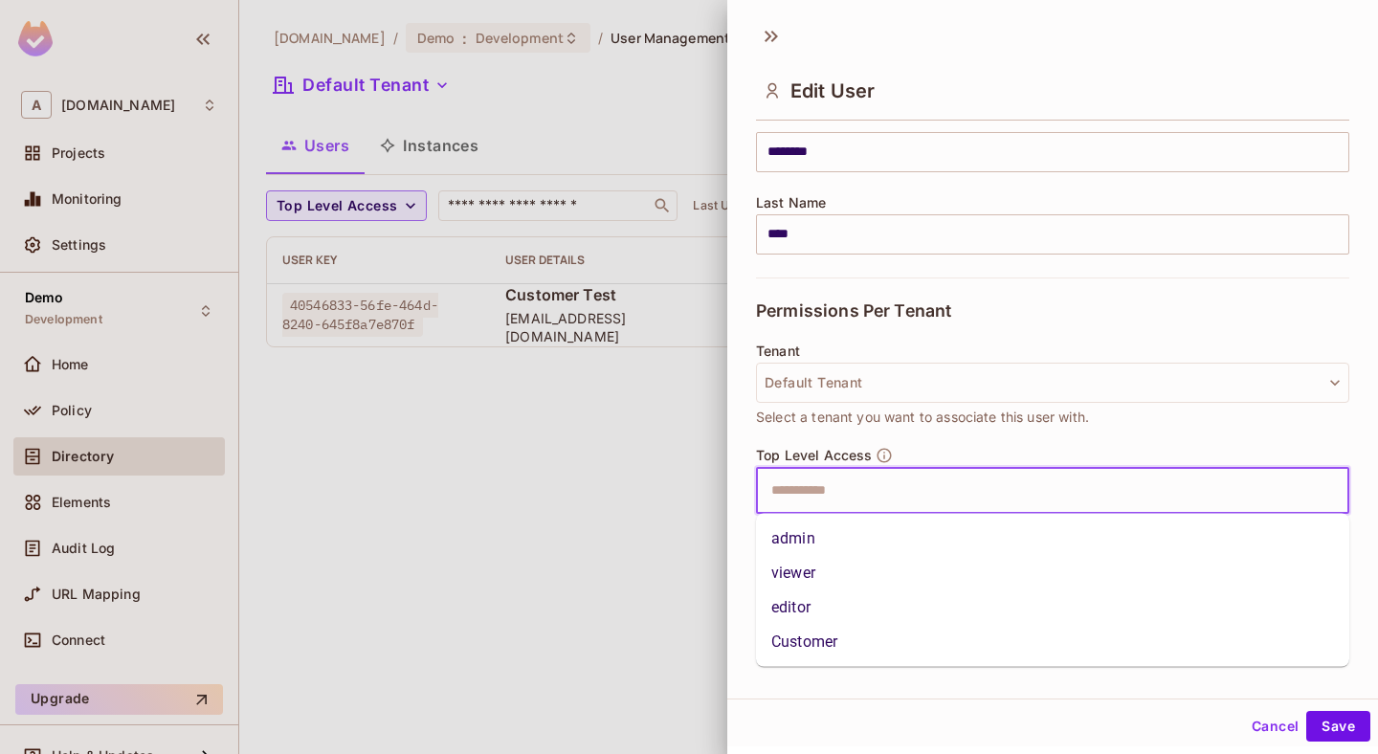
click at [831, 635] on li "Customer" at bounding box center [1052, 642] width 593 height 34
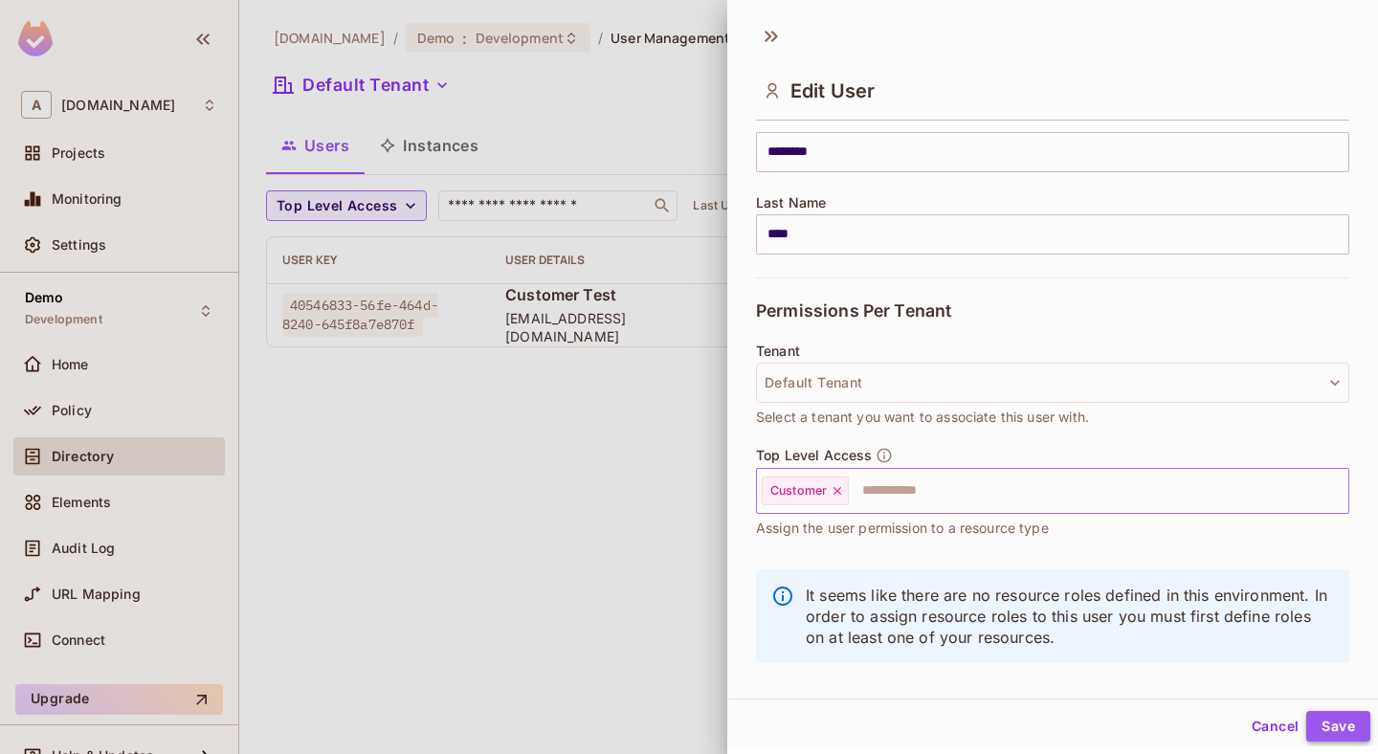
click at [1331, 719] on button "Save" at bounding box center [1339, 726] width 64 height 31
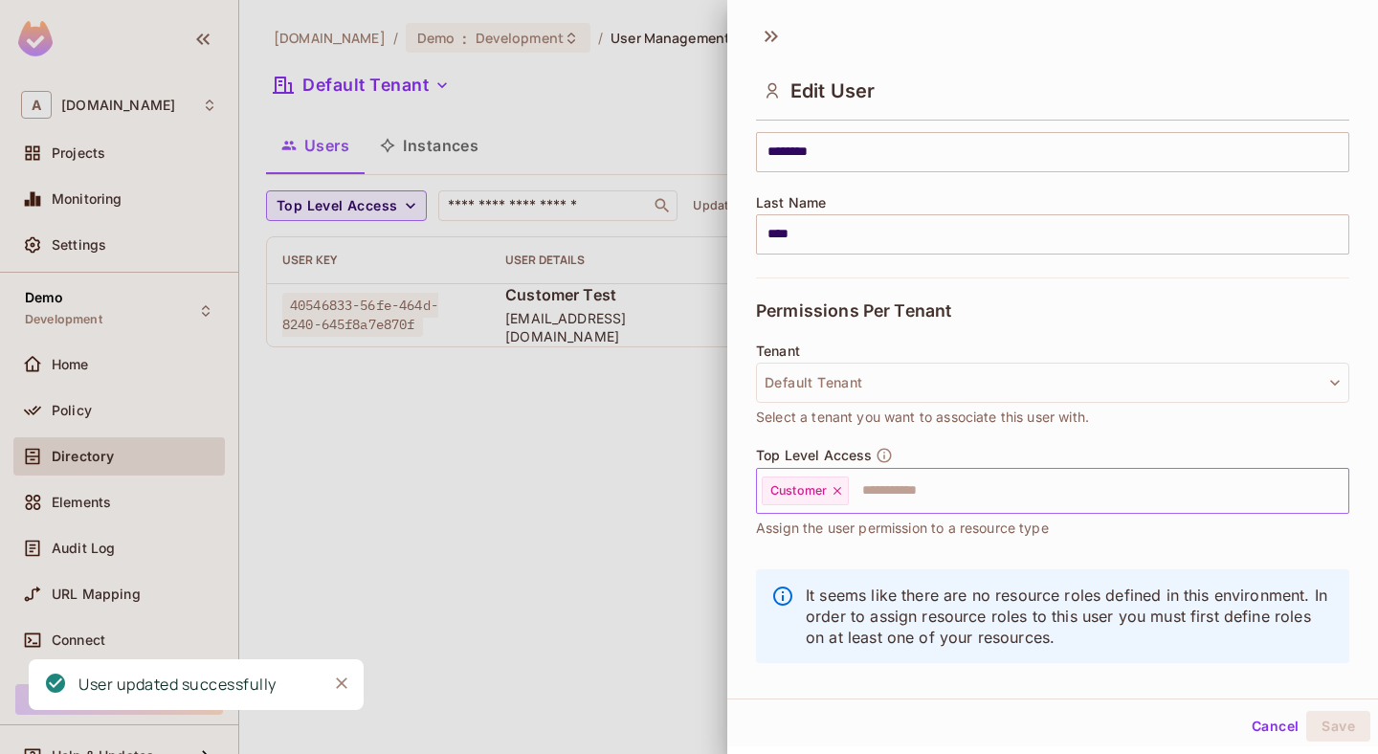
click at [624, 498] on div at bounding box center [689, 377] width 1378 height 754
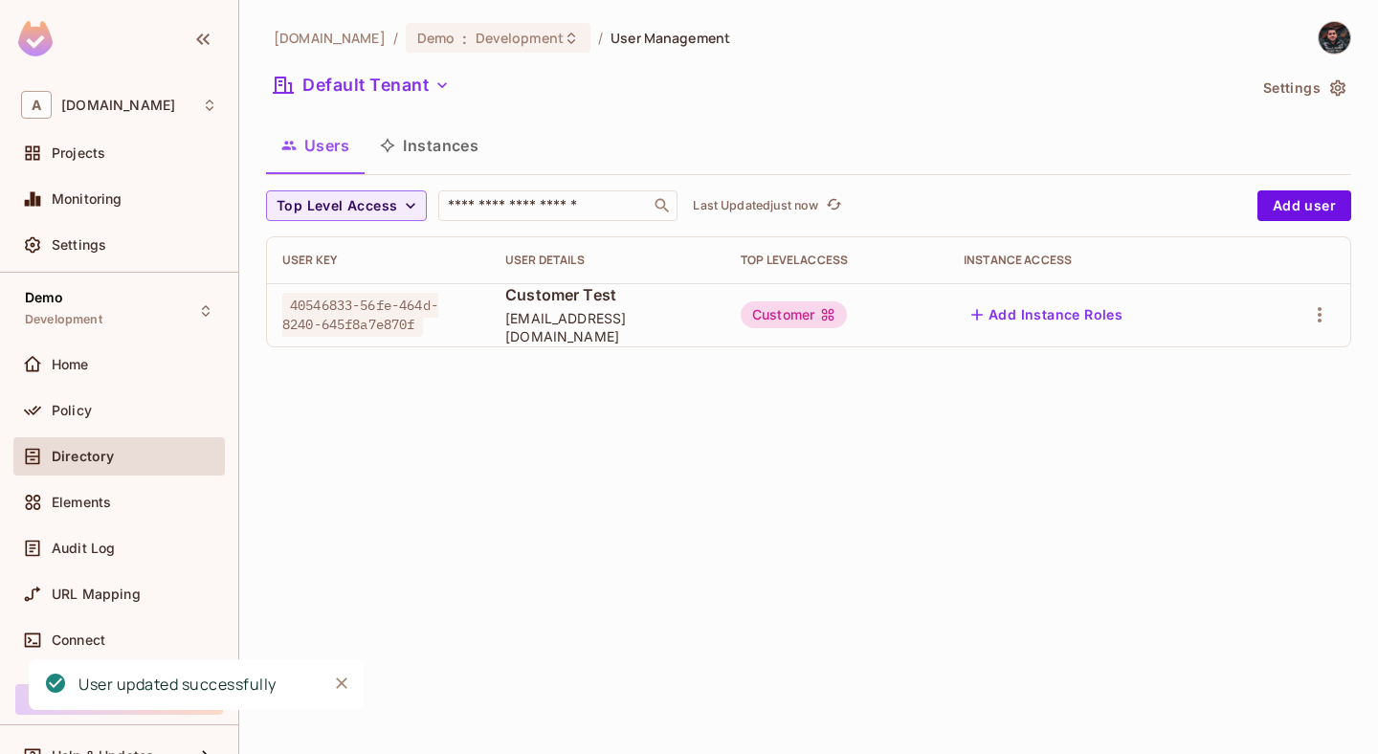
click at [379, 309] on span "40546833-56fe-464d-8240-645f8a7e870f" at bounding box center [360, 315] width 156 height 44
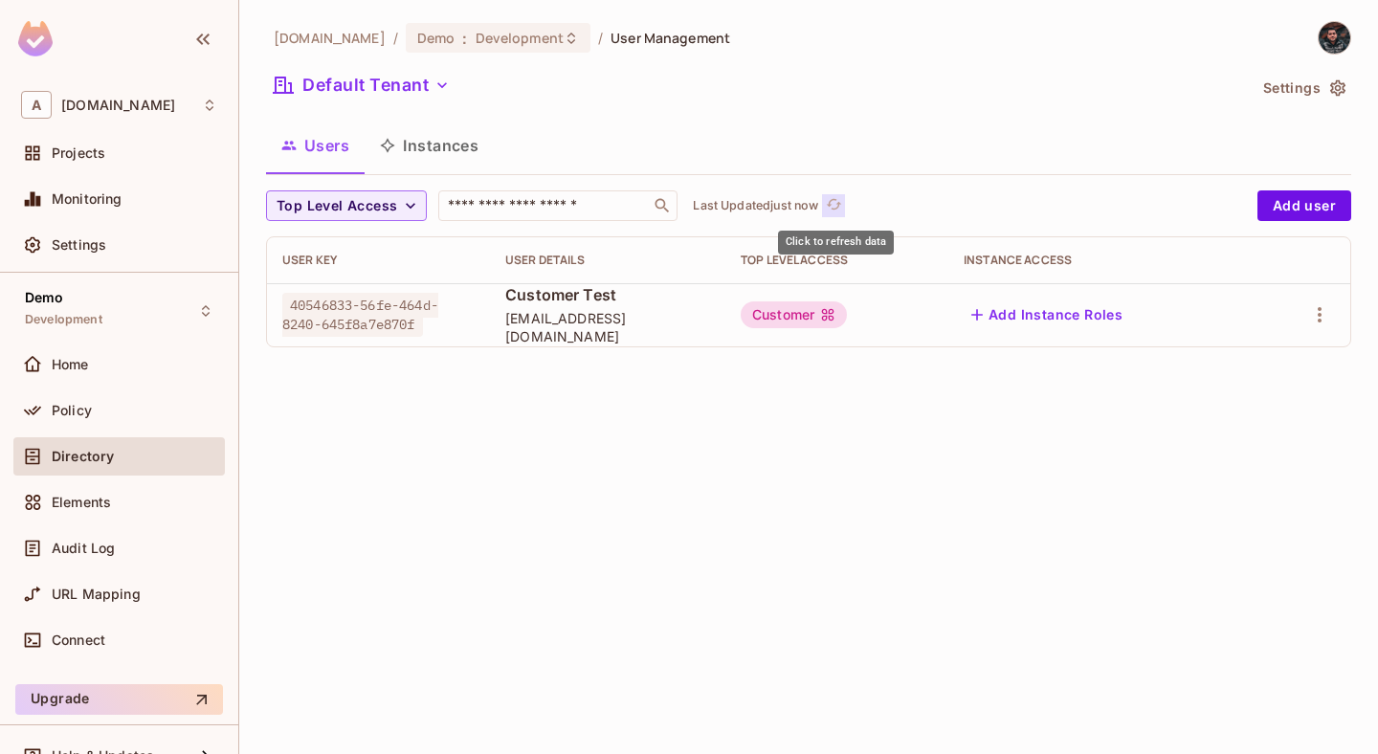
click at [832, 205] on icon "refresh" at bounding box center [834, 204] width 15 height 11
click at [1336, 38] on img at bounding box center [1335, 38] width 32 height 32
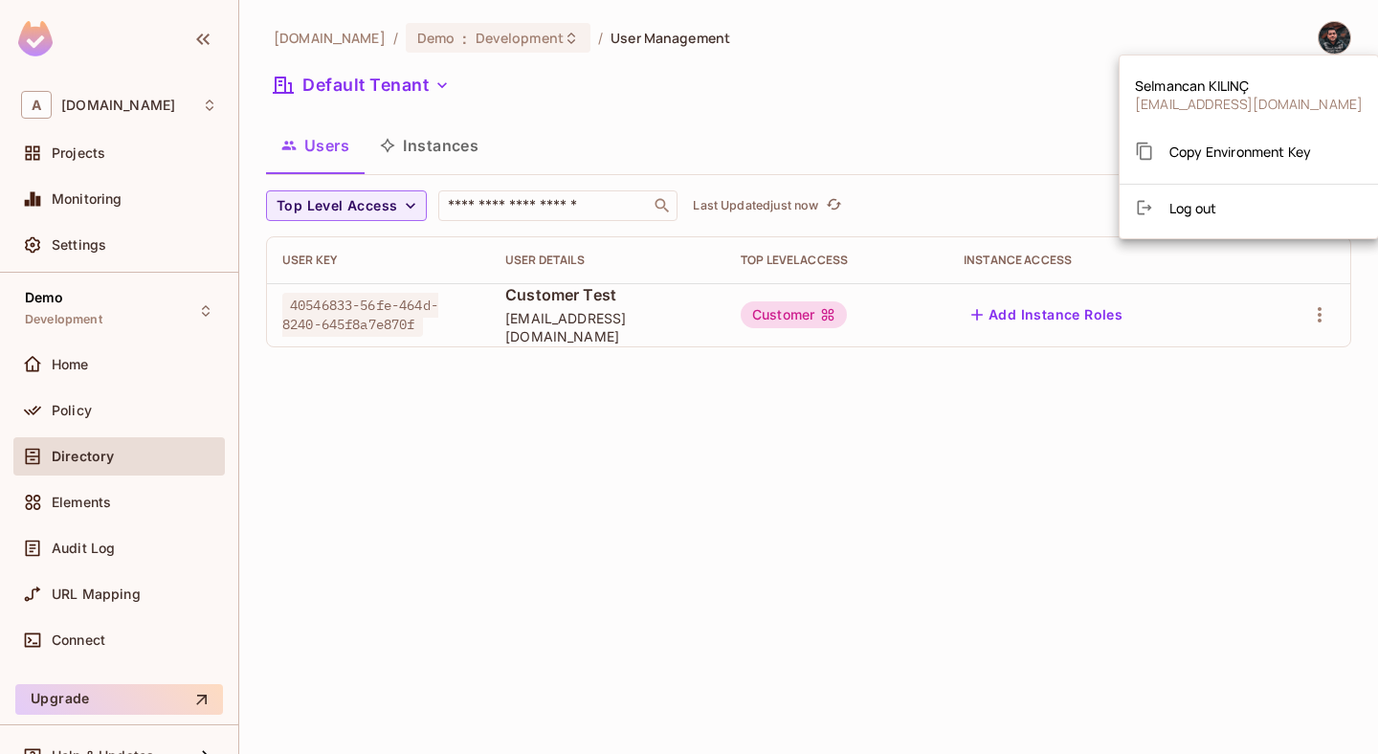
click at [1018, 71] on div at bounding box center [689, 377] width 1378 height 754
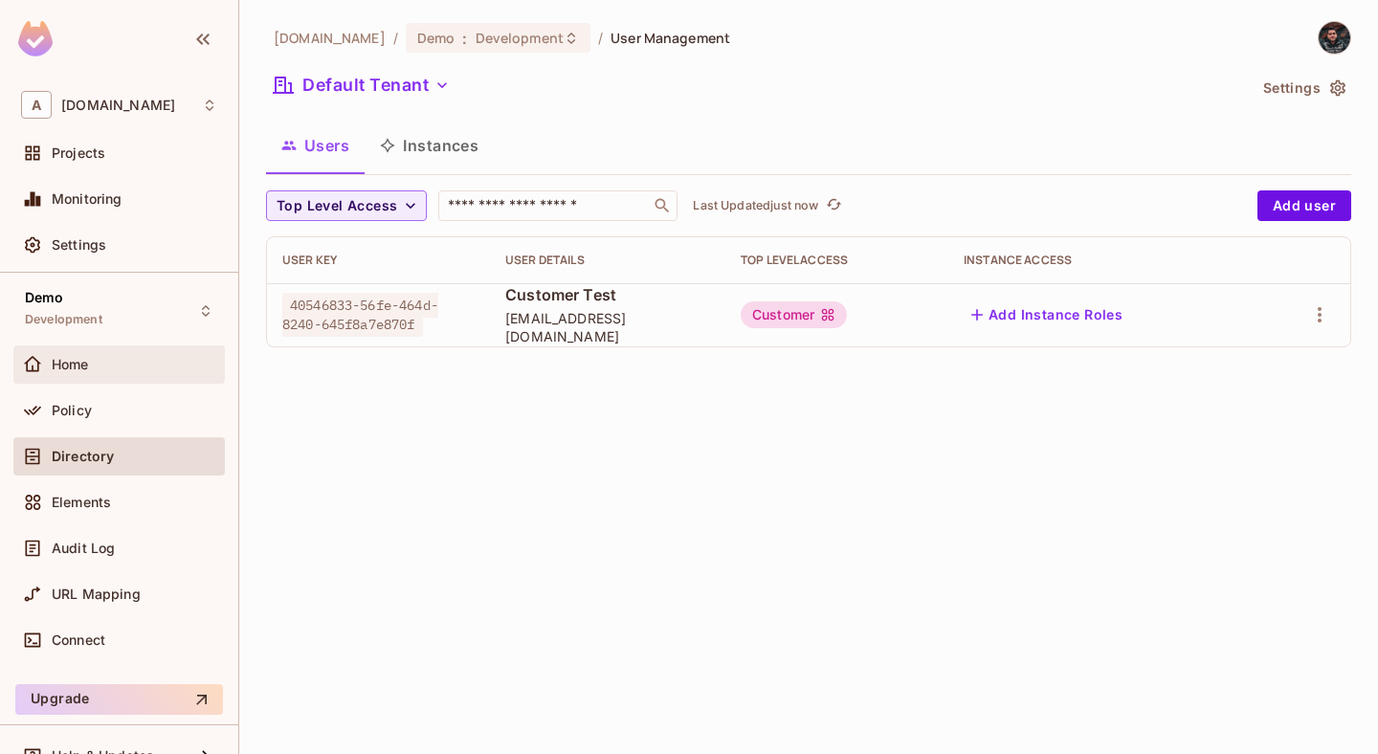
click at [105, 355] on div "Home" at bounding box center [119, 364] width 196 height 23
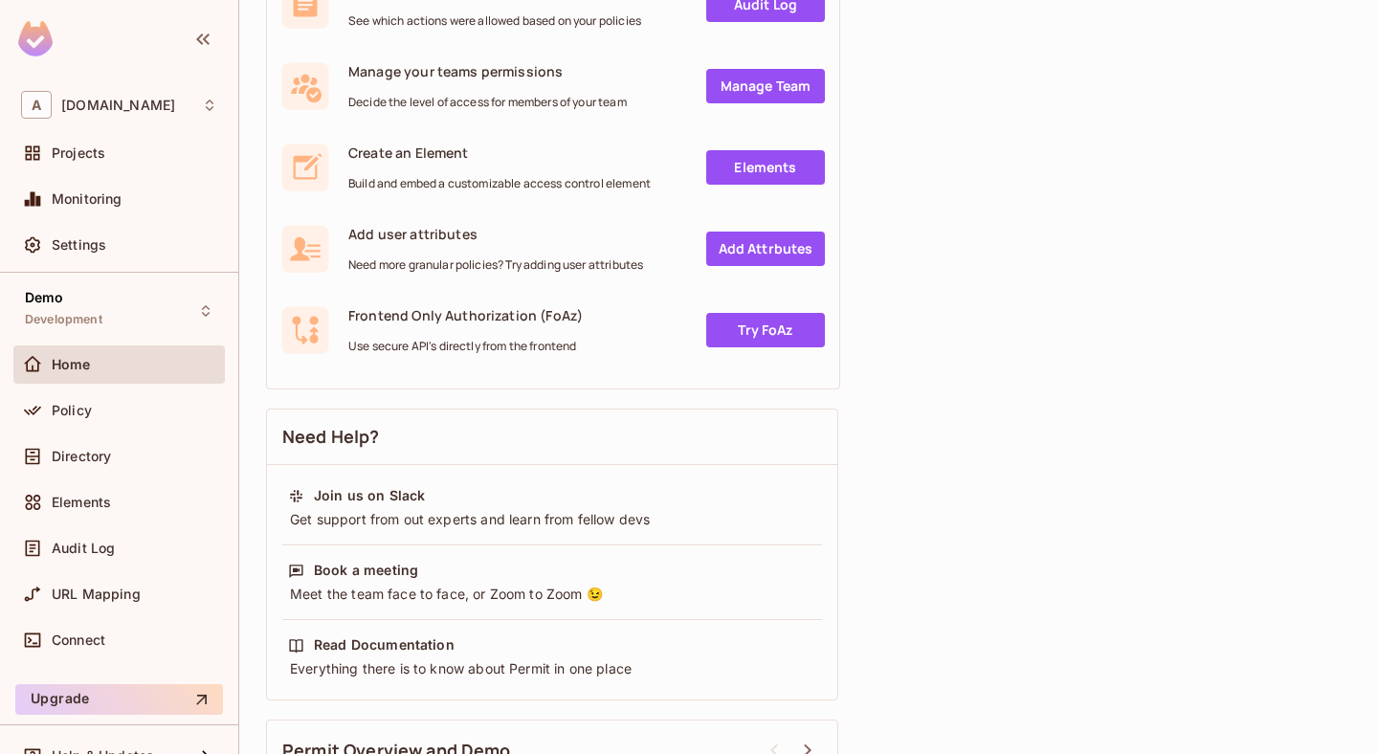
scroll to position [397, 0]
drag, startPoint x: 511, startPoint y: 270, endPoint x: 653, endPoint y: 269, distance: 141.7
click at [653, 269] on div "Add user attributes Need more granular policies? Try adding user attributes Add…" at bounding box center [553, 250] width 544 height 48
click at [936, 301] on div "Get the most out of Permit 5 Steps Left Review the Audit Log See which actions …" at bounding box center [808, 515] width 1085 height 1258
click at [310, 245] on icon at bounding box center [305, 250] width 31 height 24
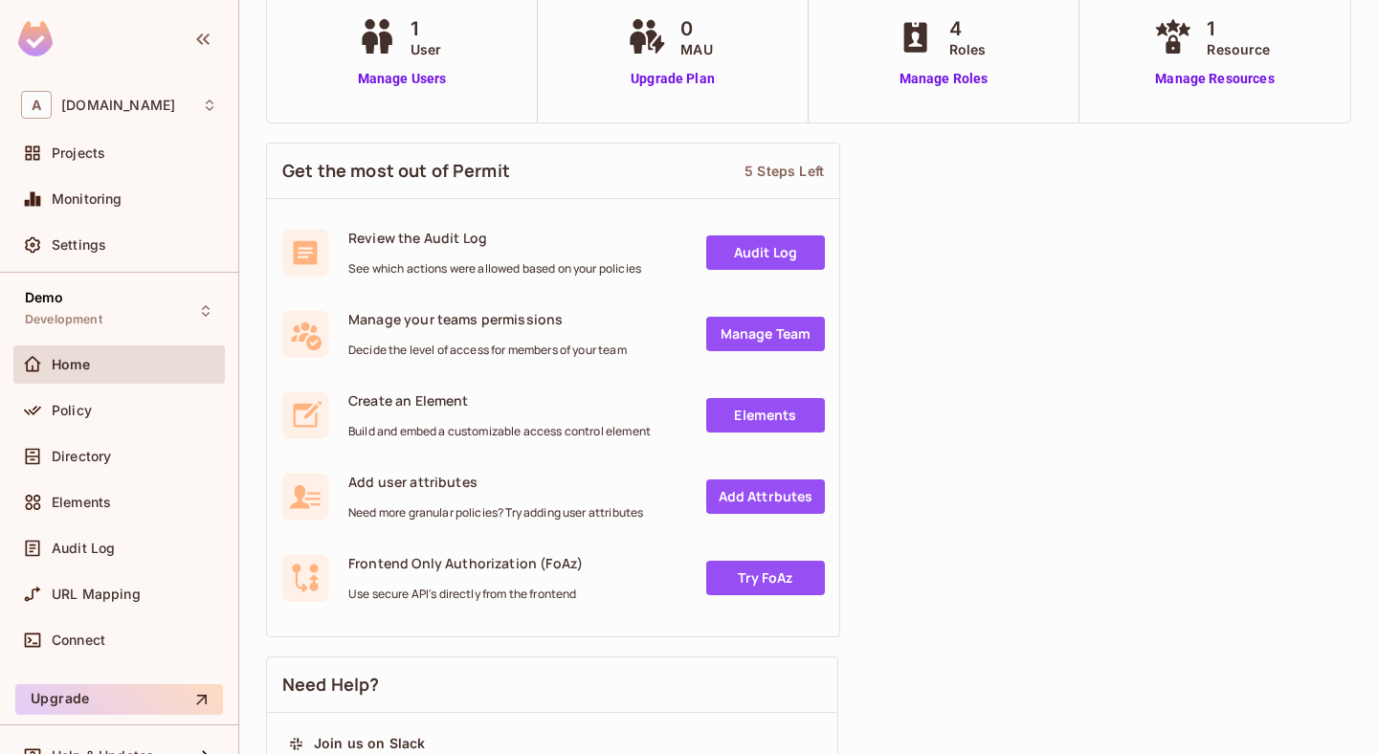
scroll to position [149, 0]
click at [780, 573] on link "Try FoAz" at bounding box center [765, 579] width 119 height 34
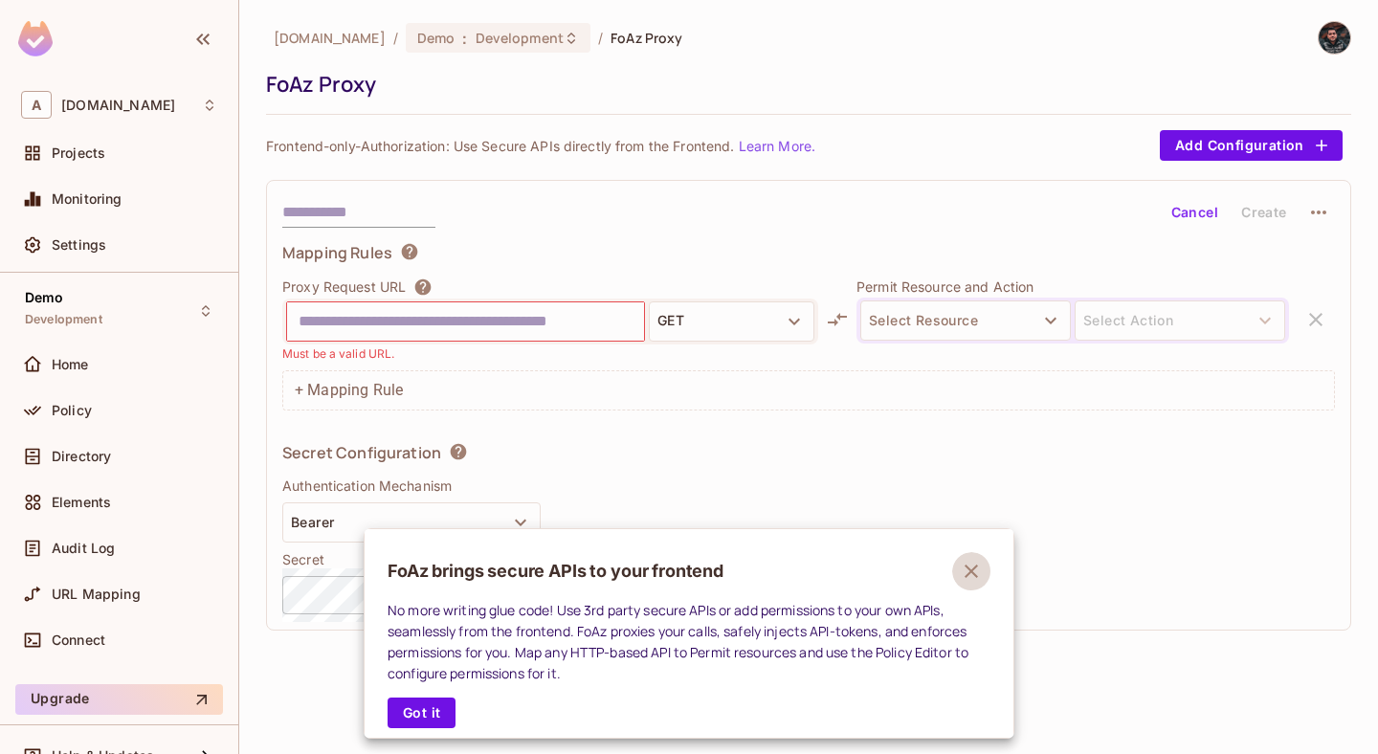
click at [974, 562] on icon "button" at bounding box center [971, 571] width 23 height 23
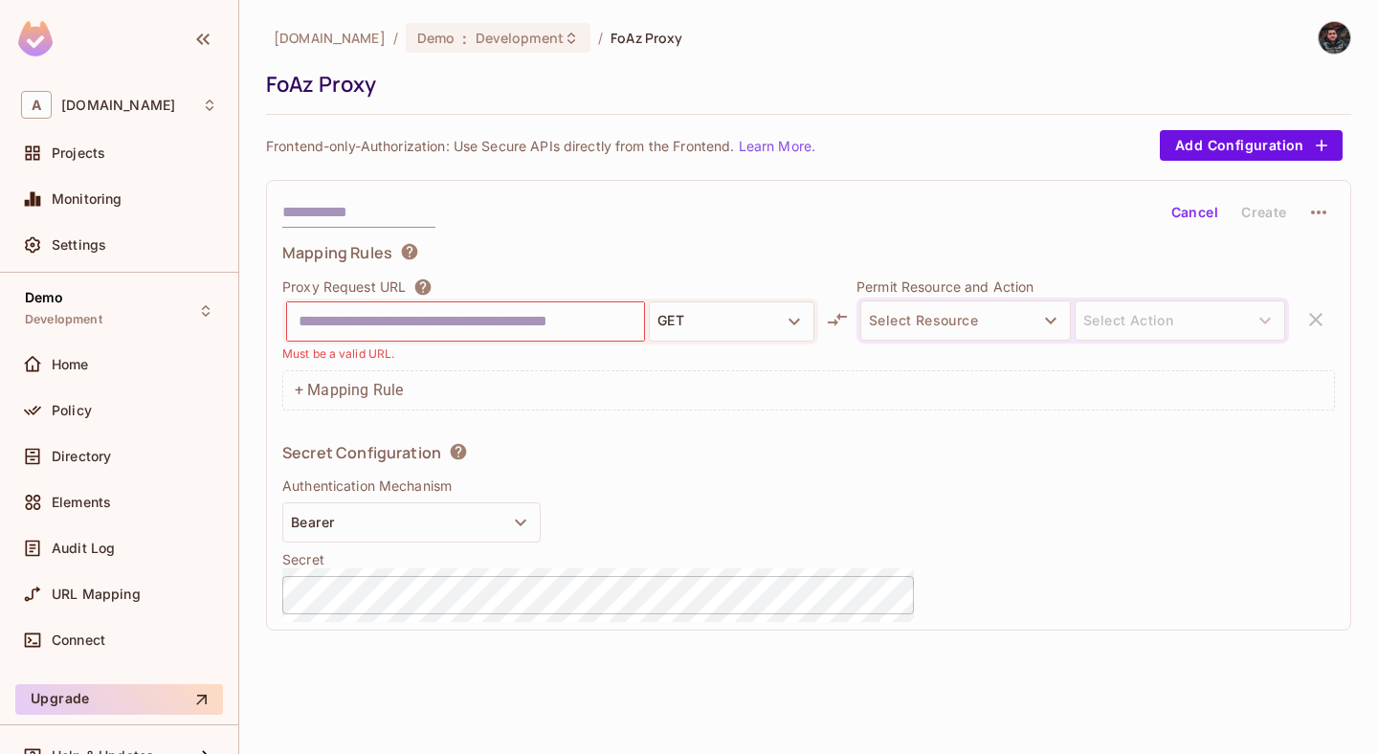
click at [1313, 320] on div "Proxy Request URL GET Must be a valid URL. Permit Resource and Action Select Re…" at bounding box center [808, 320] width 1053 height 86
click at [1197, 220] on button "Cancel" at bounding box center [1195, 212] width 62 height 31
click at [123, 162] on div "Projects" at bounding box center [119, 153] width 196 height 23
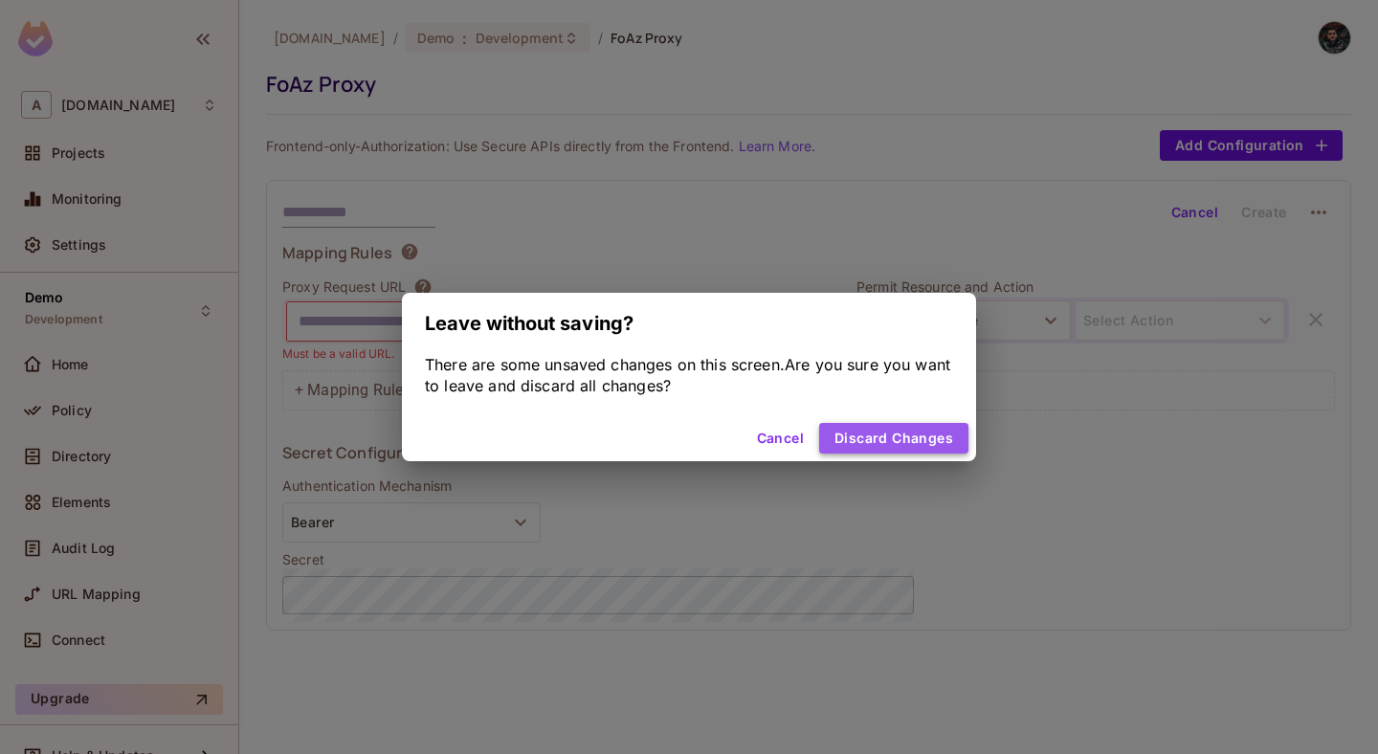
click at [906, 434] on button "Discard Changes" at bounding box center [893, 438] width 149 height 31
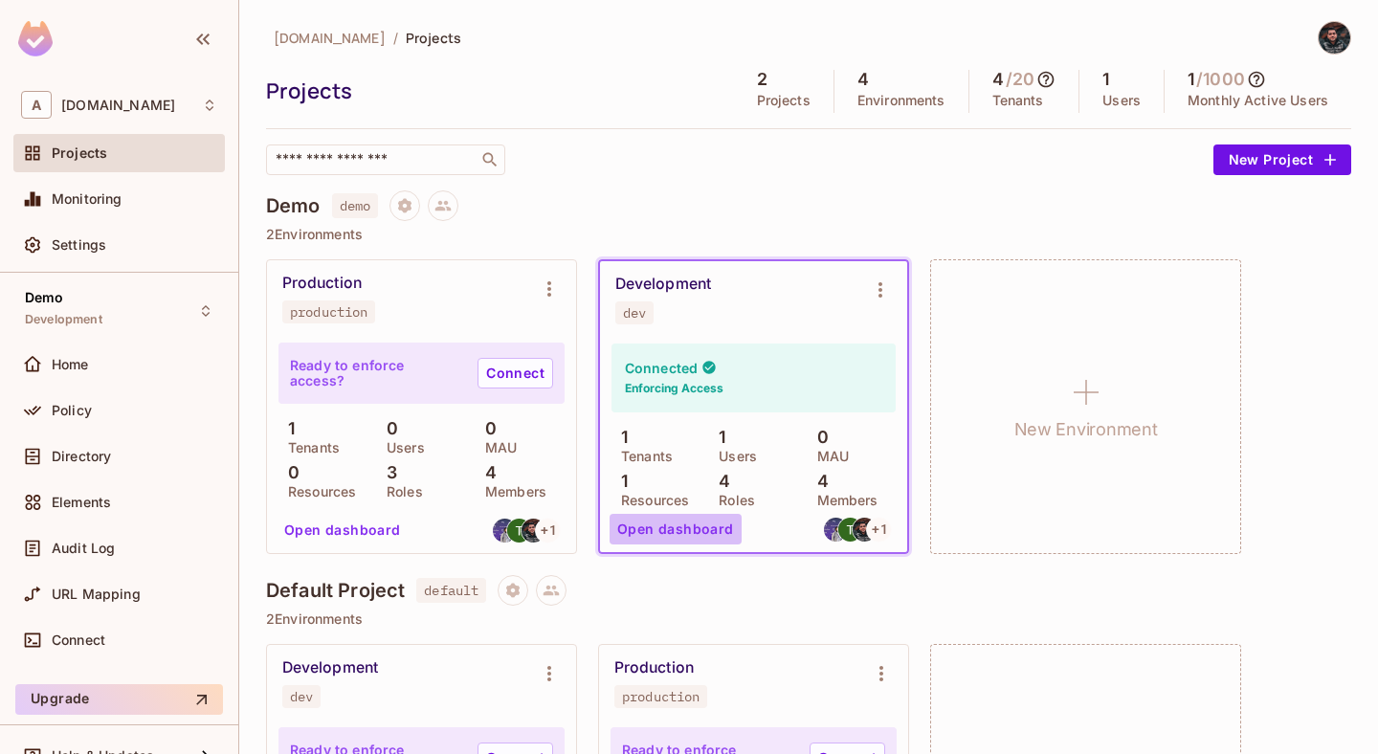
click at [694, 527] on button "Open dashboard" at bounding box center [676, 529] width 132 height 31
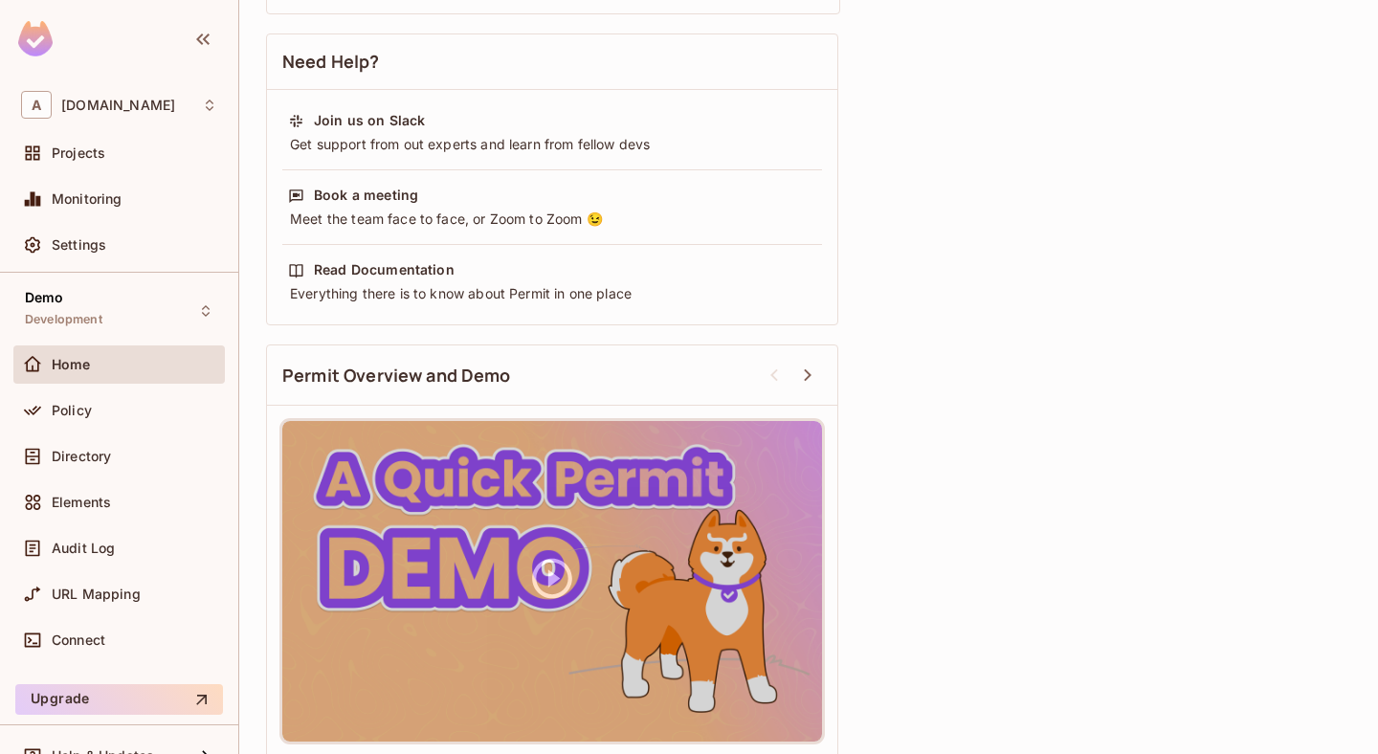
scroll to position [787, 0]
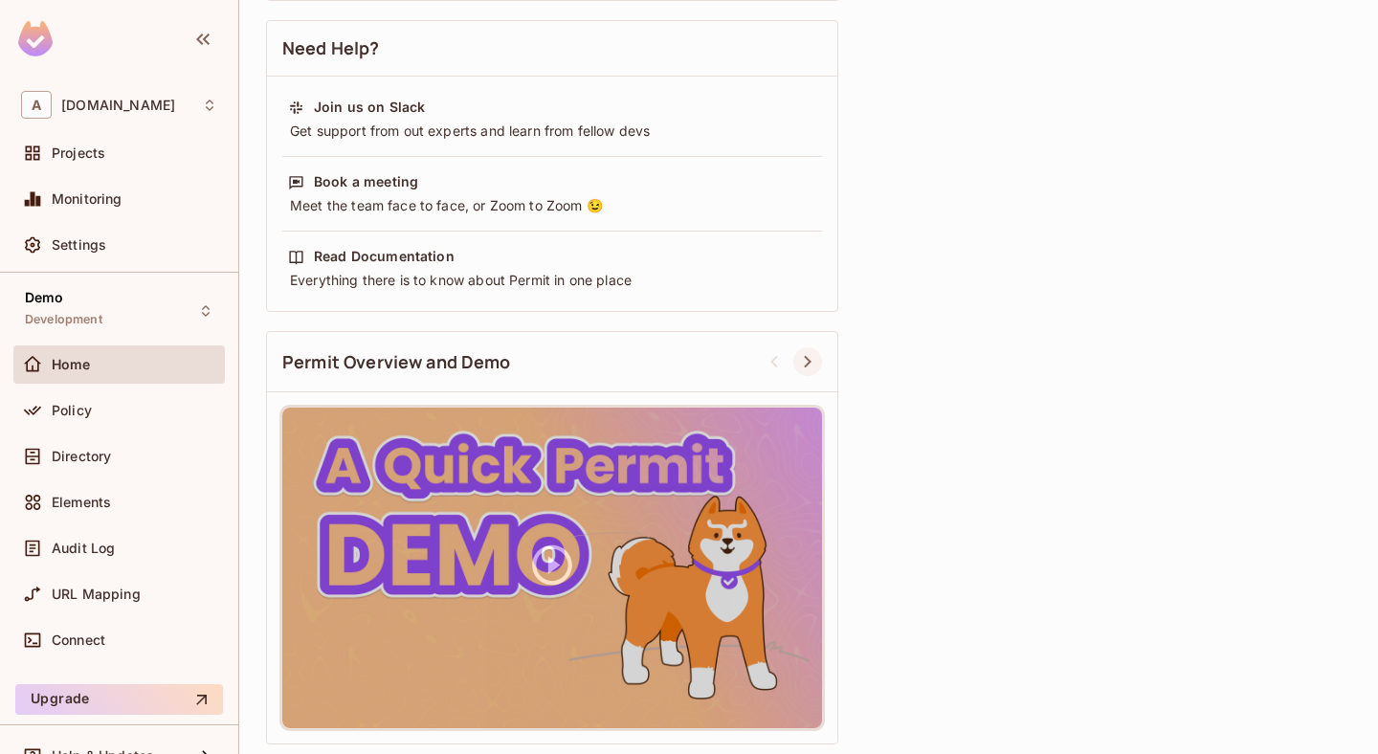
click at [808, 358] on icon at bounding box center [808, 362] width 8 height 12
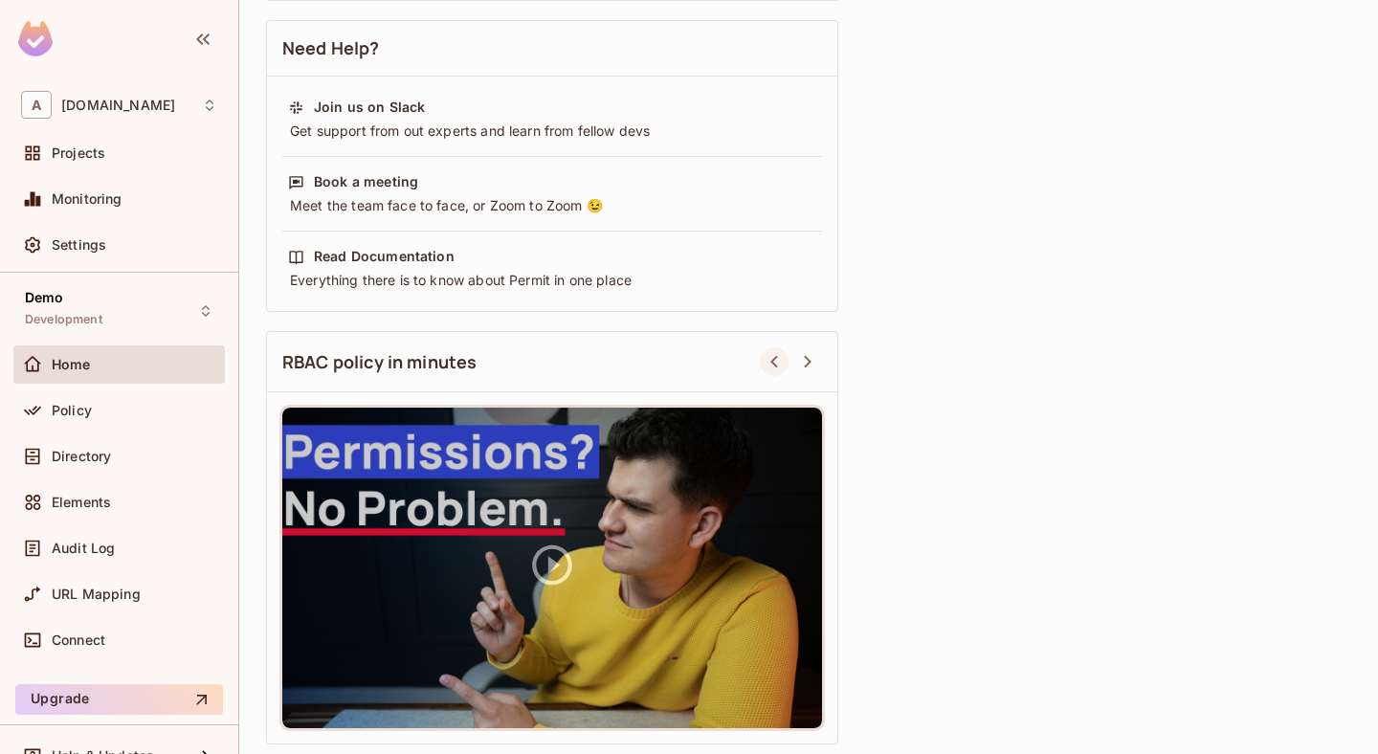
click at [775, 365] on icon at bounding box center [775, 362] width 8 height 12
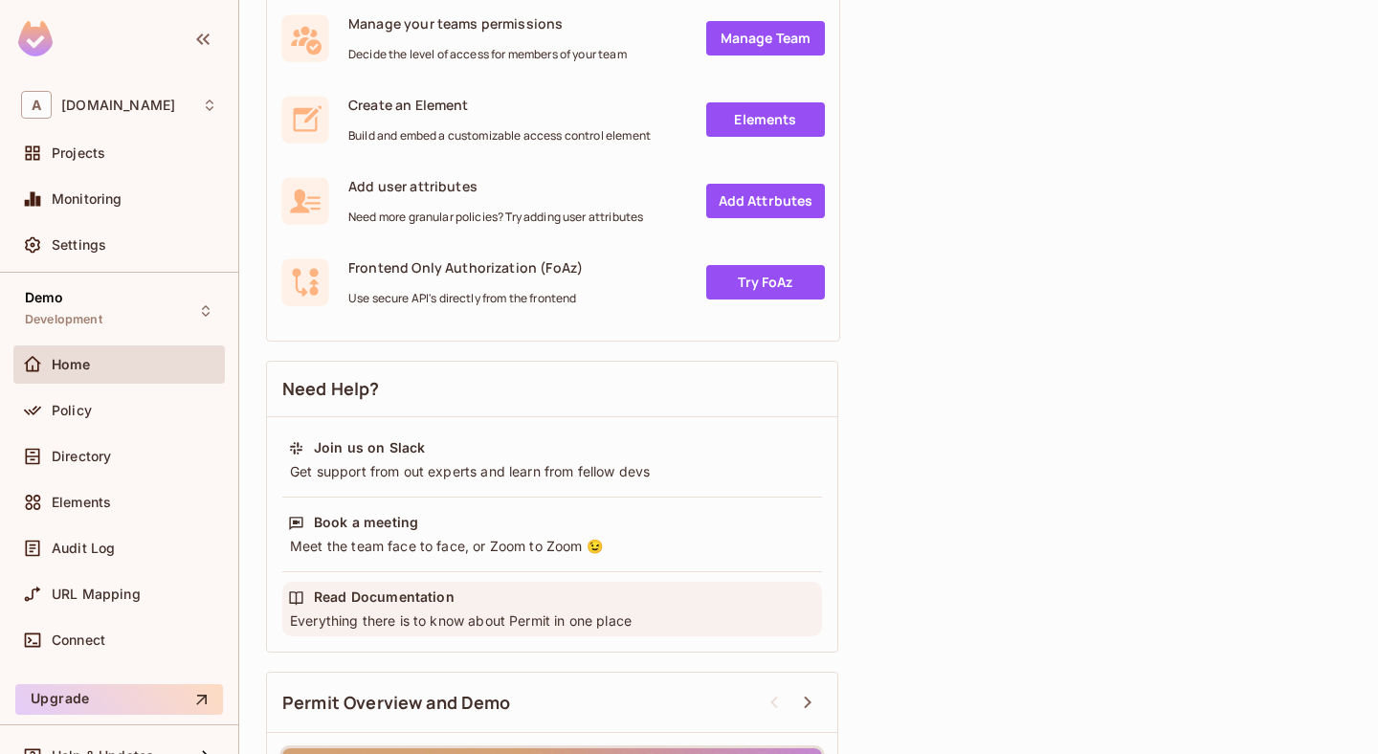
scroll to position [0, 0]
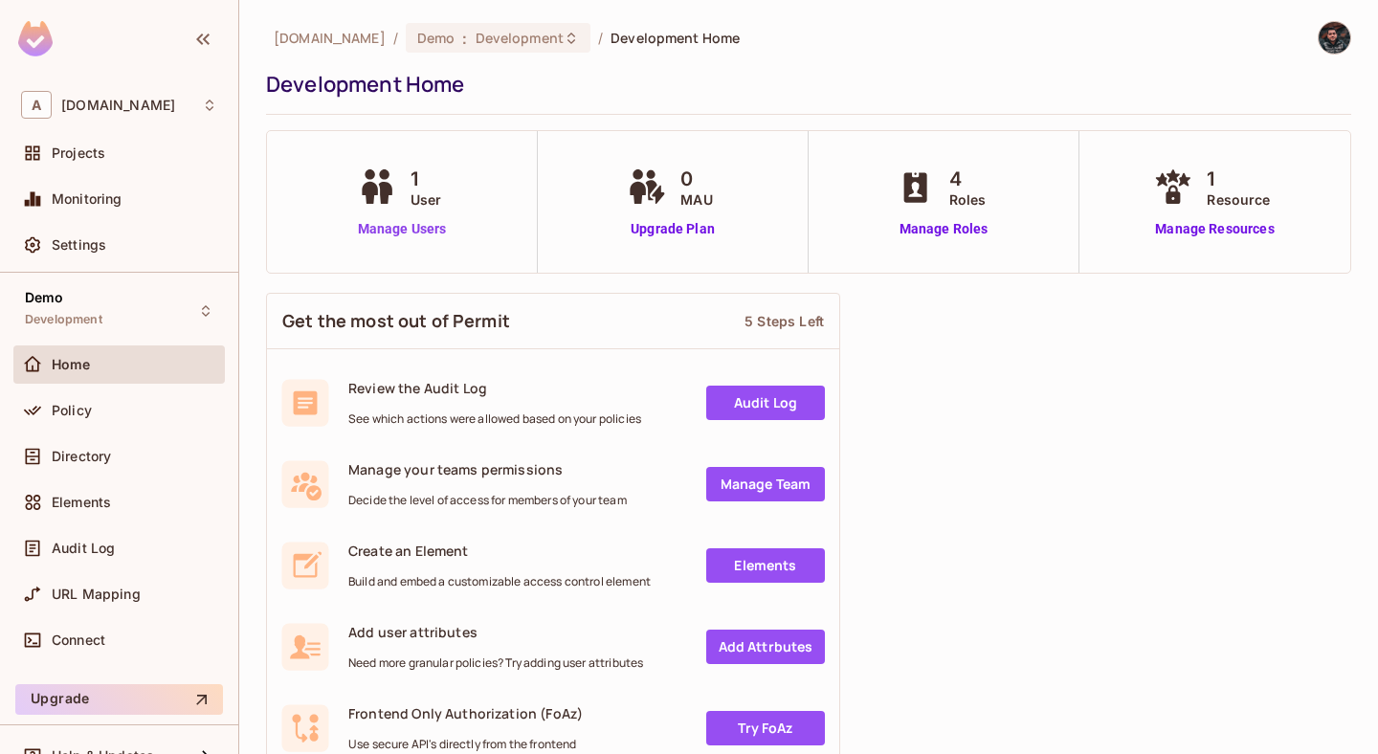
click at [426, 225] on link "Manage Users" at bounding box center [402, 229] width 99 height 20
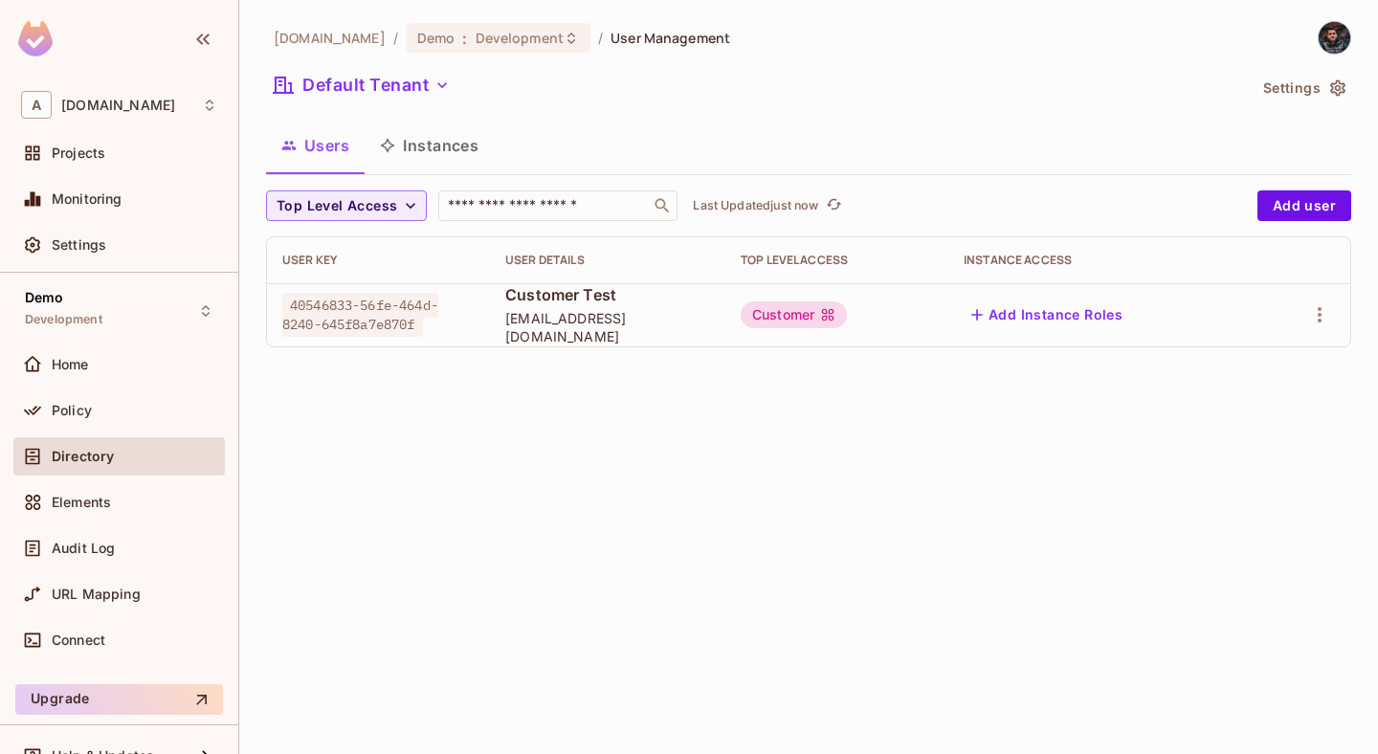
click at [380, 302] on span "40546833-56fe-464d-8240-645f8a7e870f" at bounding box center [360, 315] width 156 height 44
copy span "40546833-56fe-464d-8240-645f8a7e870f"
click at [539, 437] on div "[DOMAIN_NAME] / Demo : Development / User Management Default Tenant Settings Us…" at bounding box center [808, 377] width 1139 height 754
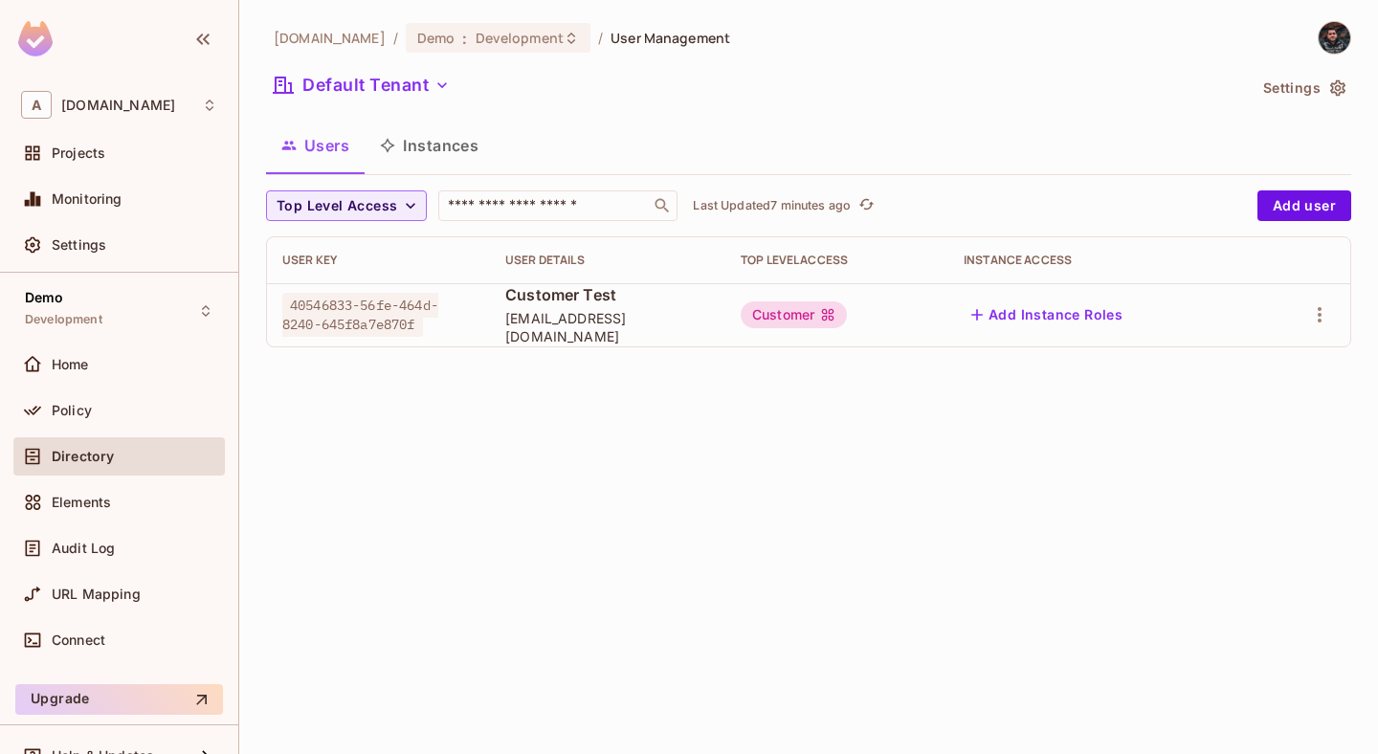
click at [829, 307] on div "Customer" at bounding box center [794, 315] width 106 height 27
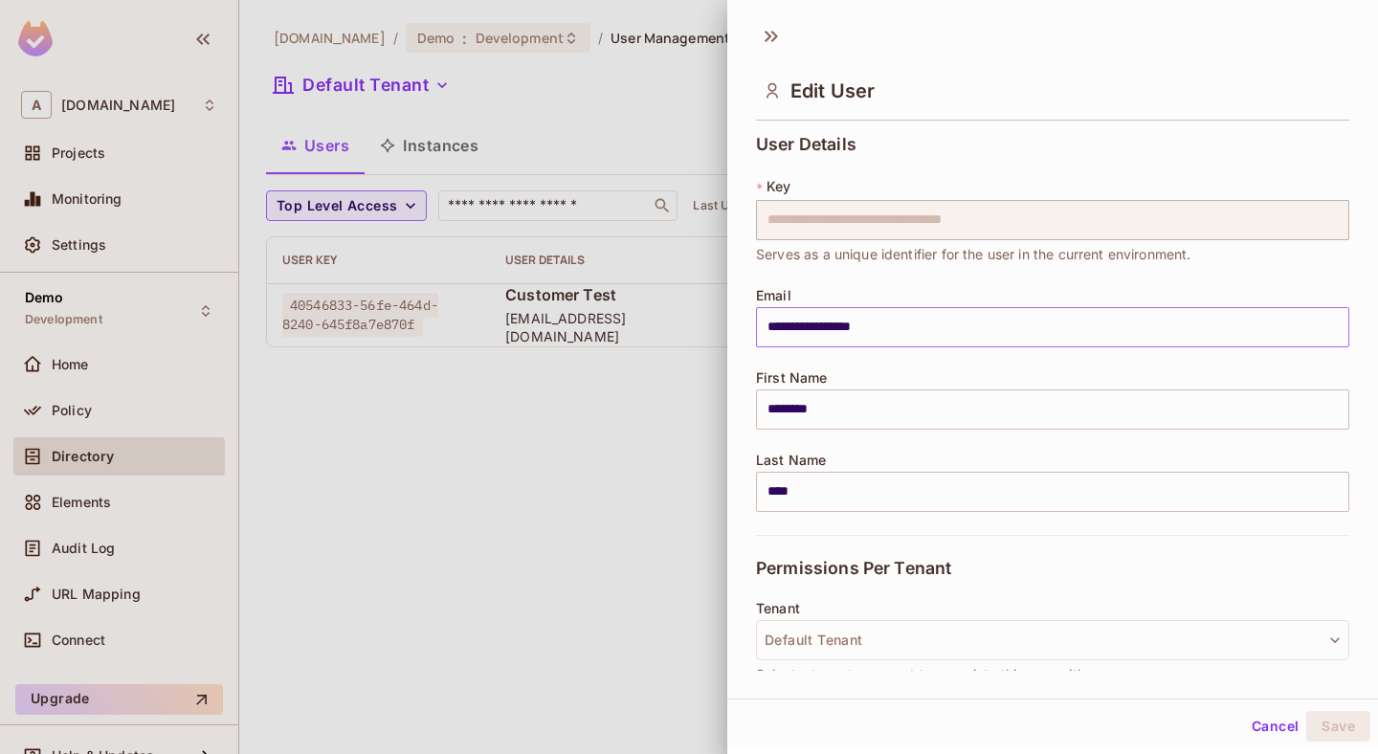
scroll to position [280, 0]
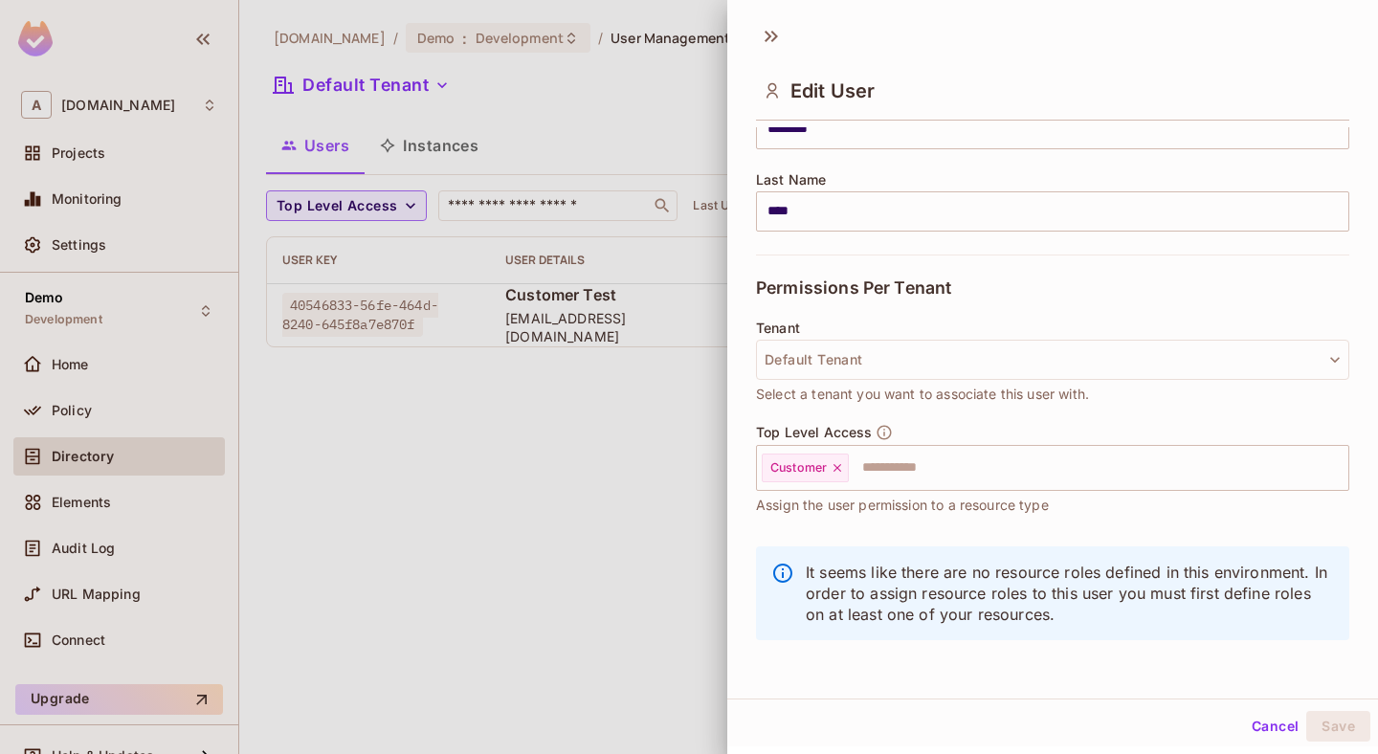
click at [546, 502] on div at bounding box center [689, 377] width 1378 height 754
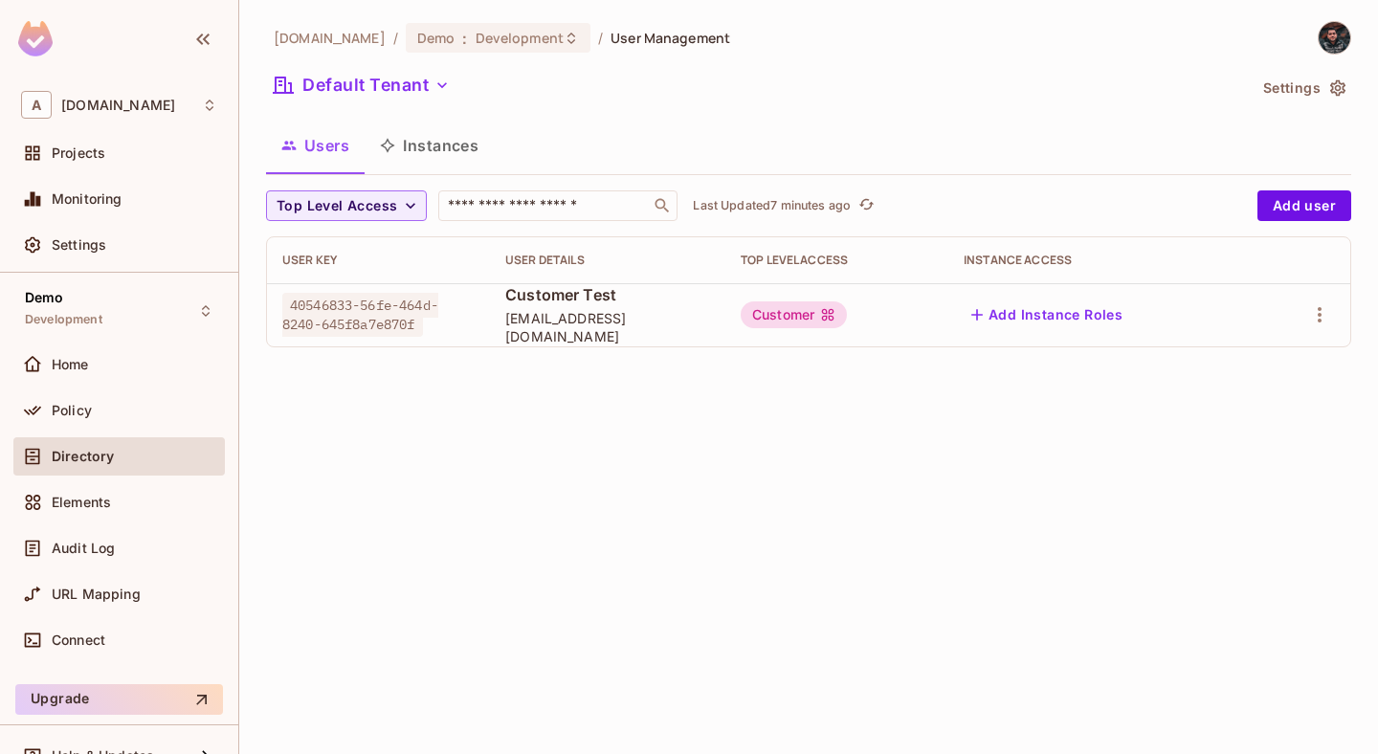
click at [810, 322] on div "Customer" at bounding box center [794, 315] width 106 height 27
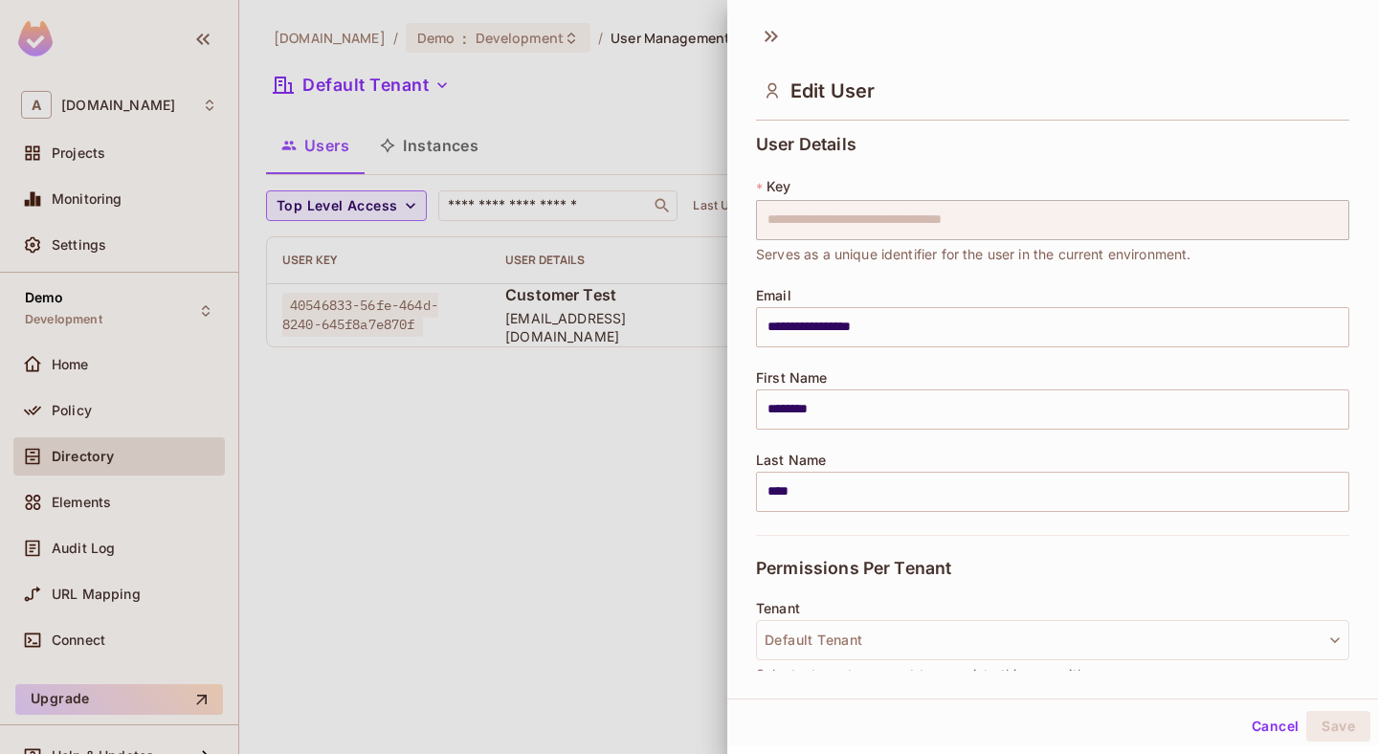
click at [628, 455] on div at bounding box center [689, 377] width 1378 height 754
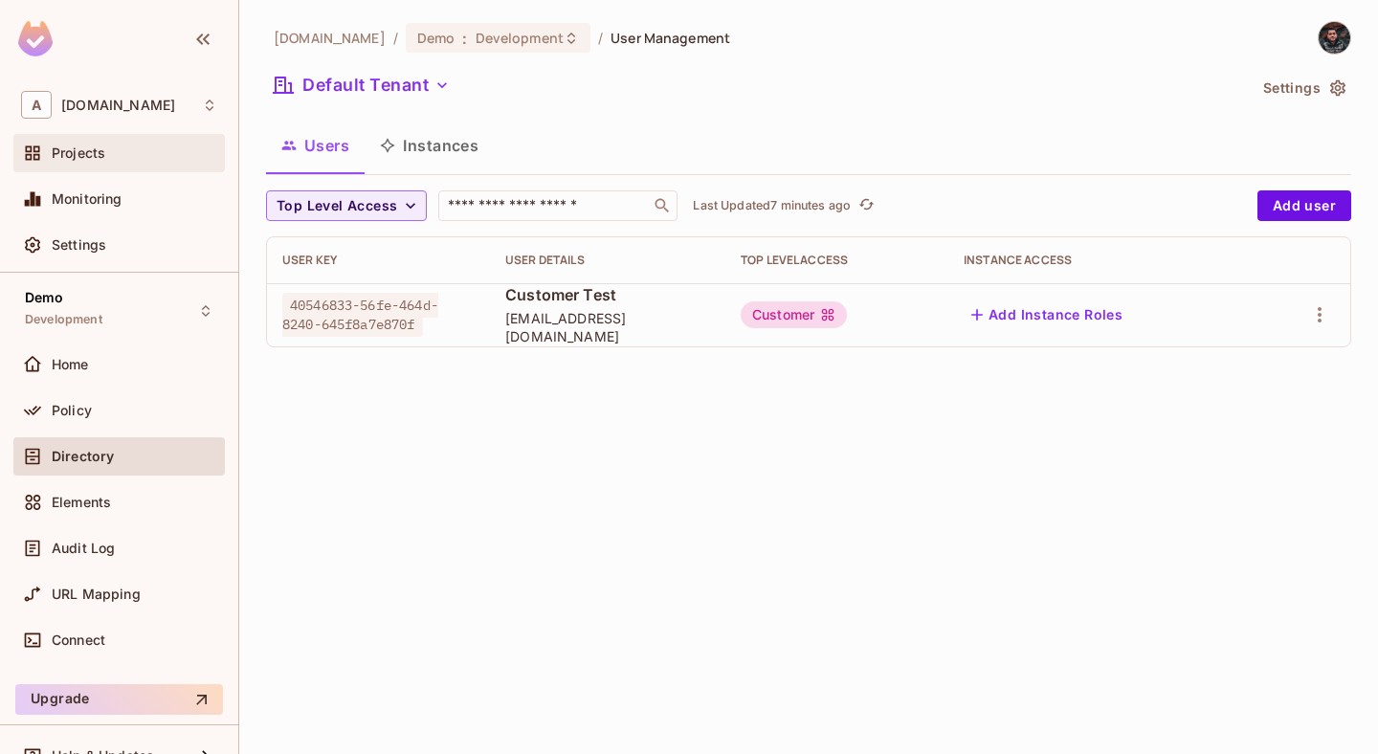
click at [143, 168] on div "Projects" at bounding box center [119, 153] width 212 height 38
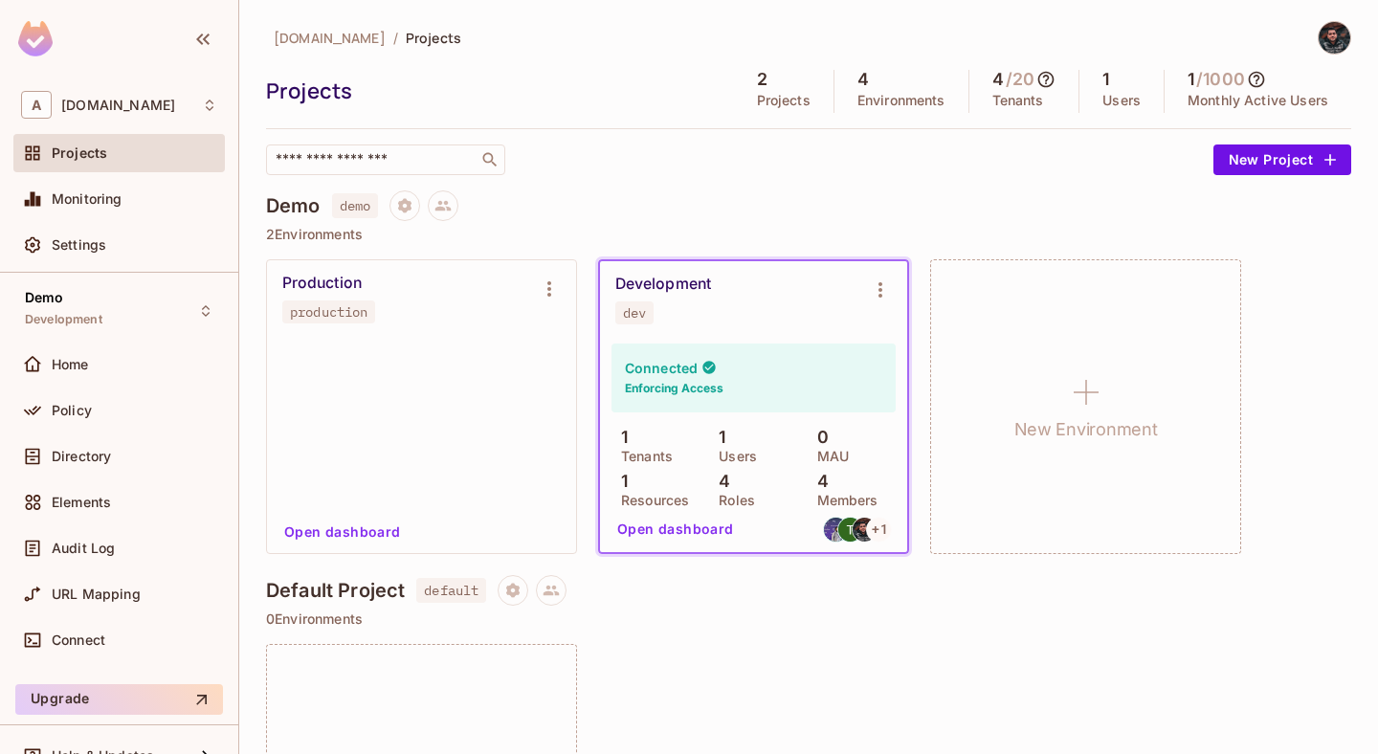
click at [698, 514] on button "Open dashboard" at bounding box center [676, 529] width 132 height 31
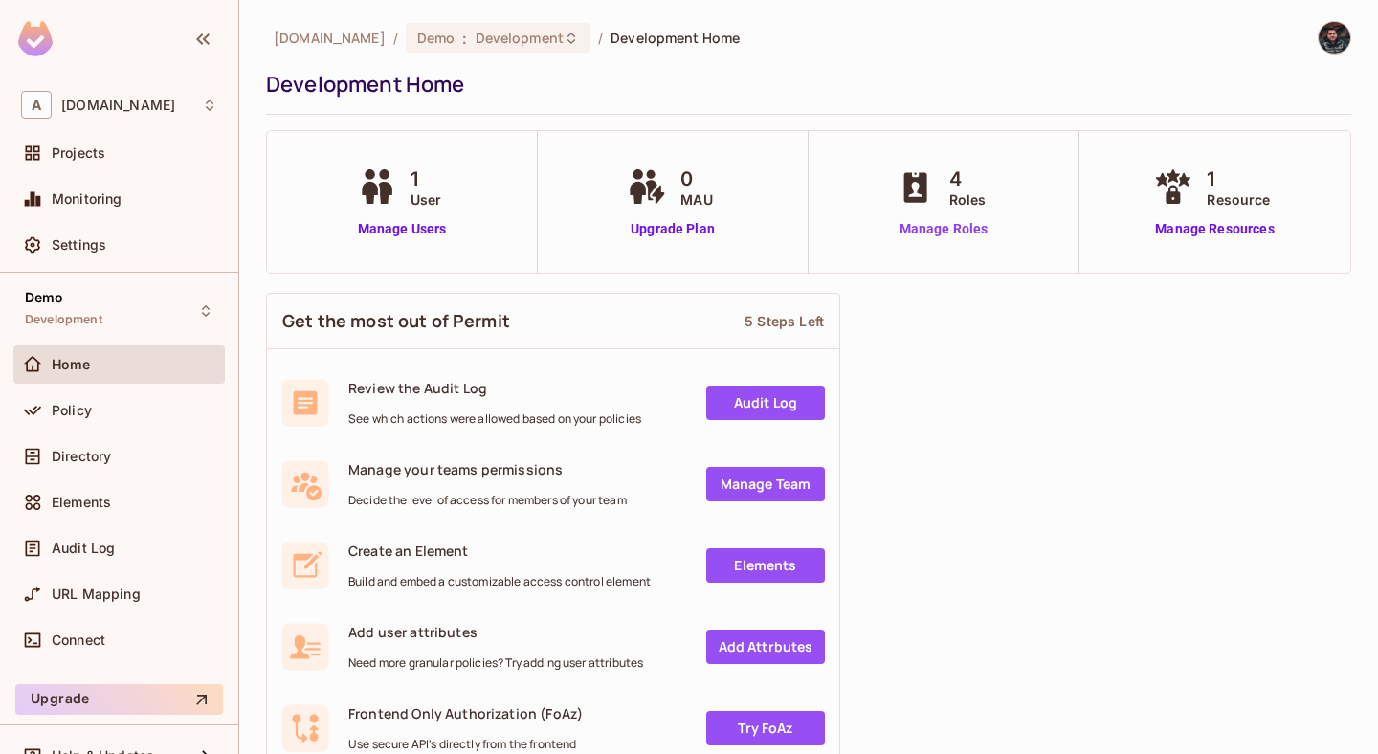
click at [939, 231] on link "Manage Roles" at bounding box center [944, 229] width 104 height 20
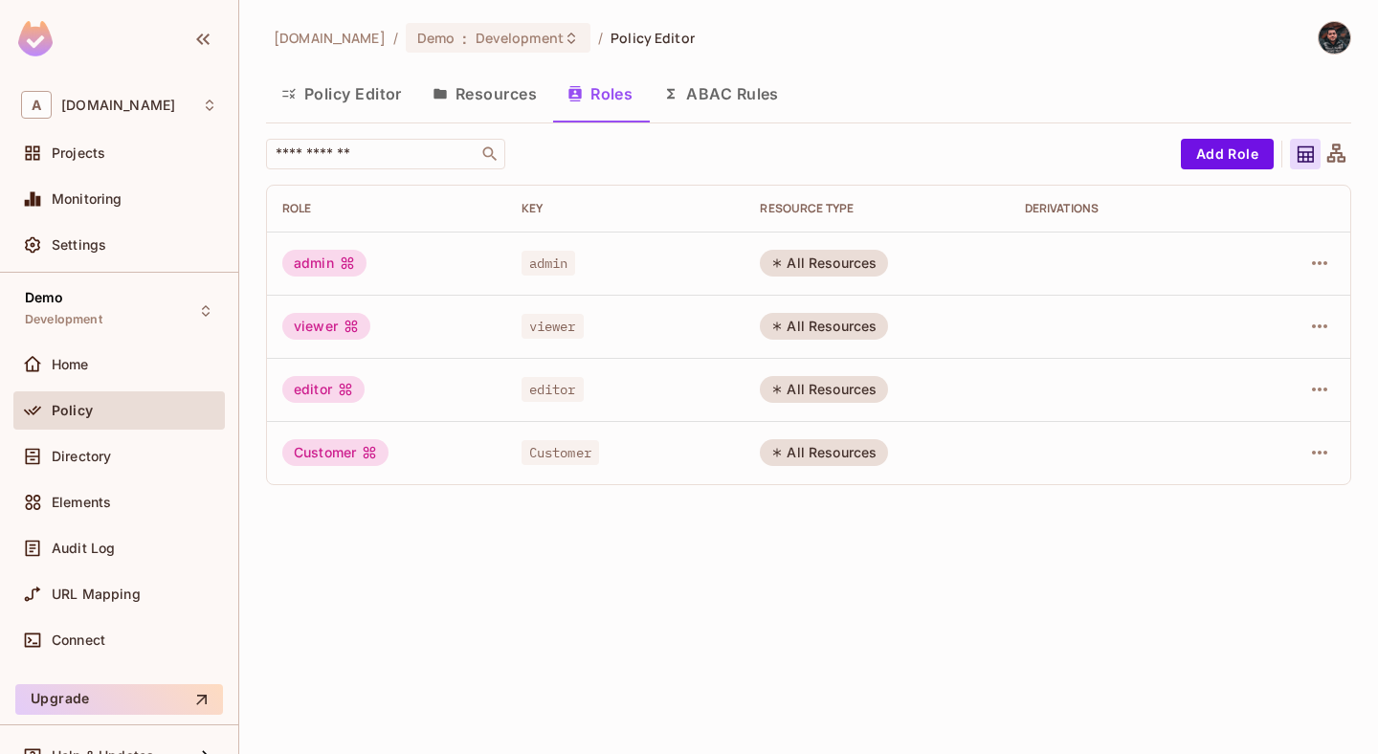
click at [469, 98] on button "Resources" at bounding box center [484, 94] width 135 height 48
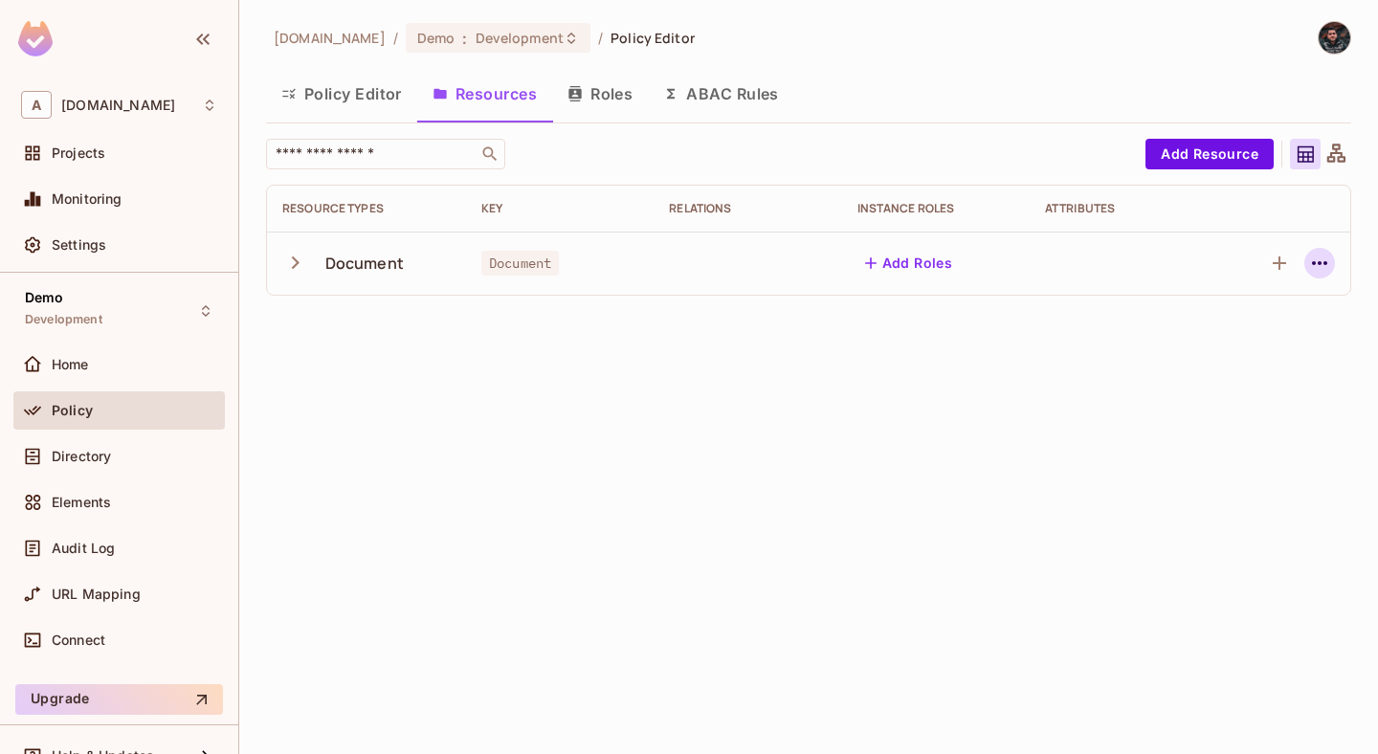
click at [1313, 260] on icon "button" at bounding box center [1319, 263] width 23 height 23
click at [1246, 336] on div "Edit Resource" at bounding box center [1237, 338] width 90 height 19
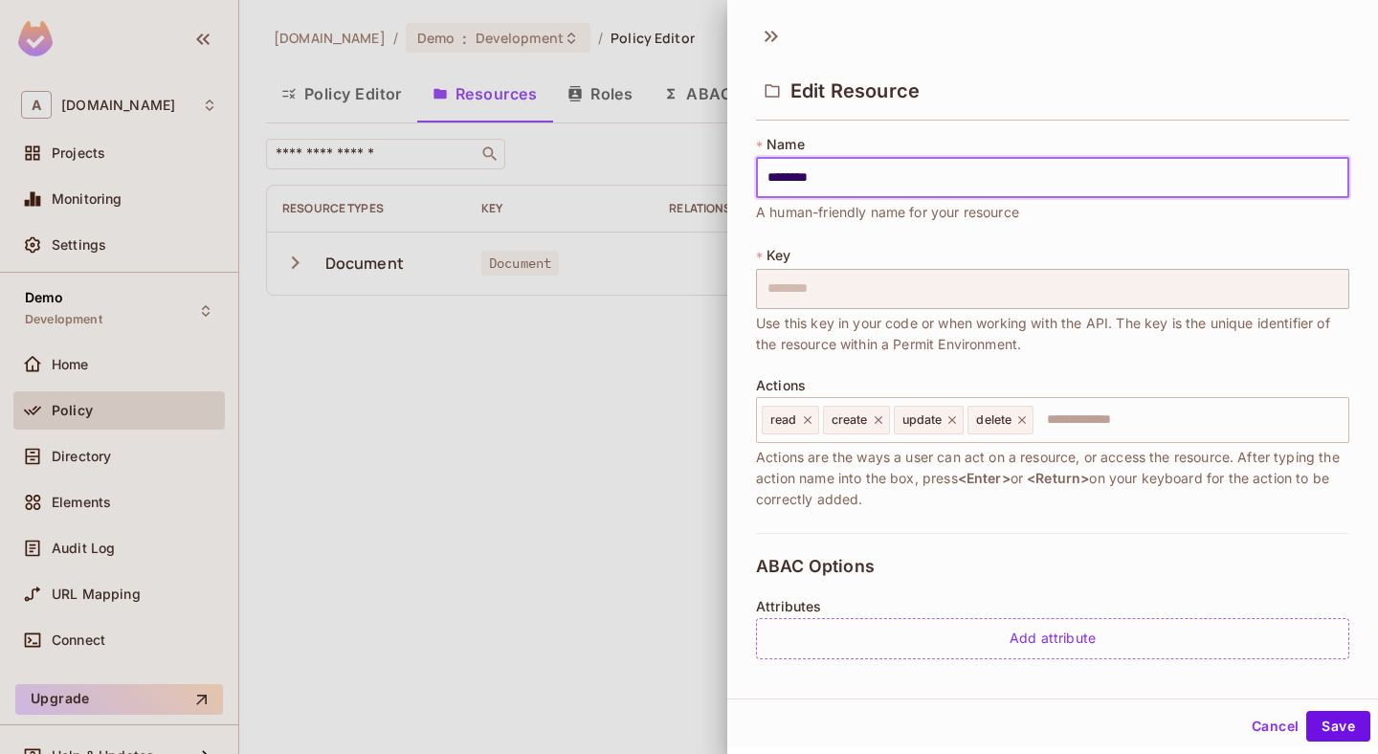
click at [778, 185] on input "********" at bounding box center [1052, 178] width 593 height 40
type input "********"
click at [1336, 716] on button "Save" at bounding box center [1339, 726] width 64 height 31
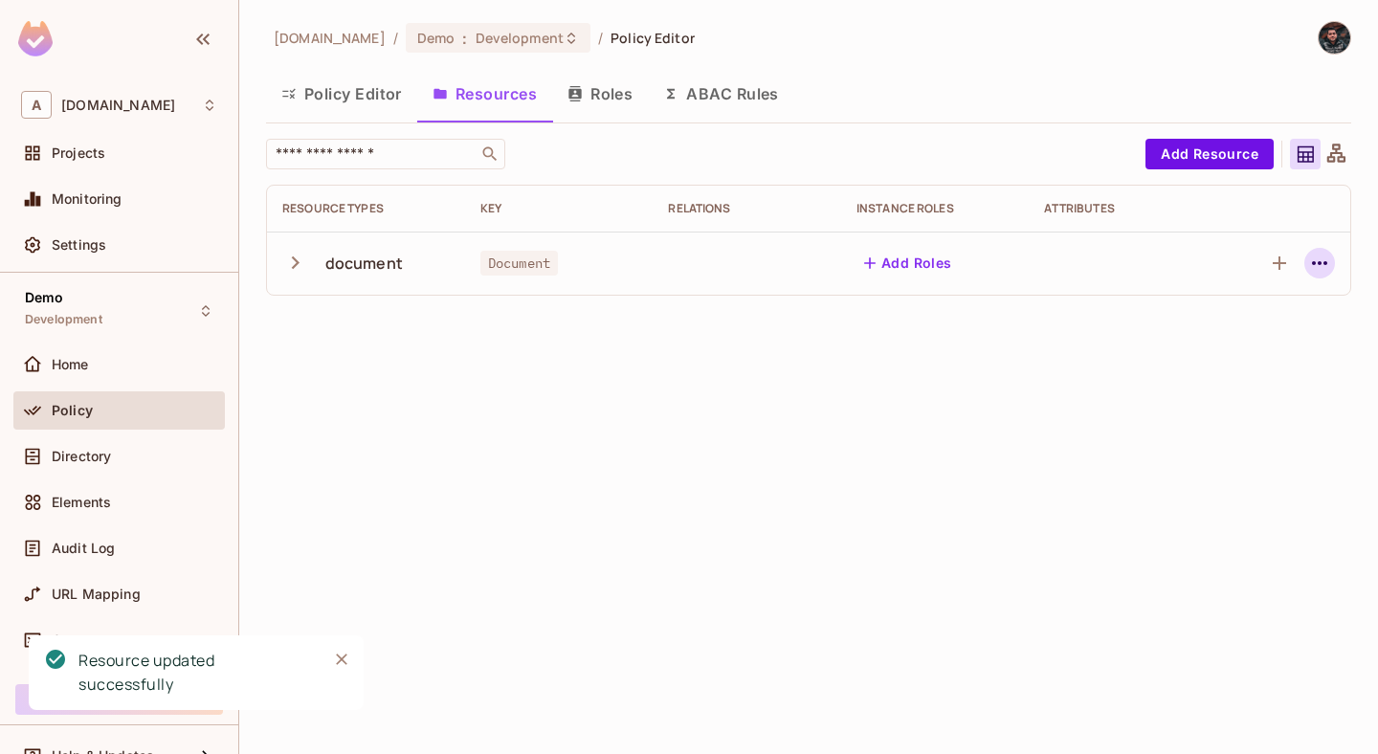
click at [1313, 257] on icon "button" at bounding box center [1319, 263] width 23 height 23
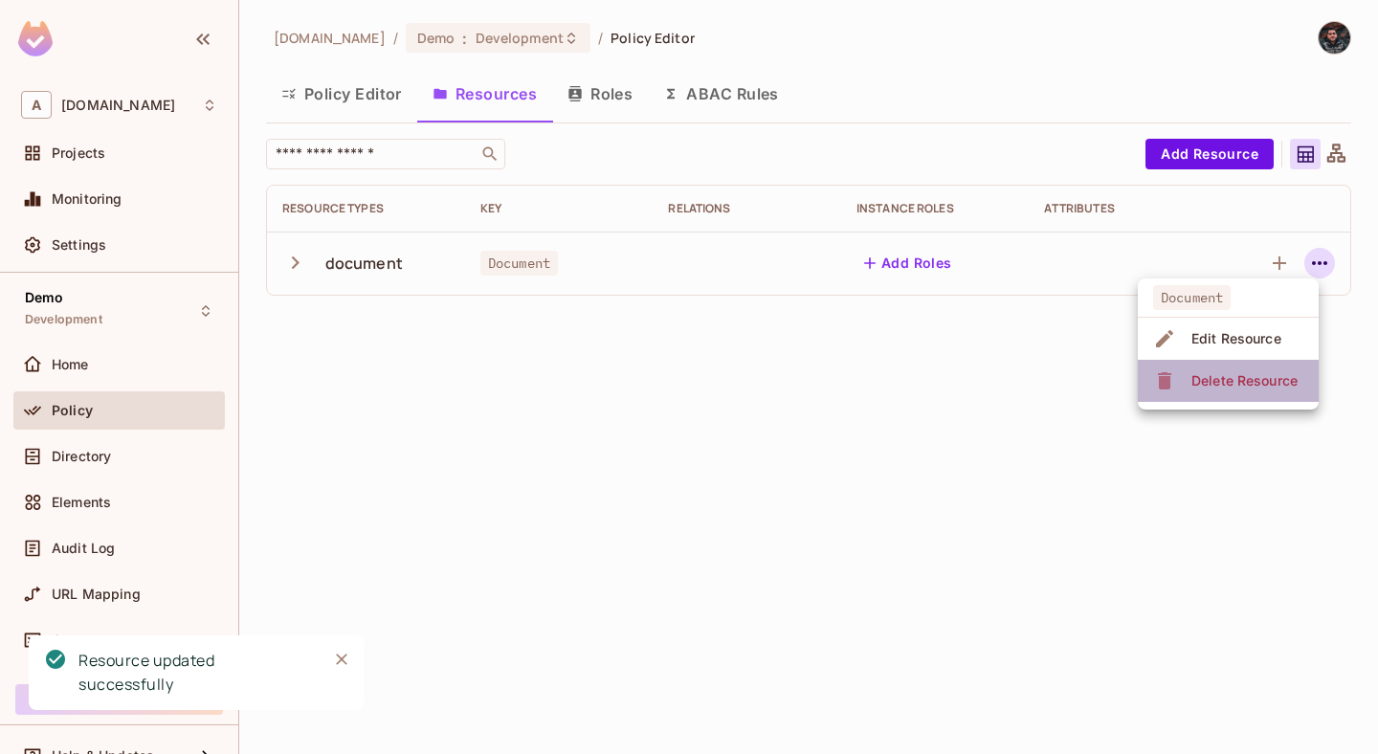
click at [1242, 373] on div "Delete Resource" at bounding box center [1245, 380] width 106 height 19
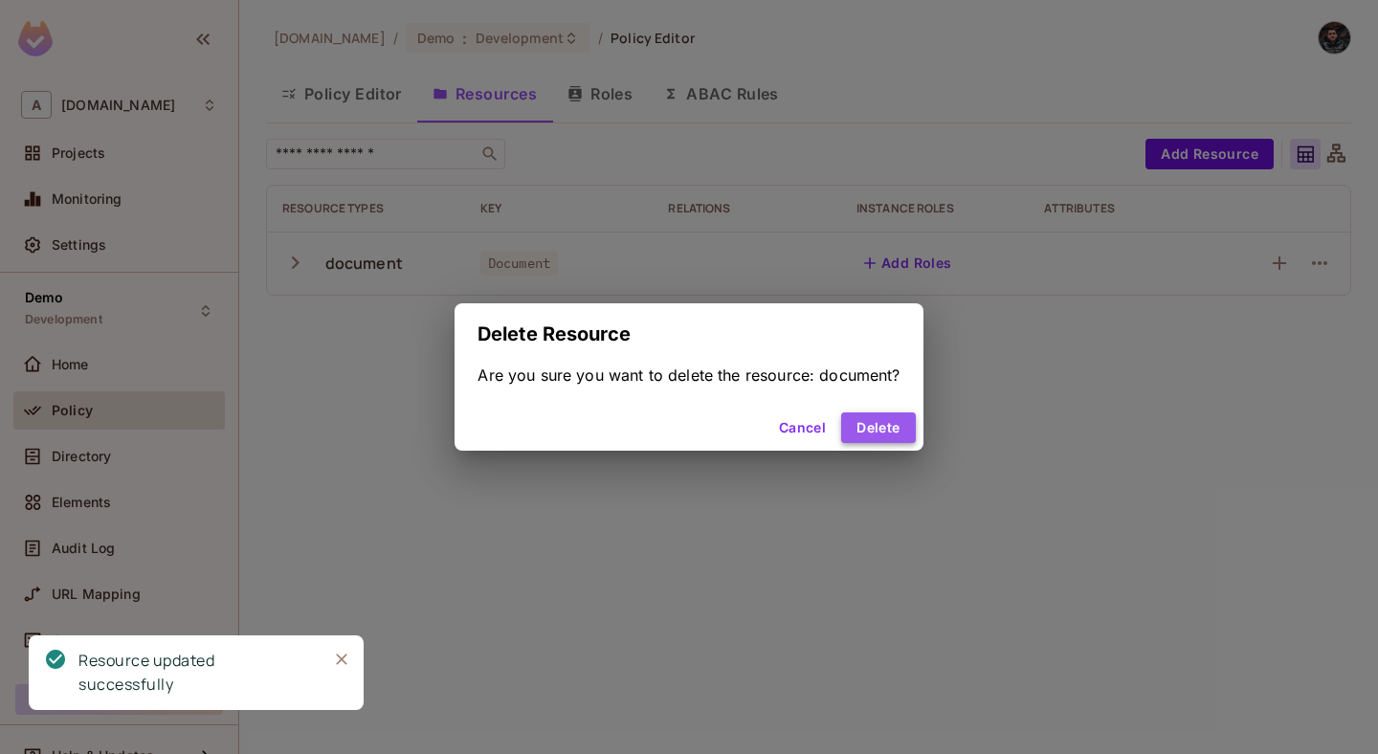
click at [888, 430] on button "Delete" at bounding box center [878, 428] width 74 height 31
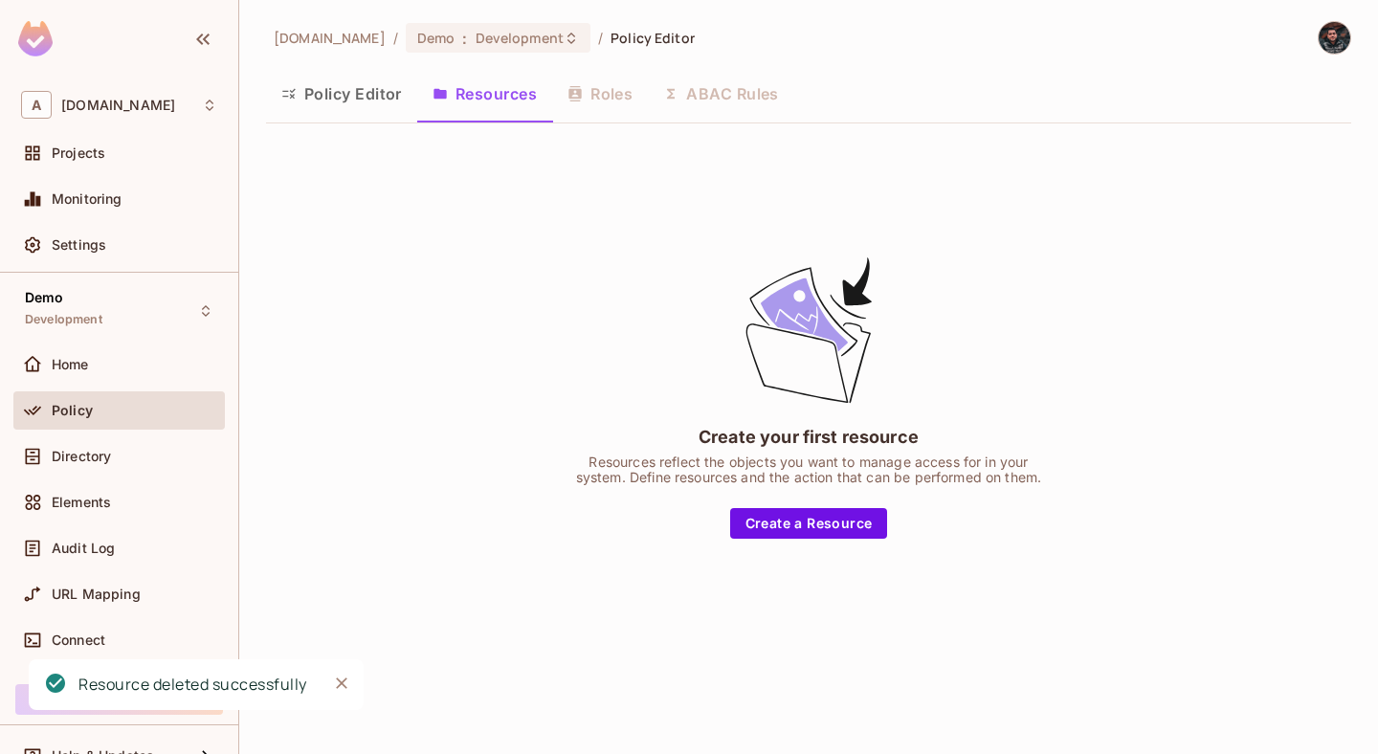
click at [1219, 151] on div "Create your first resource Resources reflect the objects you want to manage acc…" at bounding box center [808, 396] width 1085 height 515
click at [819, 528] on button "Create a Resource" at bounding box center [809, 523] width 158 height 31
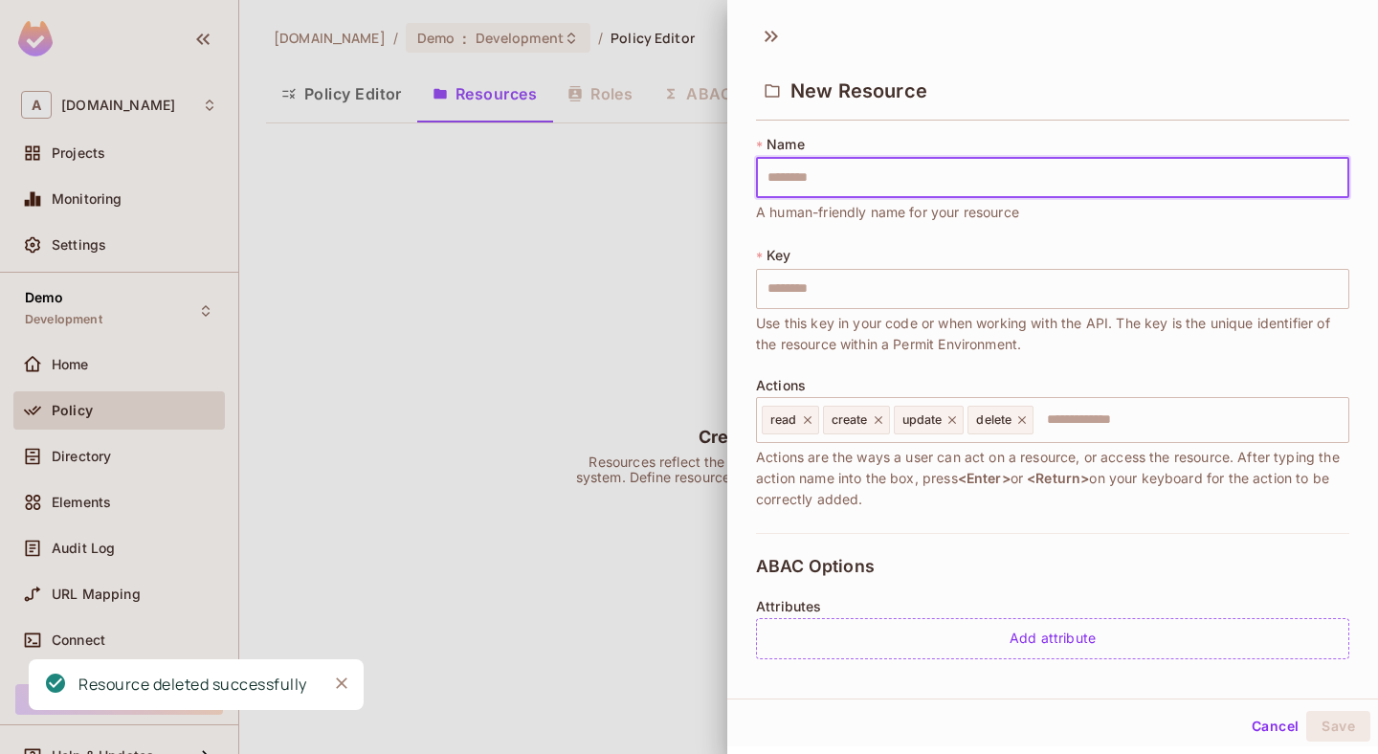
type input "*"
type input "**"
type input "***"
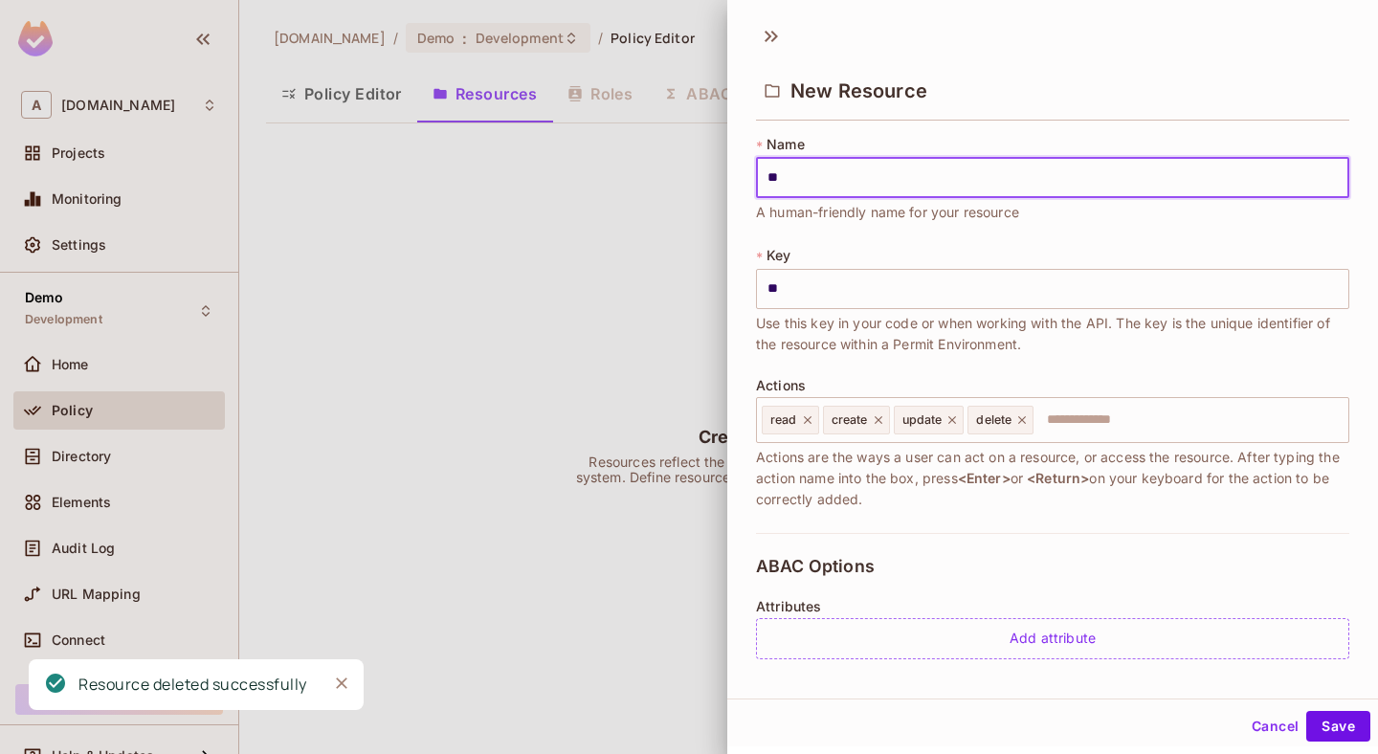
type input "***"
type input "****"
type input "*****"
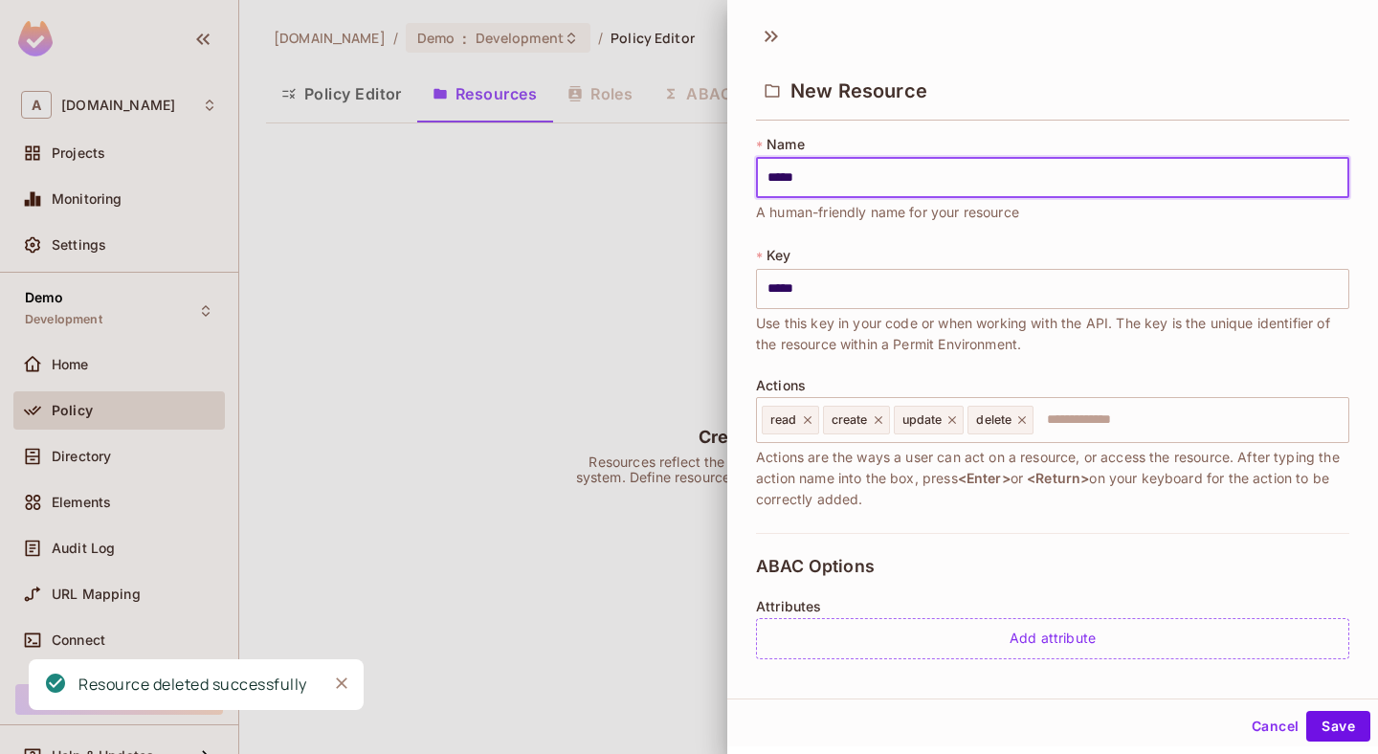
type input "******"
type input "*******"
type input "********"
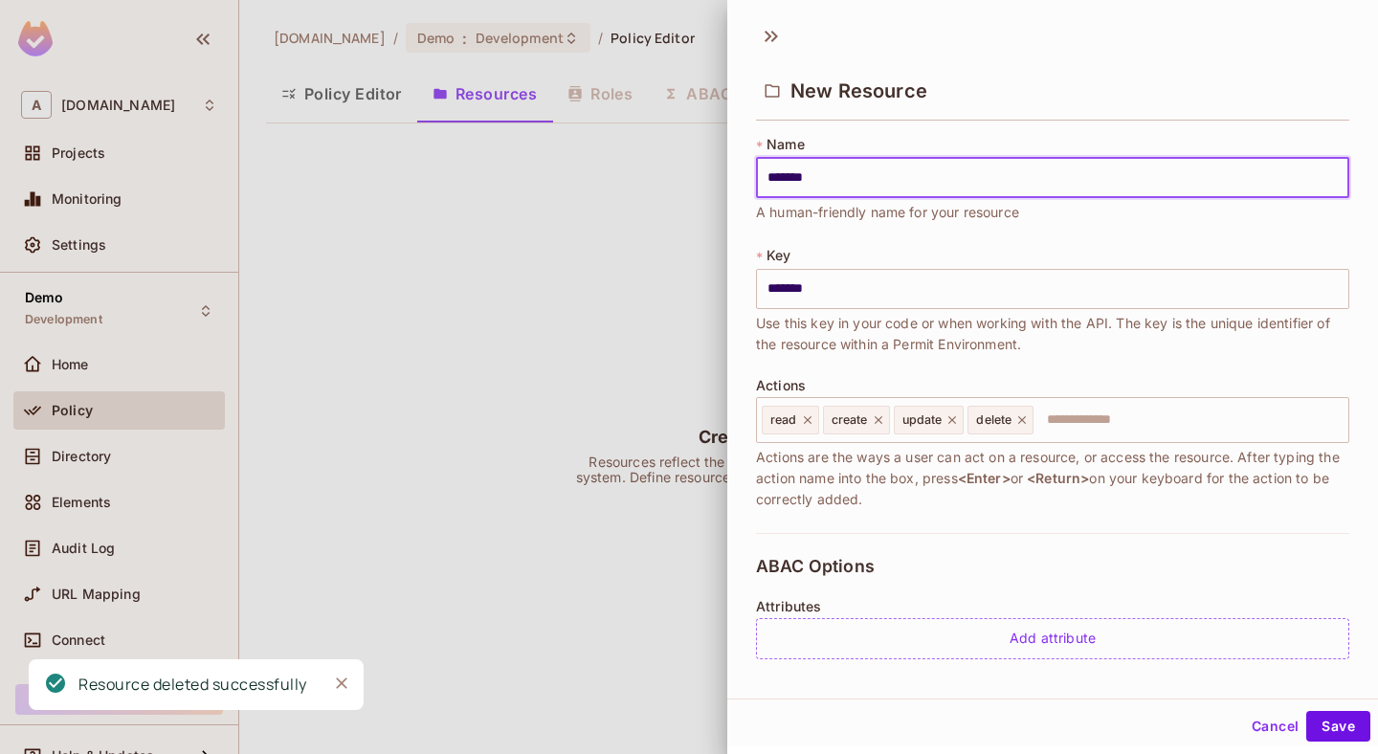
type input "********"
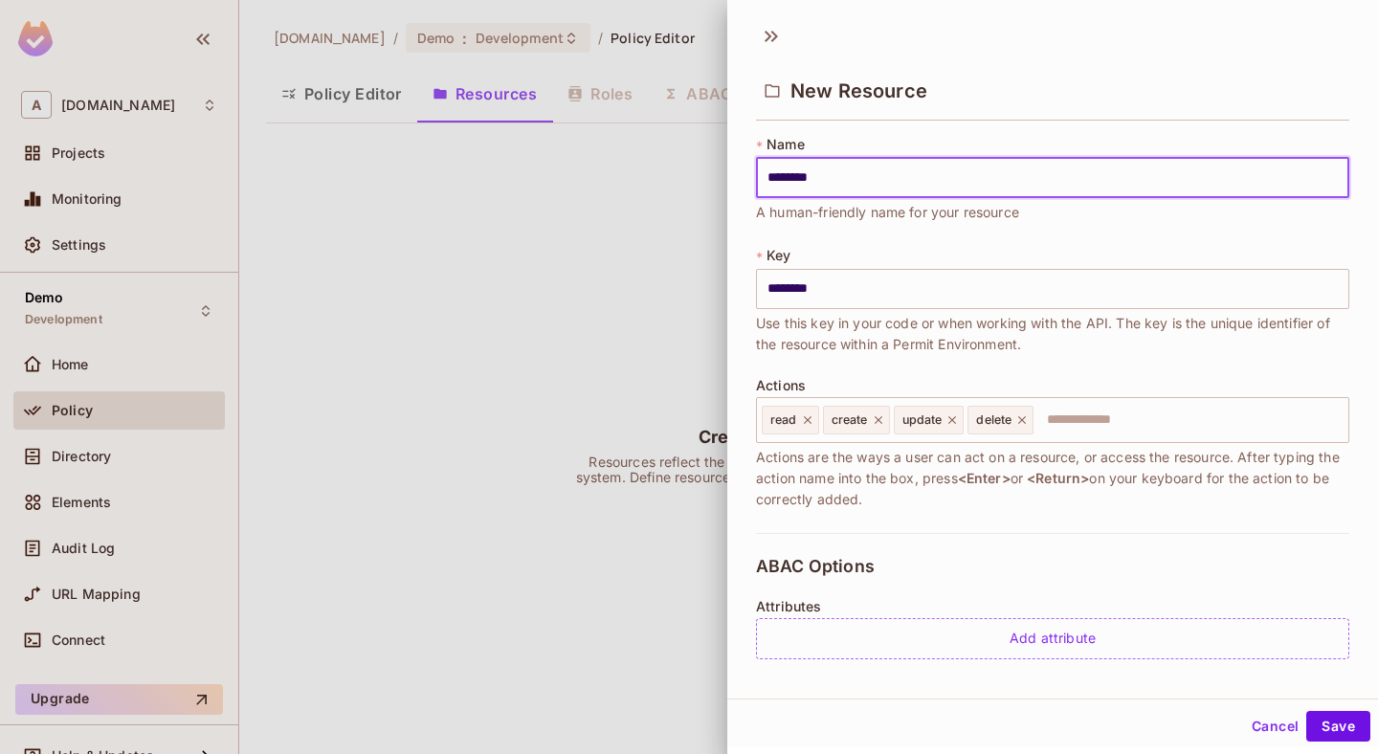
scroll to position [131, 0]
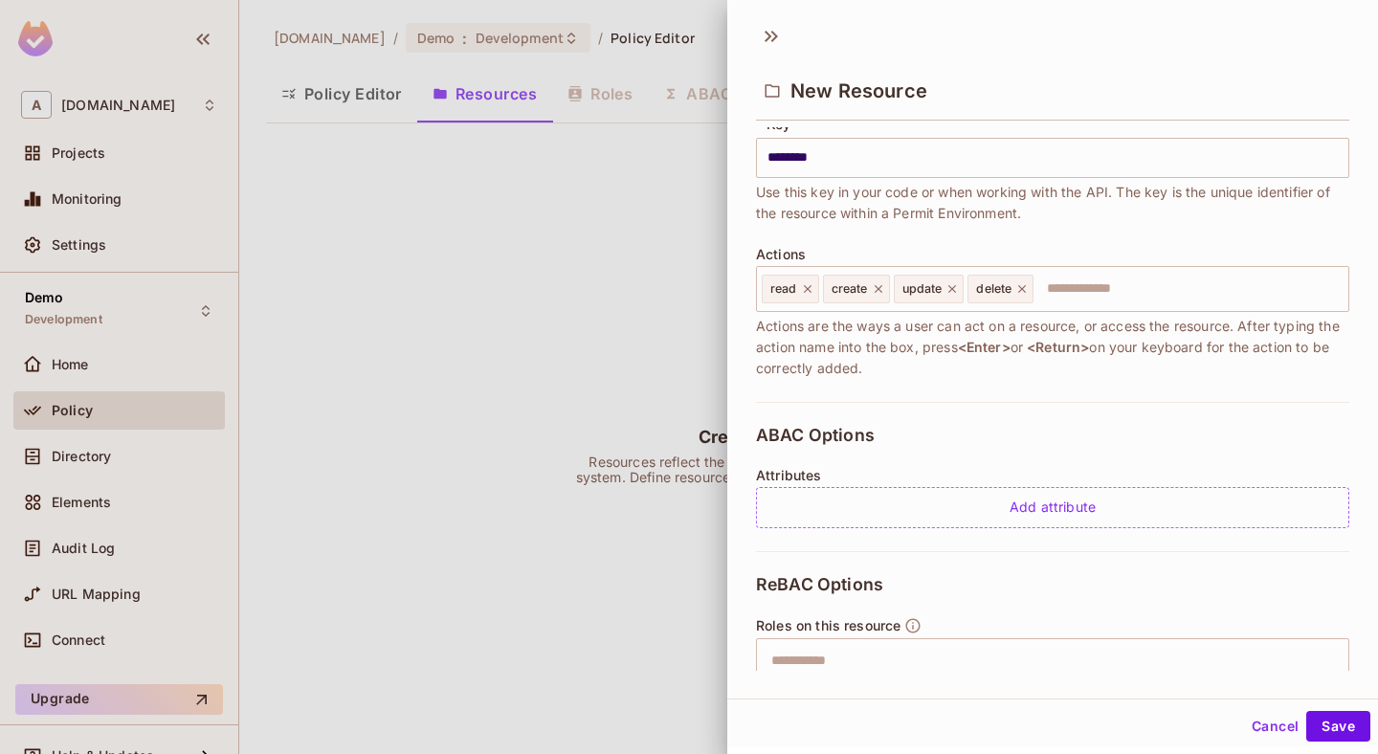
type input "********"
click at [1105, 445] on div "ABAC Options Attributes Add attribute" at bounding box center [1052, 476] width 593 height 149
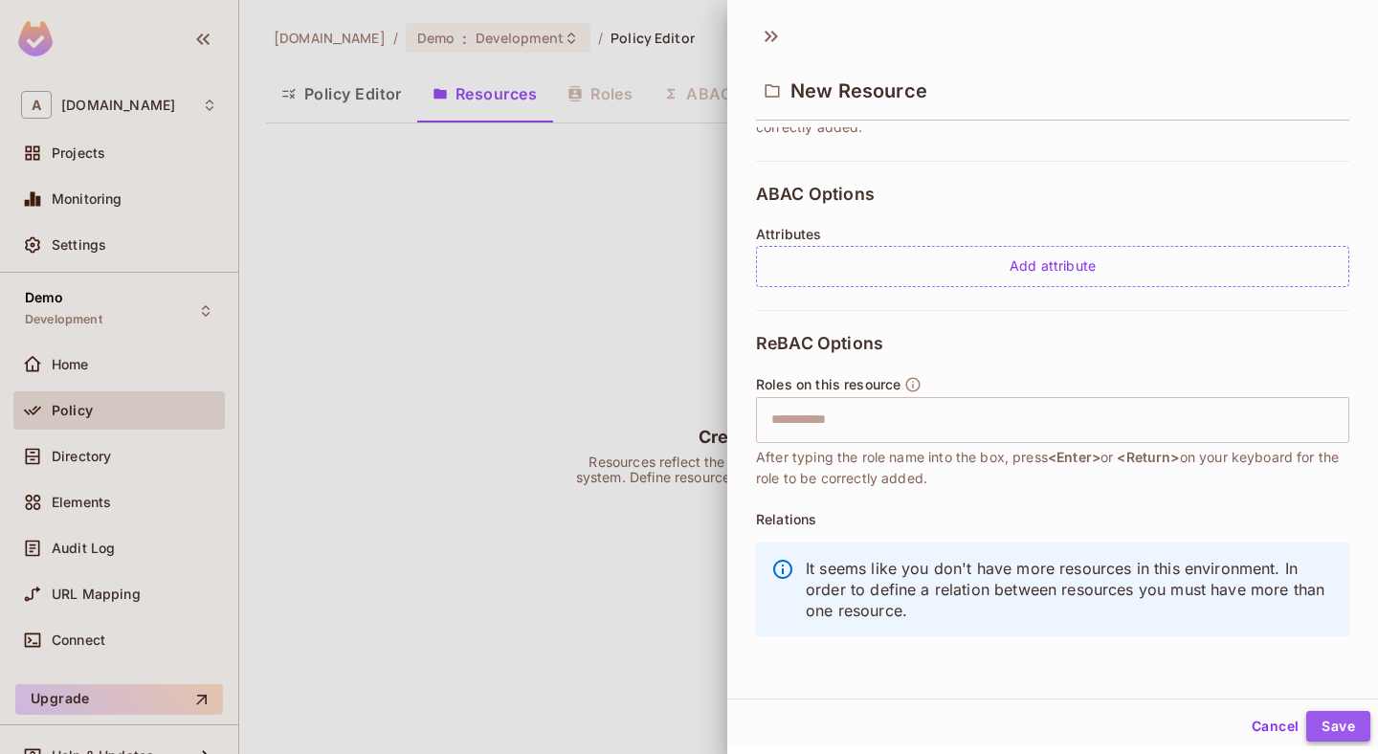
click at [1349, 729] on button "Save" at bounding box center [1339, 726] width 64 height 31
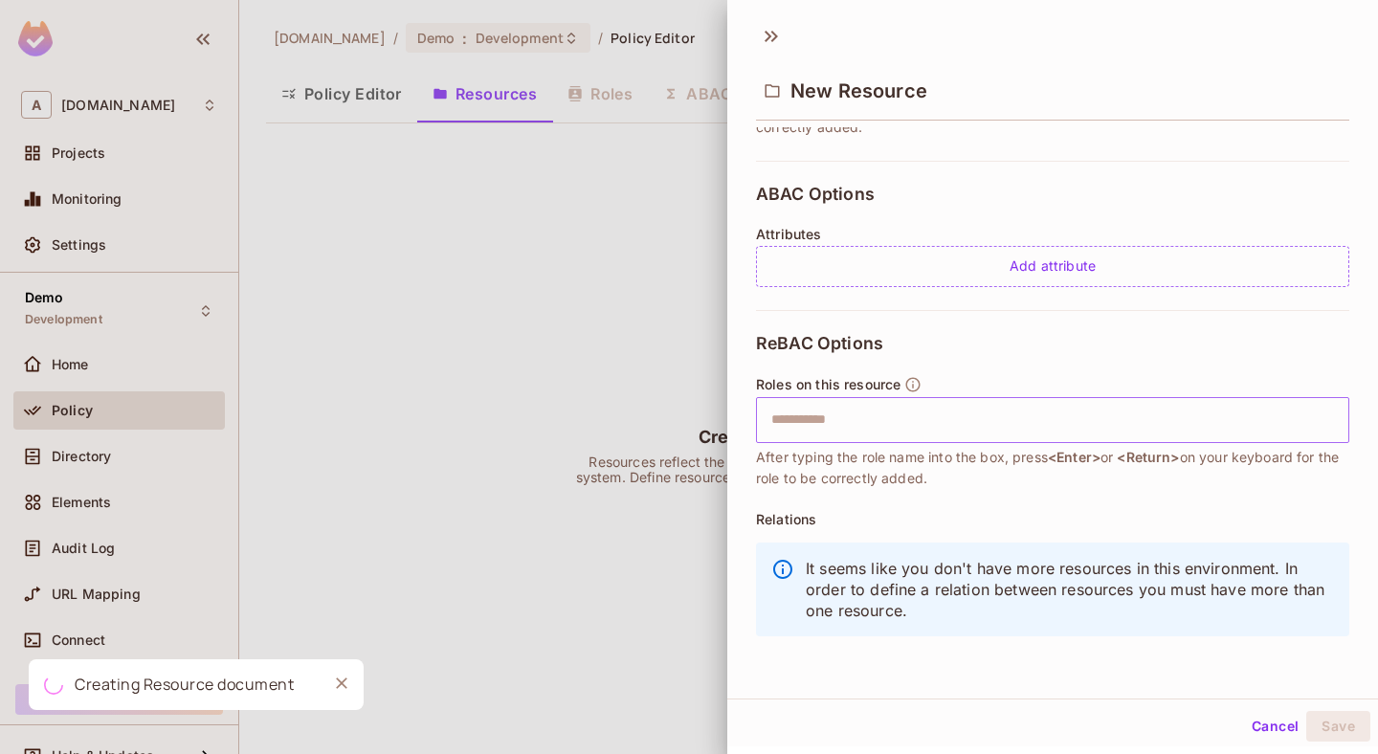
scroll to position [0, 0]
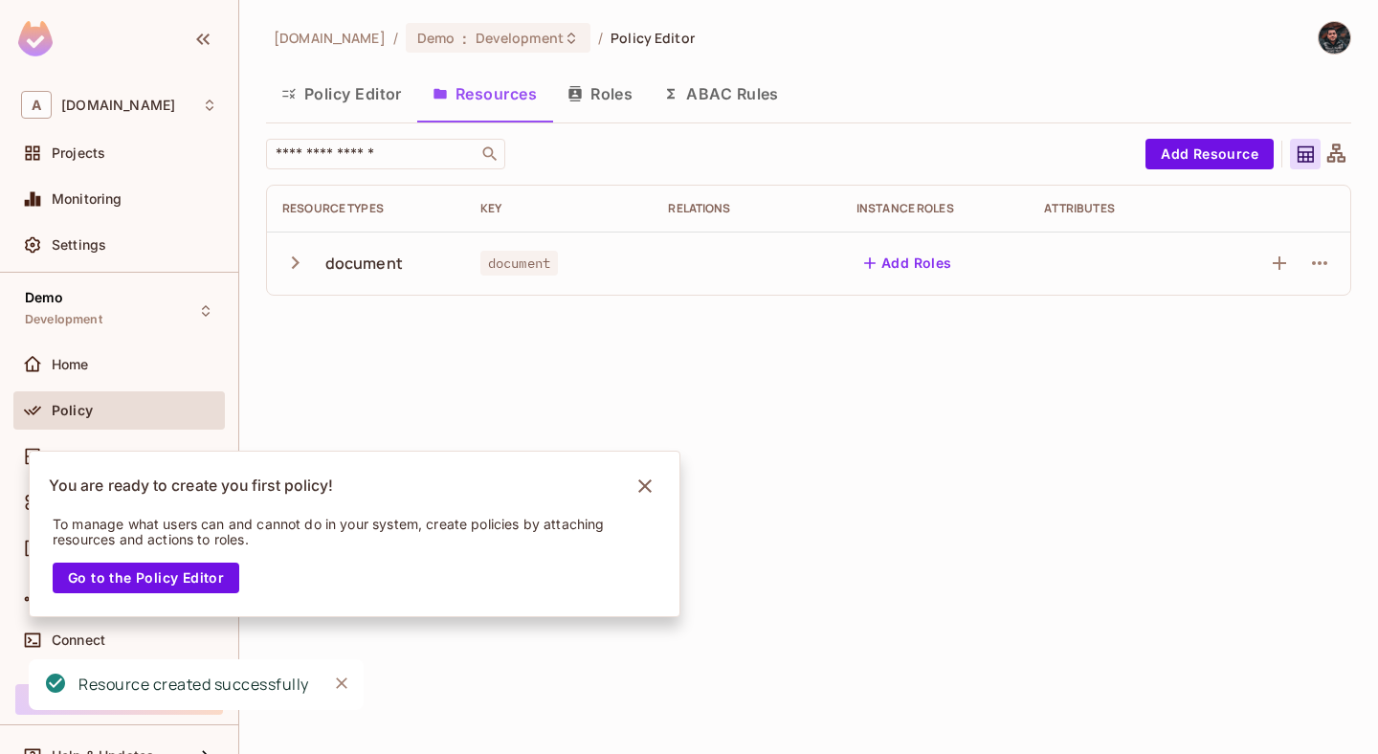
click at [912, 269] on button "Add Roles" at bounding box center [908, 263] width 103 height 31
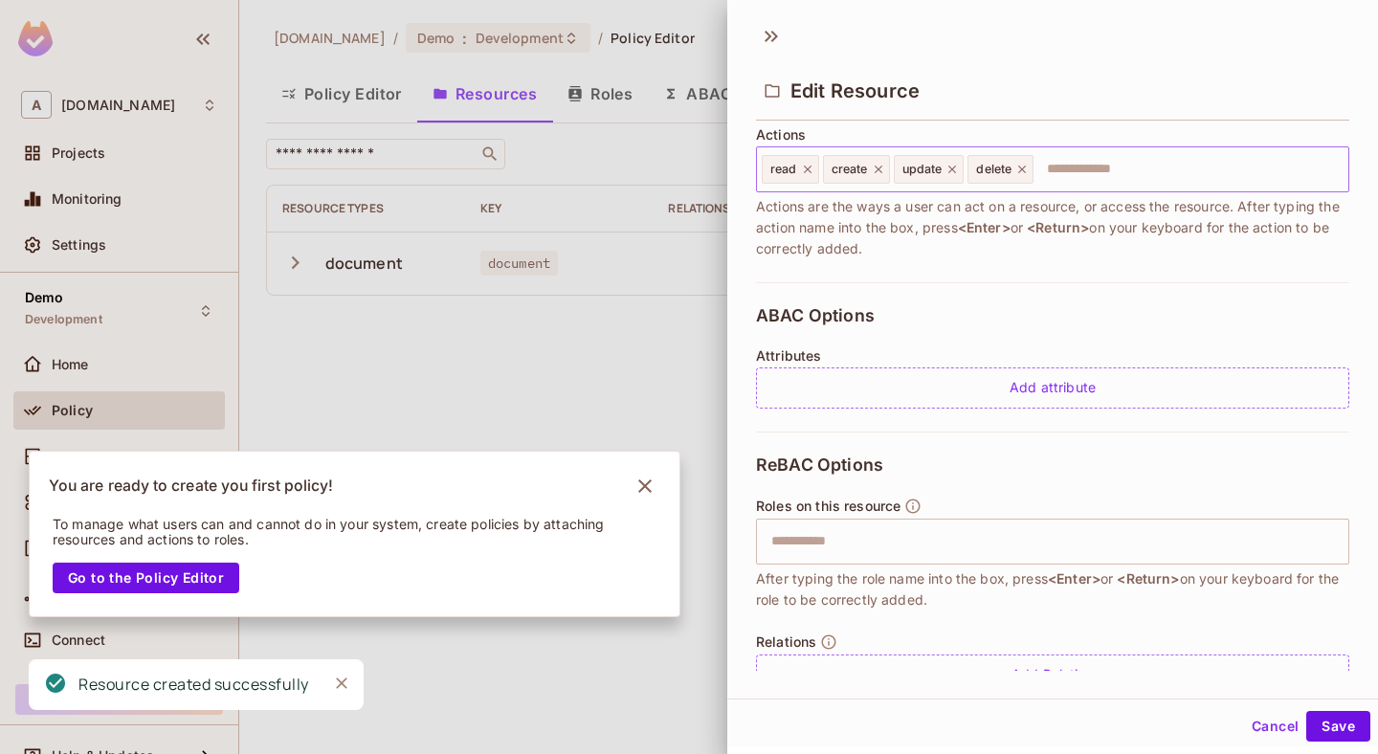
scroll to position [299, 0]
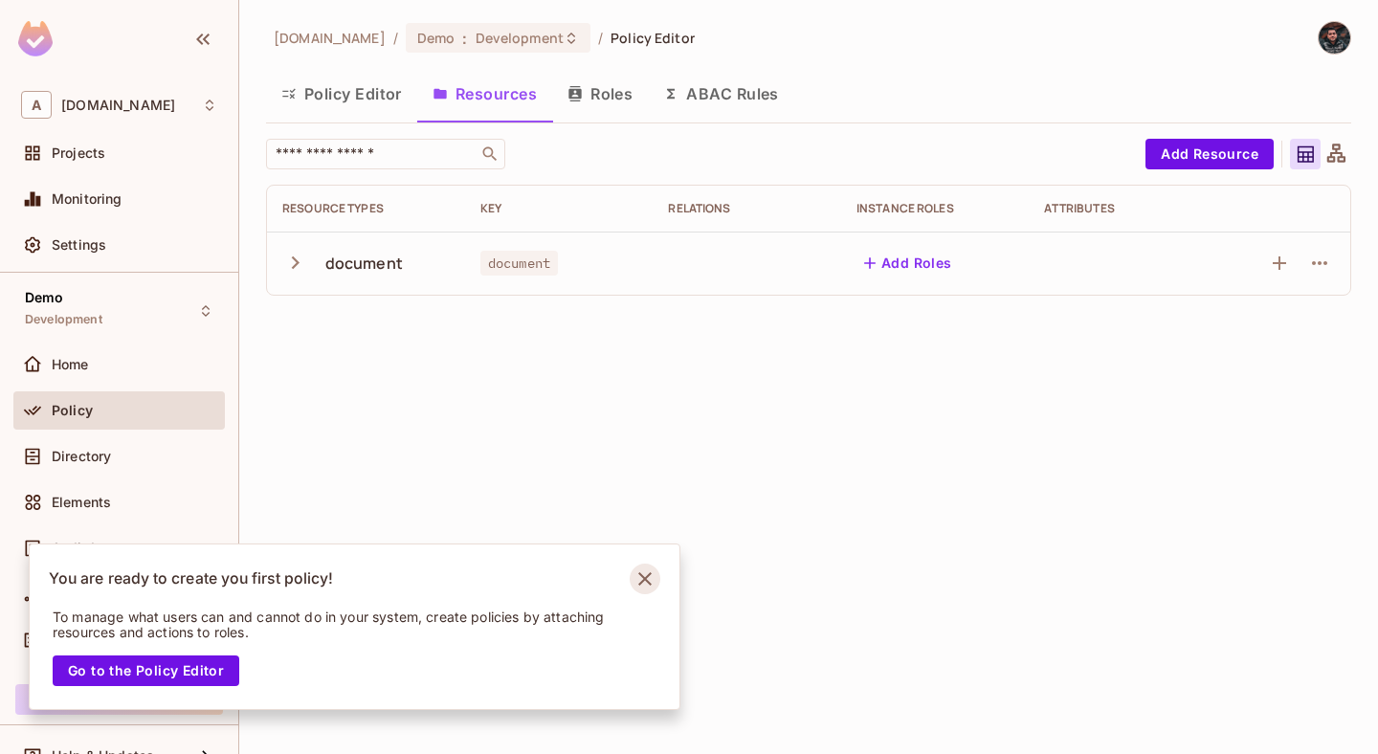
click at [635, 573] on icon "Notifications Alt+T" at bounding box center [645, 579] width 31 height 31
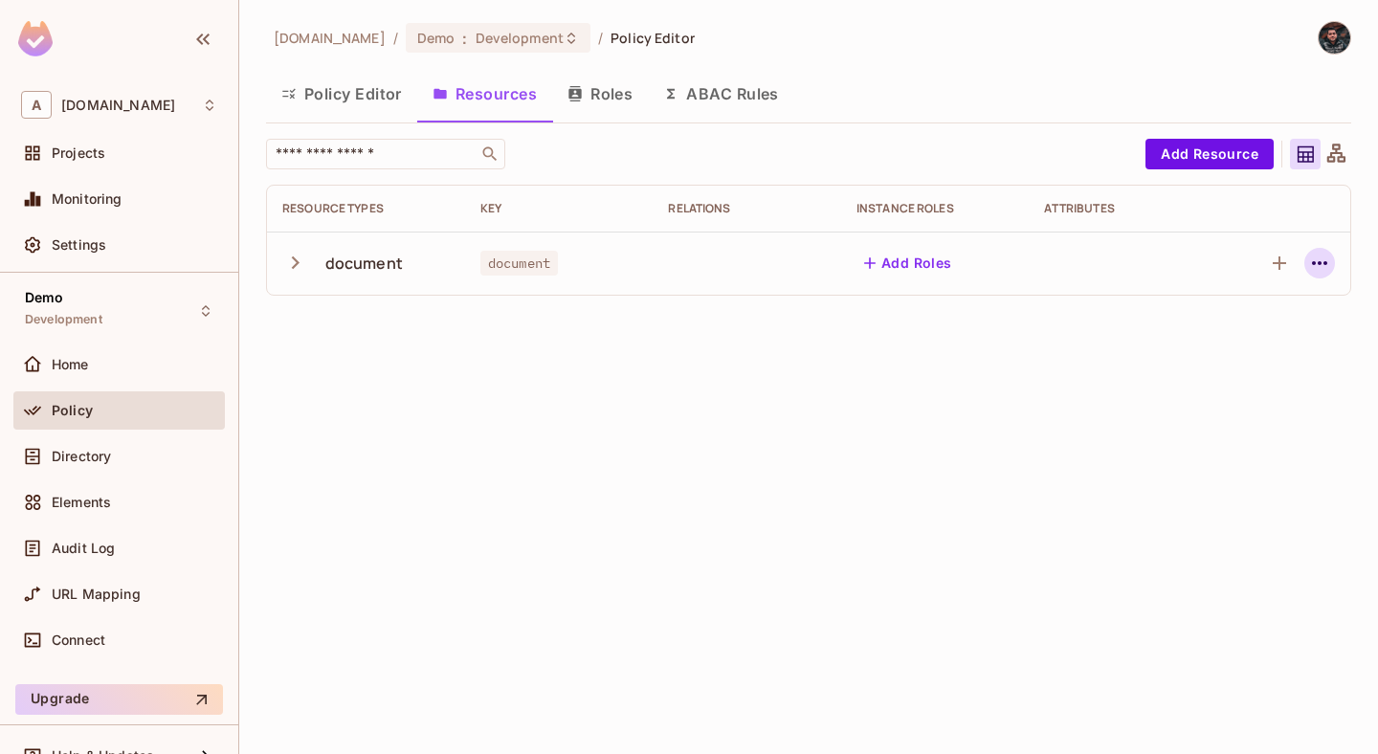
click at [1324, 278] on button "button" at bounding box center [1320, 263] width 31 height 31
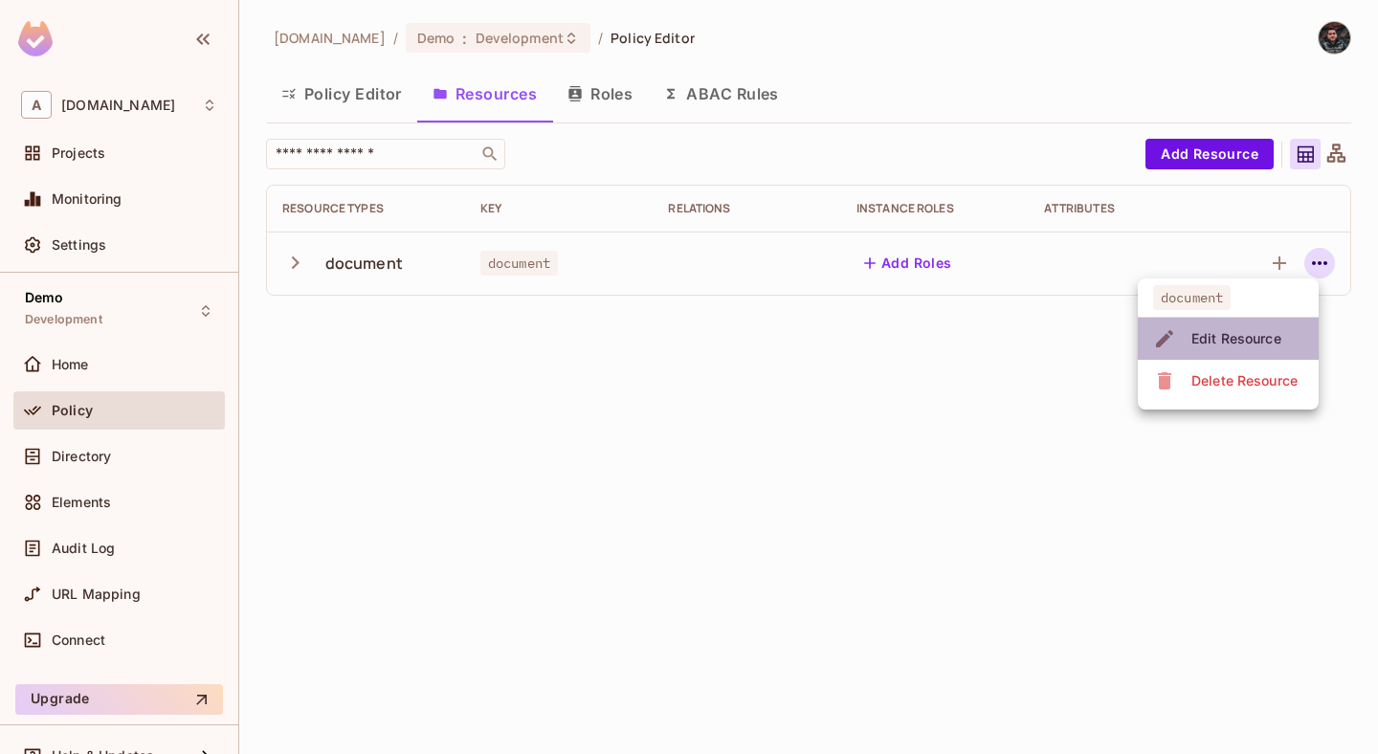
click at [1221, 352] on span "Edit Resource" at bounding box center [1236, 339] width 101 height 31
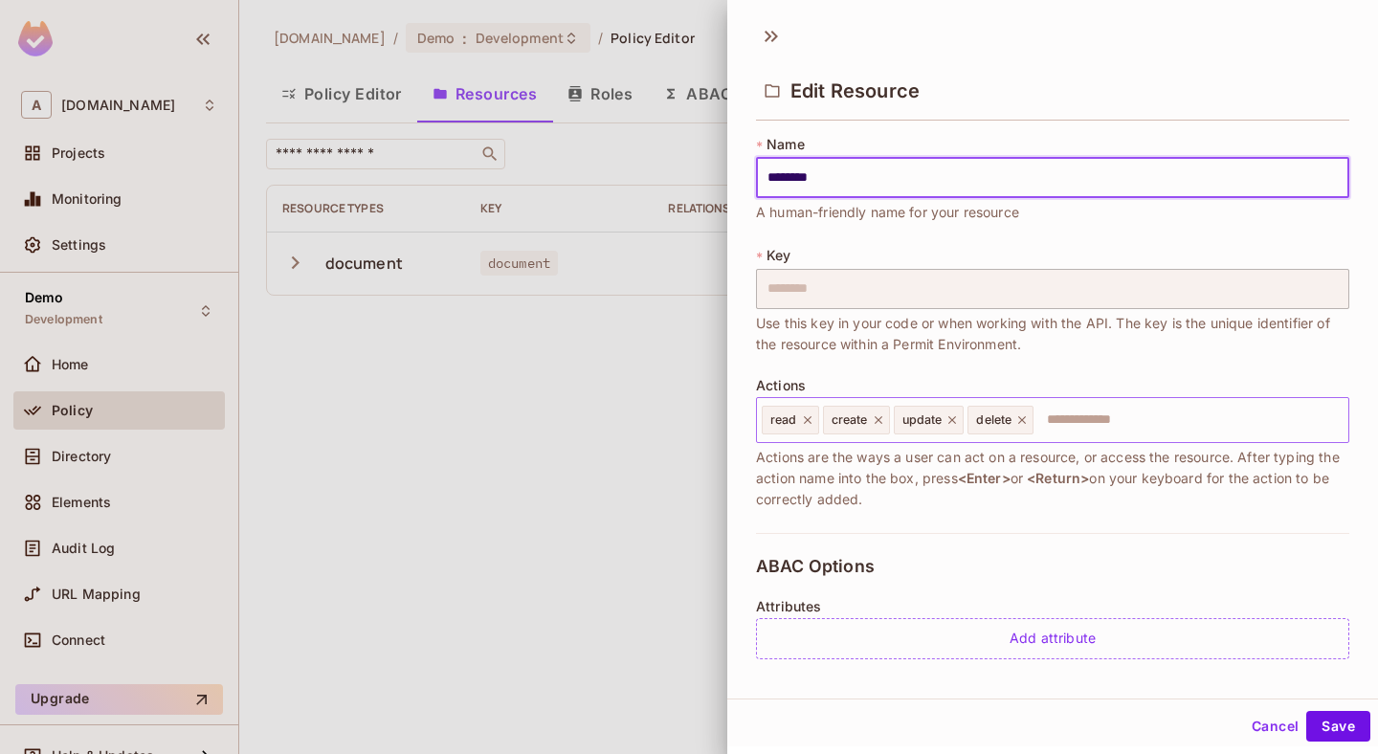
click at [1020, 418] on icon at bounding box center [1022, 420] width 13 height 13
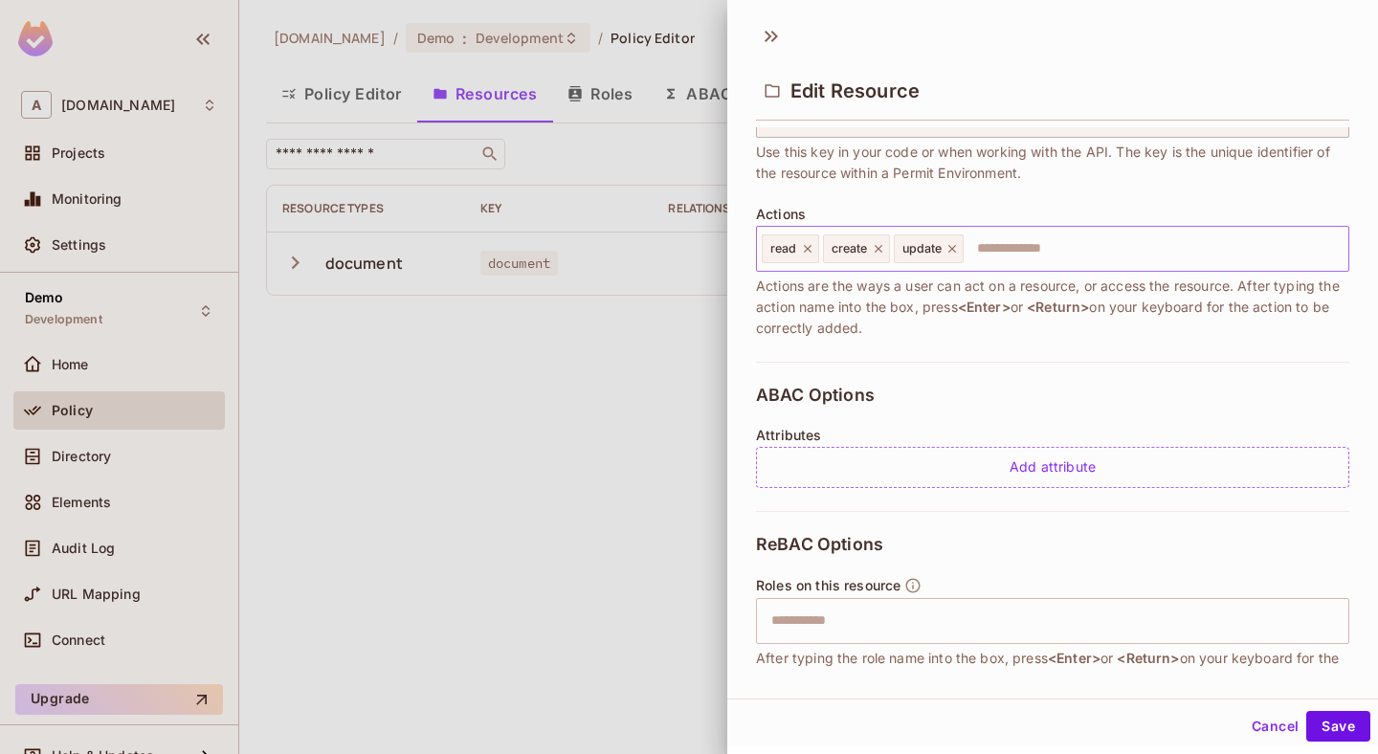
scroll to position [235, 0]
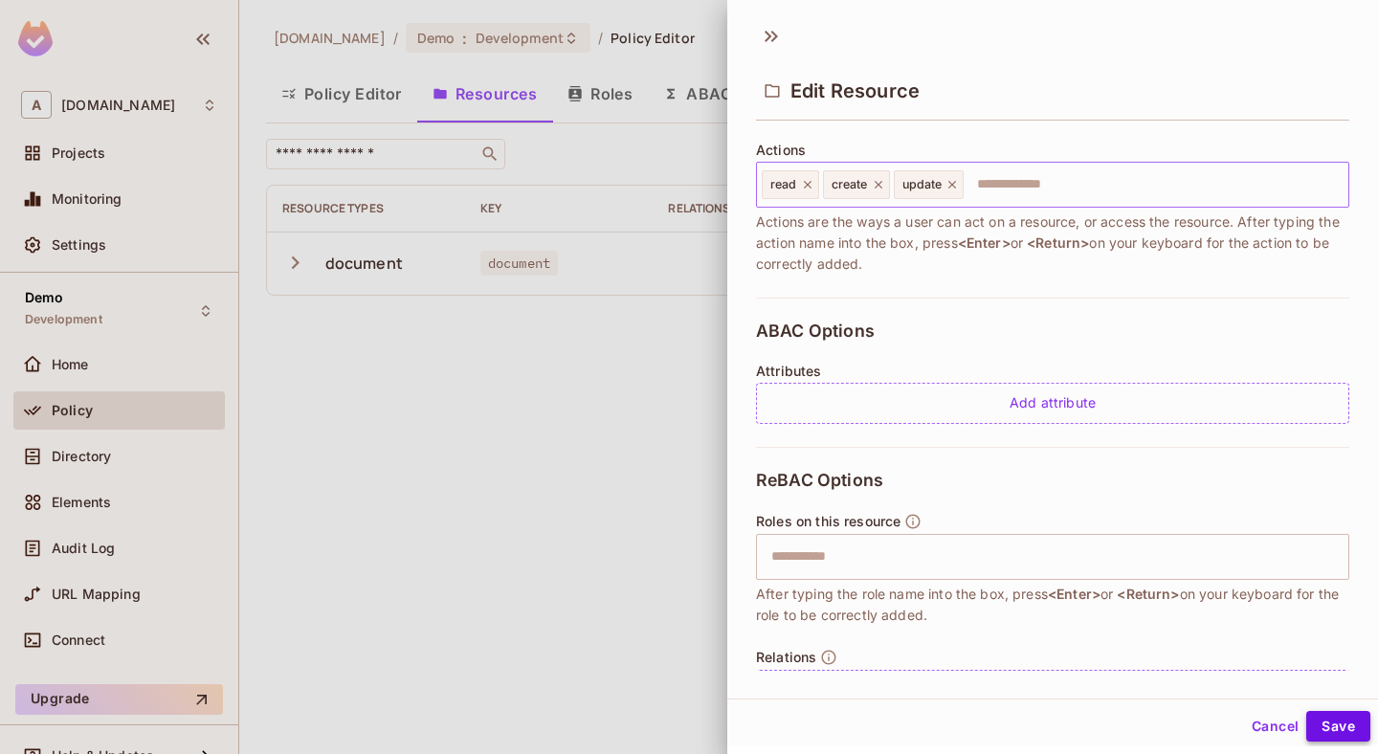
click at [1355, 726] on button "Save" at bounding box center [1339, 726] width 64 height 31
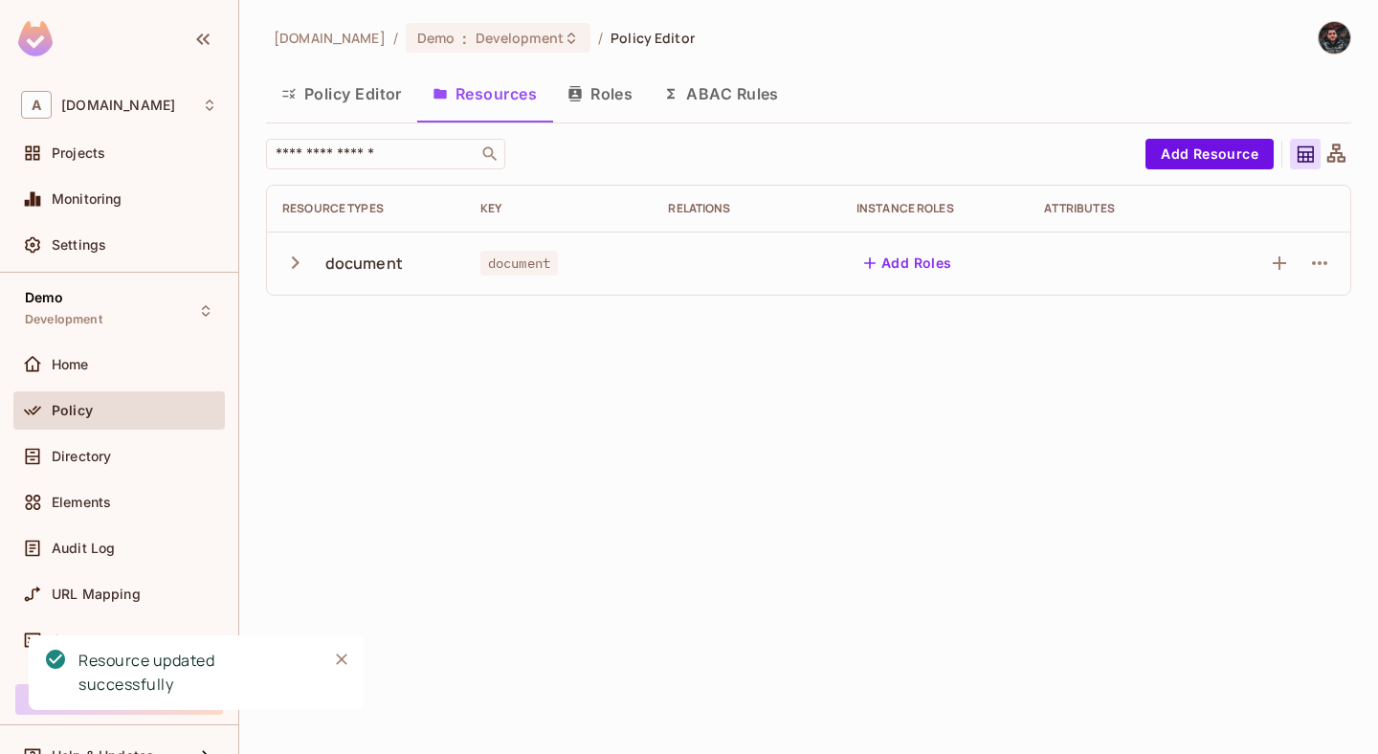
click at [548, 414] on div "abclojistik.com / Demo : Development / Policy Editor Policy Editor Resources Ro…" at bounding box center [808, 377] width 1139 height 754
click at [589, 87] on button "Roles" at bounding box center [600, 94] width 96 height 48
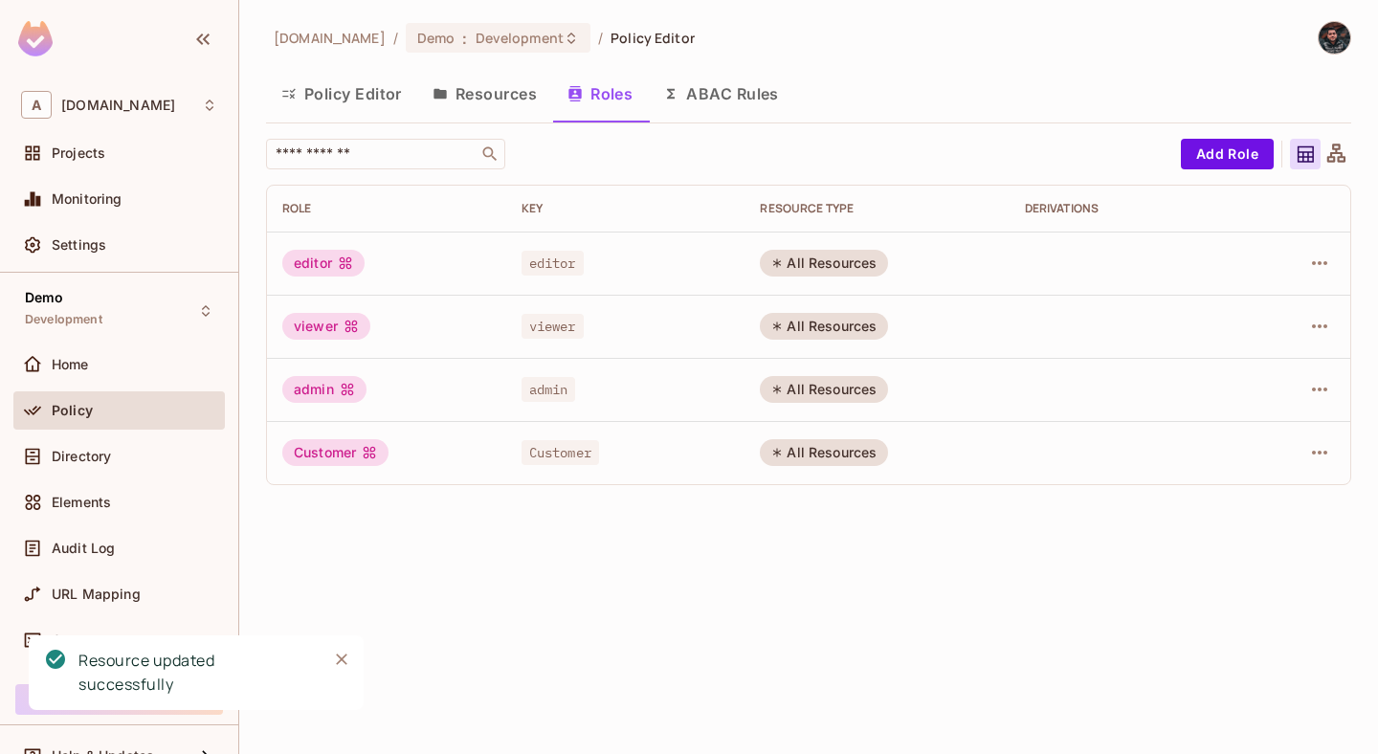
click at [358, 458] on div "Customer" at bounding box center [335, 452] width 106 height 27
click at [781, 450] on icon at bounding box center [777, 453] width 8 height 9
click at [1327, 464] on button "button" at bounding box center [1320, 452] width 31 height 31
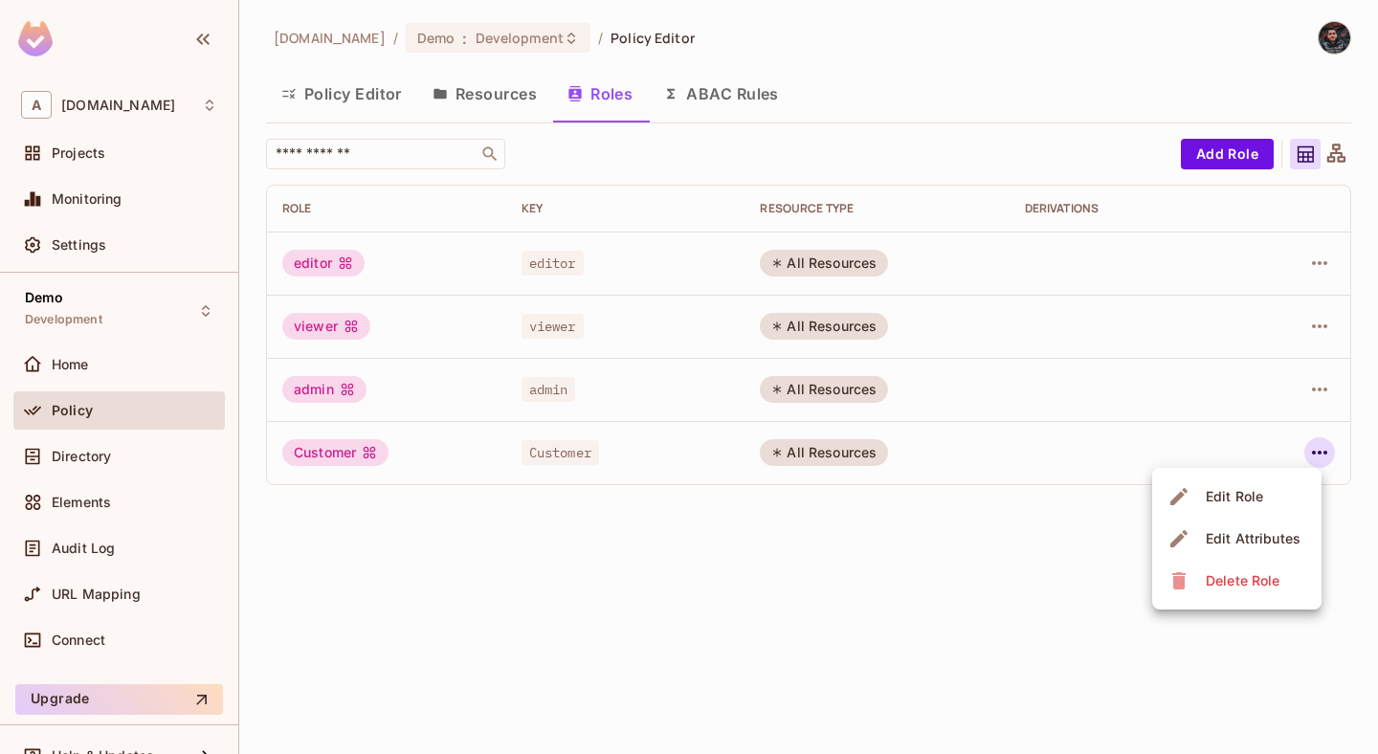
click at [1224, 500] on div "Edit Role" at bounding box center [1234, 496] width 57 height 19
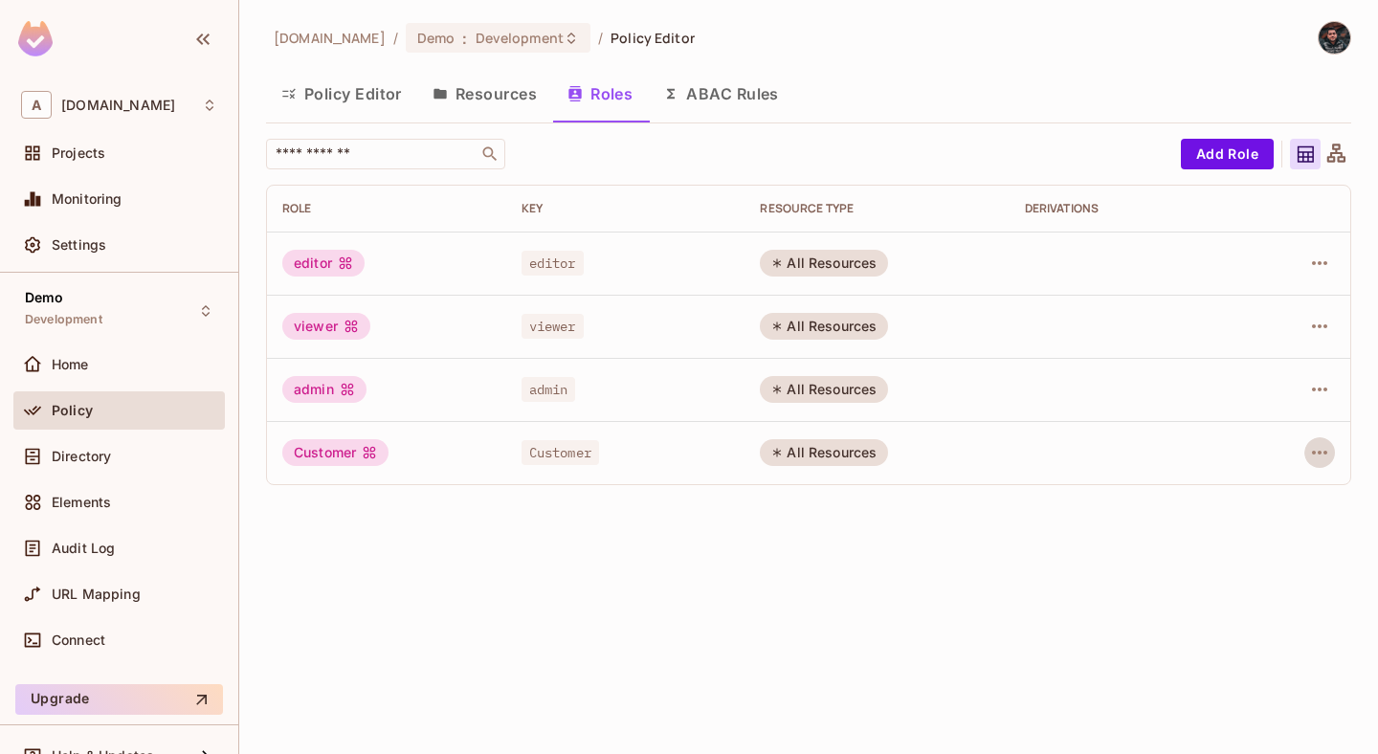
click at [735, 95] on button "ABAC Rules" at bounding box center [721, 94] width 146 height 48
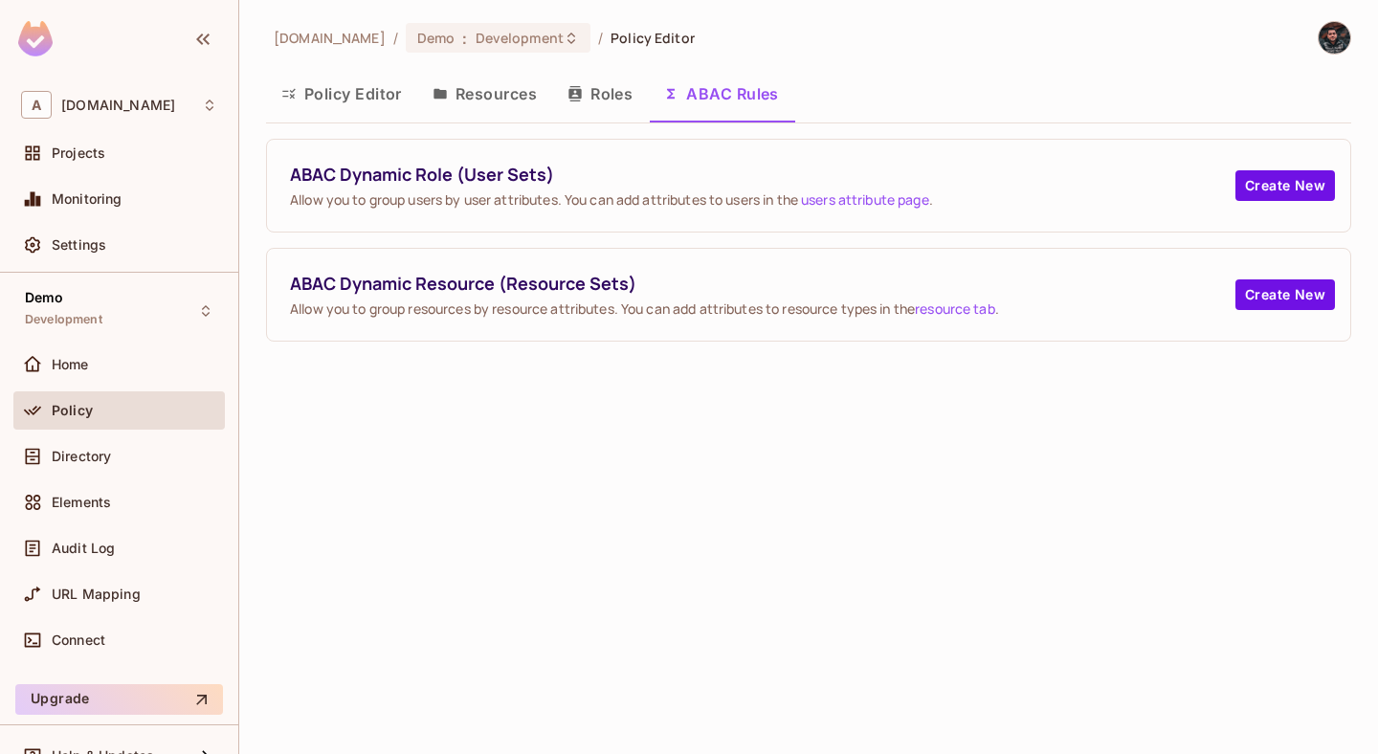
click at [369, 95] on button "Policy Editor" at bounding box center [341, 94] width 151 height 48
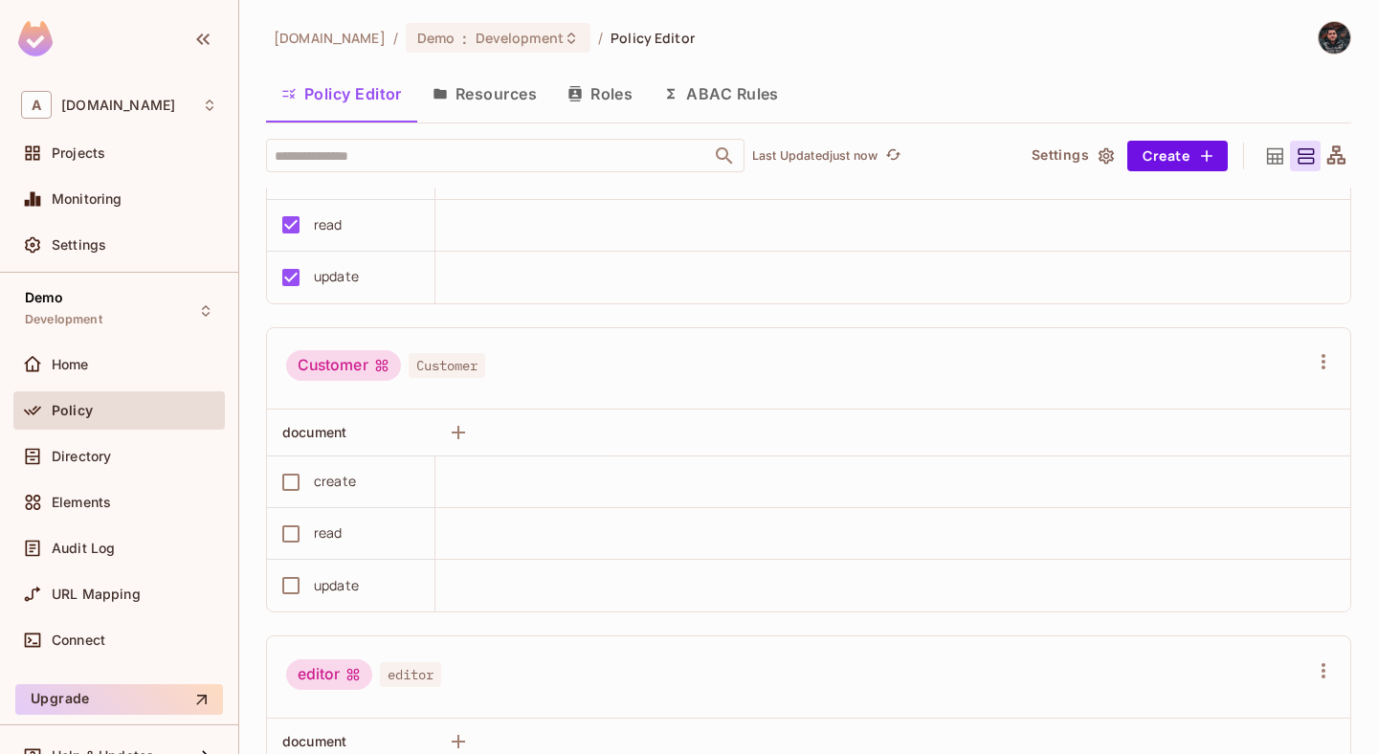
scroll to position [194, 0]
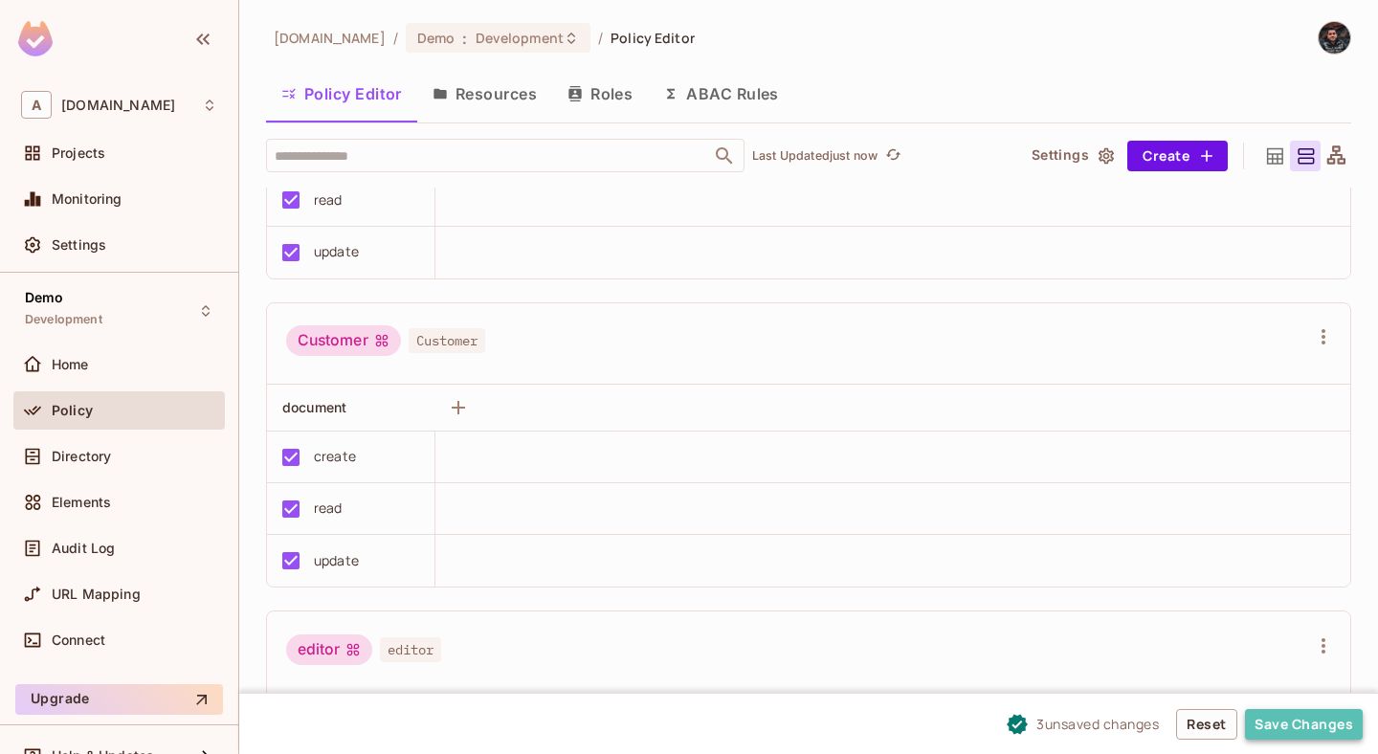
click at [1281, 719] on button "Save Changes" at bounding box center [1304, 724] width 118 height 31
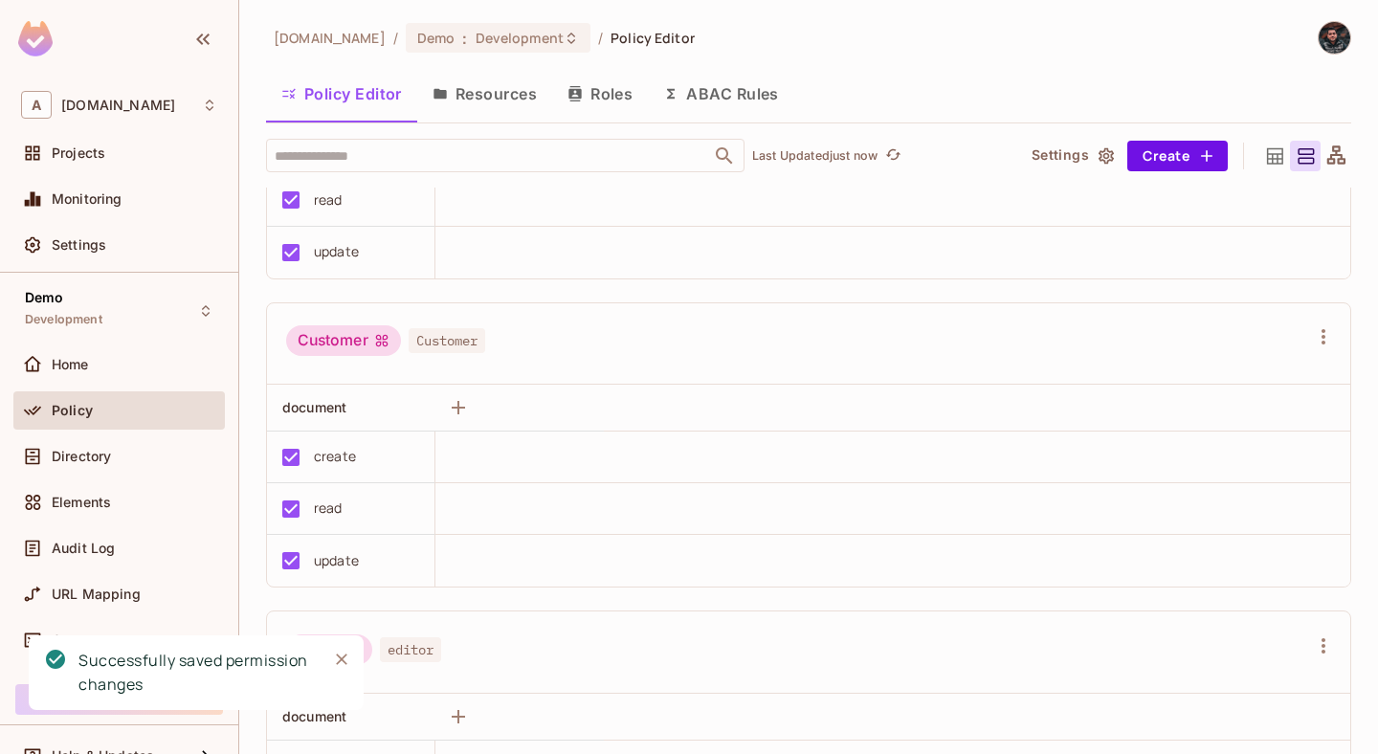
click at [500, 87] on button "Resources" at bounding box center [484, 94] width 135 height 48
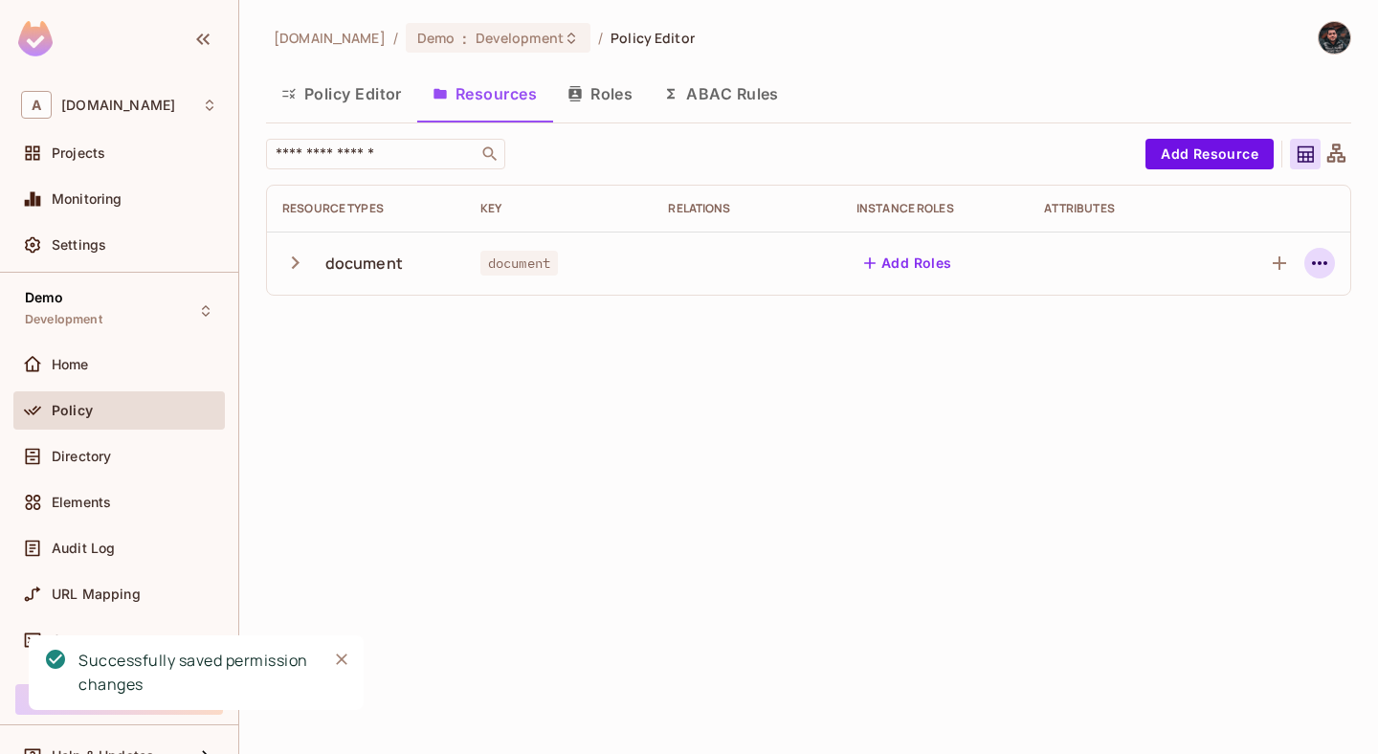
click at [1323, 265] on icon "button" at bounding box center [1319, 263] width 23 height 23
click at [1229, 343] on div "Edit Resource" at bounding box center [1237, 338] width 90 height 19
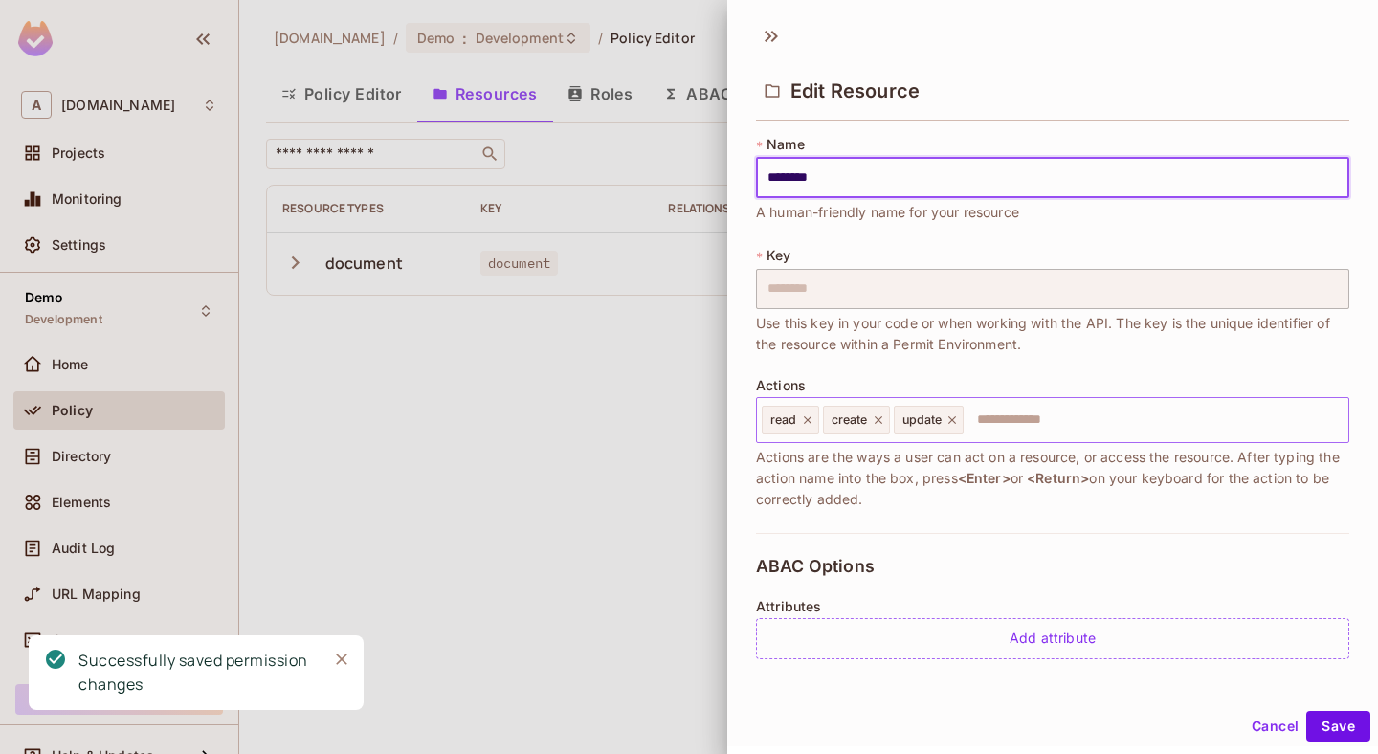
click at [1070, 410] on input "text" at bounding box center [1153, 420] width 375 height 38
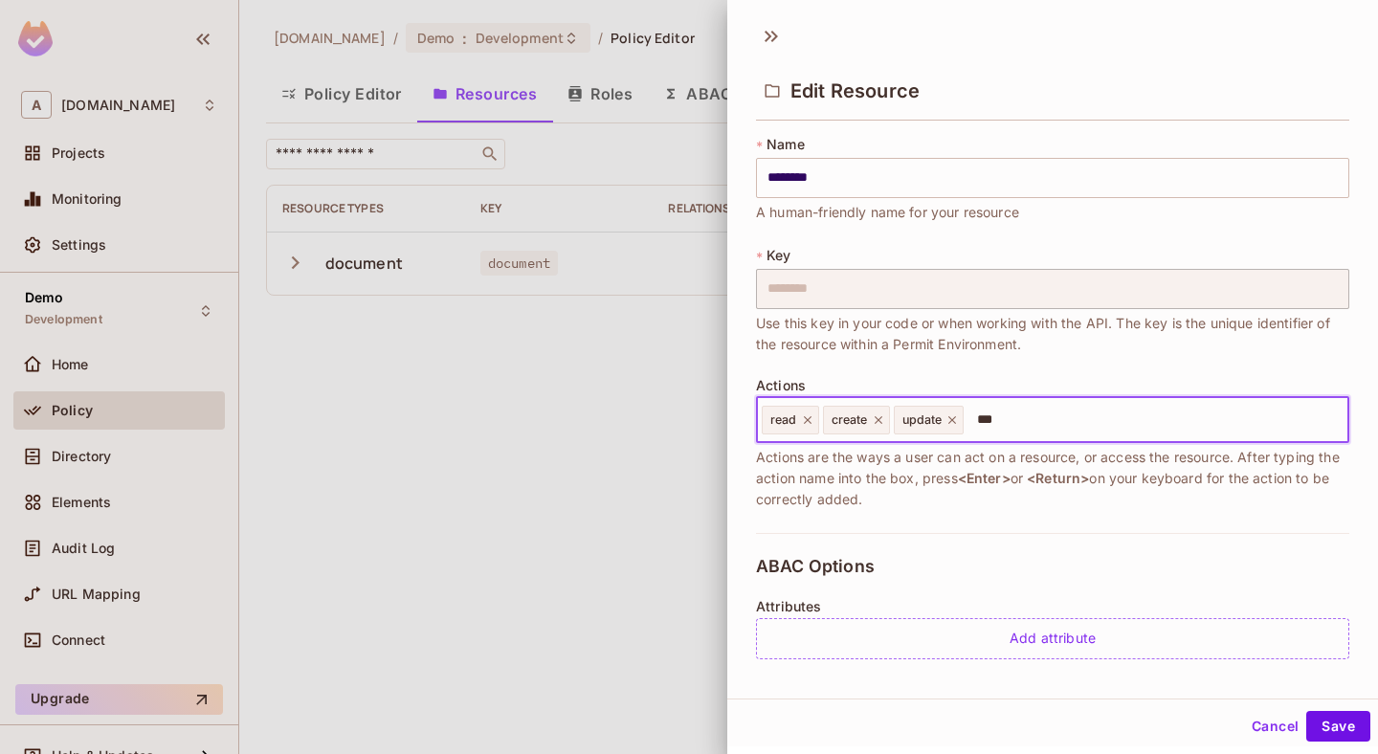
type input "***"
click at [1021, 435] on input "text" at bounding box center [1153, 420] width 375 height 38
type input "******"
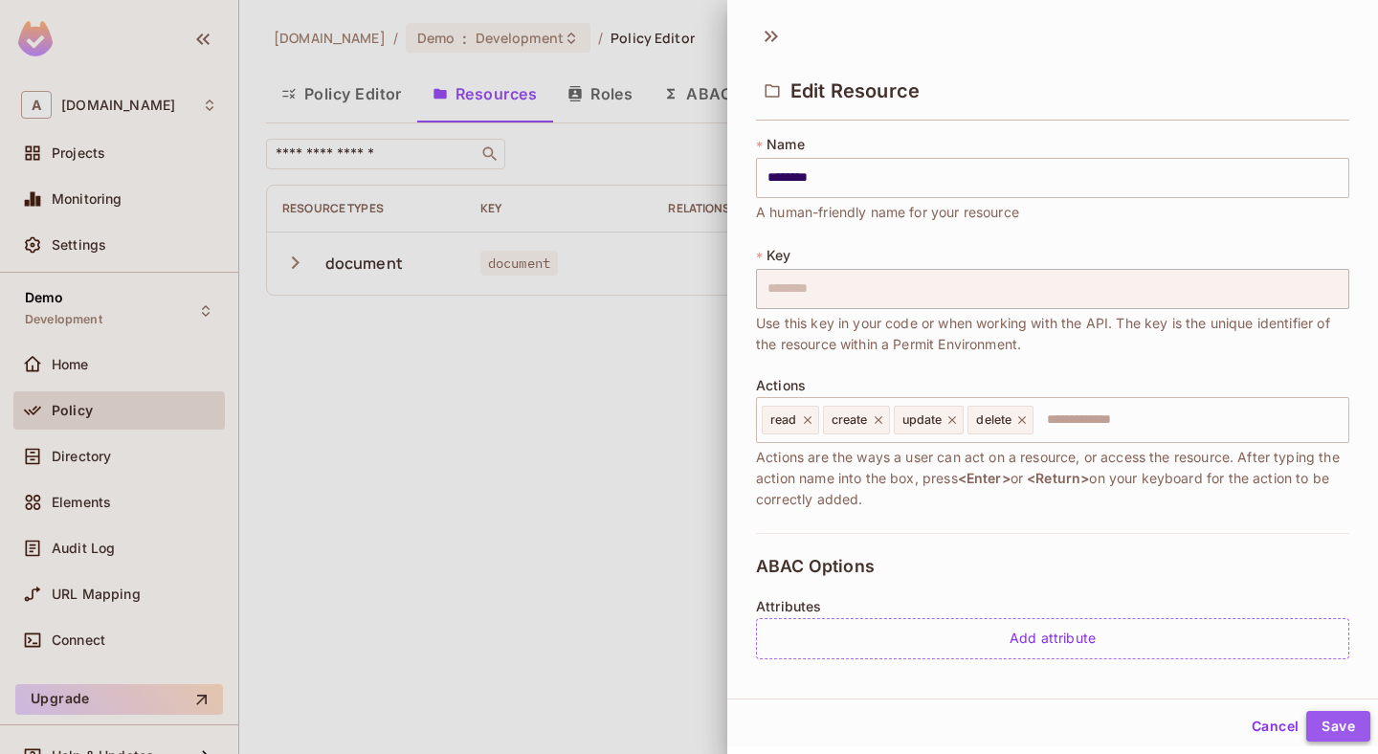
click at [1345, 731] on button "Save" at bounding box center [1339, 726] width 64 height 31
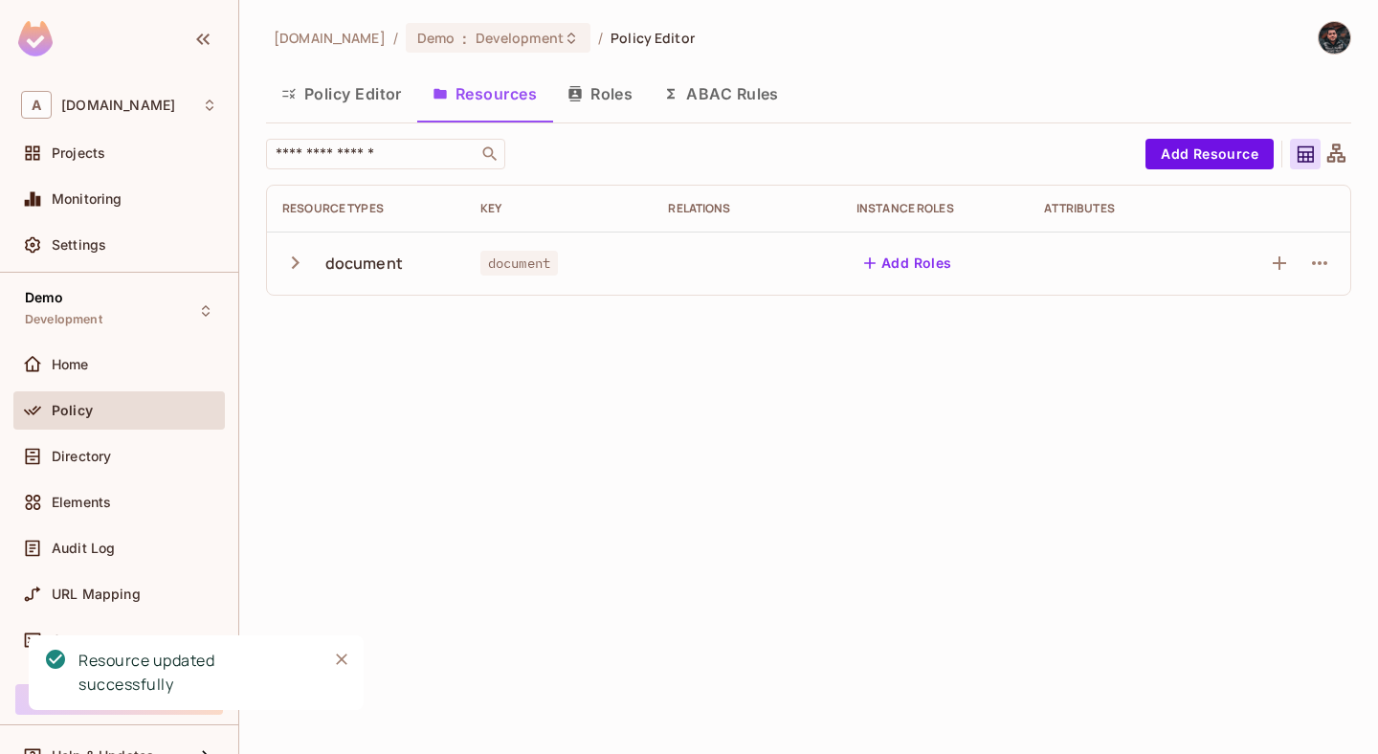
click at [592, 90] on button "Roles" at bounding box center [600, 94] width 96 height 48
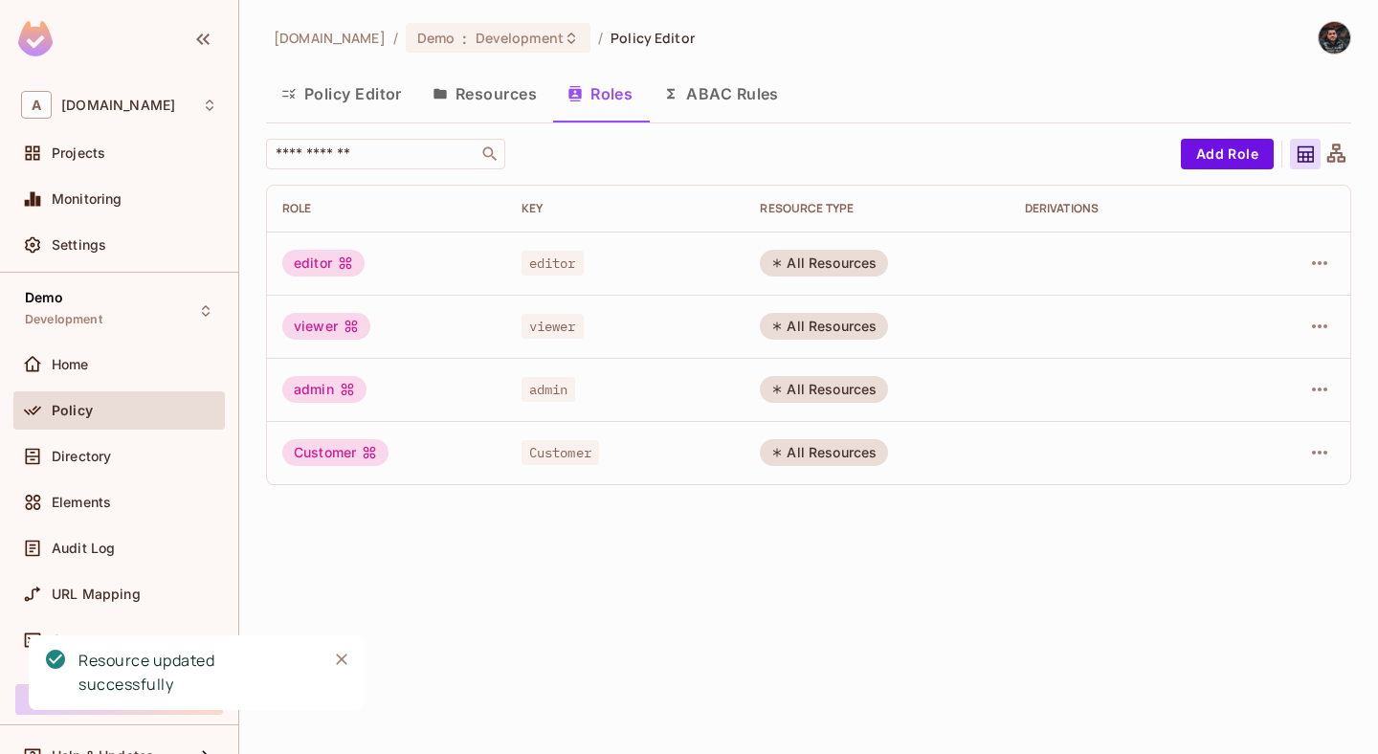
click at [708, 108] on button "ABAC Rules" at bounding box center [721, 94] width 146 height 48
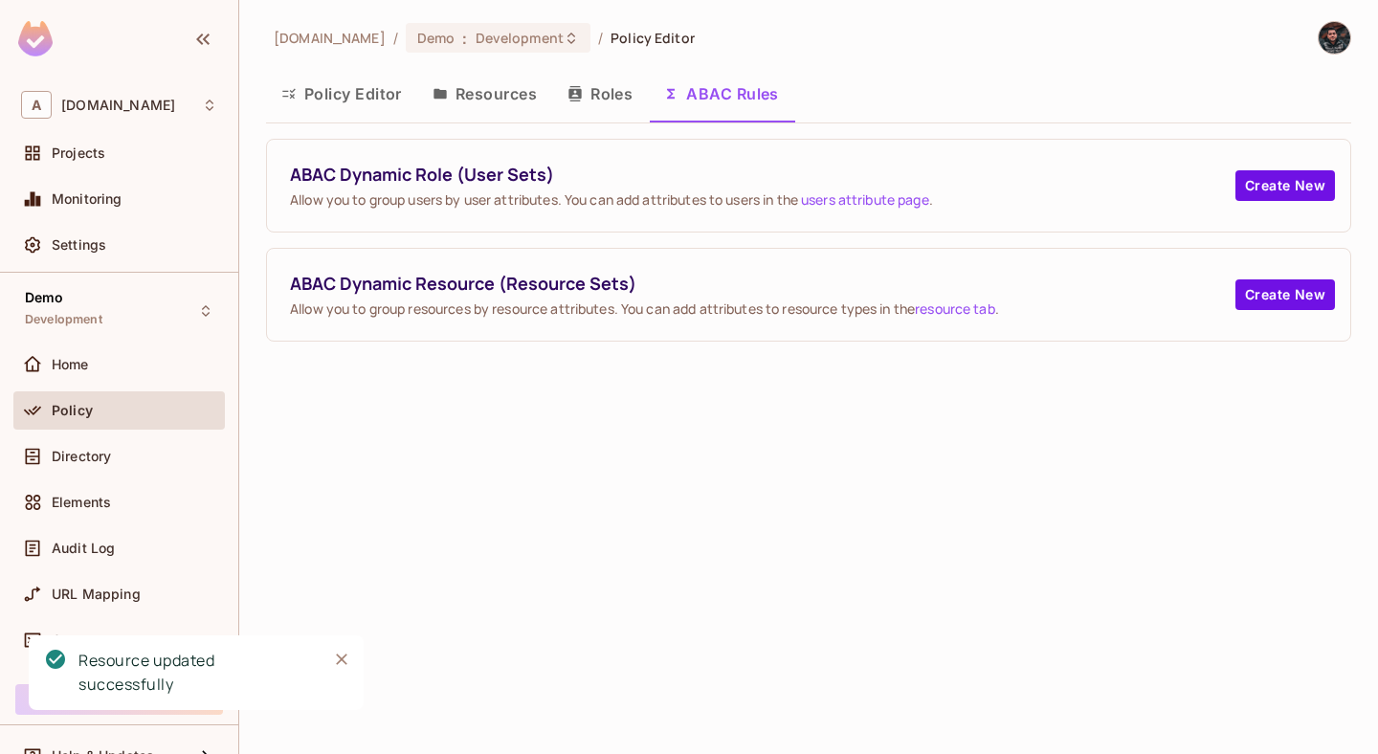
click at [337, 97] on button "Policy Editor" at bounding box center [341, 94] width 151 height 48
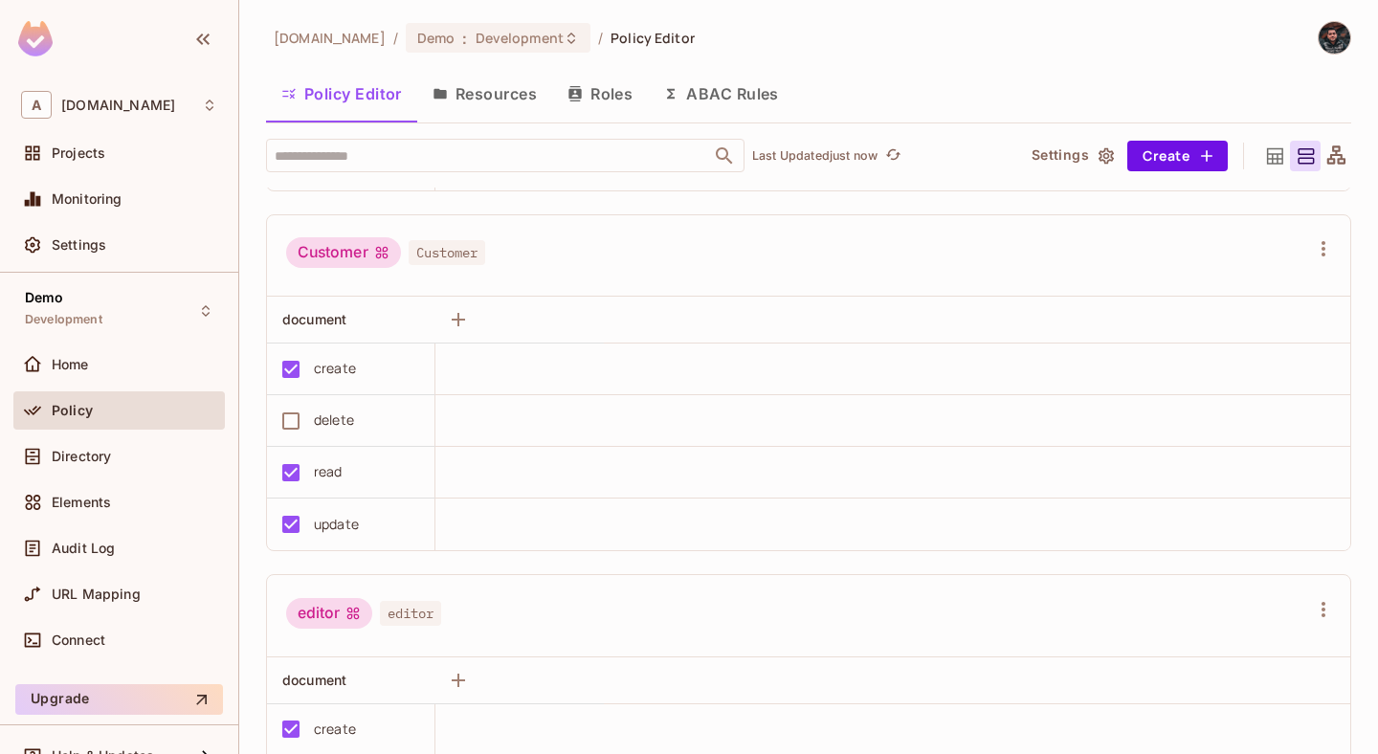
scroll to position [252, 0]
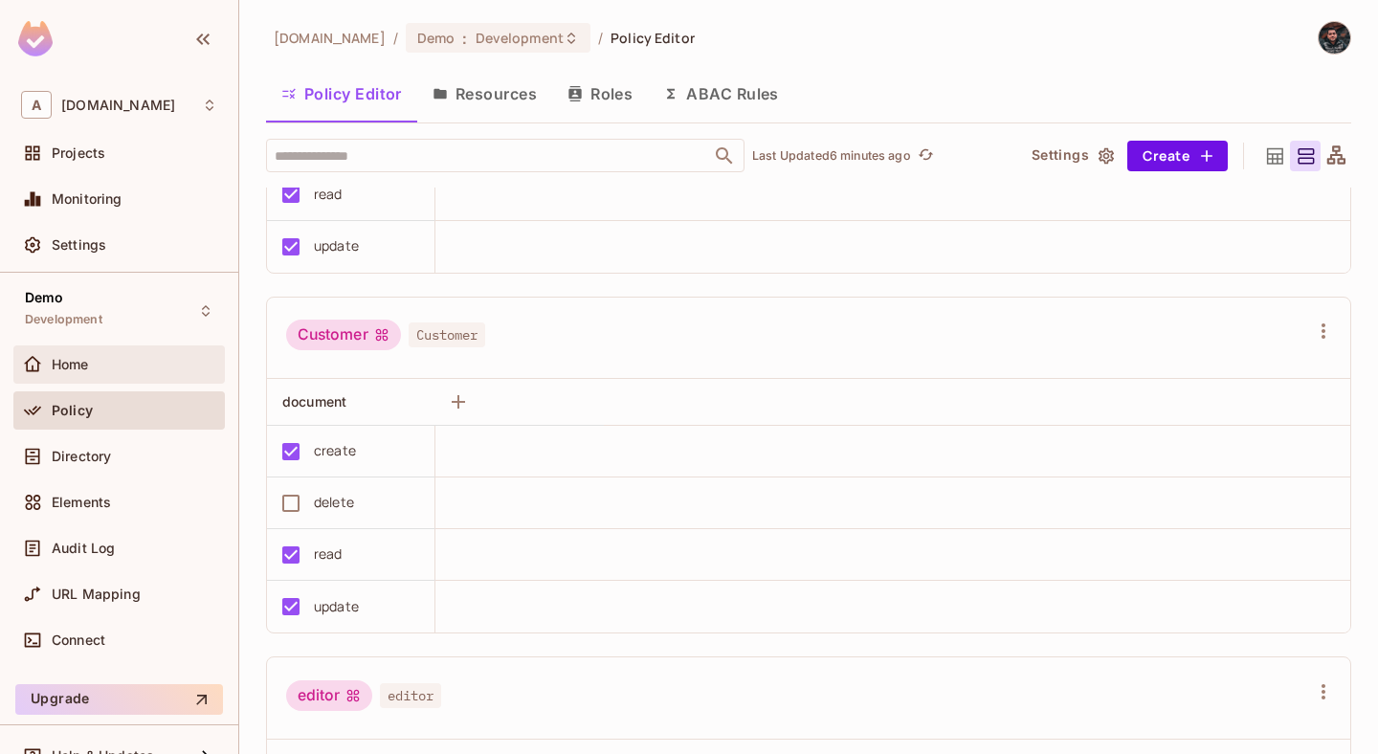
click at [83, 364] on span "Home" at bounding box center [70, 364] width 37 height 15
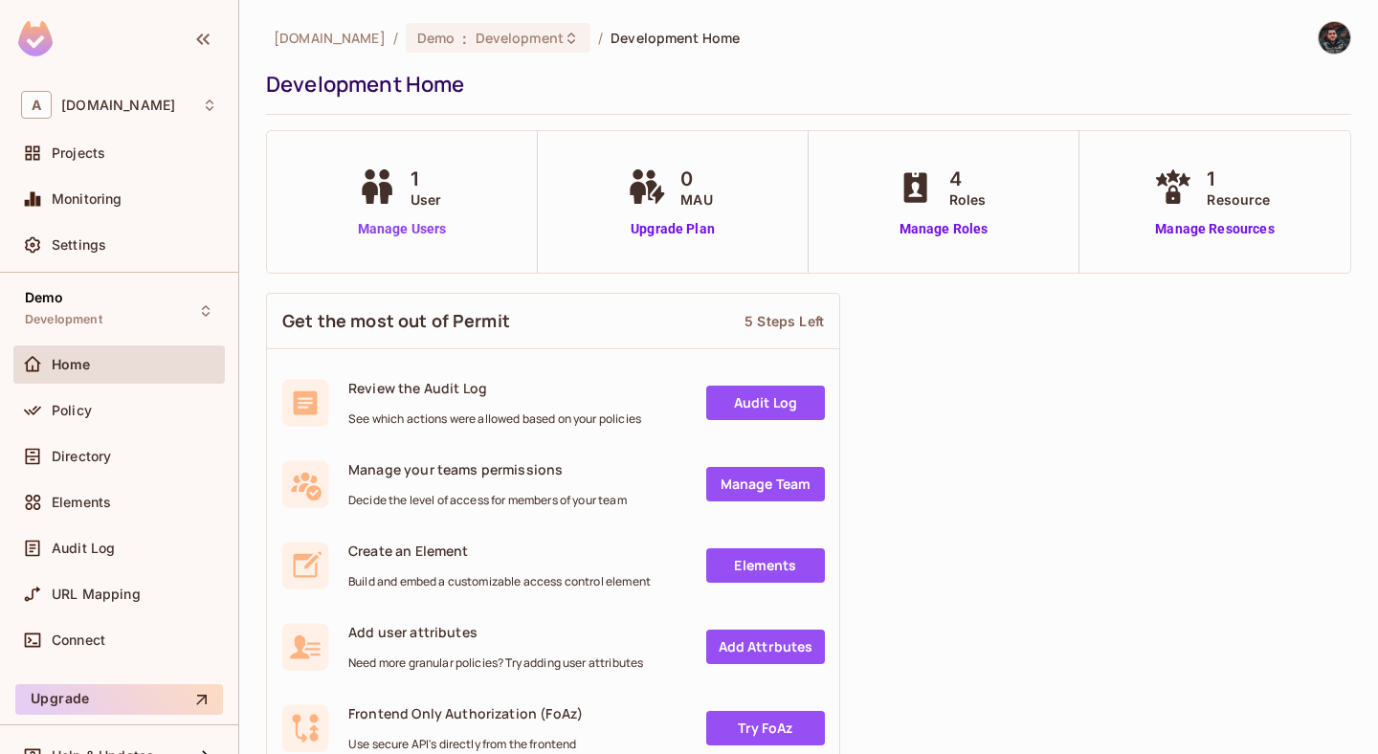
click at [419, 233] on link "Manage Users" at bounding box center [402, 229] width 99 height 20
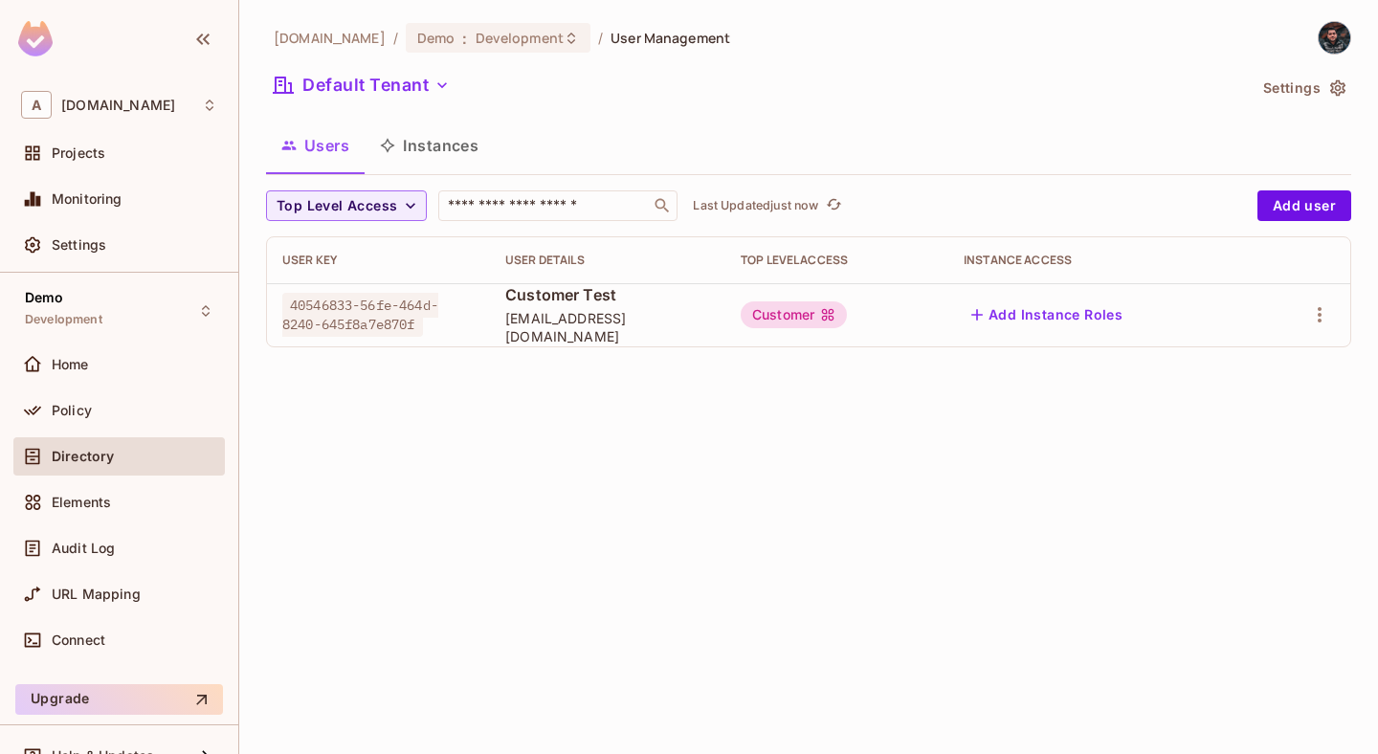
click at [371, 316] on span "40546833-56fe-464d-8240-645f8a7e870f" at bounding box center [360, 315] width 156 height 44
click at [135, 142] on div "Projects" at bounding box center [119, 153] width 196 height 23
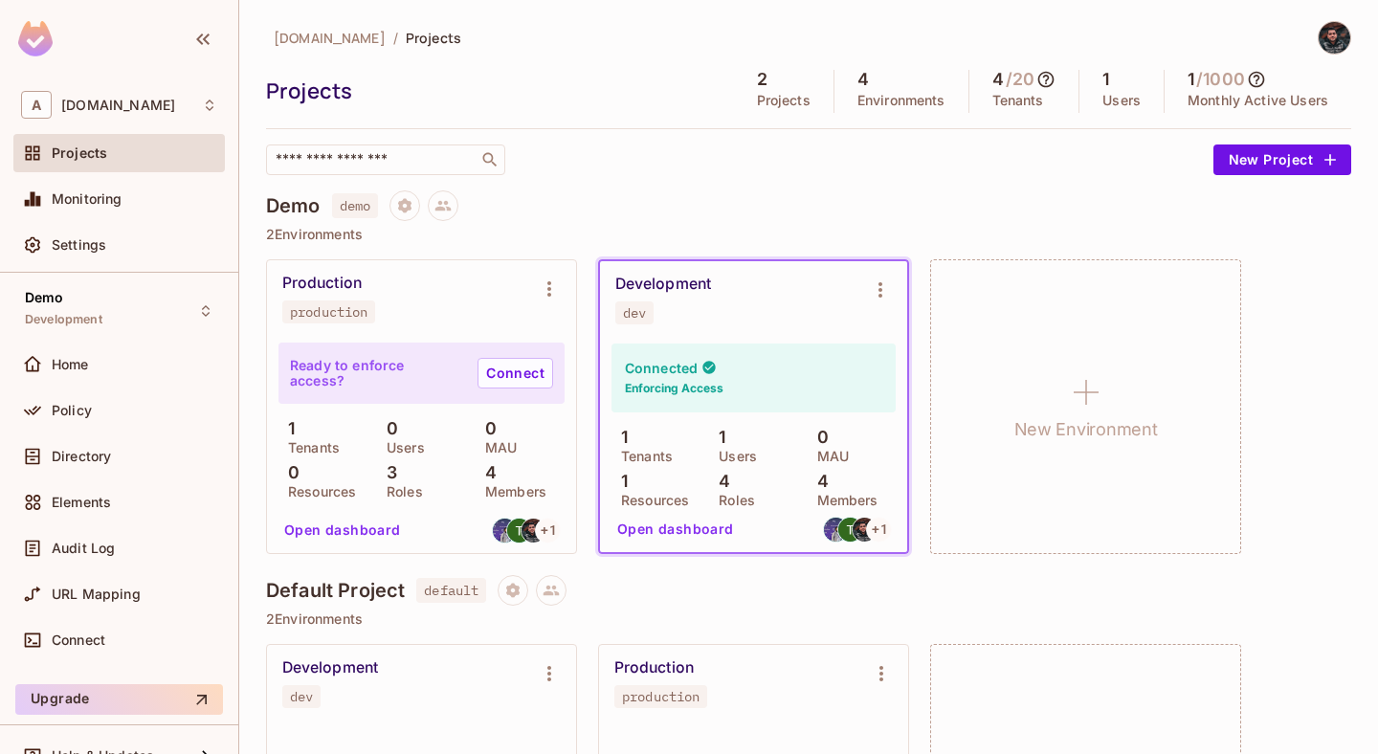
click at [678, 532] on button "Open dashboard" at bounding box center [676, 529] width 132 height 31
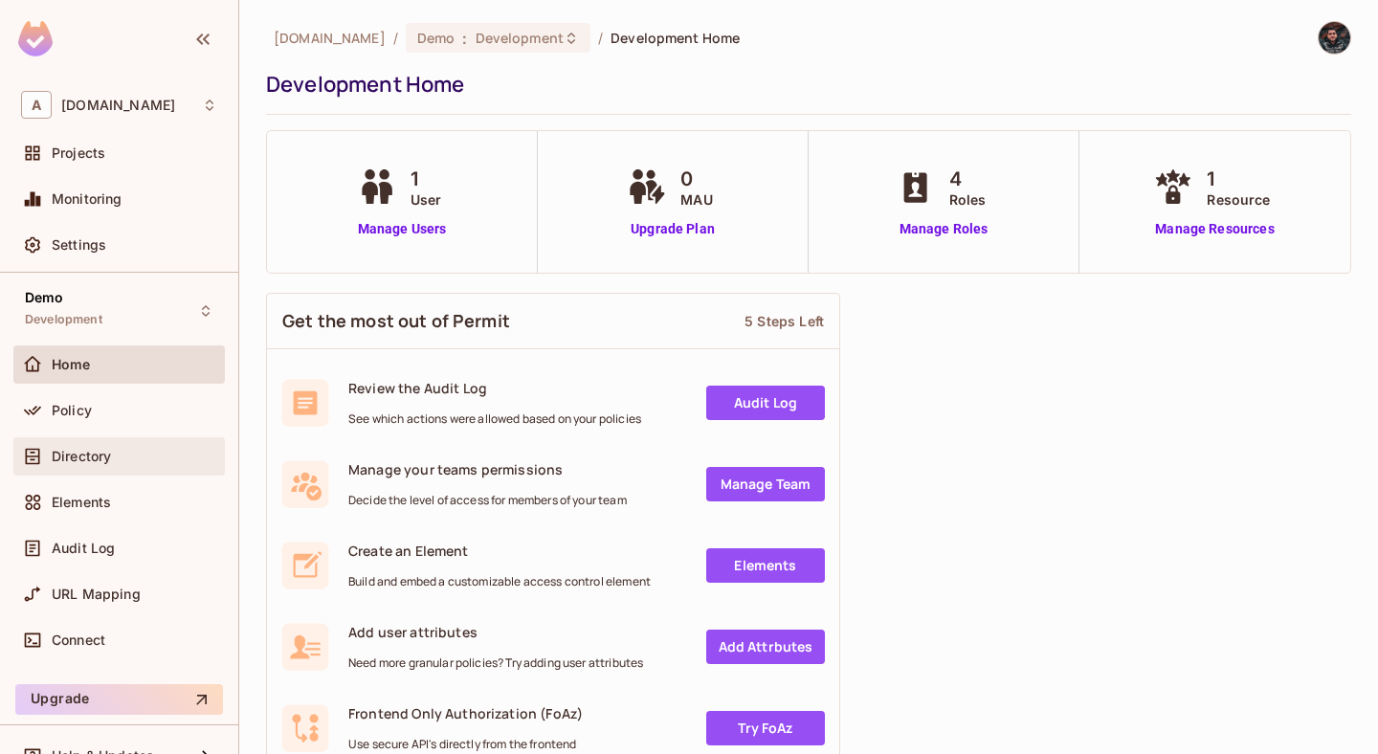
click at [100, 446] on div "Directory" at bounding box center [119, 456] width 196 height 23
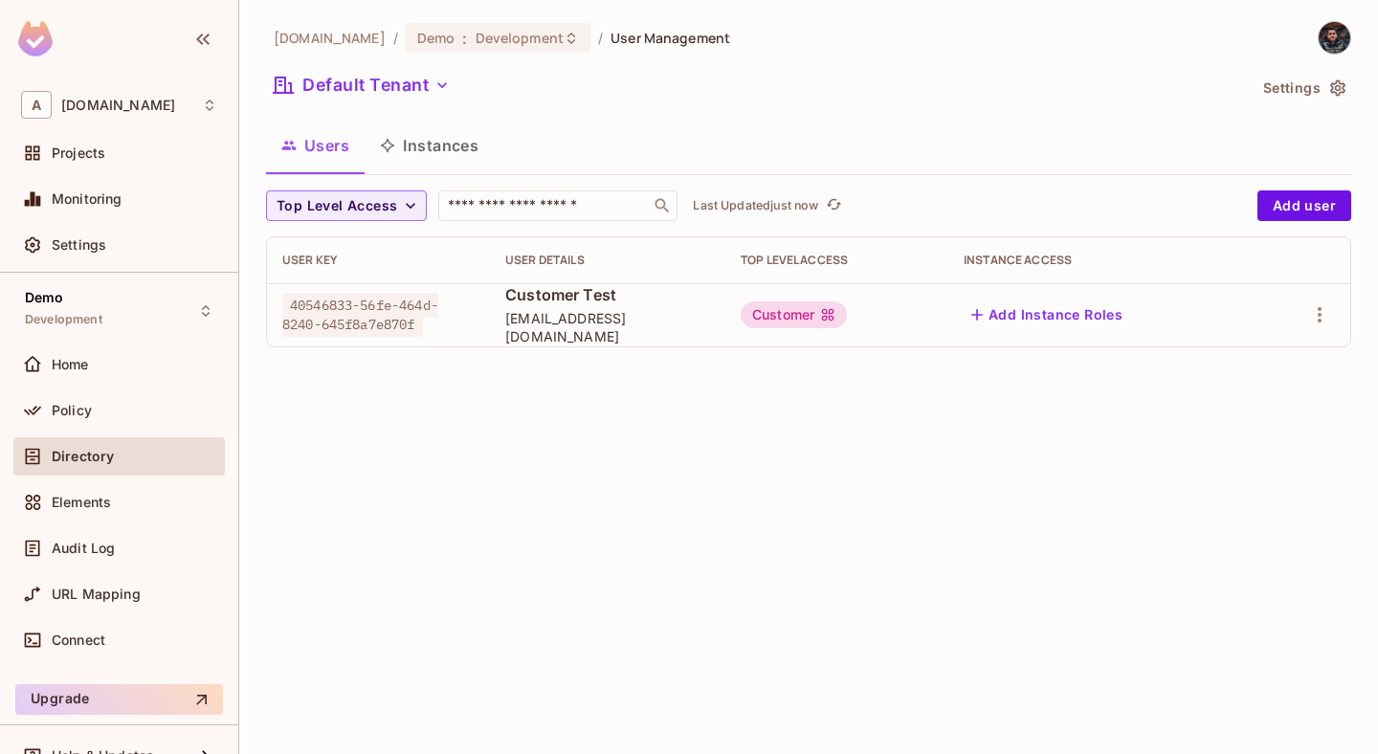
click at [811, 313] on div "Customer" at bounding box center [794, 315] width 106 height 27
click at [167, 493] on div "Elements" at bounding box center [119, 502] width 196 height 23
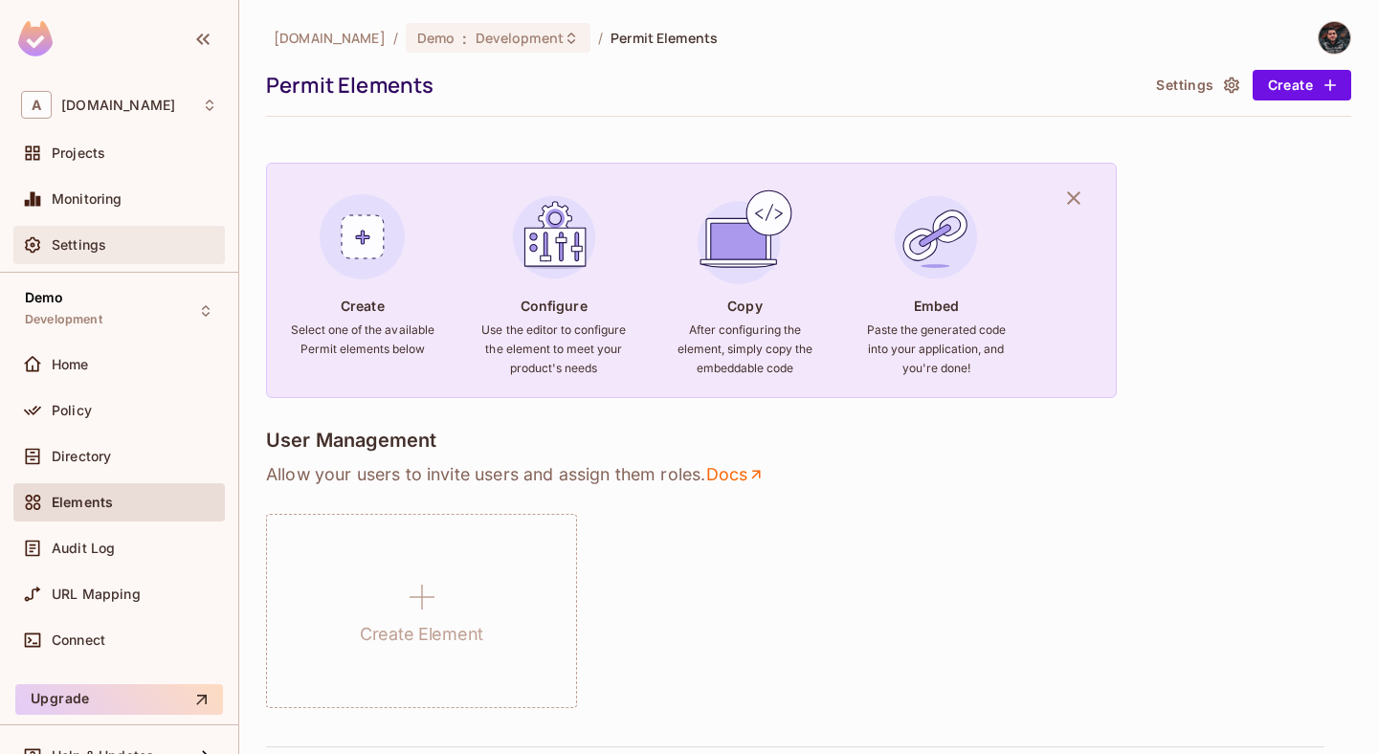
click at [101, 243] on span "Settings" at bounding box center [79, 244] width 55 height 15
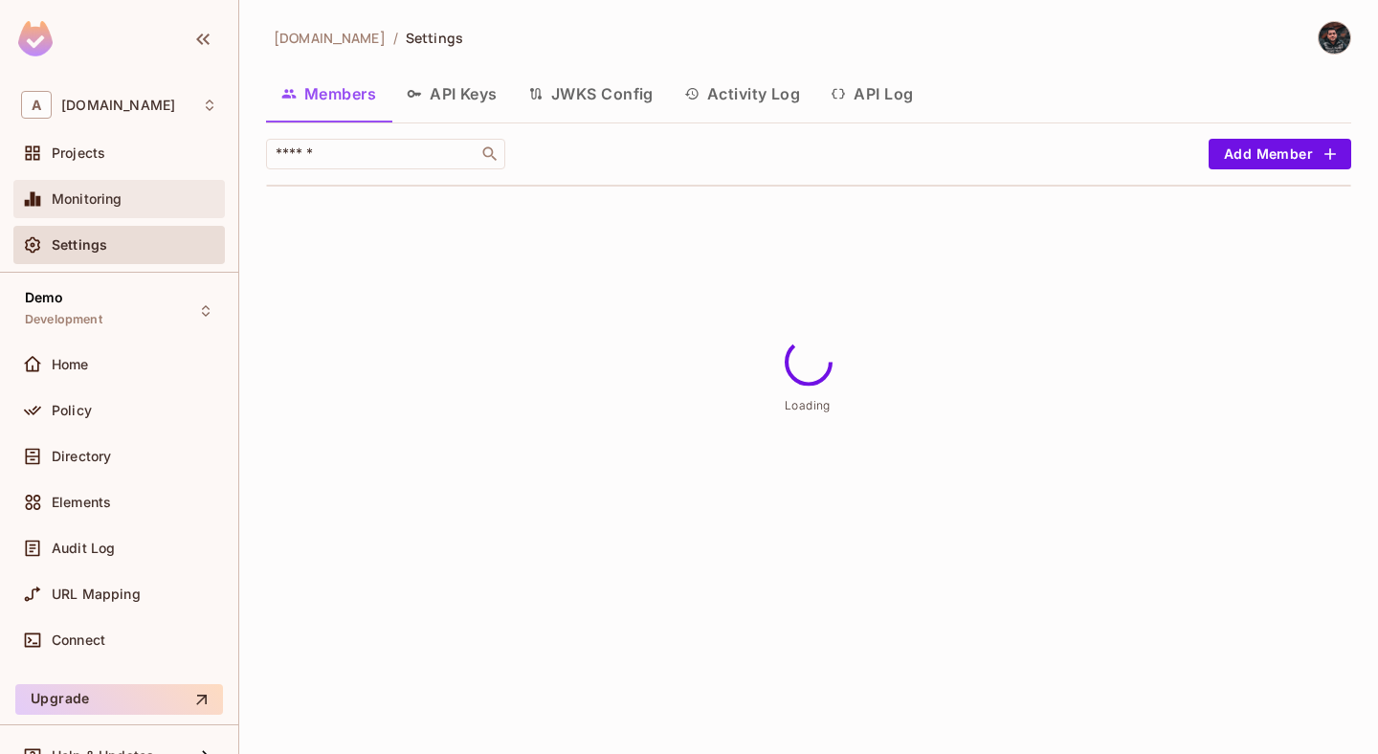
click at [145, 199] on div "Monitoring" at bounding box center [135, 198] width 166 height 15
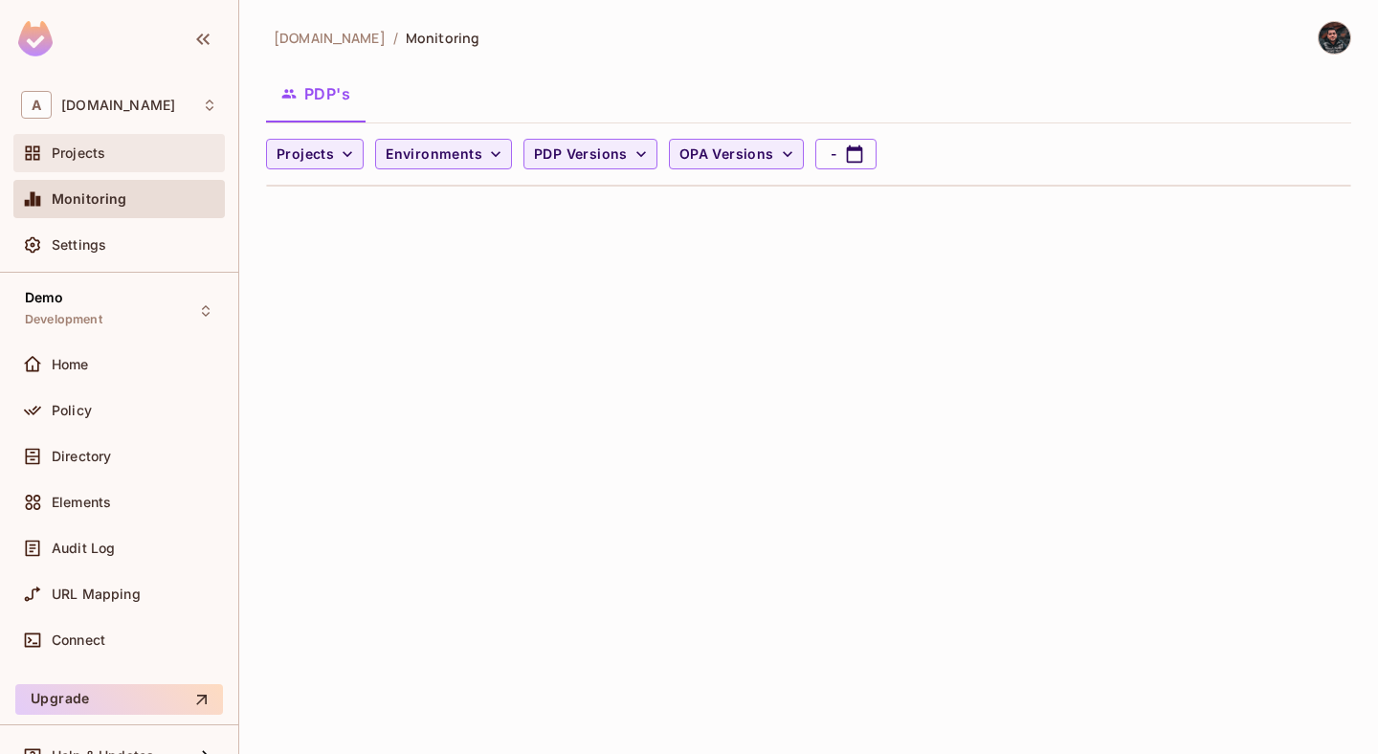
click at [95, 148] on span "Projects" at bounding box center [79, 152] width 54 height 15
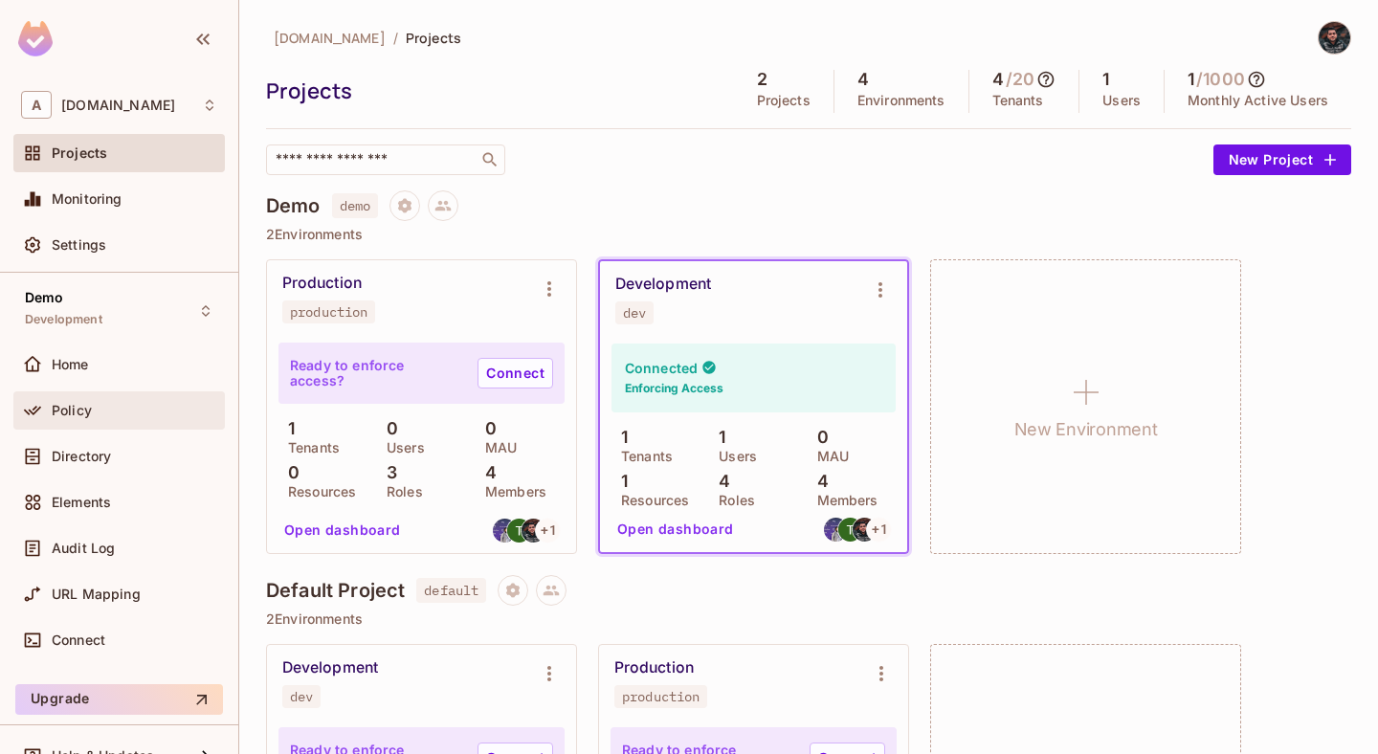
click at [124, 423] on div "Policy" at bounding box center [119, 410] width 212 height 38
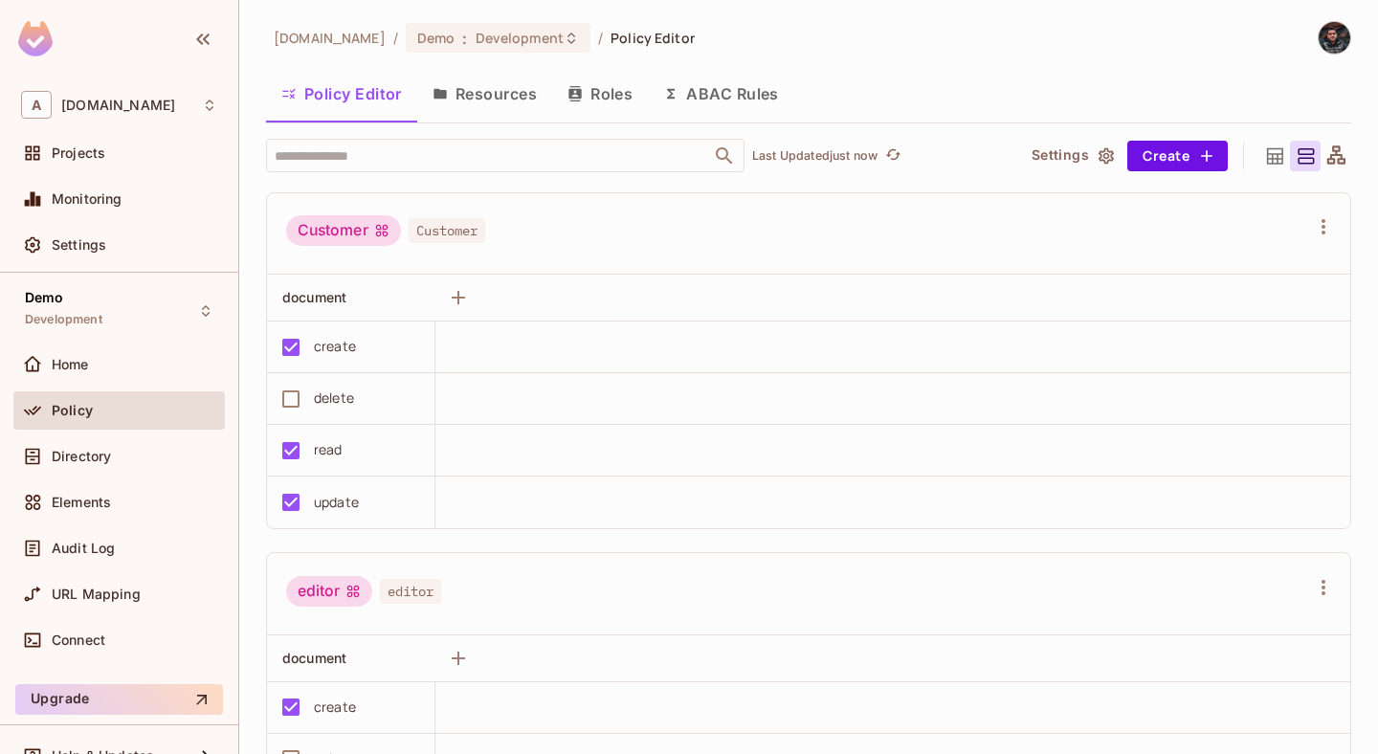
scroll to position [356, 0]
click at [475, 120] on div "Policy Editor Resources Roles ABAC Rules" at bounding box center [808, 96] width 1085 height 53
click at [508, 101] on button "Resources" at bounding box center [484, 94] width 135 height 48
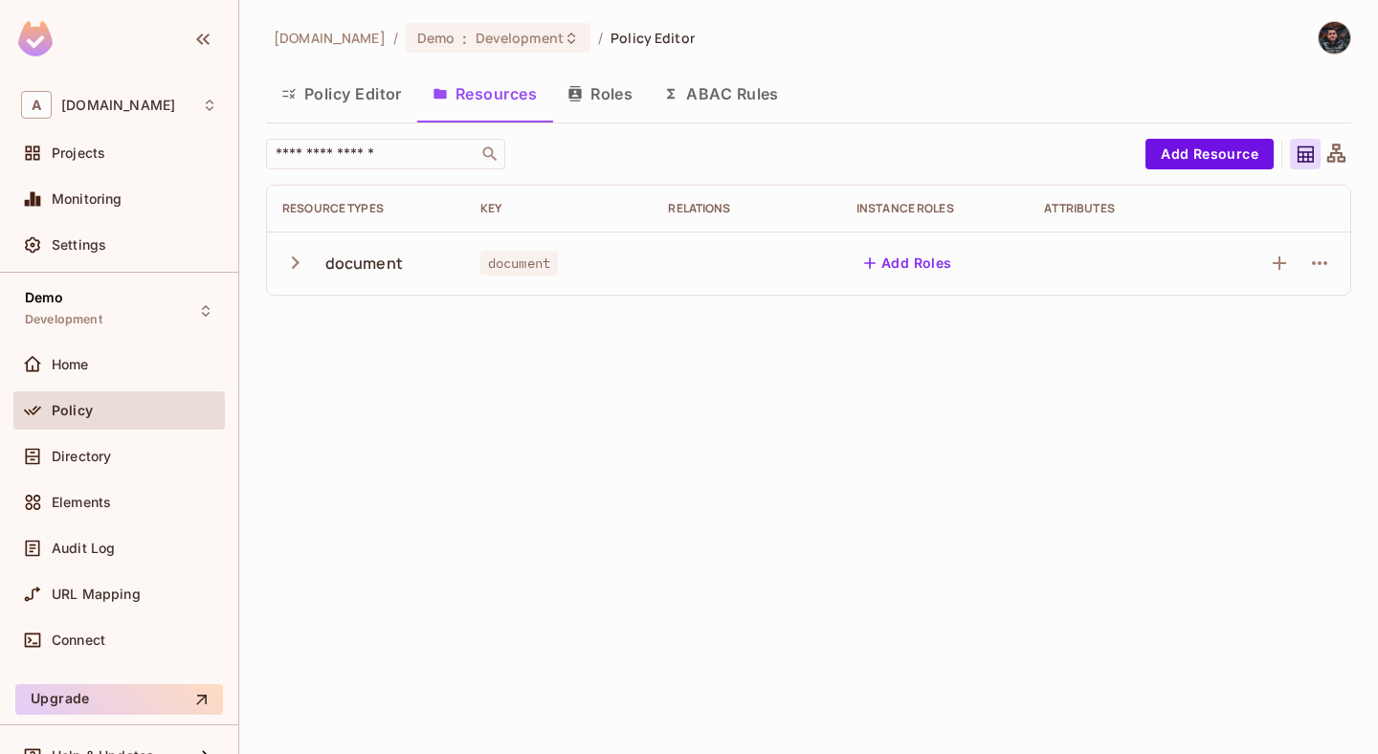
click at [299, 267] on icon "button" at bounding box center [295, 263] width 26 height 26
click at [330, 86] on button "Policy Editor" at bounding box center [341, 94] width 151 height 48
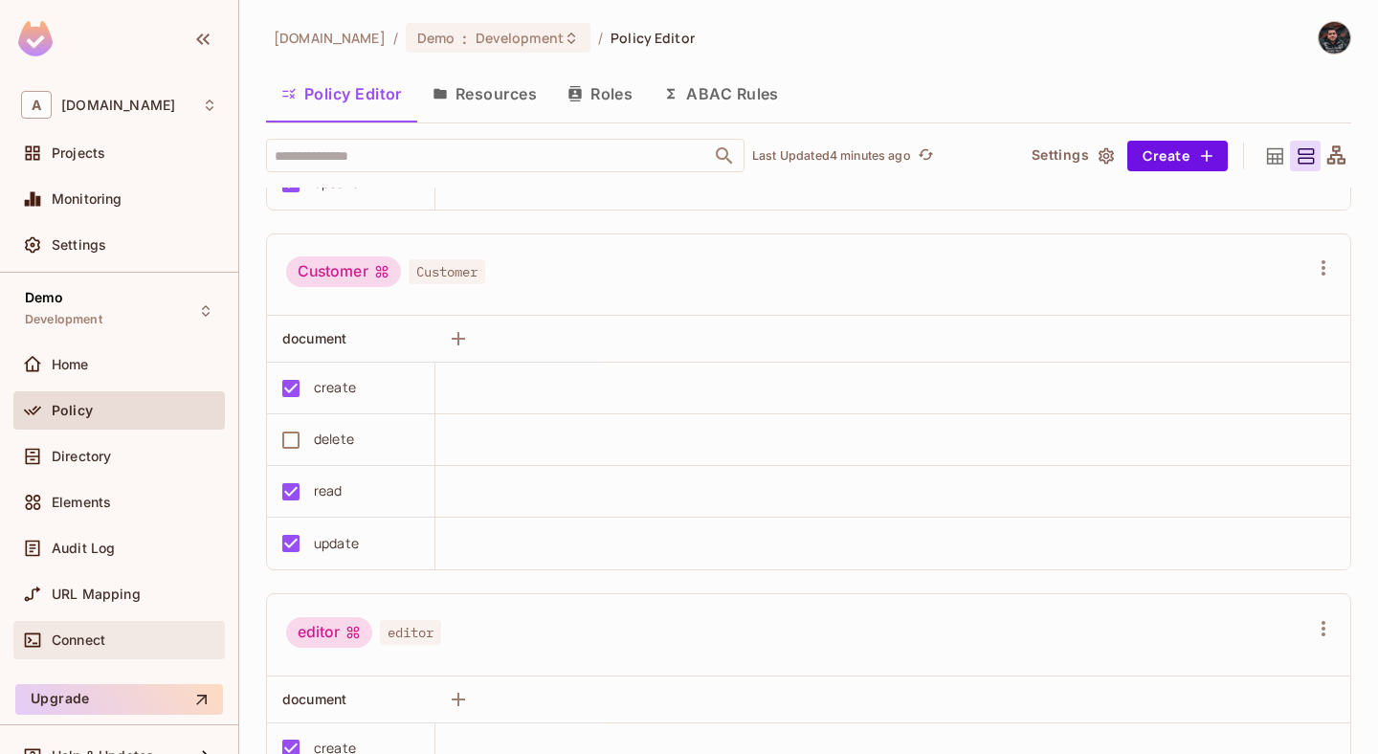
scroll to position [32, 0]
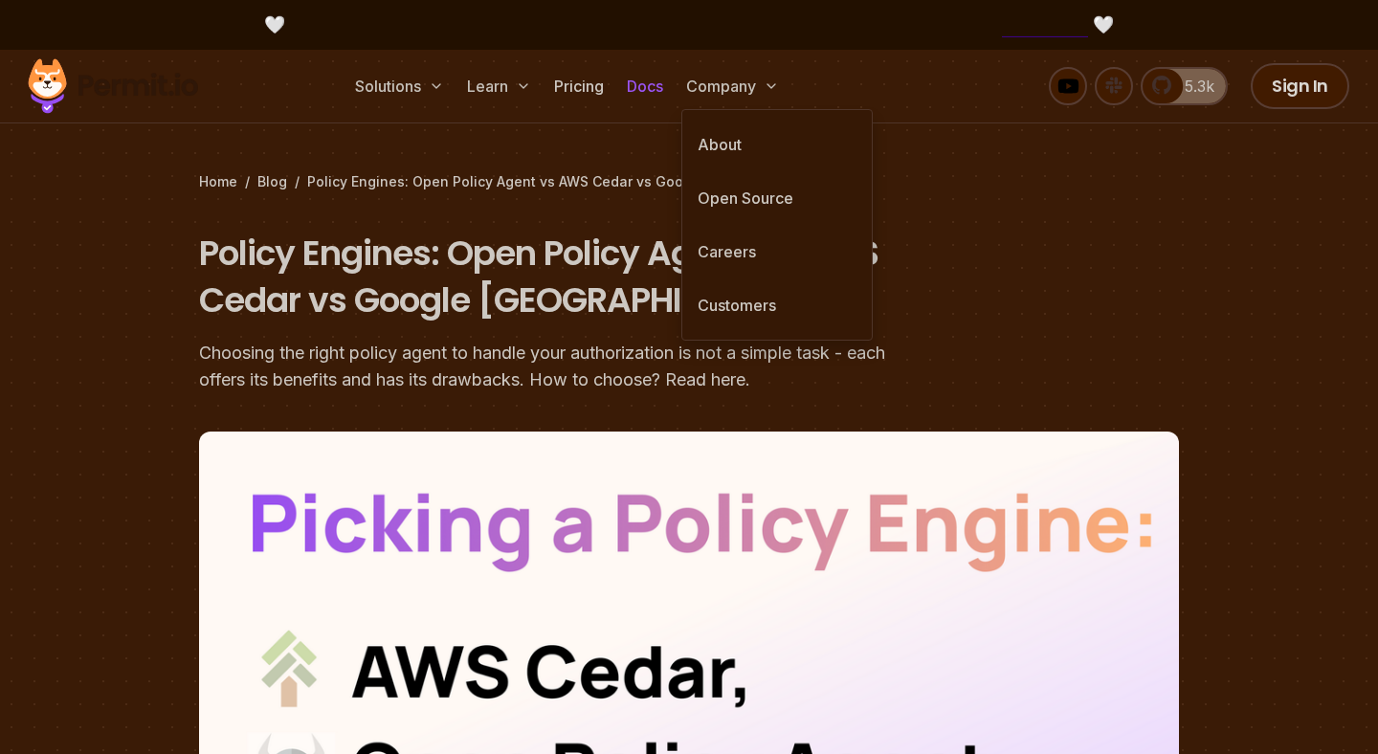
click at [660, 86] on link "Docs" at bounding box center [645, 86] width 52 height 38
